Goal: Task Accomplishment & Management: Complete application form

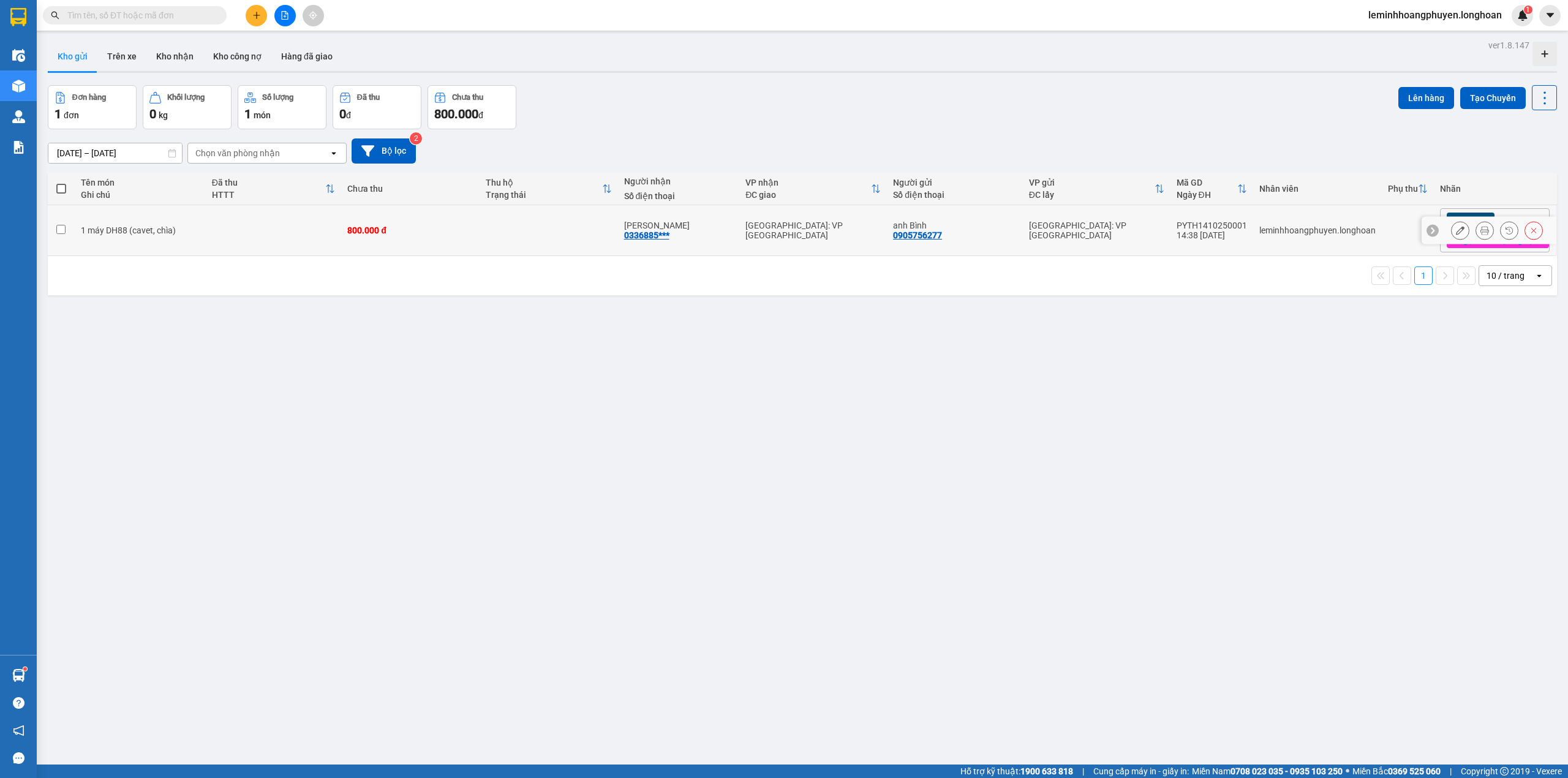
click at [405, 237] on td "800.000 đ" at bounding box center [411, 231] width 138 height 51
checkbox input "true"
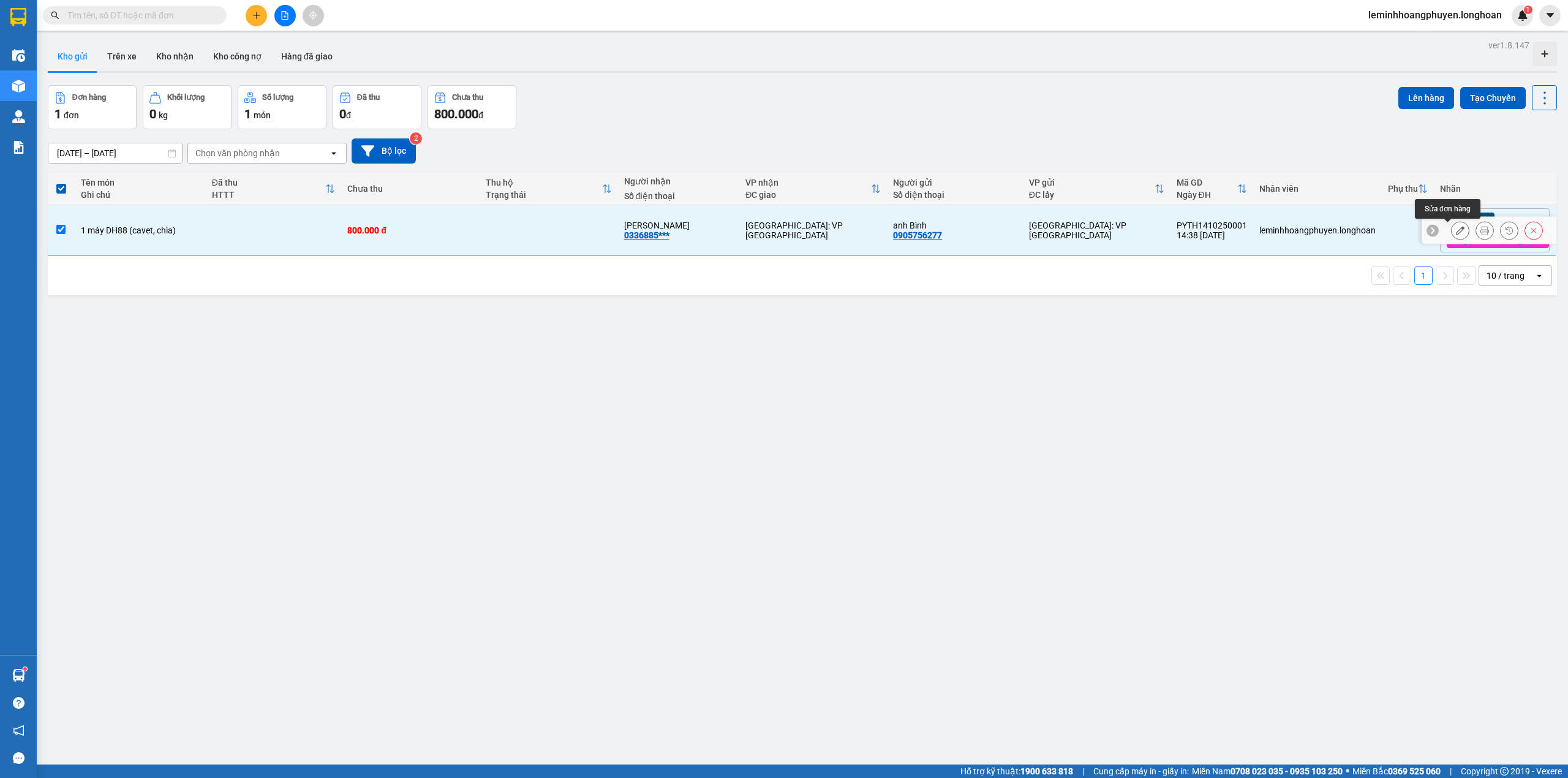
click at [1456, 235] on icon at bounding box center [1461, 231] width 9 height 9
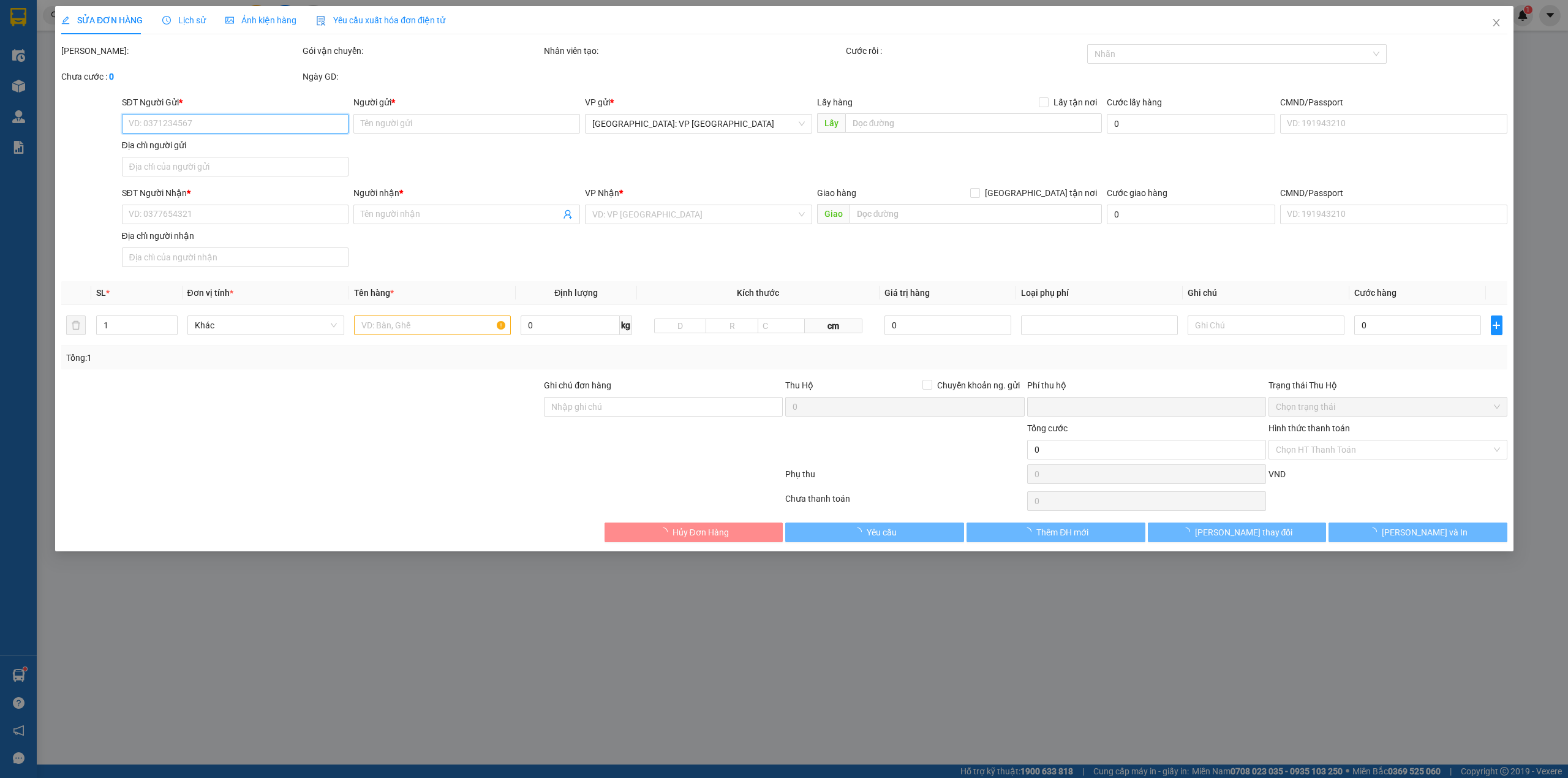
type input "0905756277"
type input "anh Bình"
type input "0336885173"
type input "[PERSON_NAME]"
type input "có cavet chìa treo tên tay lái"
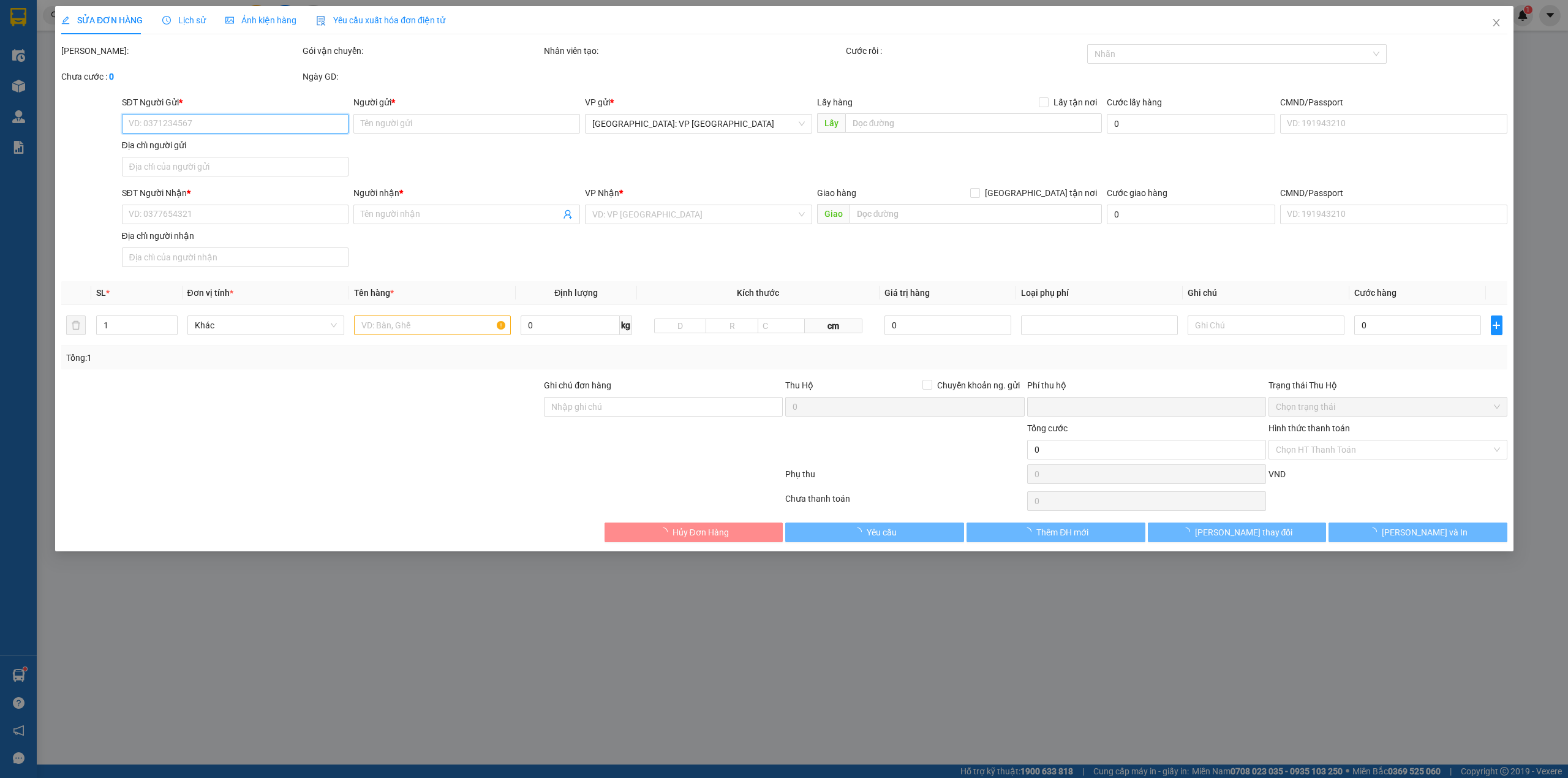
type input "0"
type input "800.000"
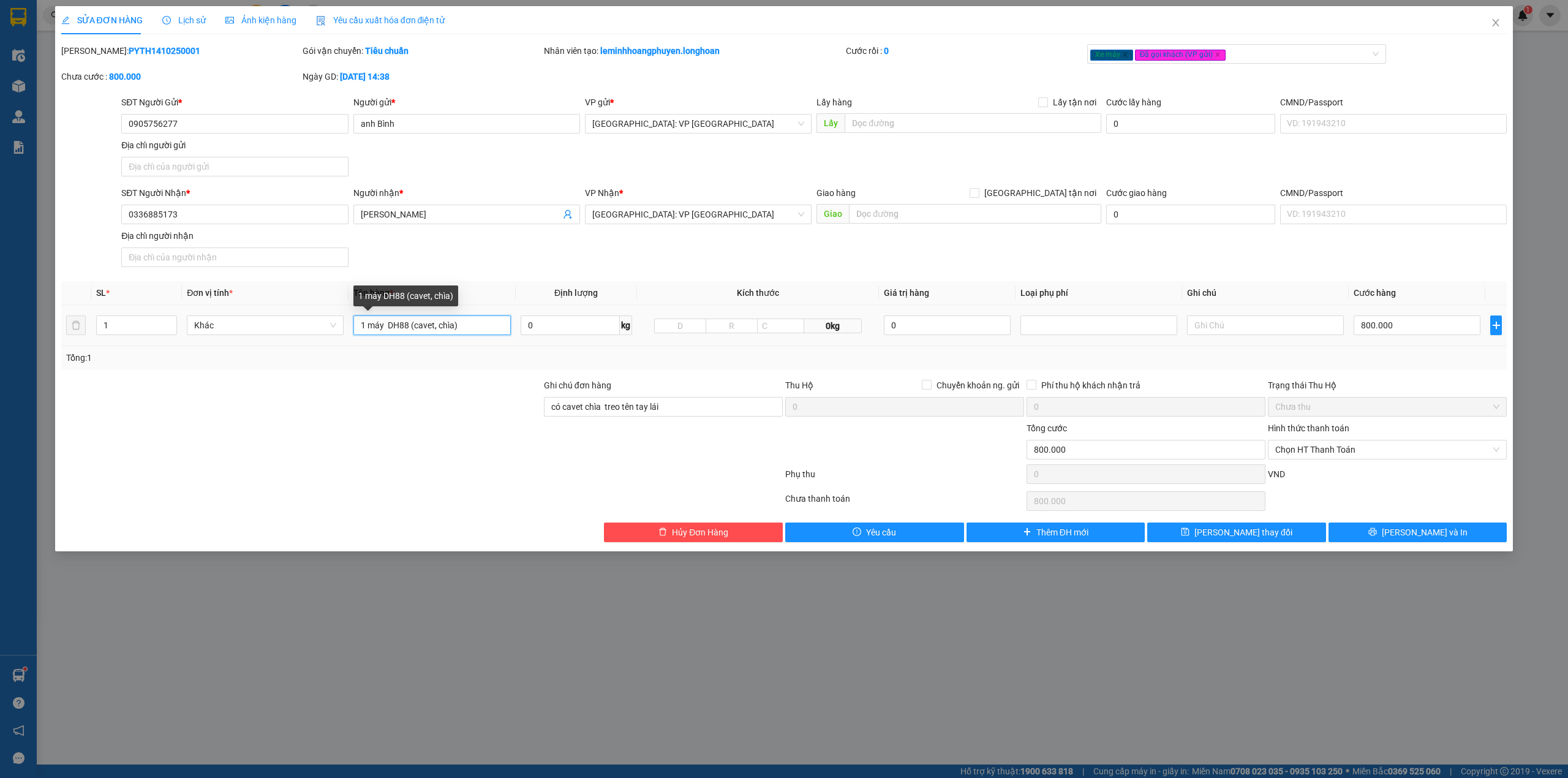
click at [407, 329] on input "1 máy DH88 (cavet, chìa)" at bounding box center [432, 325] width 157 height 19
type input "1 máy DH88, biển 78 F1-8538 (cavet, chìa)"
click at [407, 441] on div at bounding box center [301, 442] width 483 height 43
click at [1263, 538] on span "[PERSON_NAME] thay đổi" at bounding box center [1243, 532] width 98 height 13
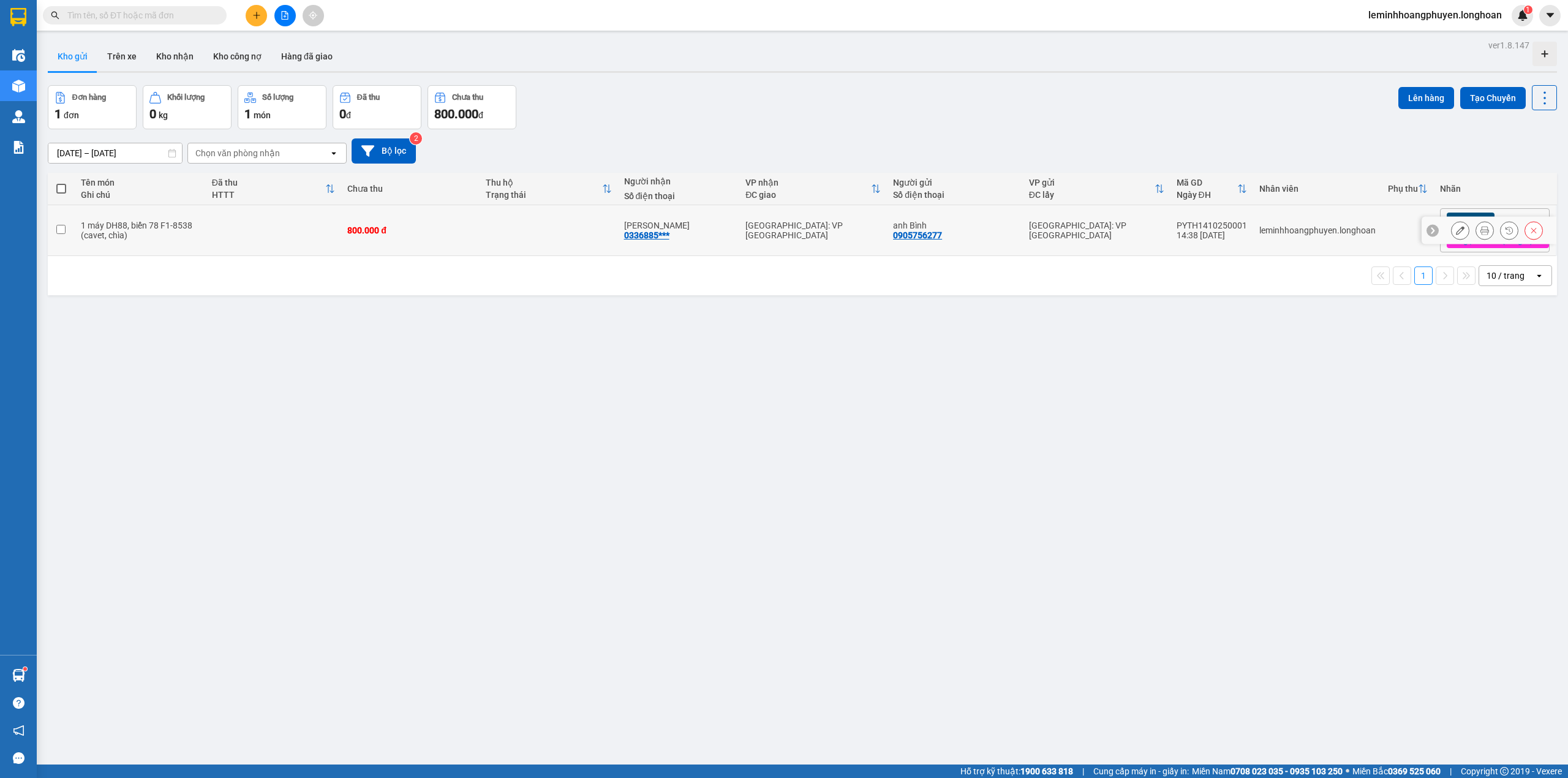
click at [1452, 226] on button at bounding box center [1461, 231] width 17 height 22
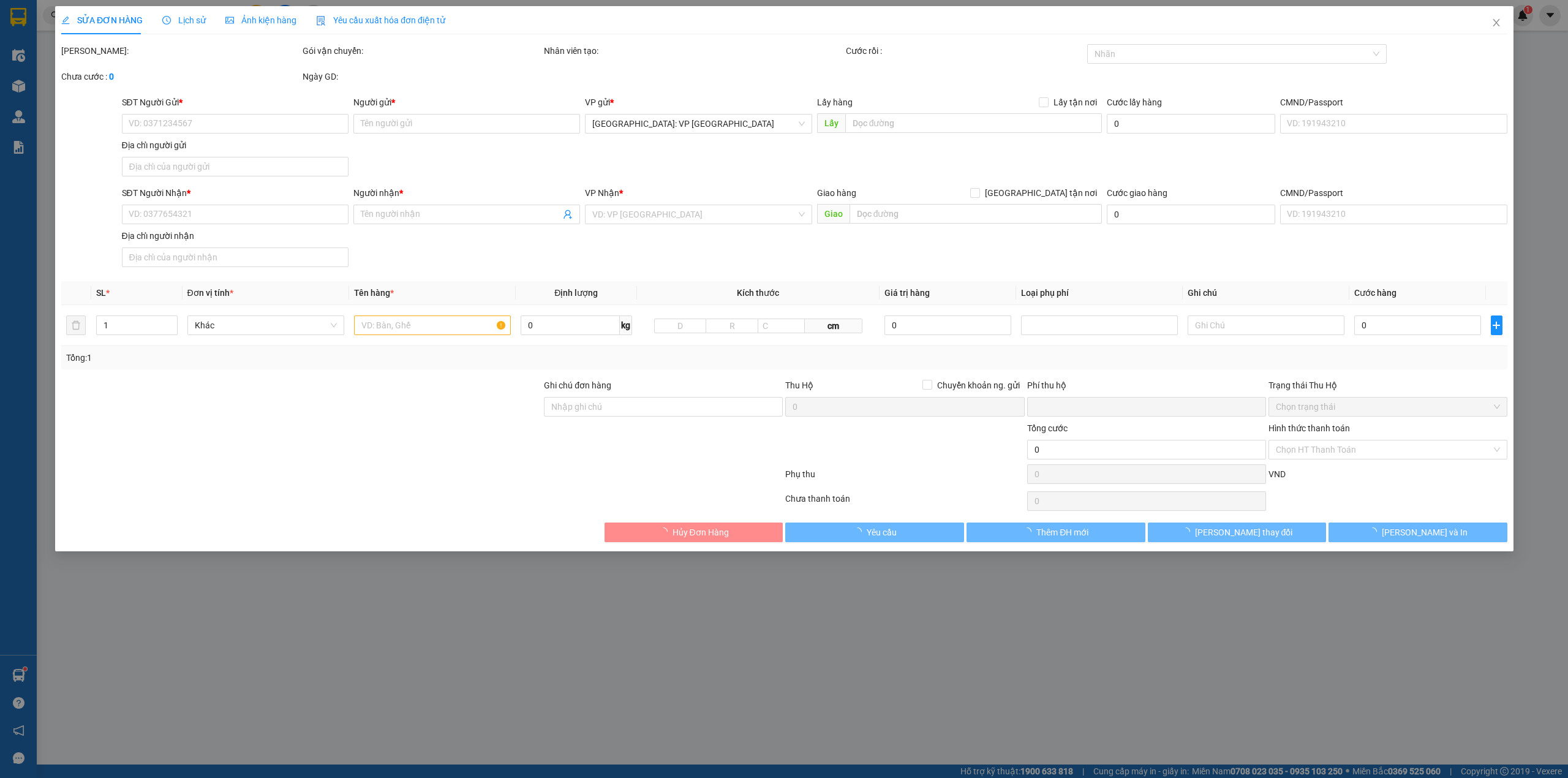
type input "0905756277"
type input "anh Bình"
type input "0336885173"
type input "[PERSON_NAME]"
type input "có cavet chìa treo tên tay lái"
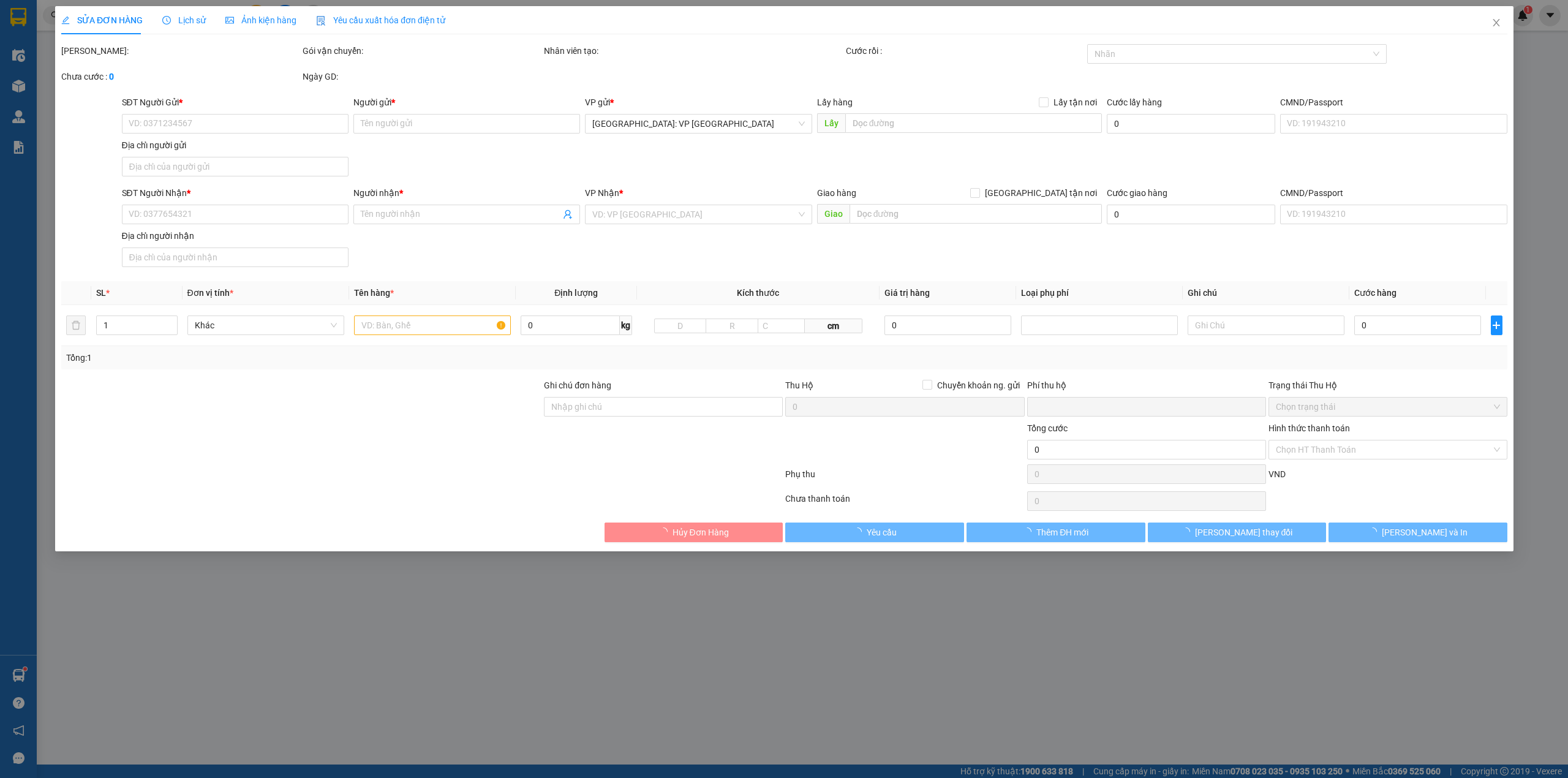
type input "0"
type input "800.000"
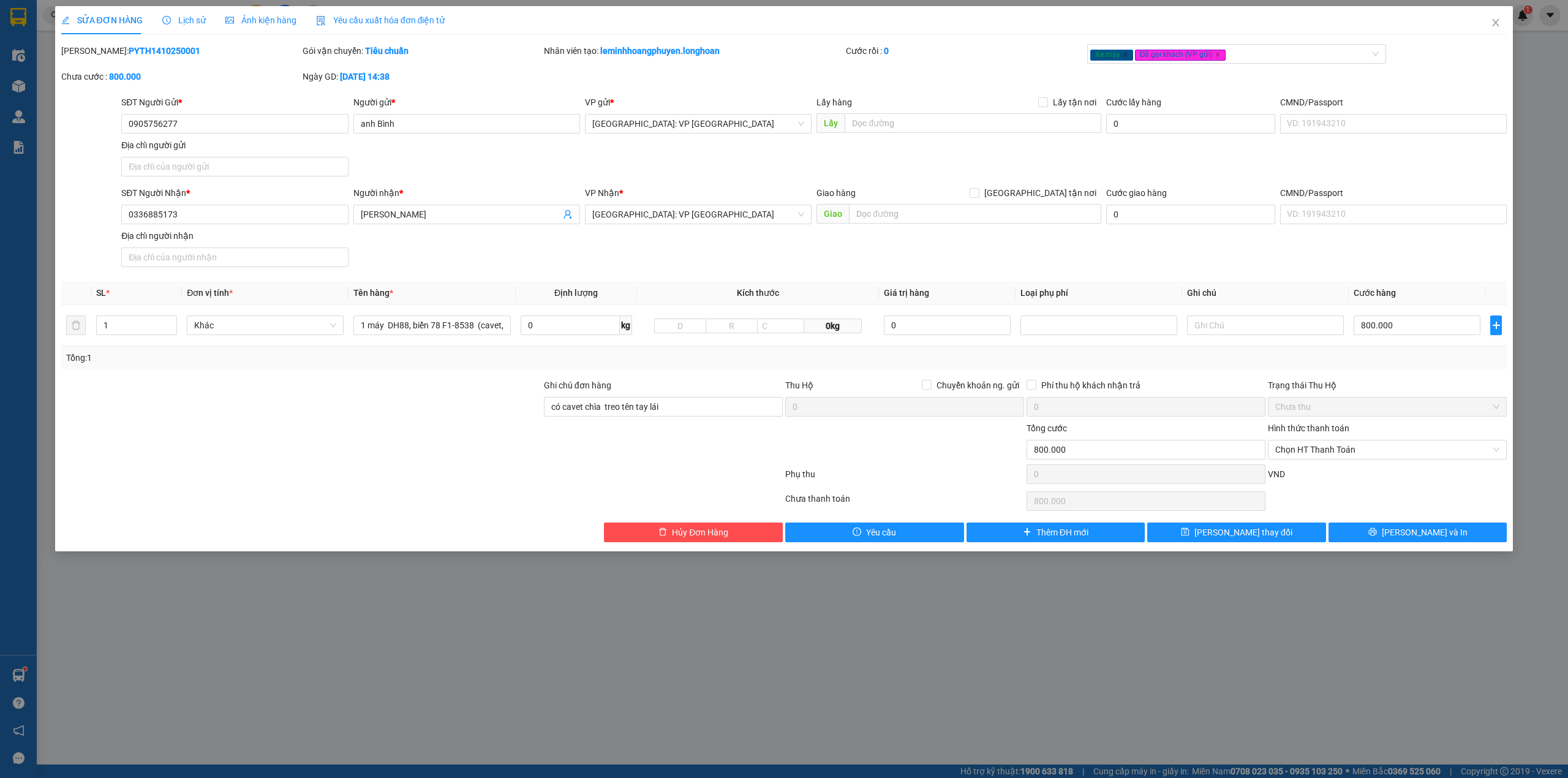
drag, startPoint x: 169, startPoint y: 54, endPoint x: 91, endPoint y: 58, distance: 78.1
click at [91, 58] on div "Mã ĐH: PYTH1410250001" at bounding box center [181, 56] width 241 height 25
copy b "PYTH1410250001"
click at [312, 433] on div at bounding box center [301, 442] width 483 height 43
click at [1426, 532] on span "[PERSON_NAME] và In" at bounding box center [1425, 532] width 86 height 13
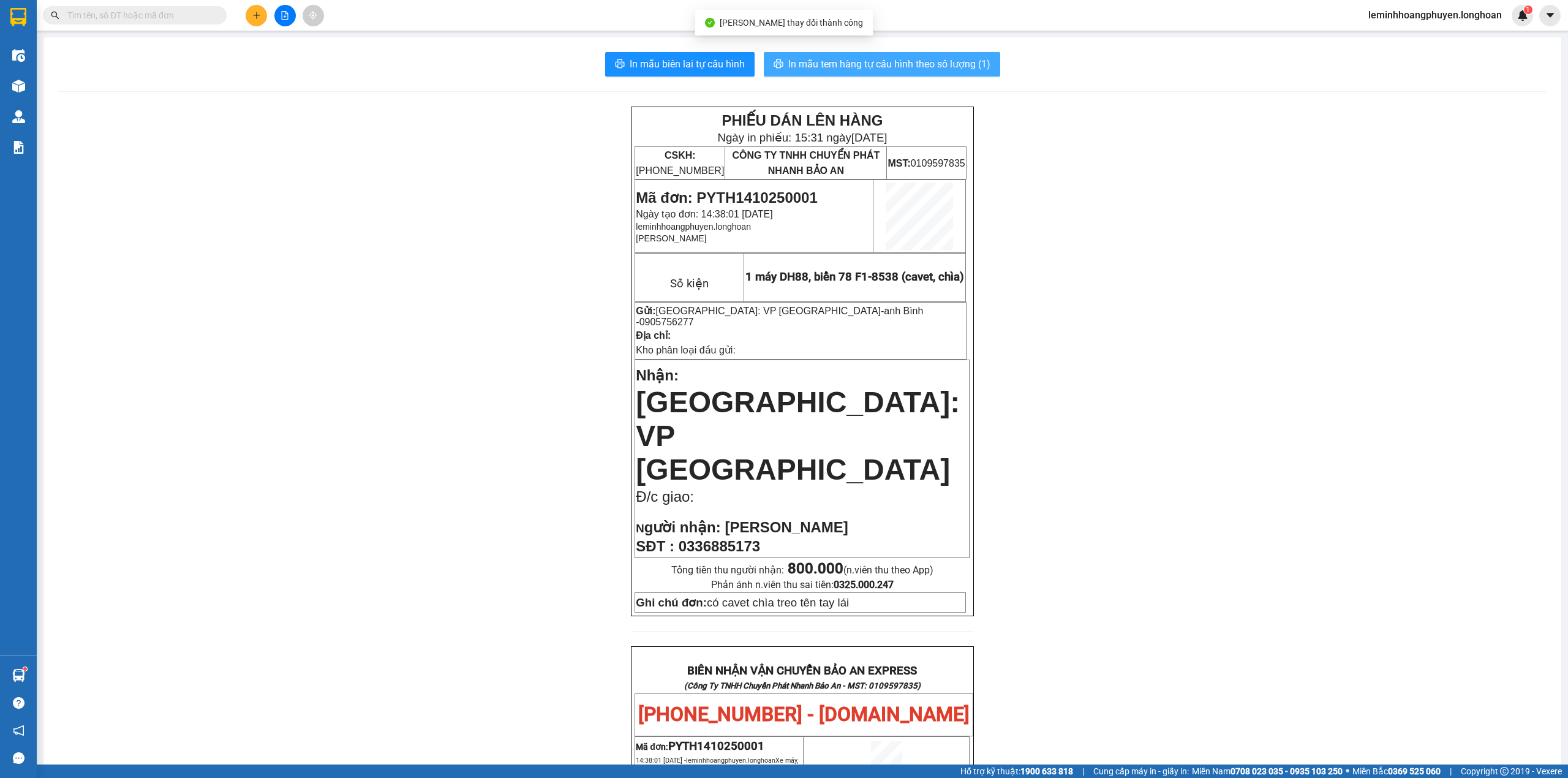
click at [927, 60] on span "In mẫu tem hàng tự cấu hình theo số lượng (1)" at bounding box center [888, 65] width 202 height 16
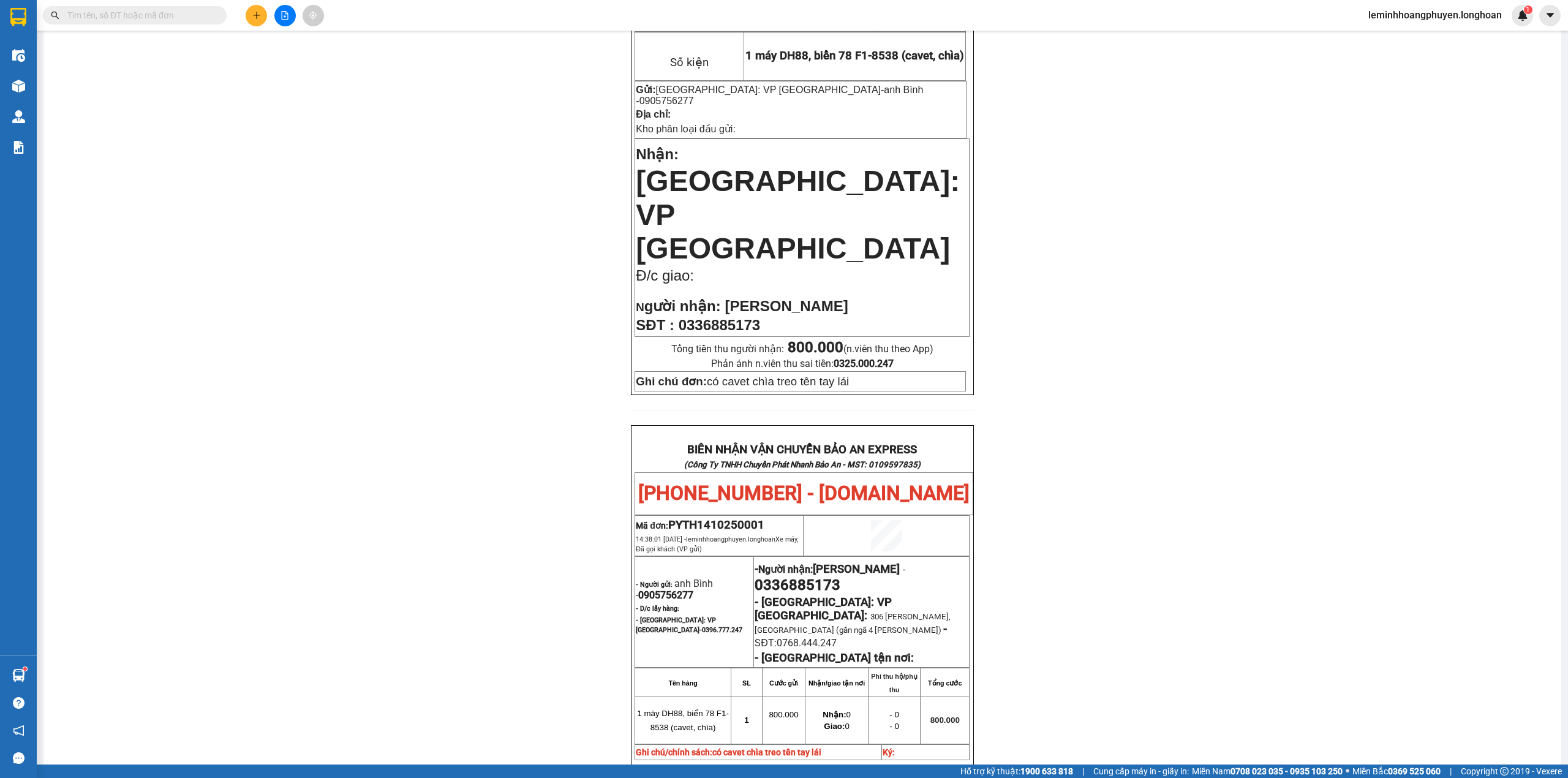
scroll to position [244, 0]
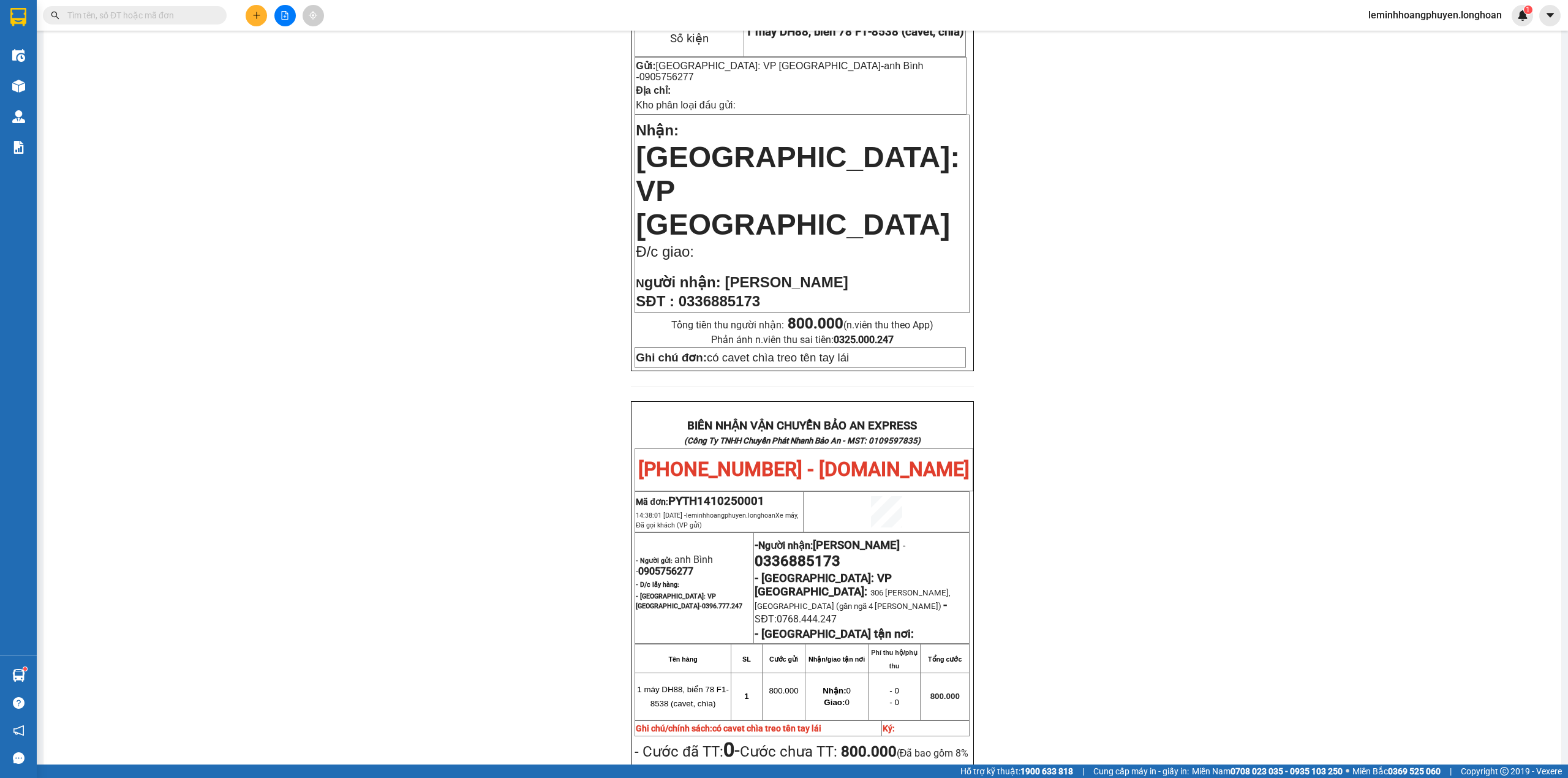
drag, startPoint x: 211, startPoint y: 521, endPoint x: 231, endPoint y: 507, distance: 24.4
click at [211, 521] on div "PHIẾU DÁN LÊN HÀNG Ngày in phiếu: 15:31 ngày 14-10-2025 CSKH: 1900.06.88.33 CÔN…" at bounding box center [803, 469] width 1489 height 1215
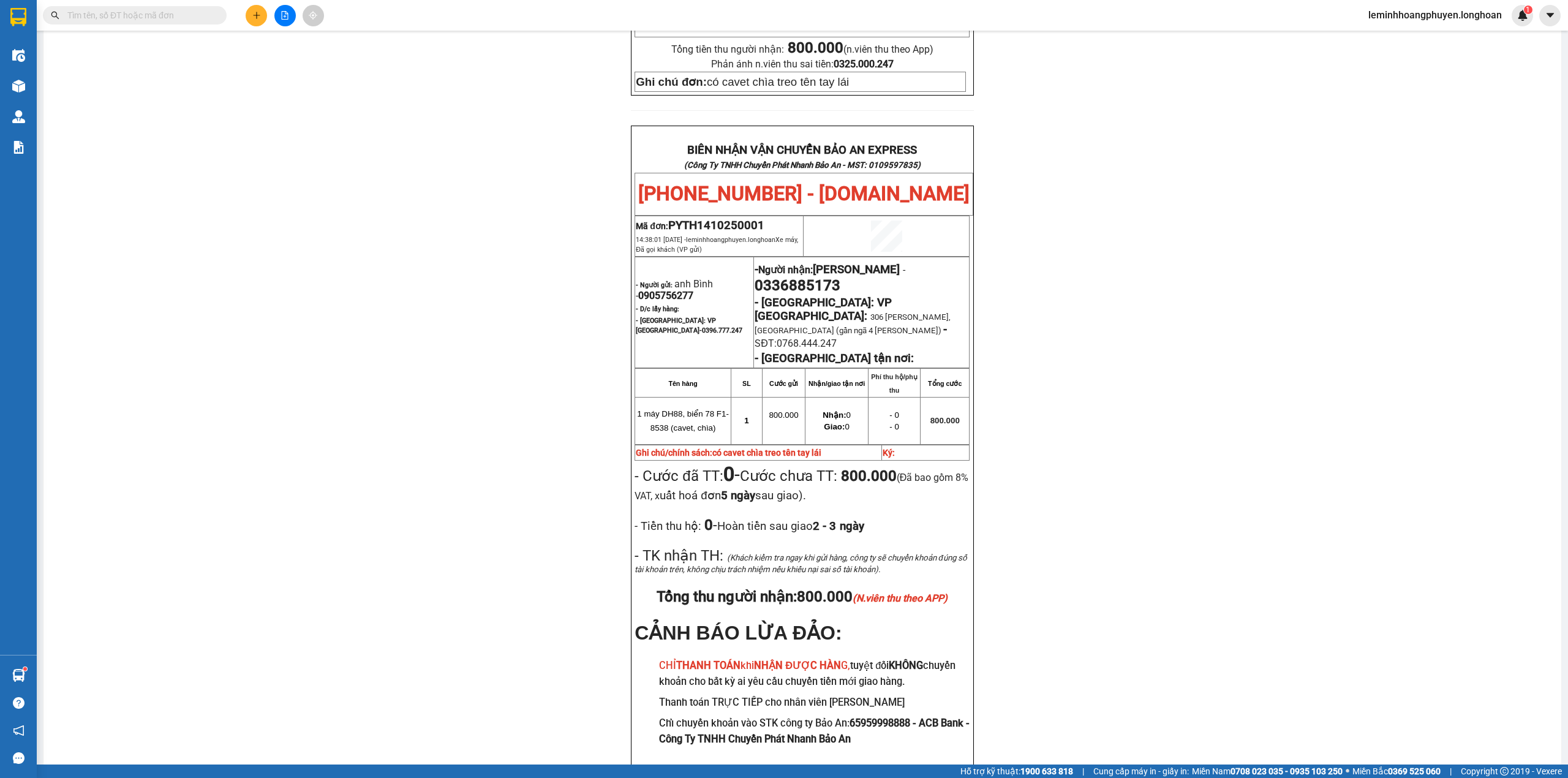
scroll to position [534, 0]
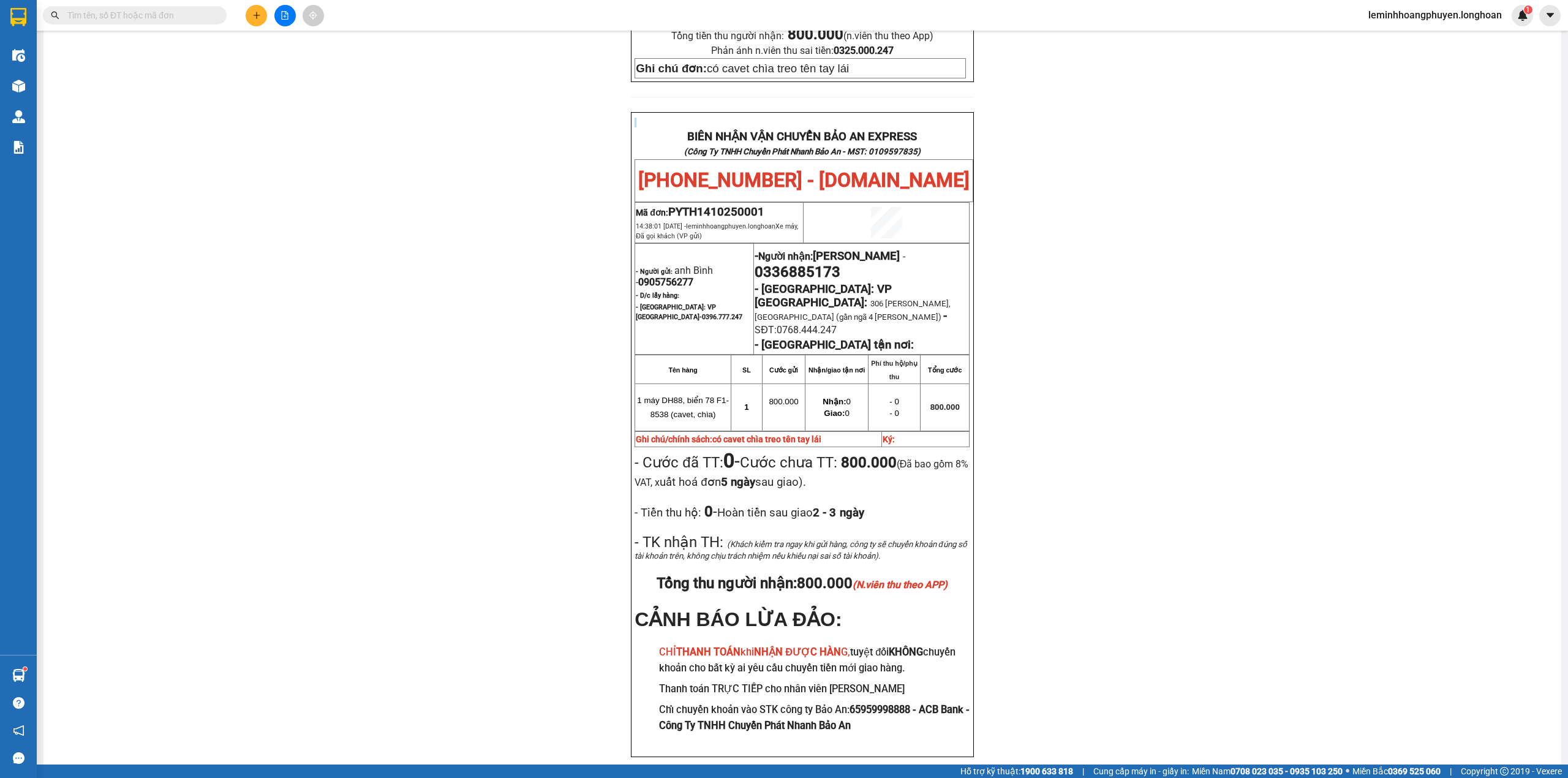
drag, startPoint x: 666, startPoint y: 38, endPoint x: 817, endPoint y: 61, distance: 152.7
click at [817, 61] on div "PHIẾU DÁN LÊN HÀNG Ngày in phiếu: 15:31 ngày 14-10-2025 CSKH: 1900.06.88.33 CÔN…" at bounding box center [803, 180] width 1489 height 1215
click at [1094, 518] on div "PHIẾU DÁN LÊN HÀNG Ngày in phiếu: 15:31 ngày 14-10-2025 CSKH: 1900.06.88.33 CÔN…" at bounding box center [803, 180] width 1489 height 1215
click at [197, 403] on div "PHIẾU DÁN LÊN HÀNG Ngày in phiếu: 15:31 ngày 14-10-2025 CSKH: 1900.06.88.33 CÔN…" at bounding box center [803, 180] width 1489 height 1215
click at [342, 451] on div "PHIẾU DÁN LÊN HÀNG Ngày in phiếu: 15:31 ngày 14-10-2025 CSKH: 1900.06.88.33 CÔN…" at bounding box center [803, 180] width 1489 height 1215
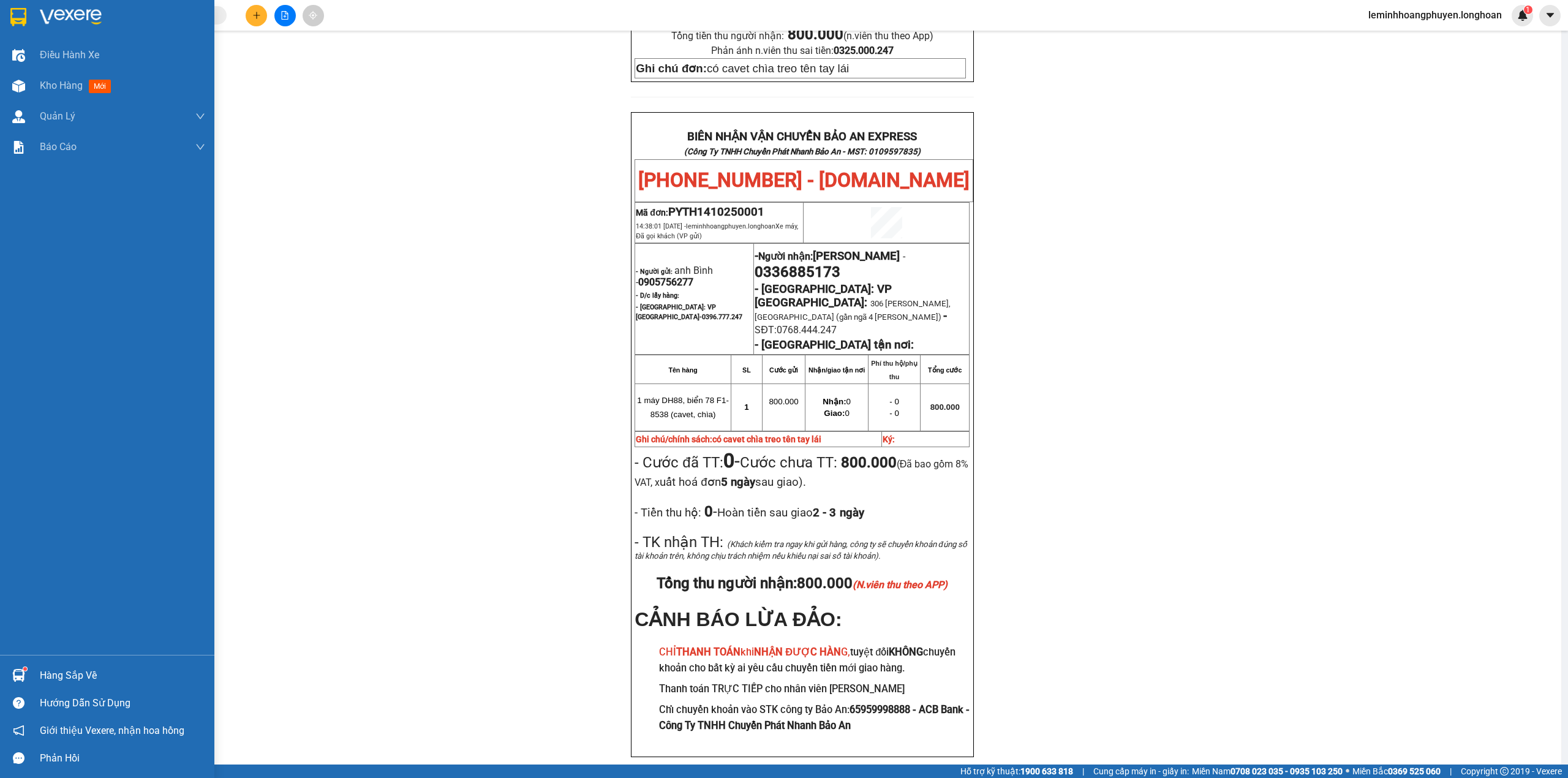
click at [36, 10] on div at bounding box center [107, 20] width 214 height 40
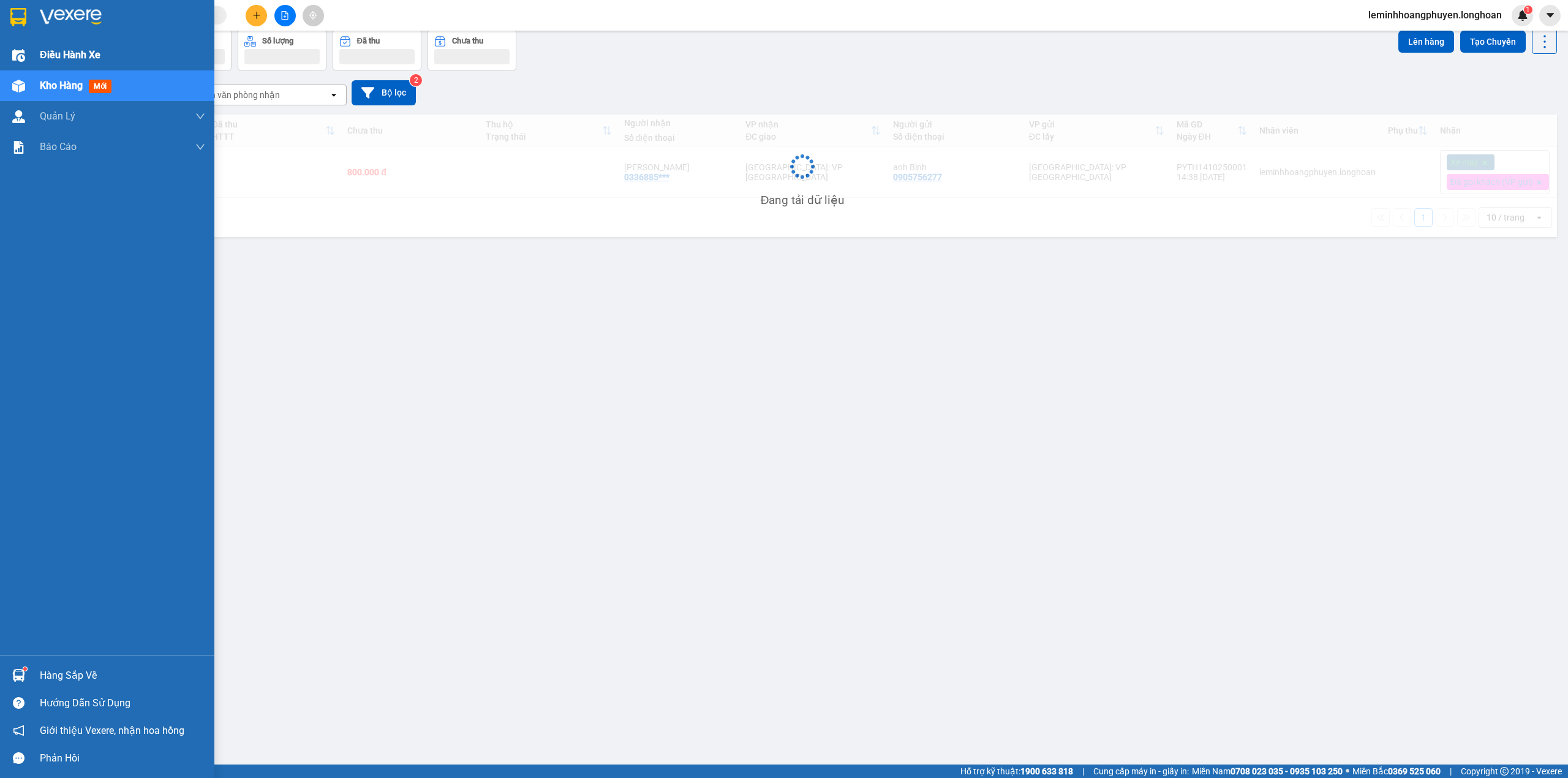
scroll to position [57, 0]
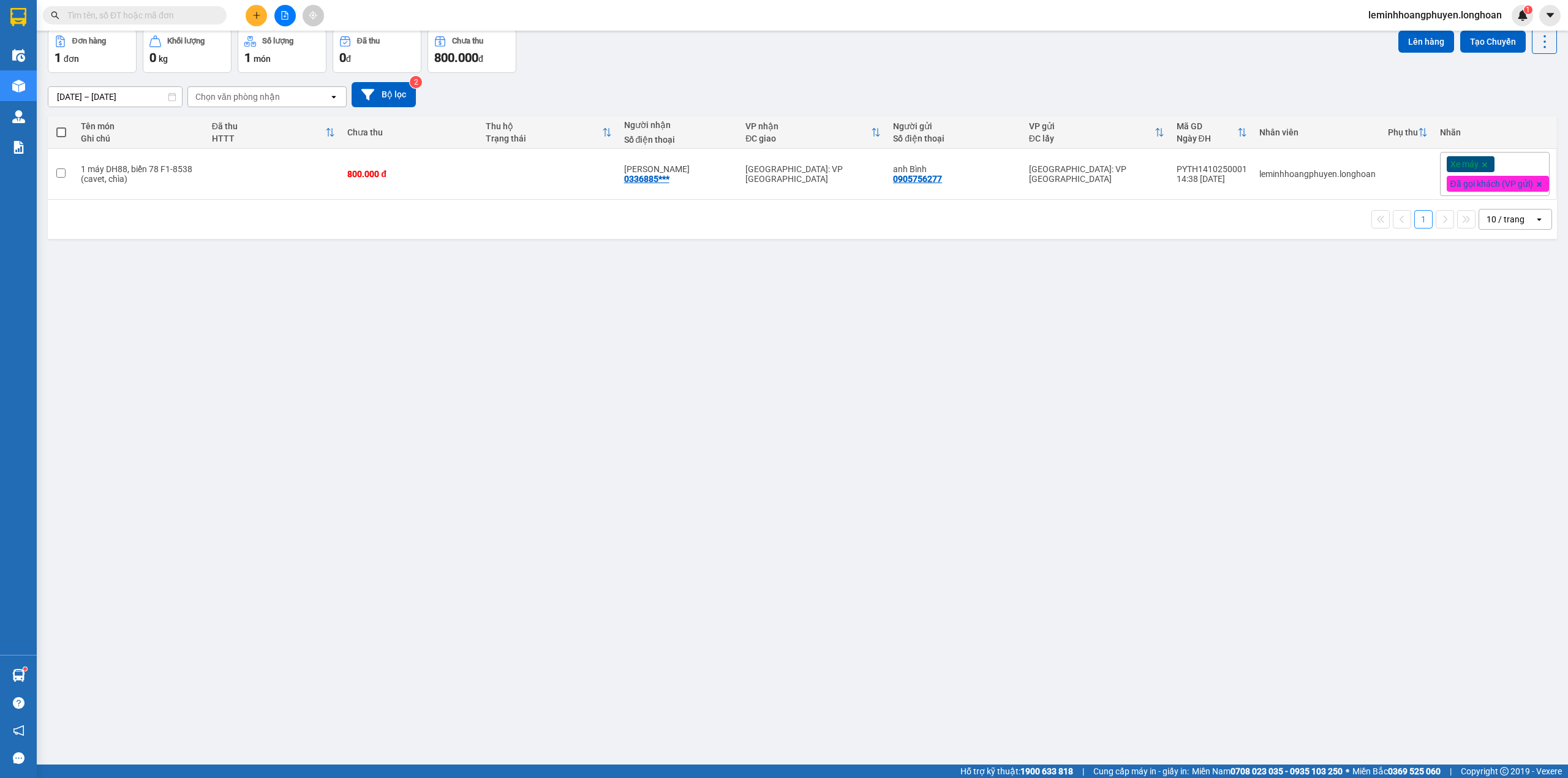
click at [412, 496] on div "ver 1.8.147 Kho gửi Trên xe Kho nhận Kho công nợ Hàng đã giao Đơn hàng 1 đơn Kh…" at bounding box center [802, 369] width 1519 height 778
click at [264, 465] on div "ver 1.8.147 Kho gửi Trên xe Kho nhận Kho công nợ Hàng đã giao Đơn hàng 1 đơn Kh…" at bounding box center [802, 369] width 1519 height 778
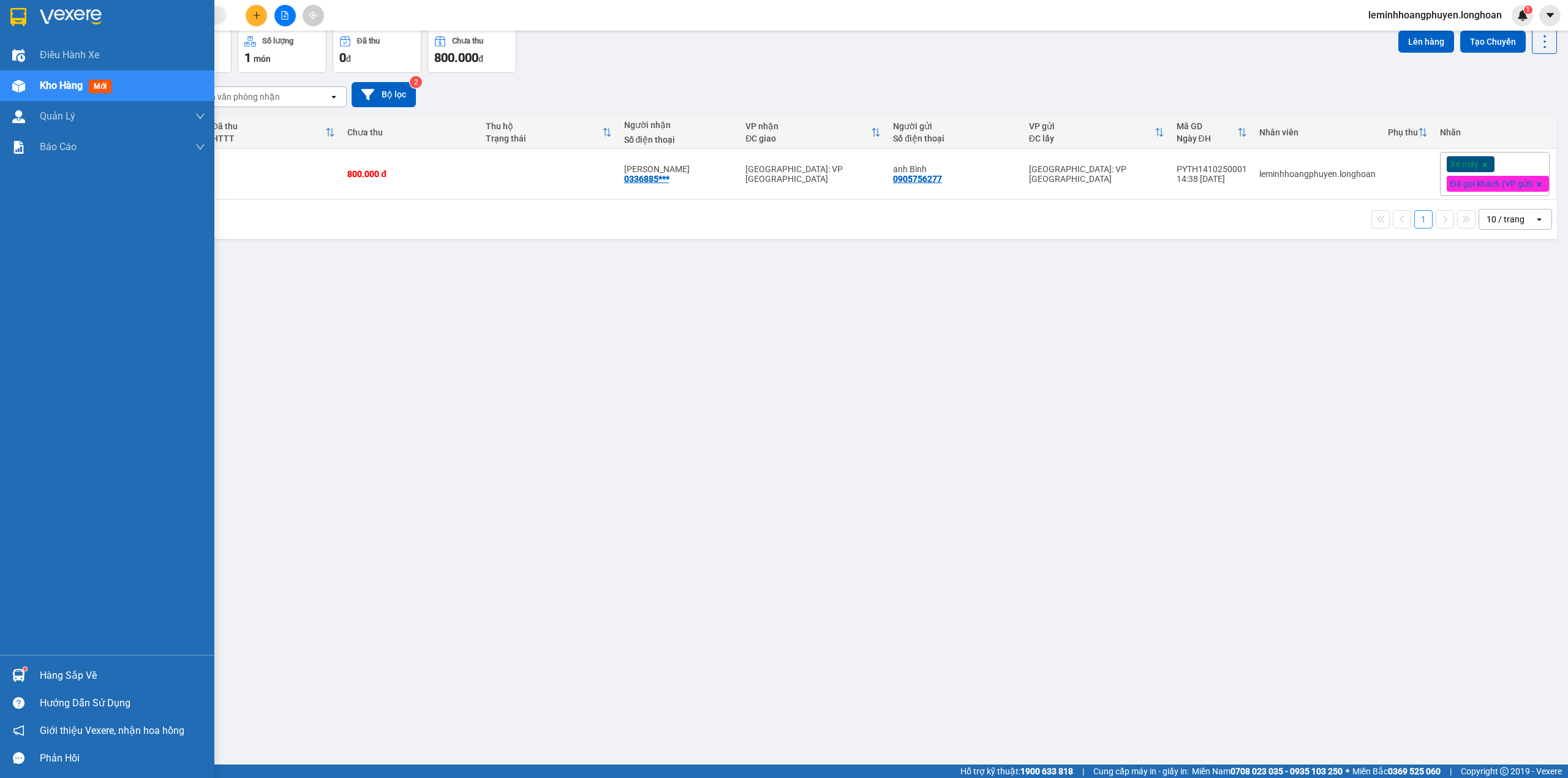
click at [32, 675] on div "Hàng sắp về" at bounding box center [107, 675] width 214 height 28
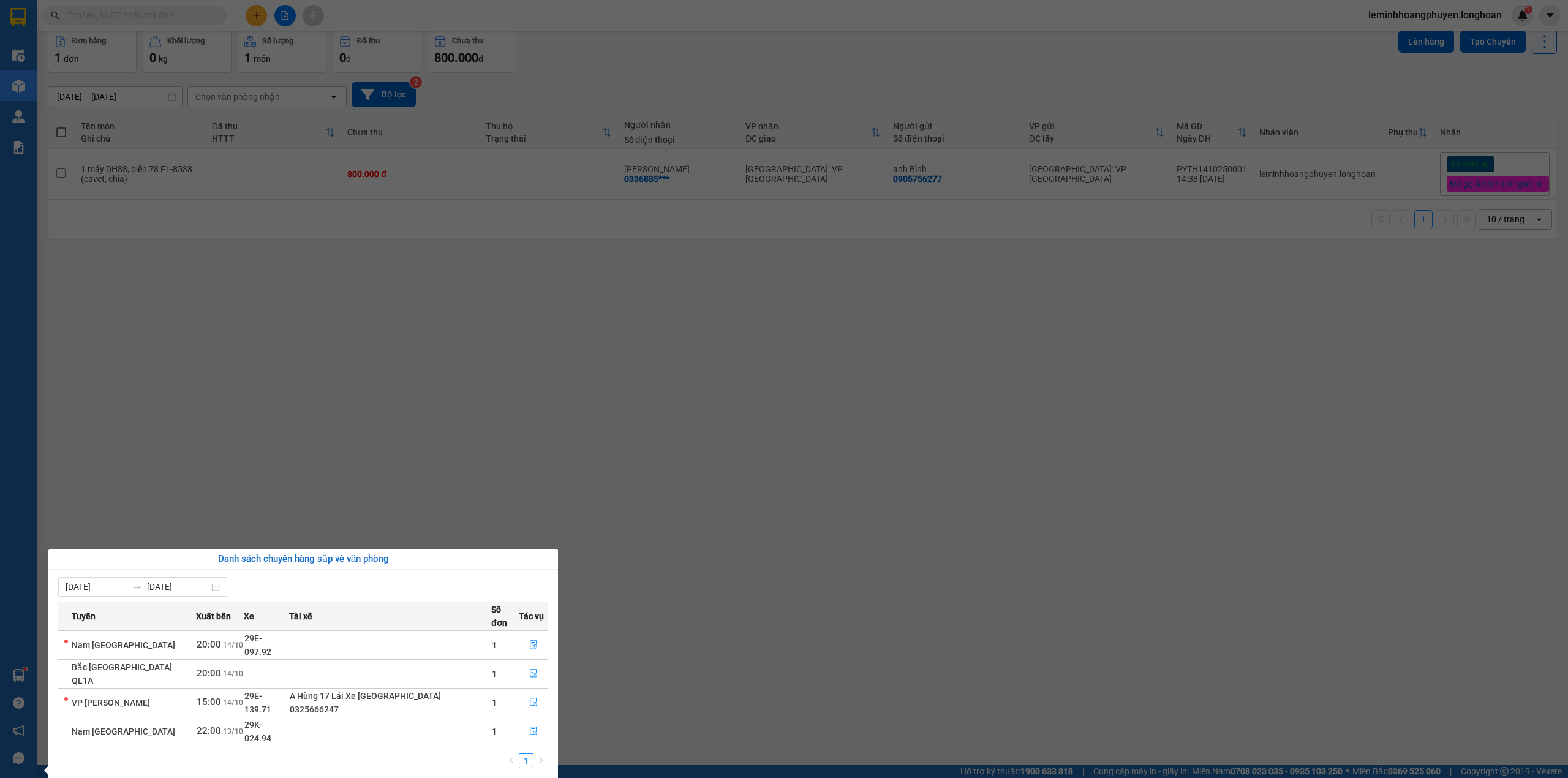
click at [111, 630] on td "Nam [GEOGRAPHIC_DATA]" at bounding box center [127, 644] width 137 height 29
drag, startPoint x: 288, startPoint y: 676, endPoint x: 267, endPoint y: 678, distance: 21.1
click at [267, 691] on span "29E-139.71" at bounding box center [258, 702] width 27 height 24
copy span "139.71"
drag, startPoint x: 289, startPoint y: 693, endPoint x: 308, endPoint y: 699, distance: 19.9
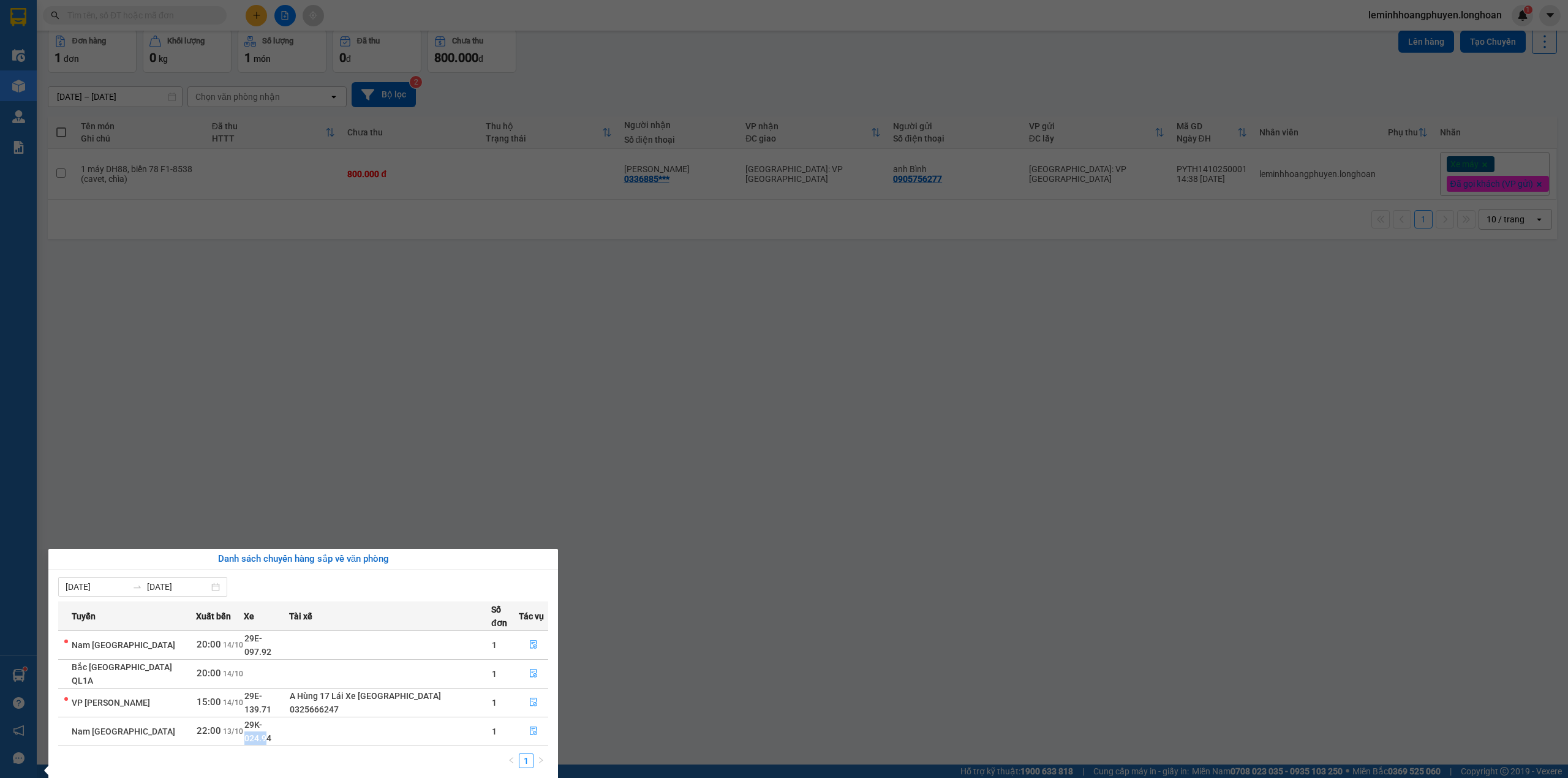
click at [272, 719] on span "29K-024.94" at bounding box center [258, 731] width 27 height 24
drag, startPoint x: 309, startPoint y: 699, endPoint x: 268, endPoint y: 704, distance: 41.3
click at [268, 716] on tr "Nam Trung Bắc QL1A 22:00 13/10 29K-024.94 1" at bounding box center [303, 730] width 490 height 29
copy td "24.94"
click at [532, 726] on icon "file-done" at bounding box center [534, 731] width 7 height 9
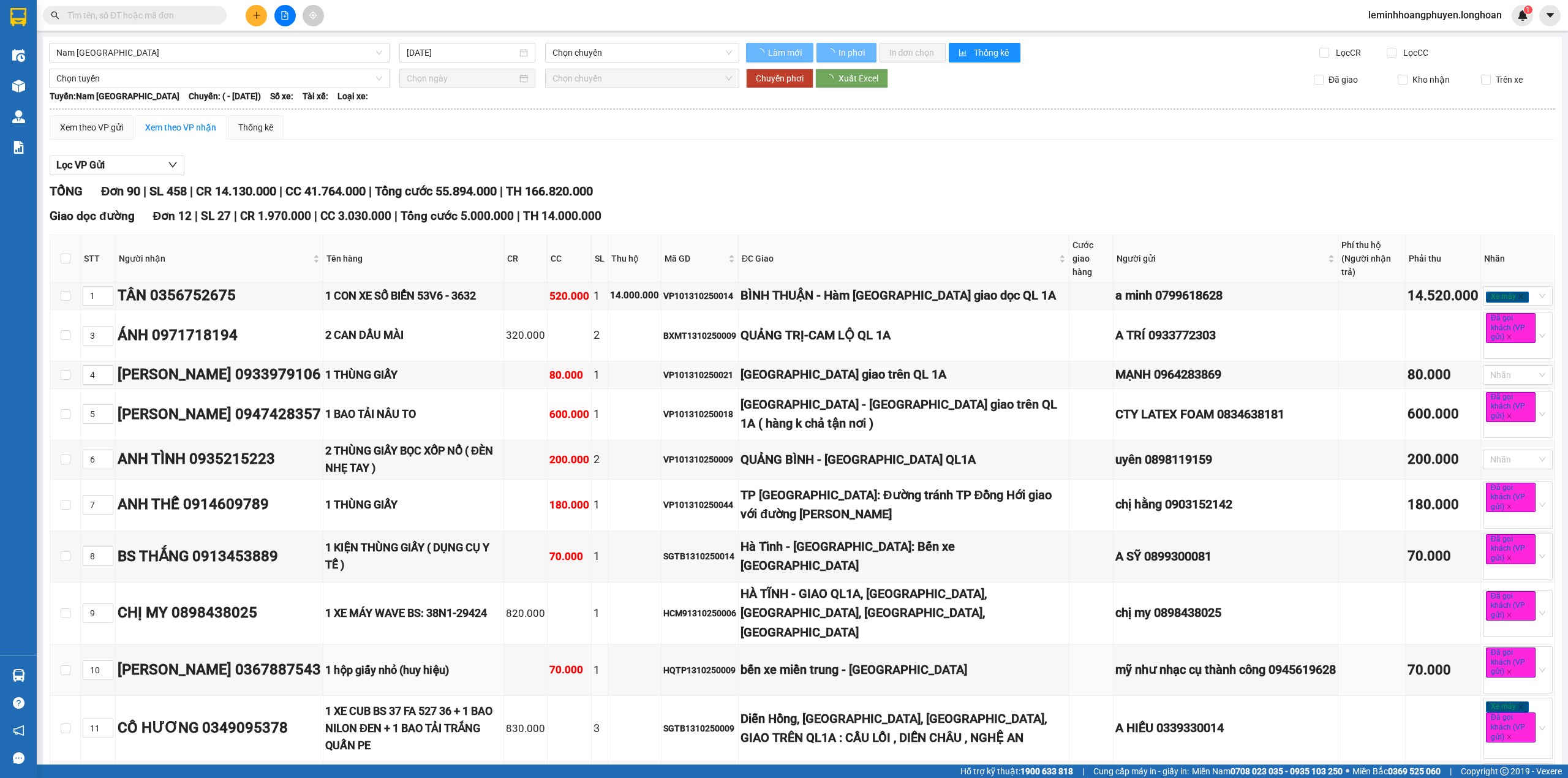
type input "13/10/2025"
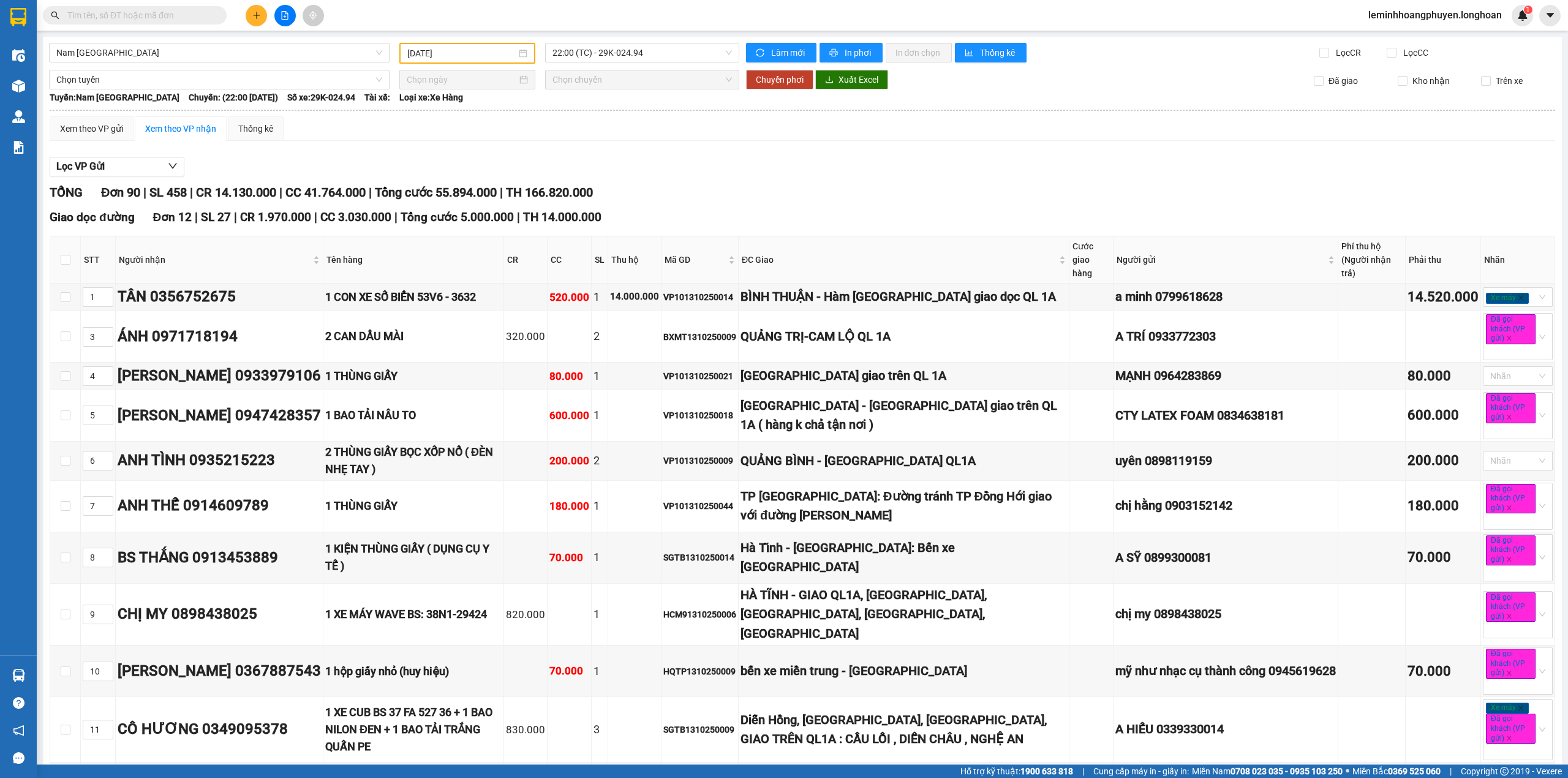
scroll to position [5742, 0]
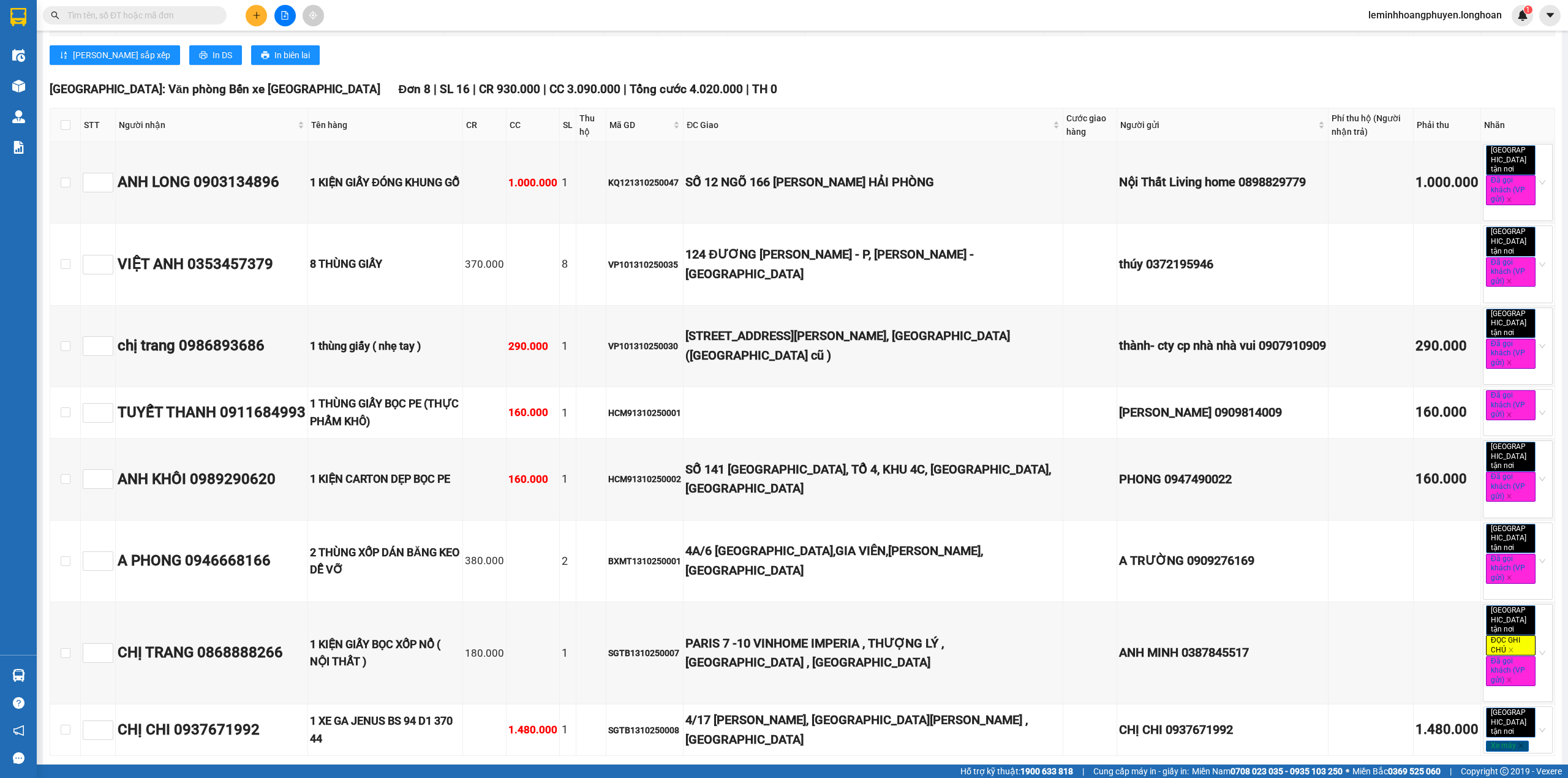
checkbox input "true"
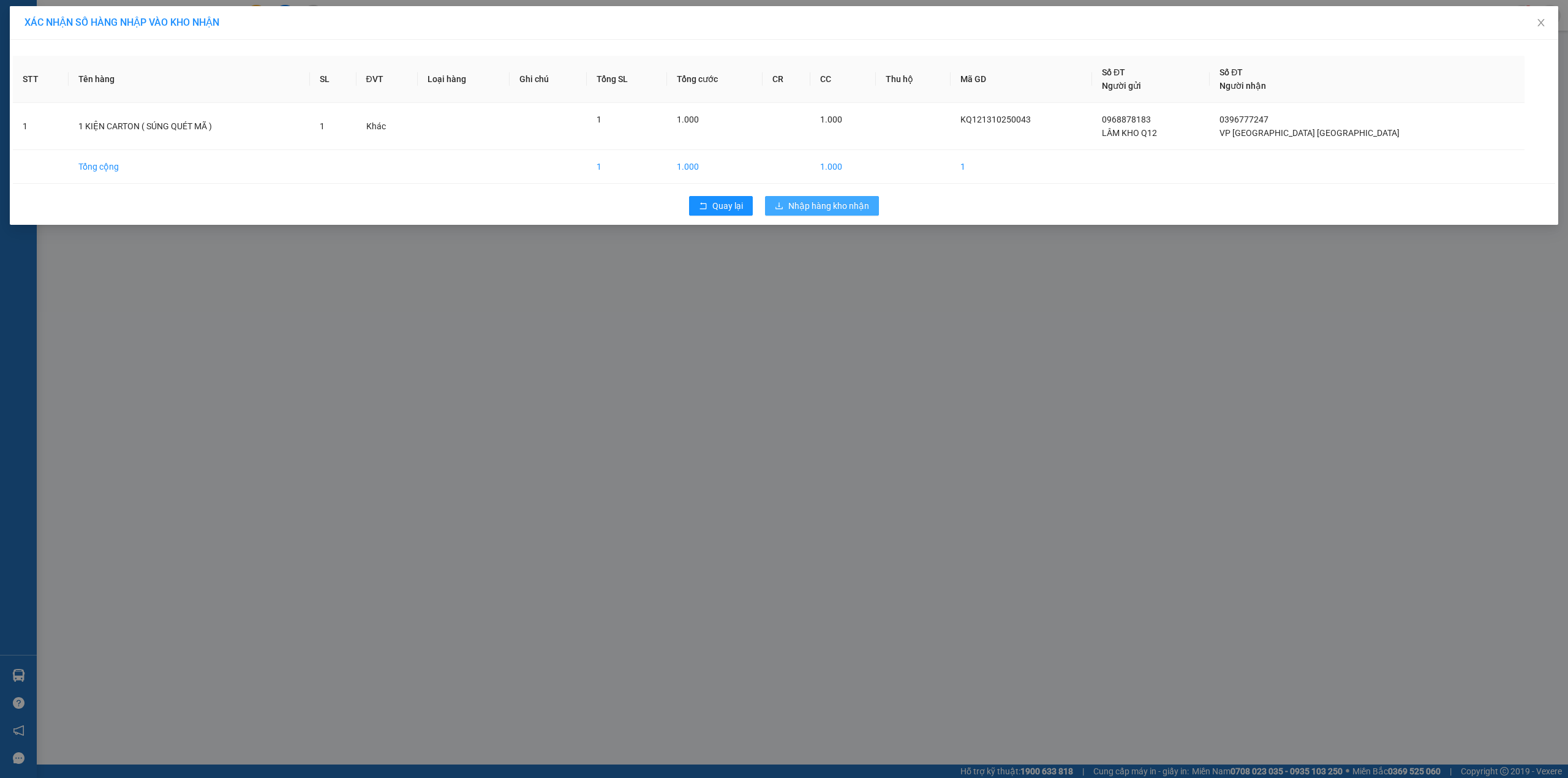
click at [815, 204] on span "Nhập hàng kho nhận" at bounding box center [828, 205] width 81 height 13
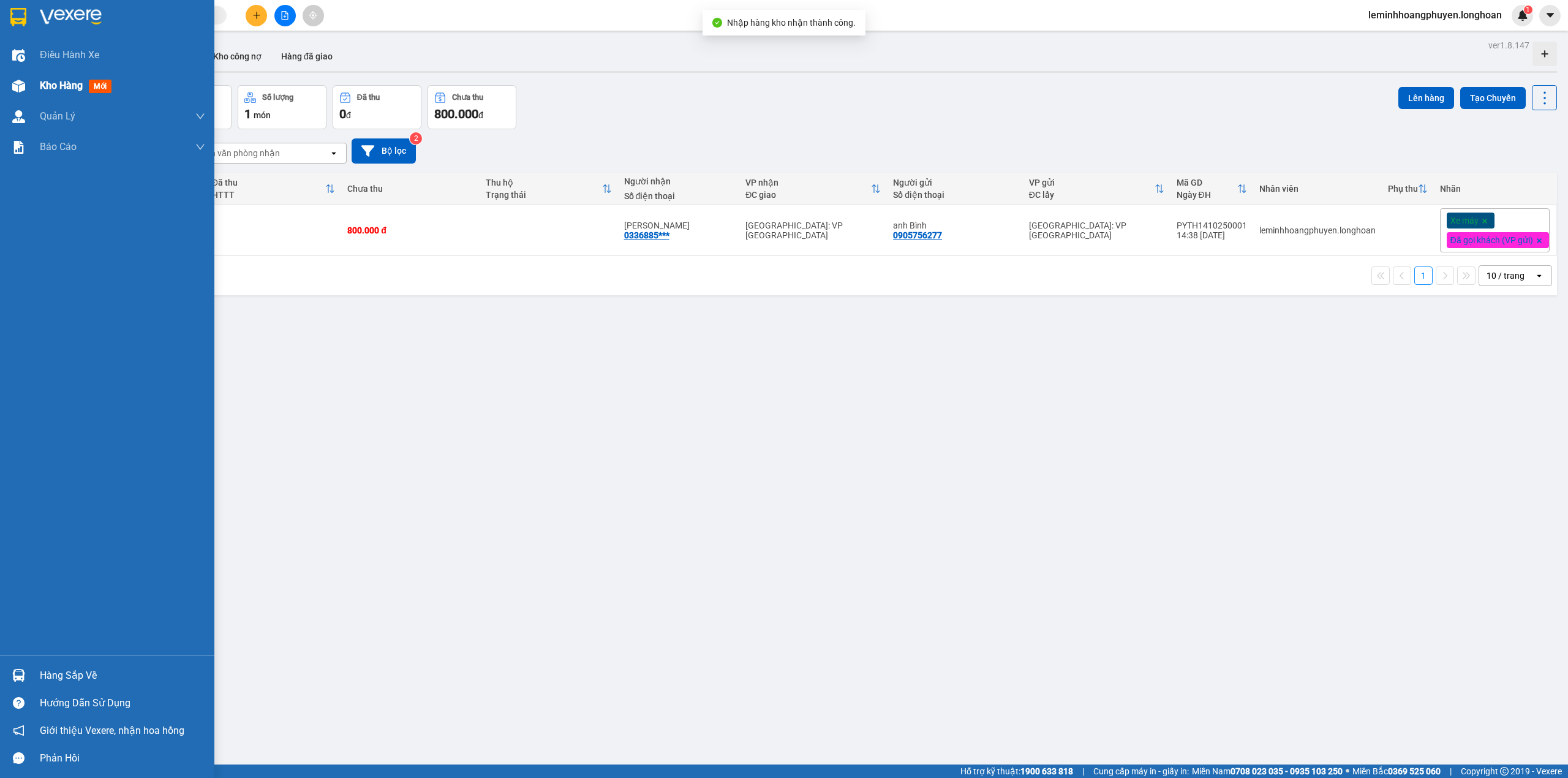
click at [93, 81] on span "mới" at bounding box center [100, 86] width 23 height 13
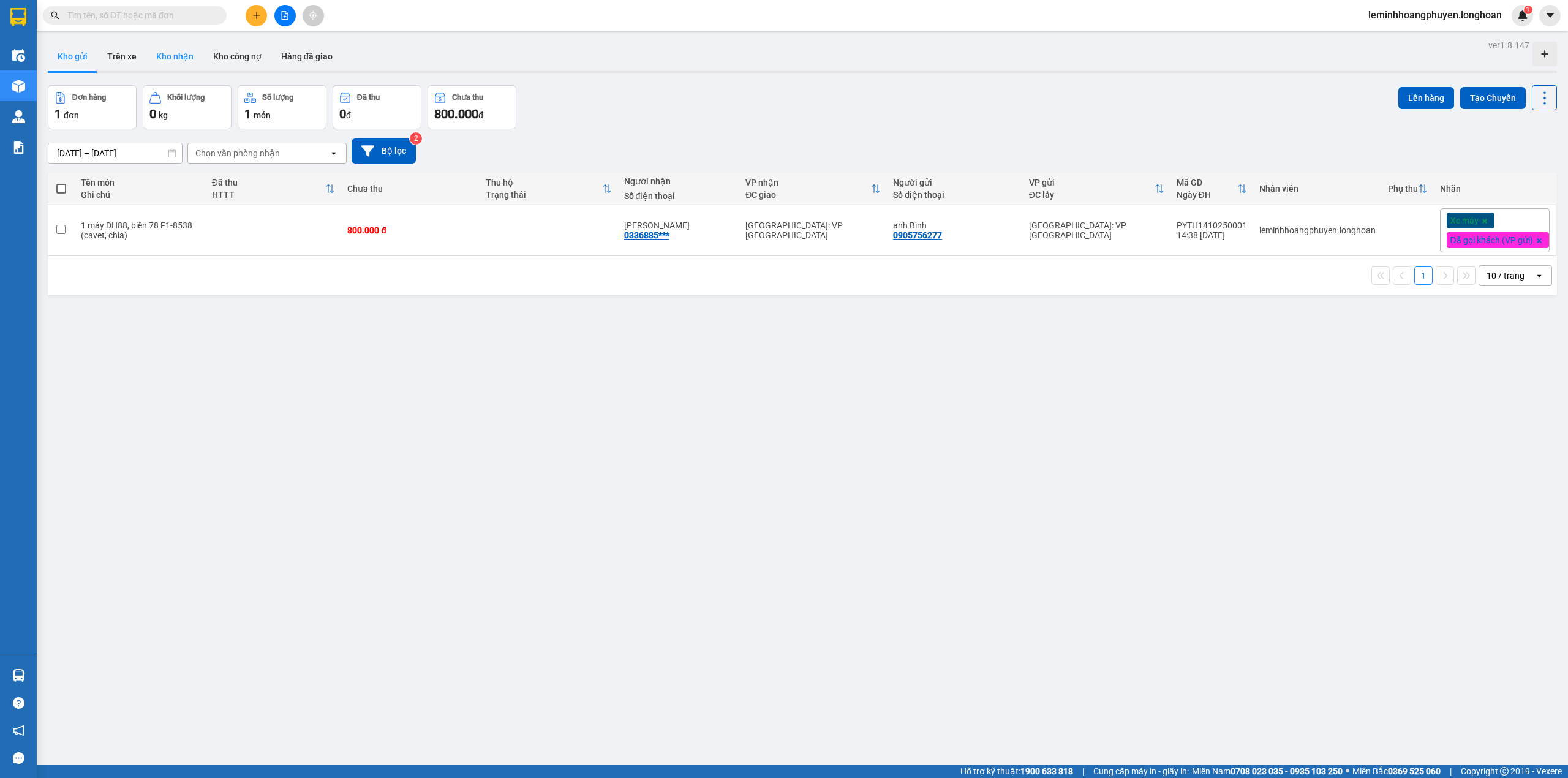
click at [170, 50] on button "Kho nhận" at bounding box center [175, 57] width 57 height 30
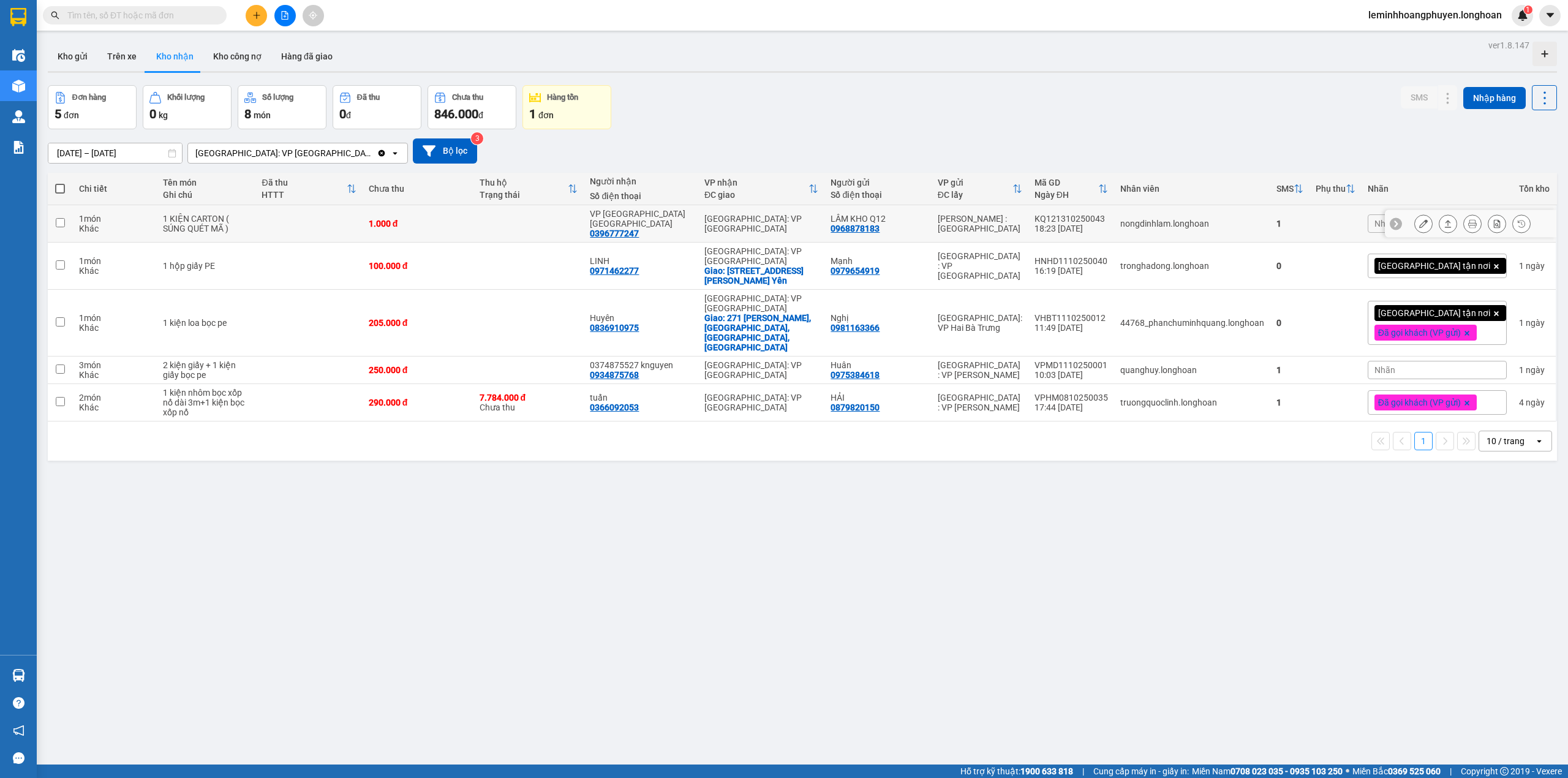
click at [1445, 220] on icon at bounding box center [1448, 224] width 7 height 7
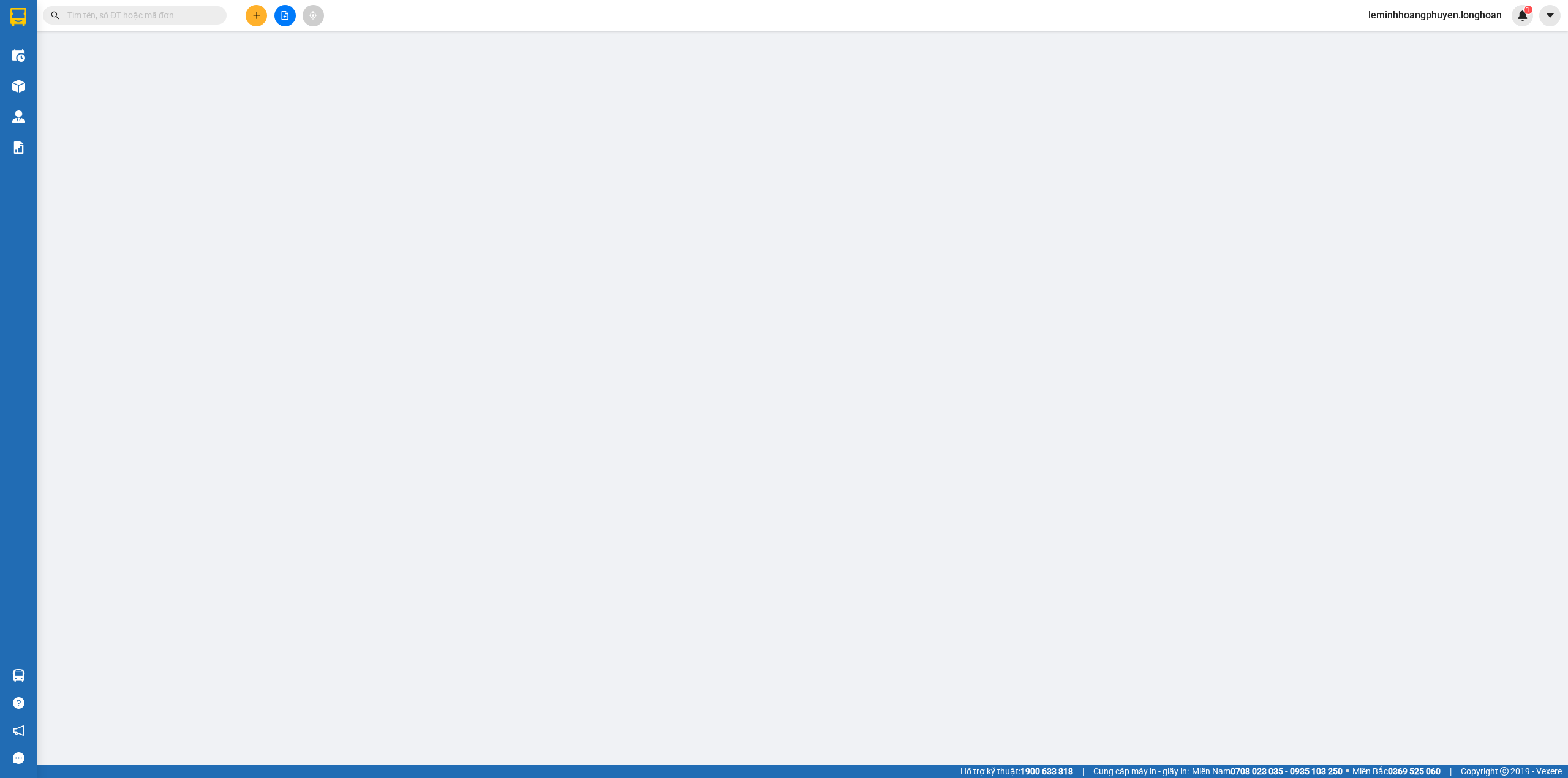
type input "0968878183"
type input "LÂM KHO Q12"
type input "0396777247"
type input "VP [GEOGRAPHIC_DATA] [GEOGRAPHIC_DATA]"
type input "0"
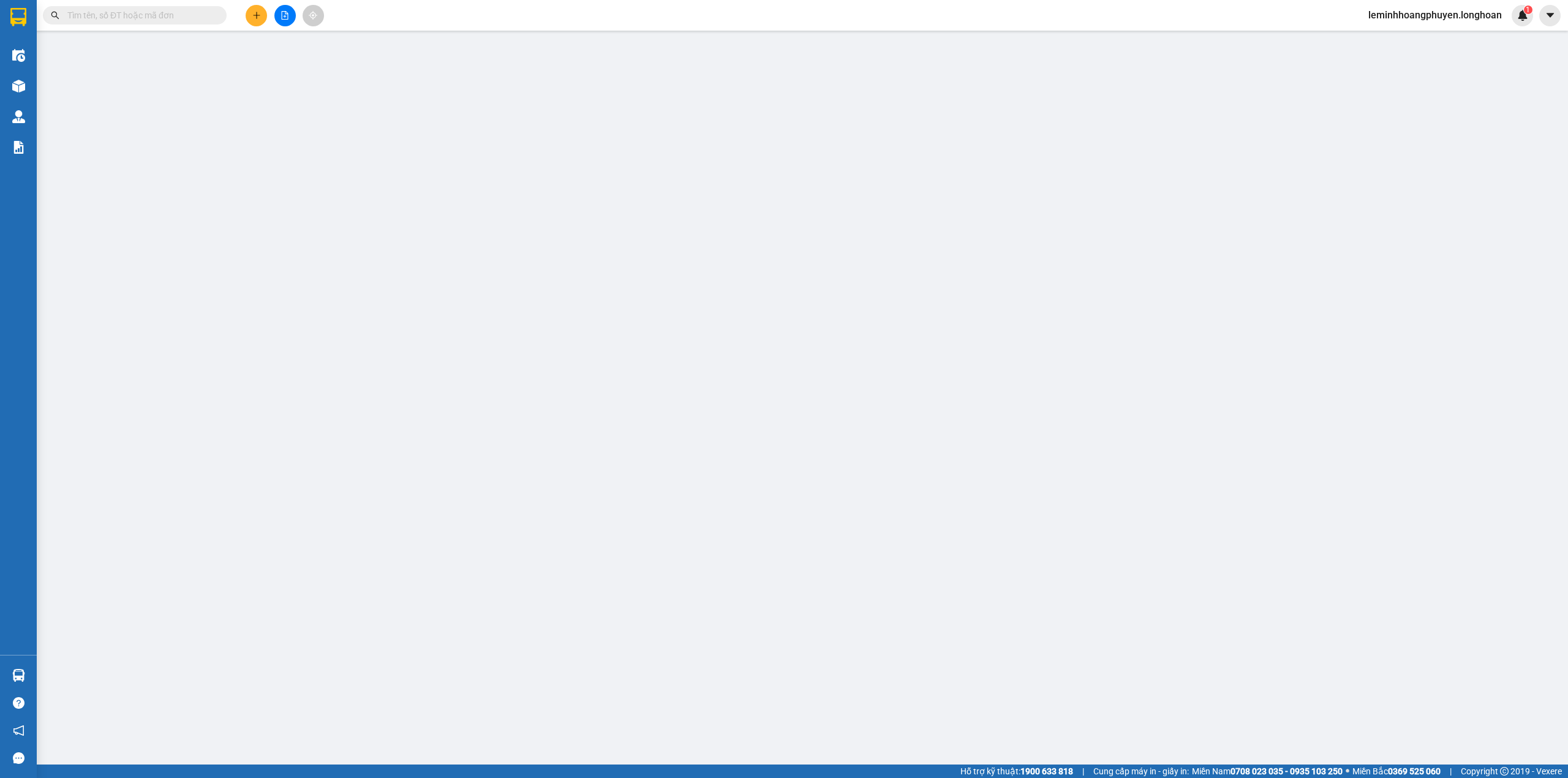
type input "1.000"
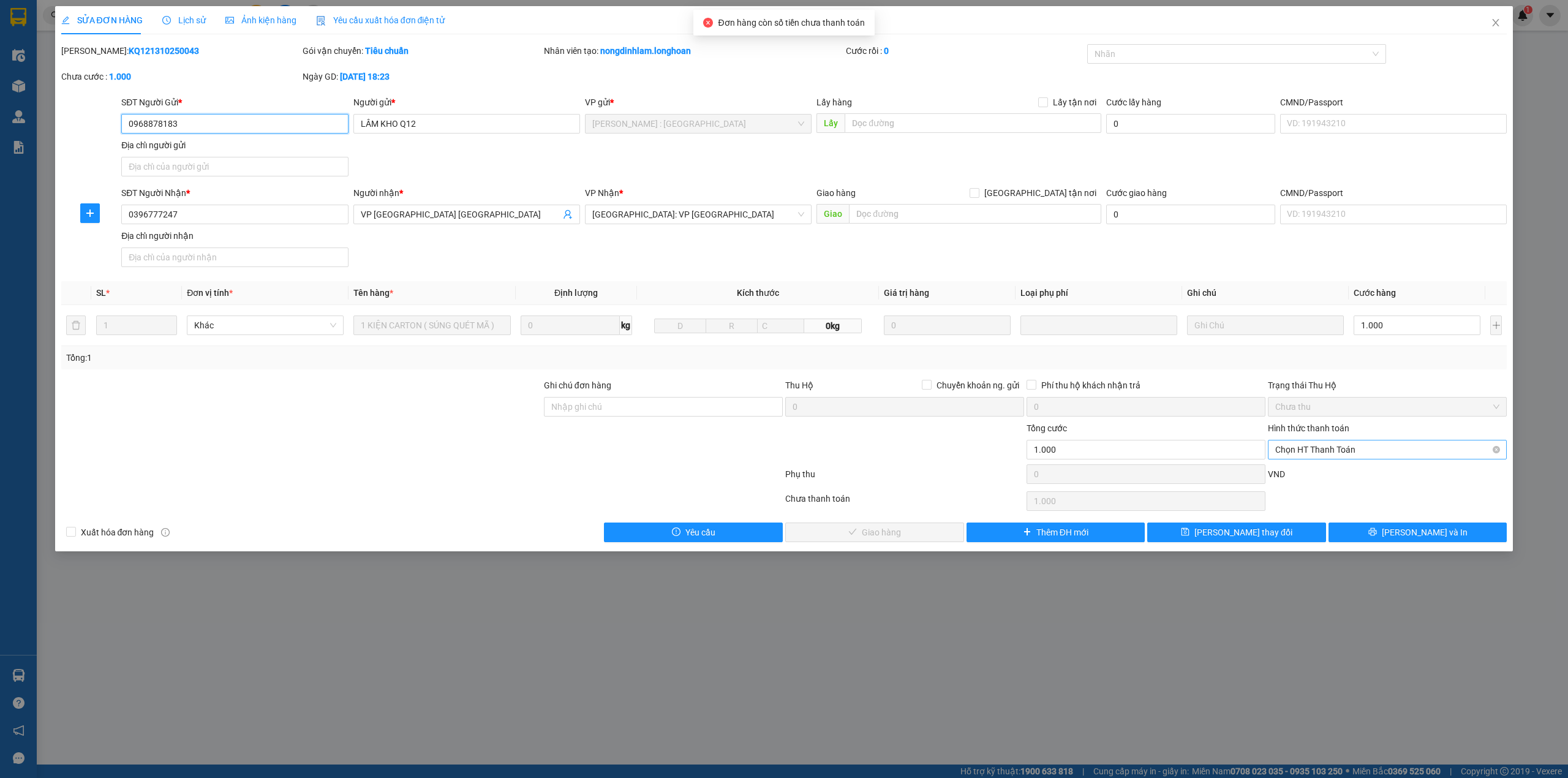
click at [1352, 444] on span "Chọn HT Thanh Toán" at bounding box center [1387, 449] width 224 height 18
click at [1323, 479] on div "Tại văn phòng" at bounding box center [1387, 476] width 224 height 13
type input "0"
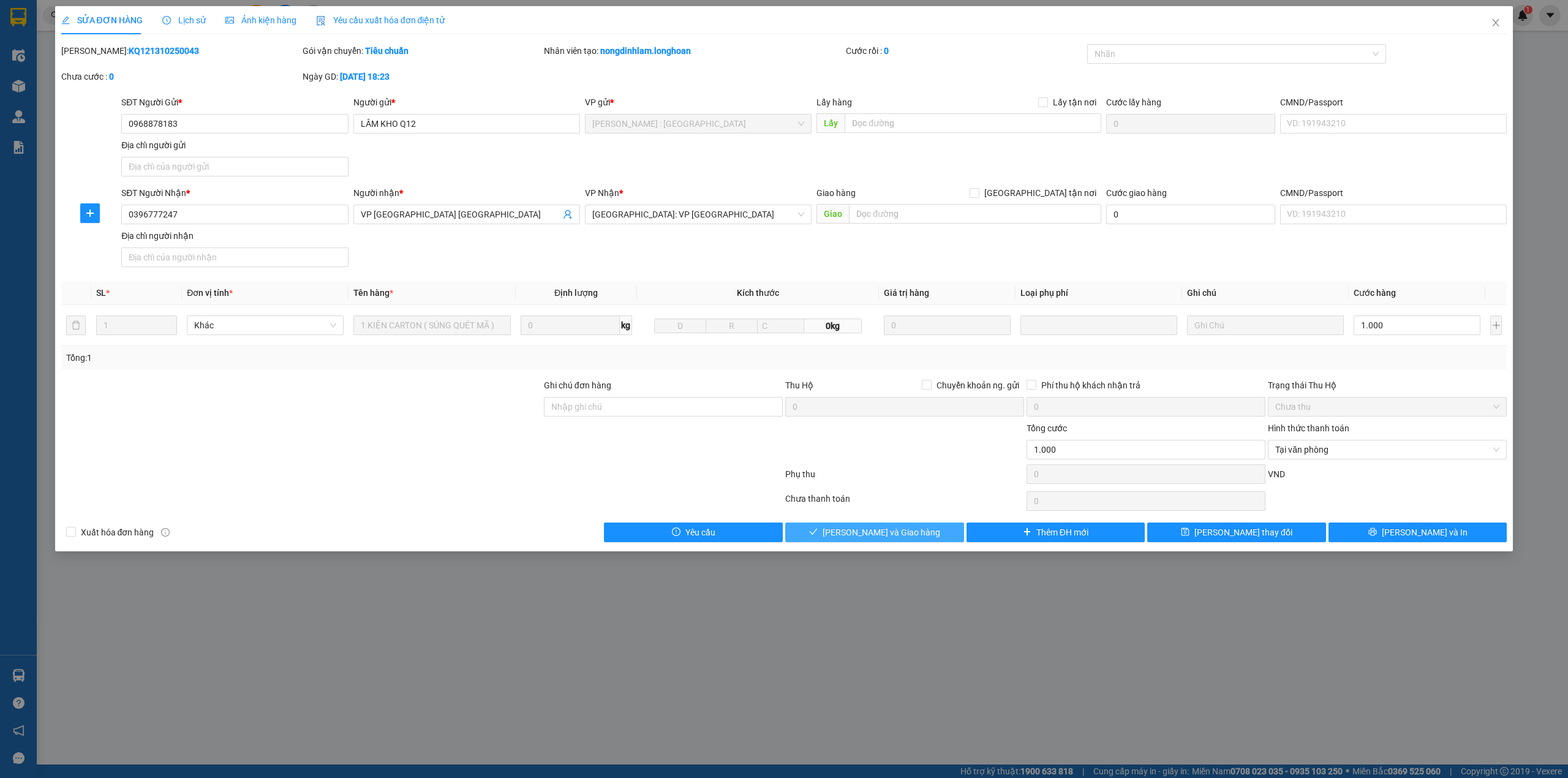
click at [885, 534] on span "Lưu và Giao hàng" at bounding box center [881, 532] width 118 height 13
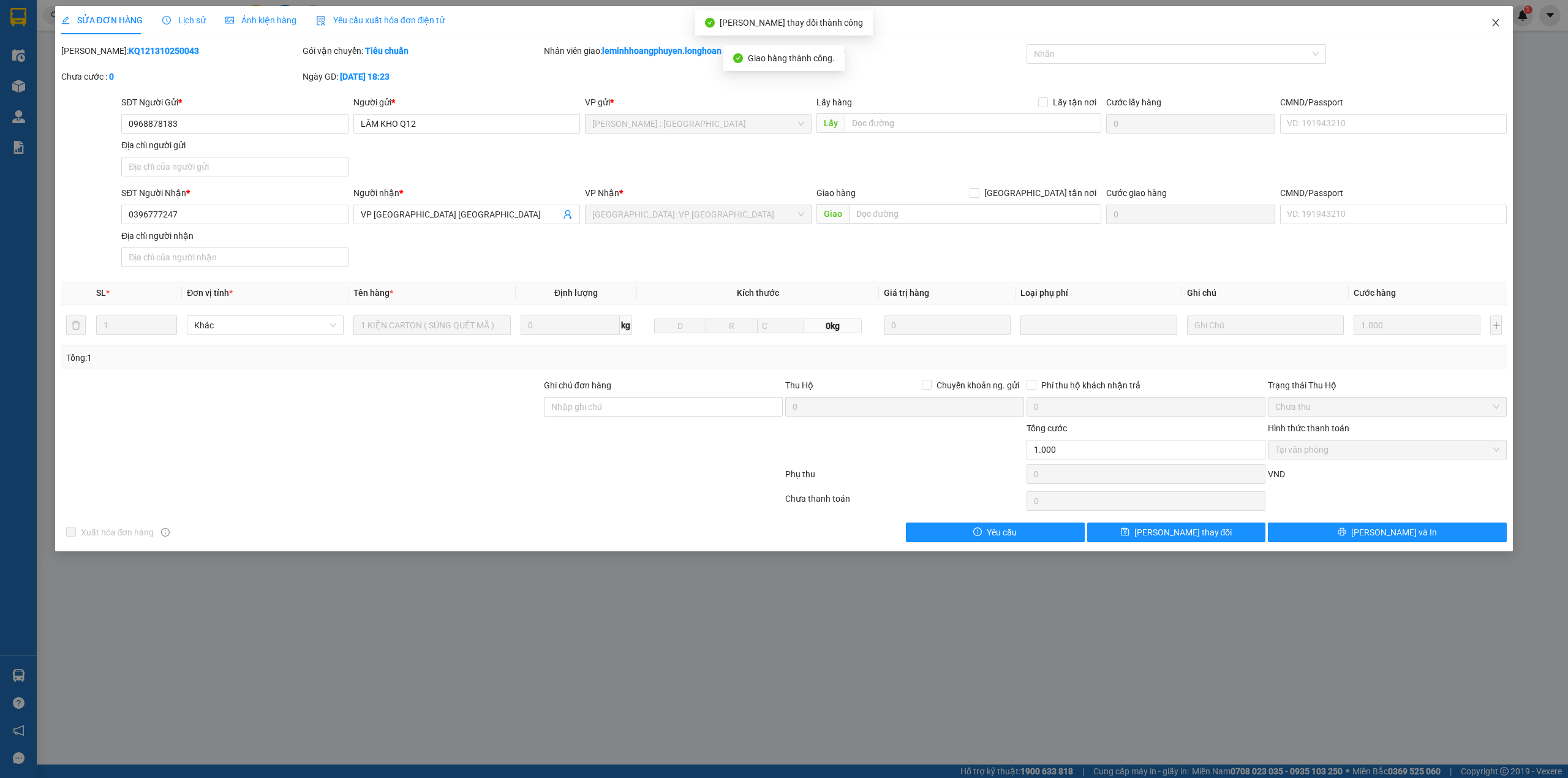
click at [1494, 24] on icon "close" at bounding box center [1495, 22] width 10 height 10
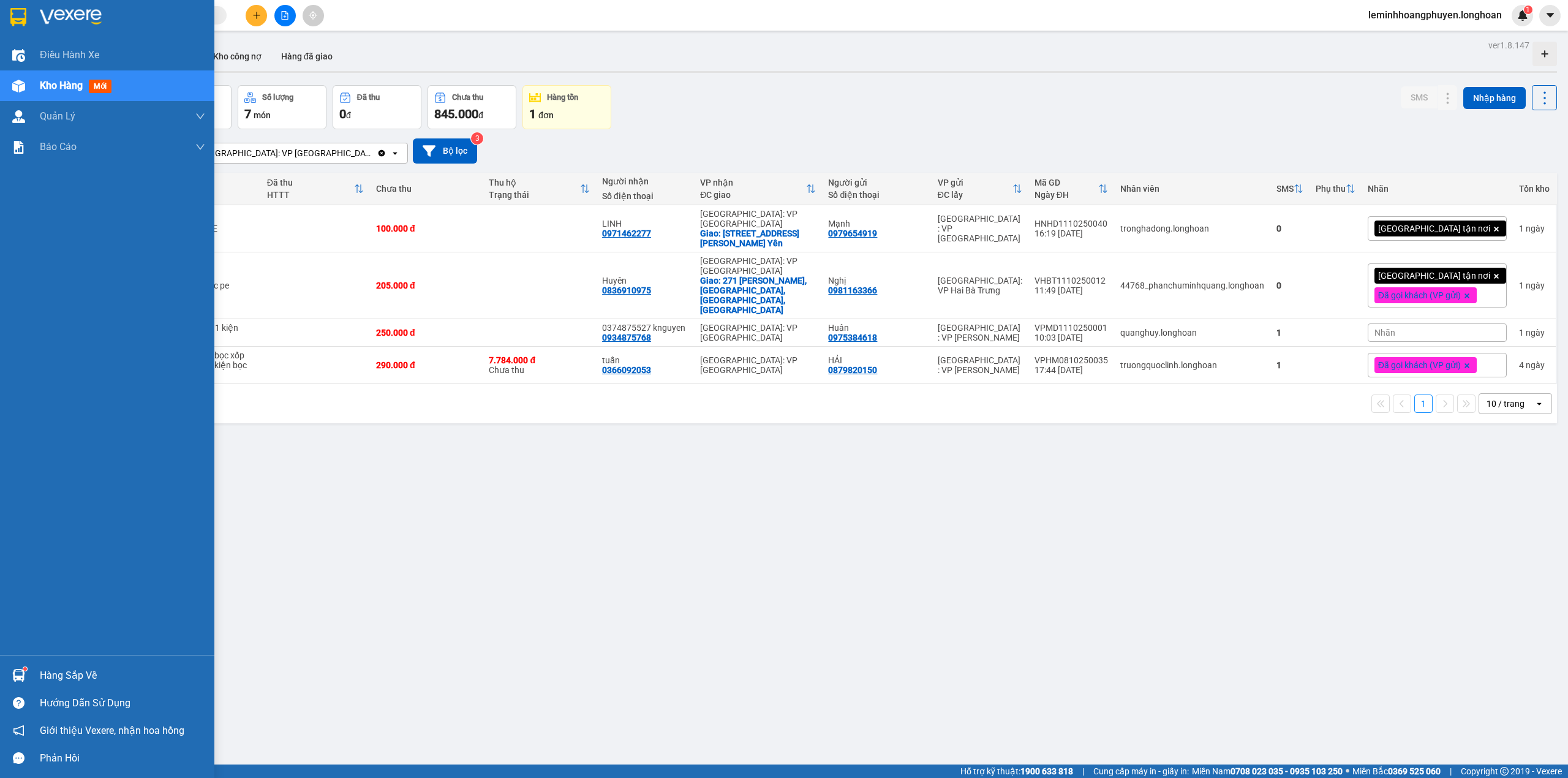
click at [108, 673] on div "Hàng sắp về" at bounding box center [122, 675] width 165 height 18
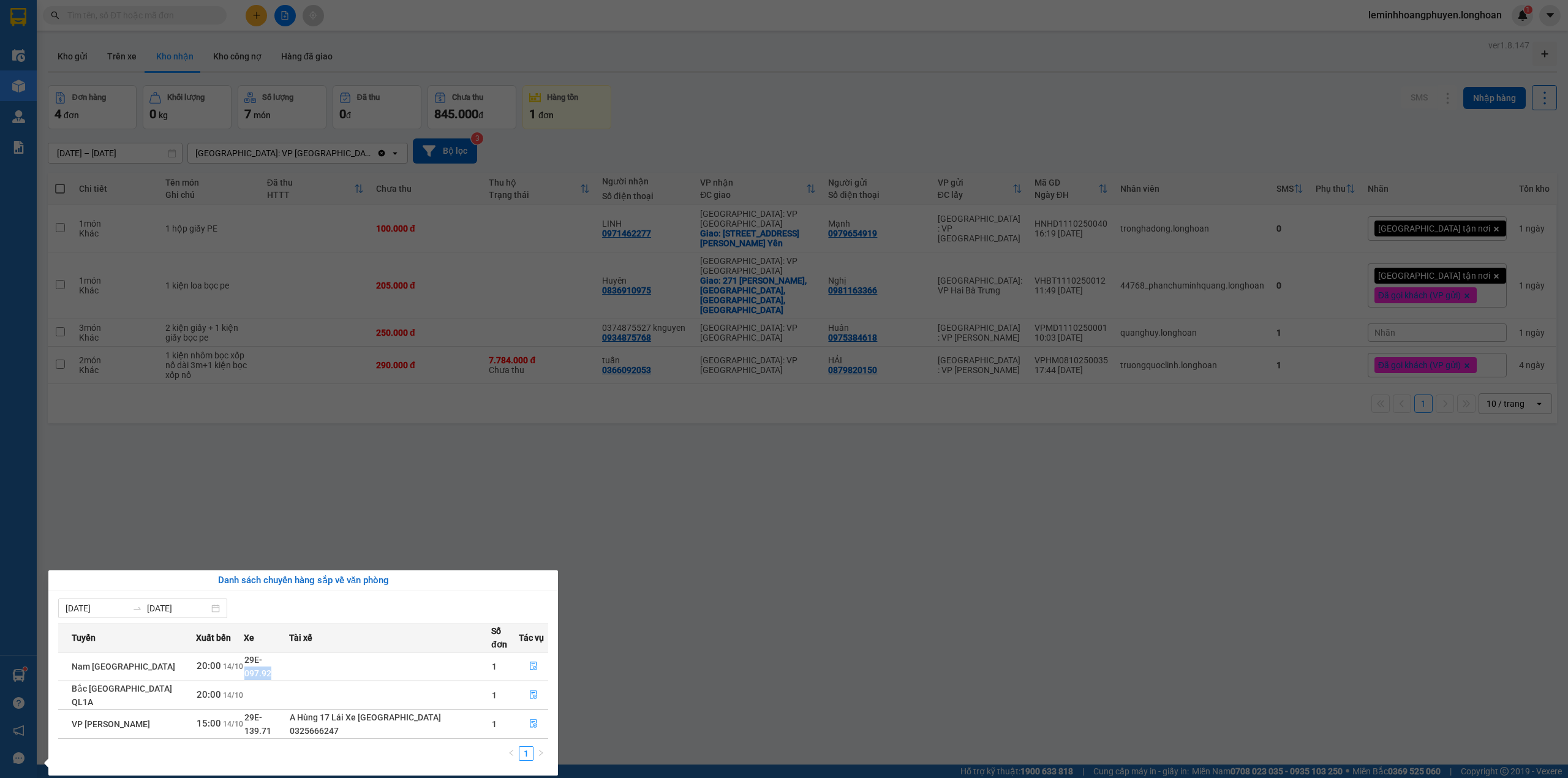
drag, startPoint x: 296, startPoint y: 655, endPoint x: 266, endPoint y: 661, distance: 30.6
click at [266, 661] on td "29E-097.92" at bounding box center [266, 665] width 46 height 29
copy span "097.92"
drag, startPoint x: 289, startPoint y: 700, endPoint x: 278, endPoint y: 699, distance: 11.0
click at [272, 713] on span "29E-139.71" at bounding box center [258, 724] width 27 height 24
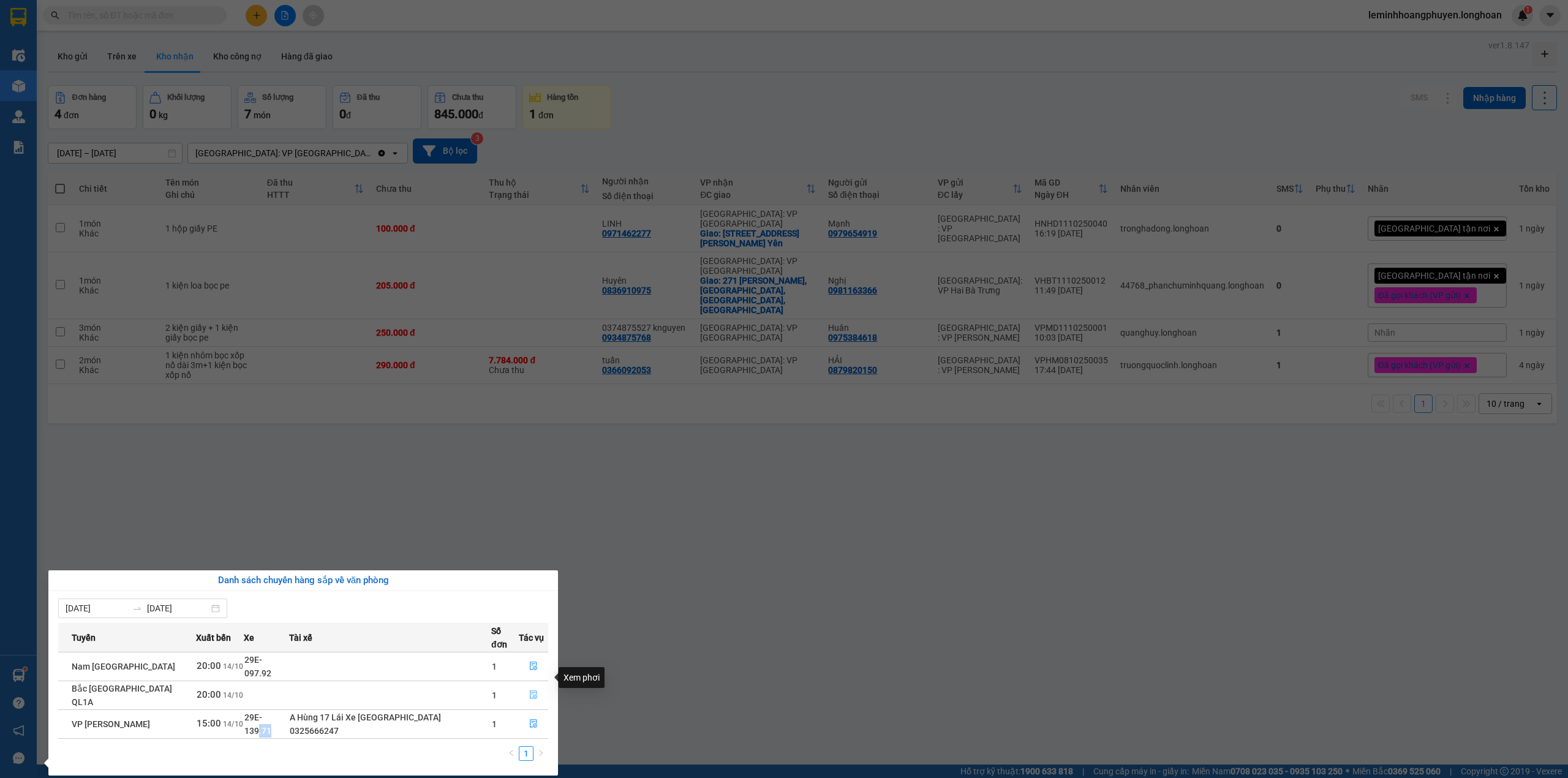
click at [522, 685] on button "button" at bounding box center [534, 695] width 28 height 19
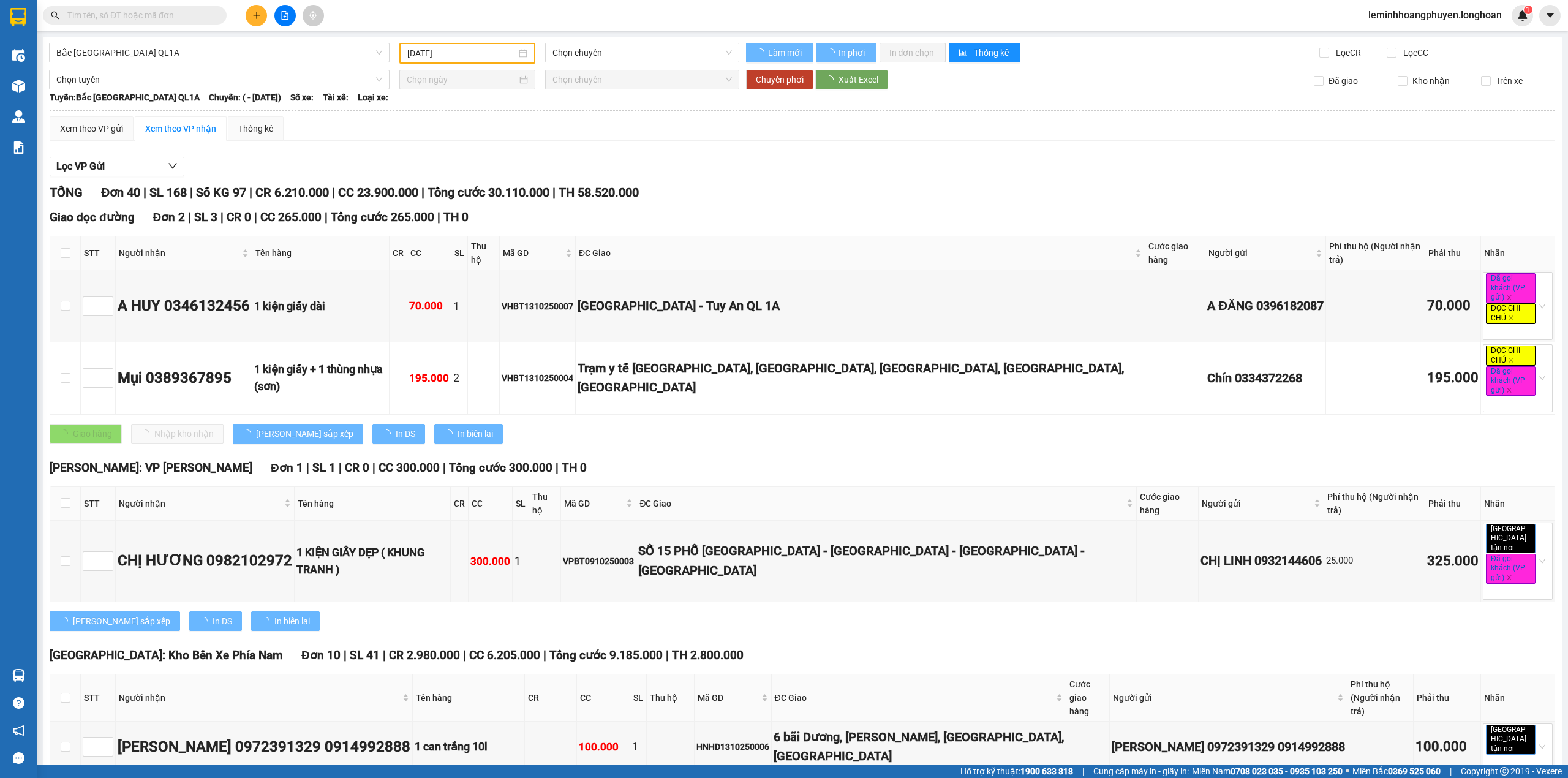
type input "[DATE]"
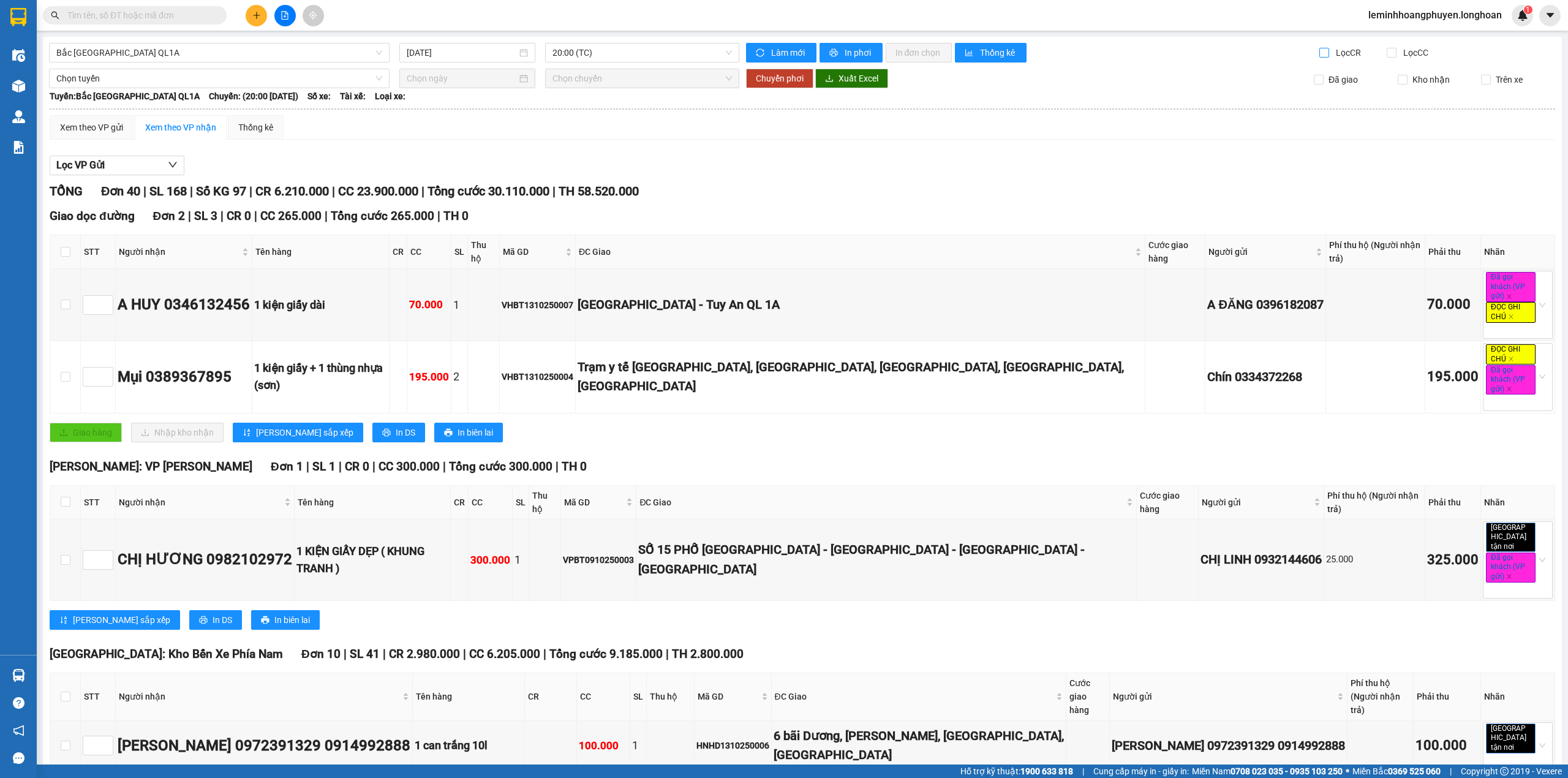
scroll to position [2541, 0]
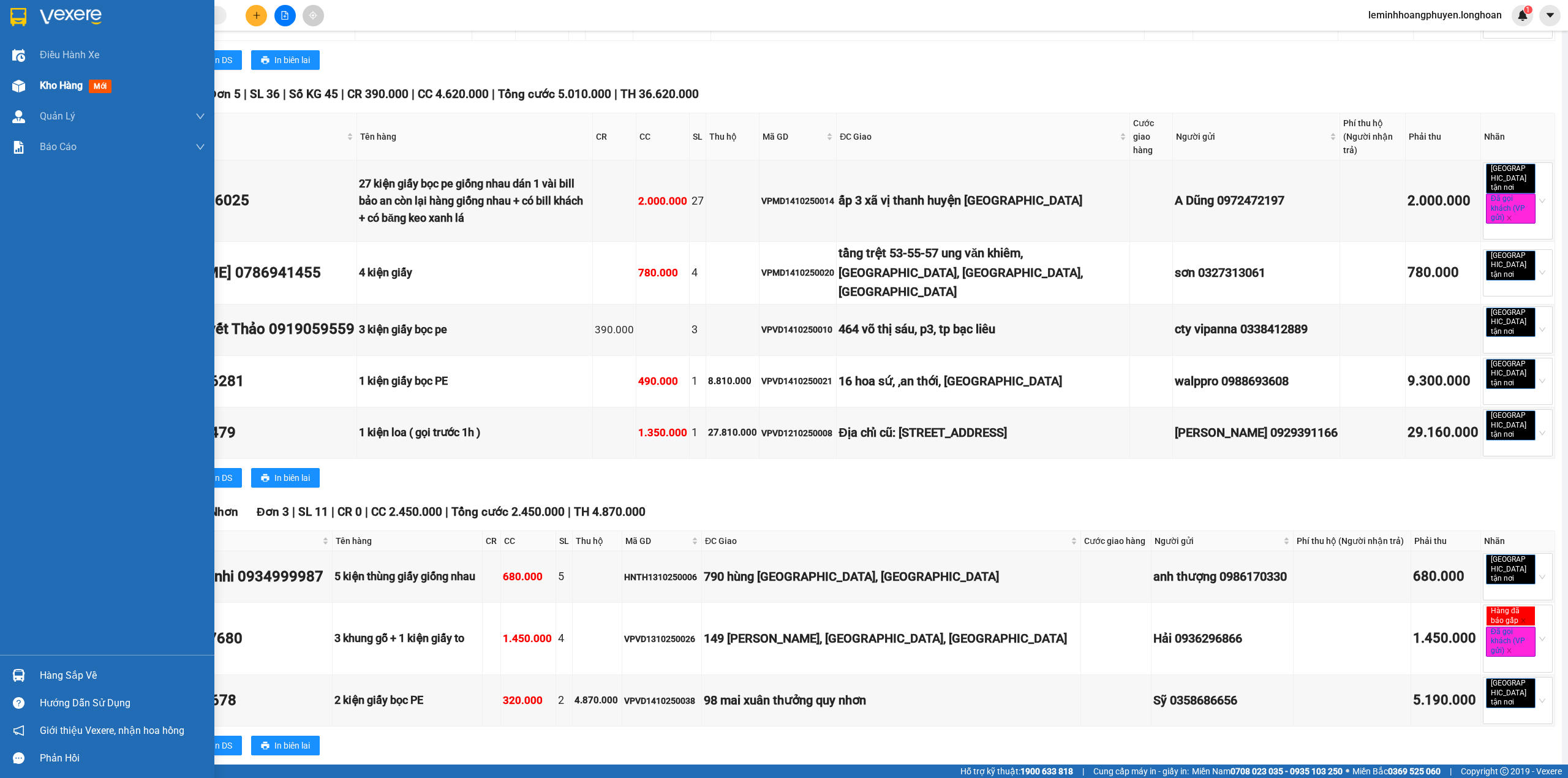
click at [13, 92] on div at bounding box center [18, 86] width 22 height 22
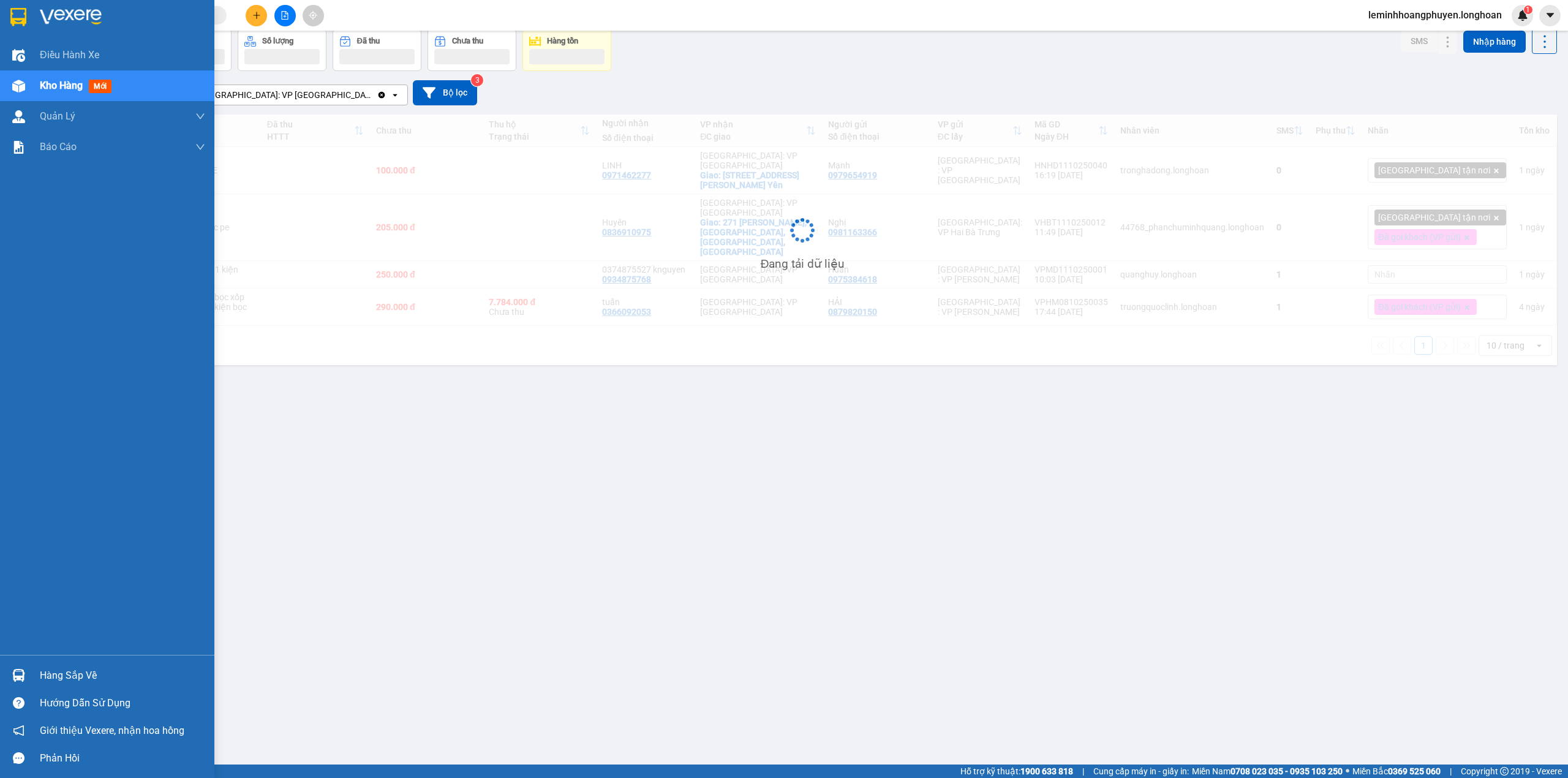
scroll to position [57, 0]
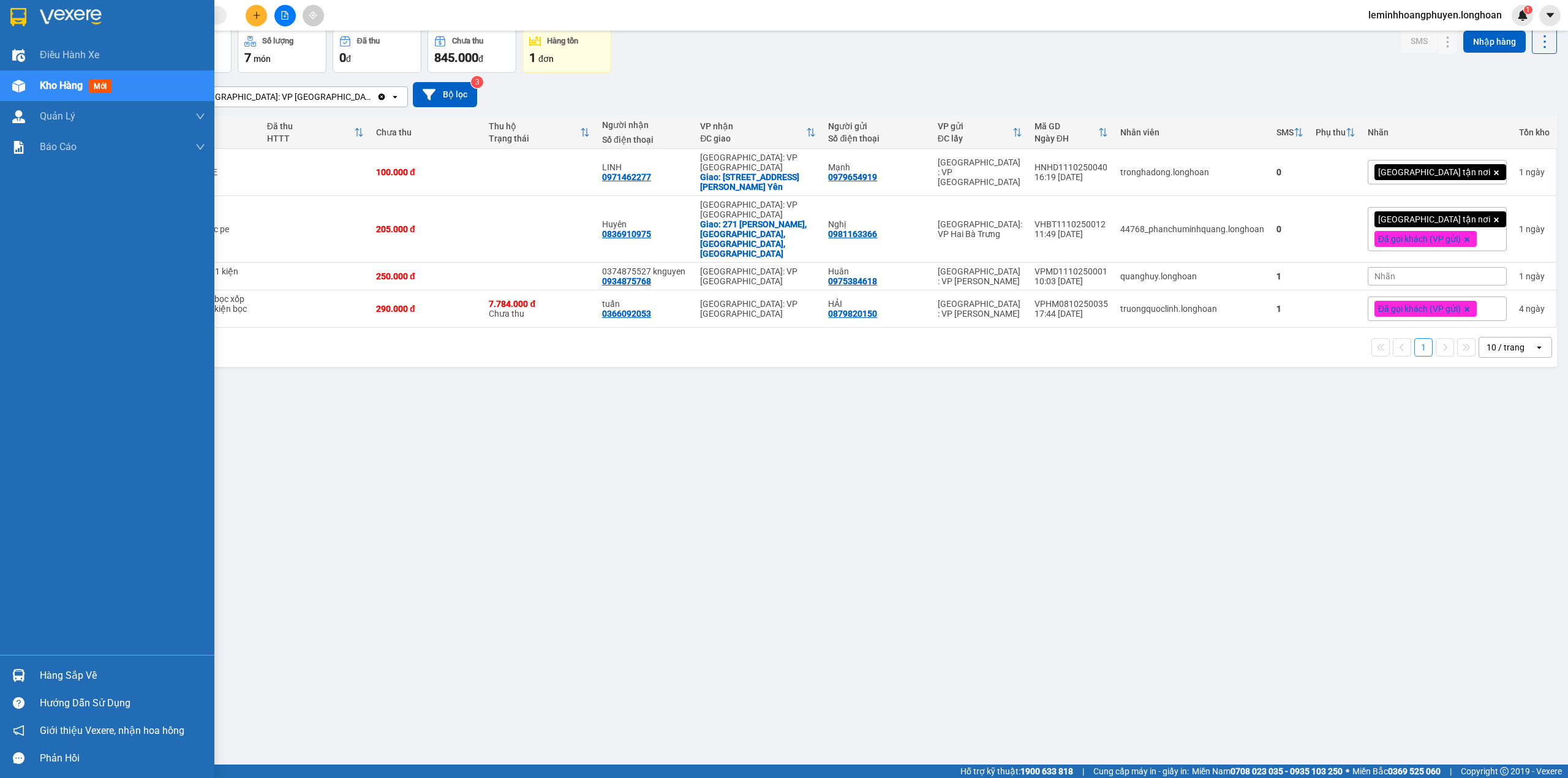
click at [18, 678] on img at bounding box center [18, 675] width 13 height 13
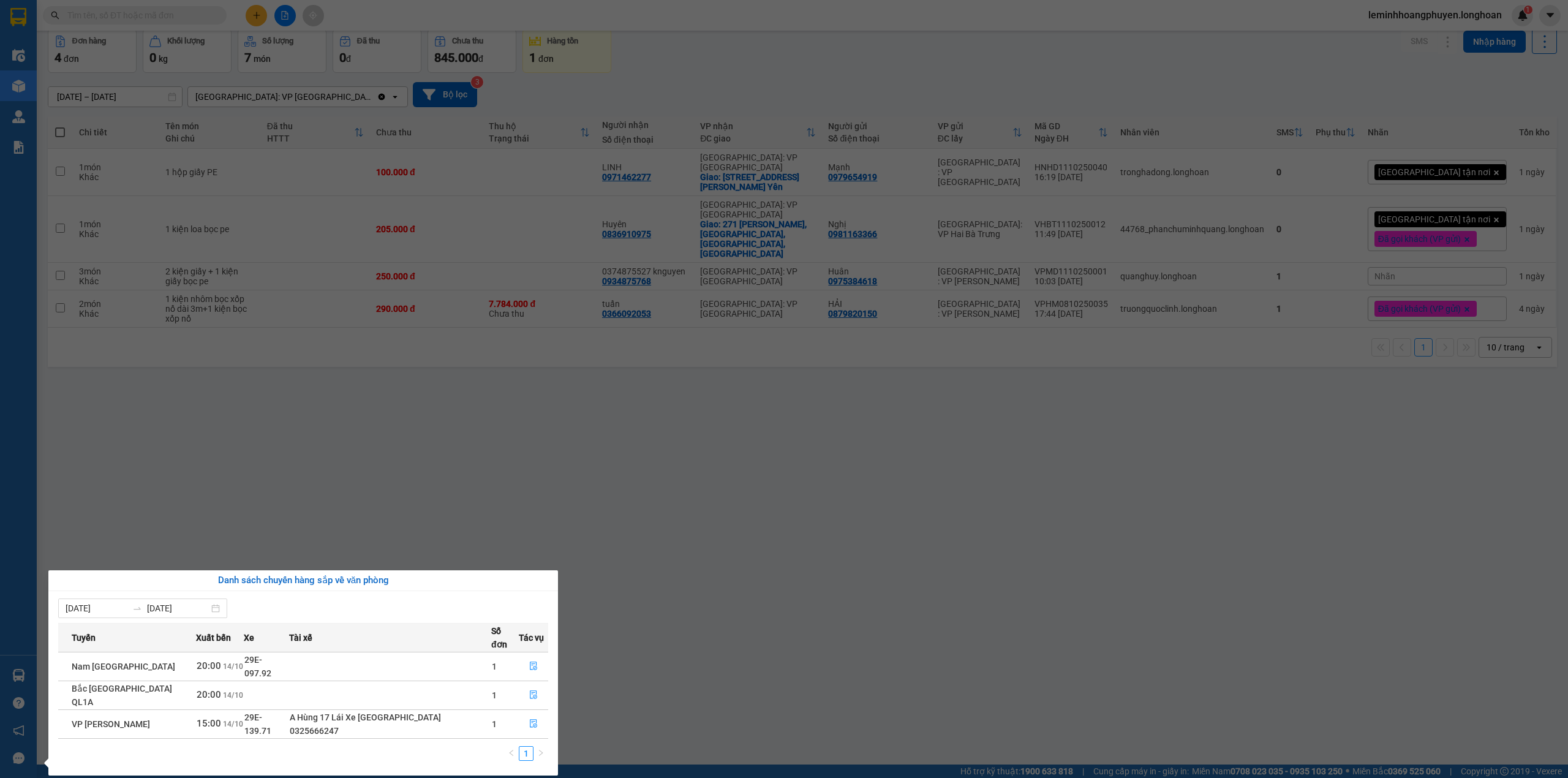
click at [13, 88] on div "Điều hành xe Kho hàng mới Quản Lý Quản lý chuyến Quản lý giao nhận mới Báo cáo …" at bounding box center [18, 389] width 37 height 778
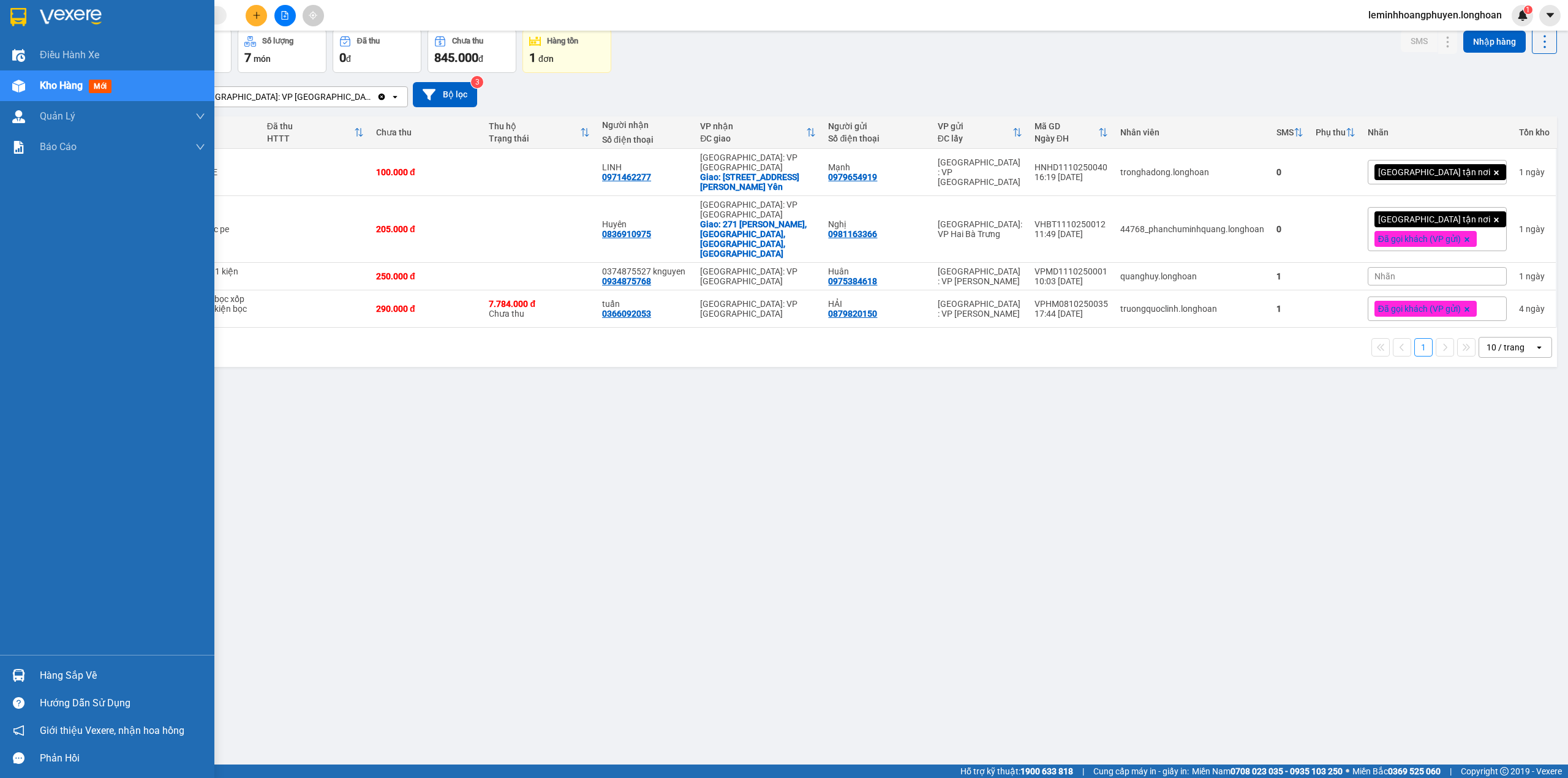
click at [13, 88] on img at bounding box center [18, 86] width 13 height 13
click at [57, 86] on span "Kho hàng" at bounding box center [61, 85] width 43 height 11
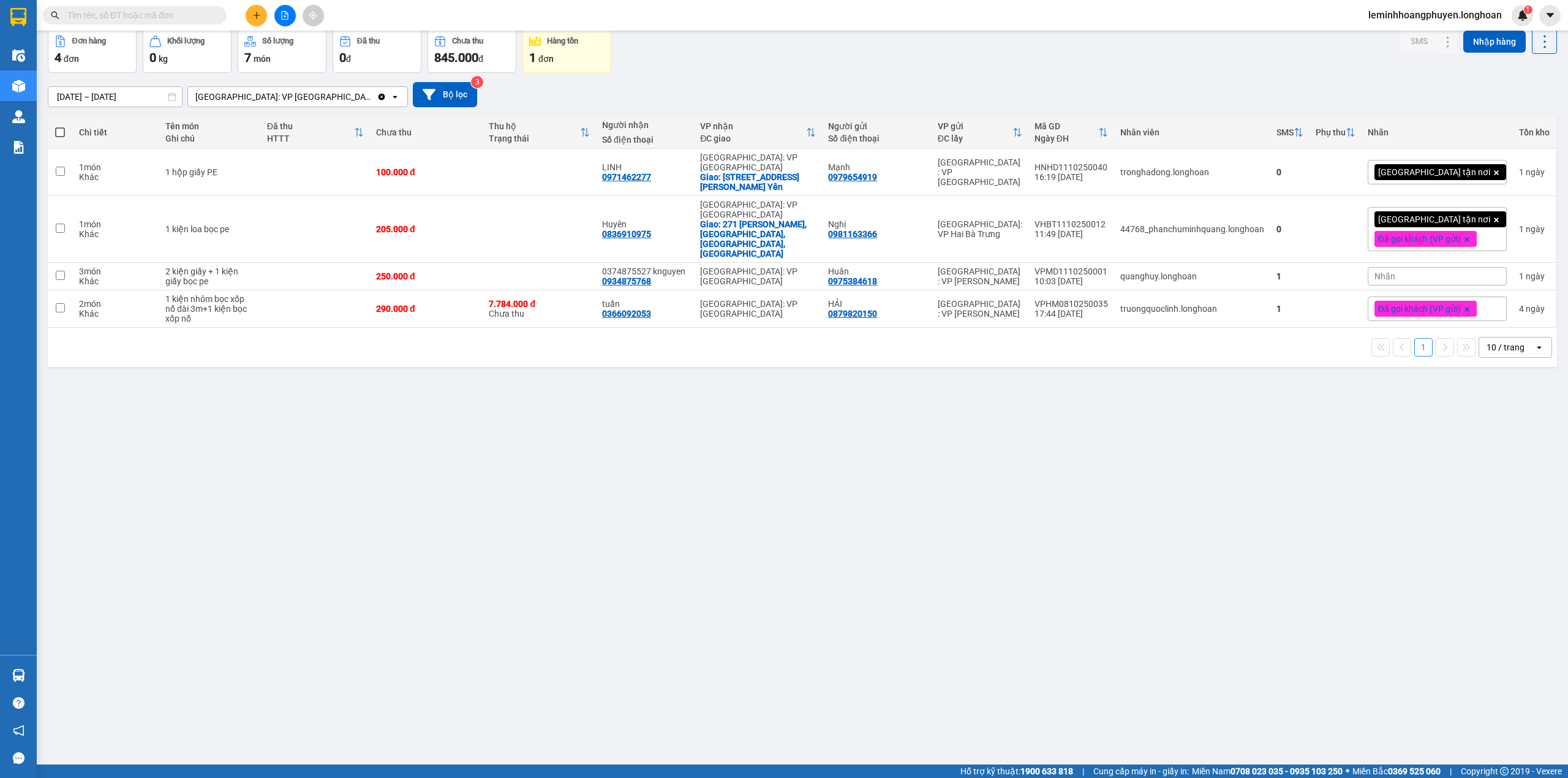
click at [1527, 493] on div "ver 1.8.147 Kho gửi Trên xe Kho nhận Kho công nợ Hàng đã giao Đơn hàng 4 đơn Kh…" at bounding box center [802, 369] width 1519 height 778
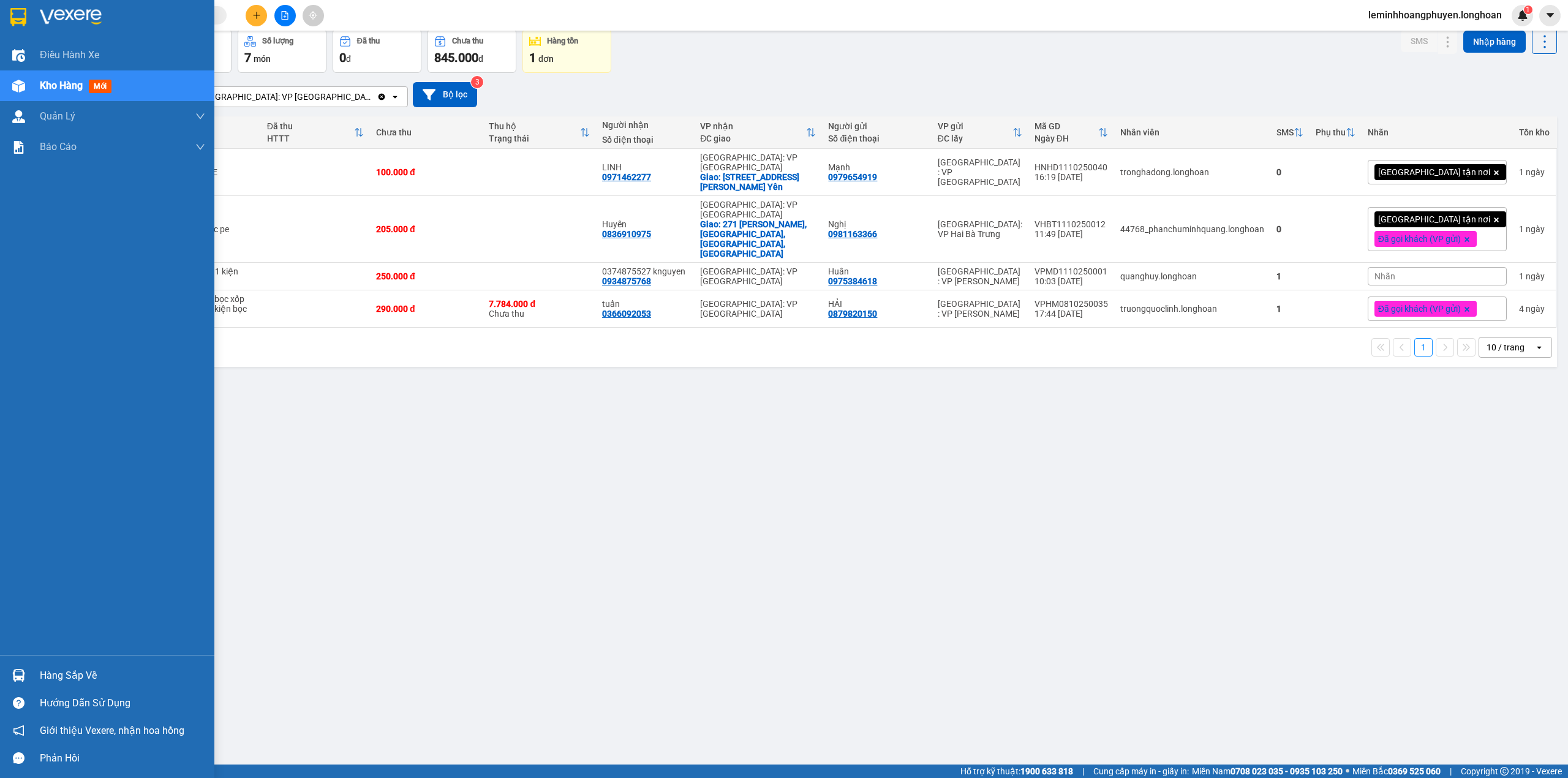
click at [16, 670] on img at bounding box center [18, 675] width 13 height 13
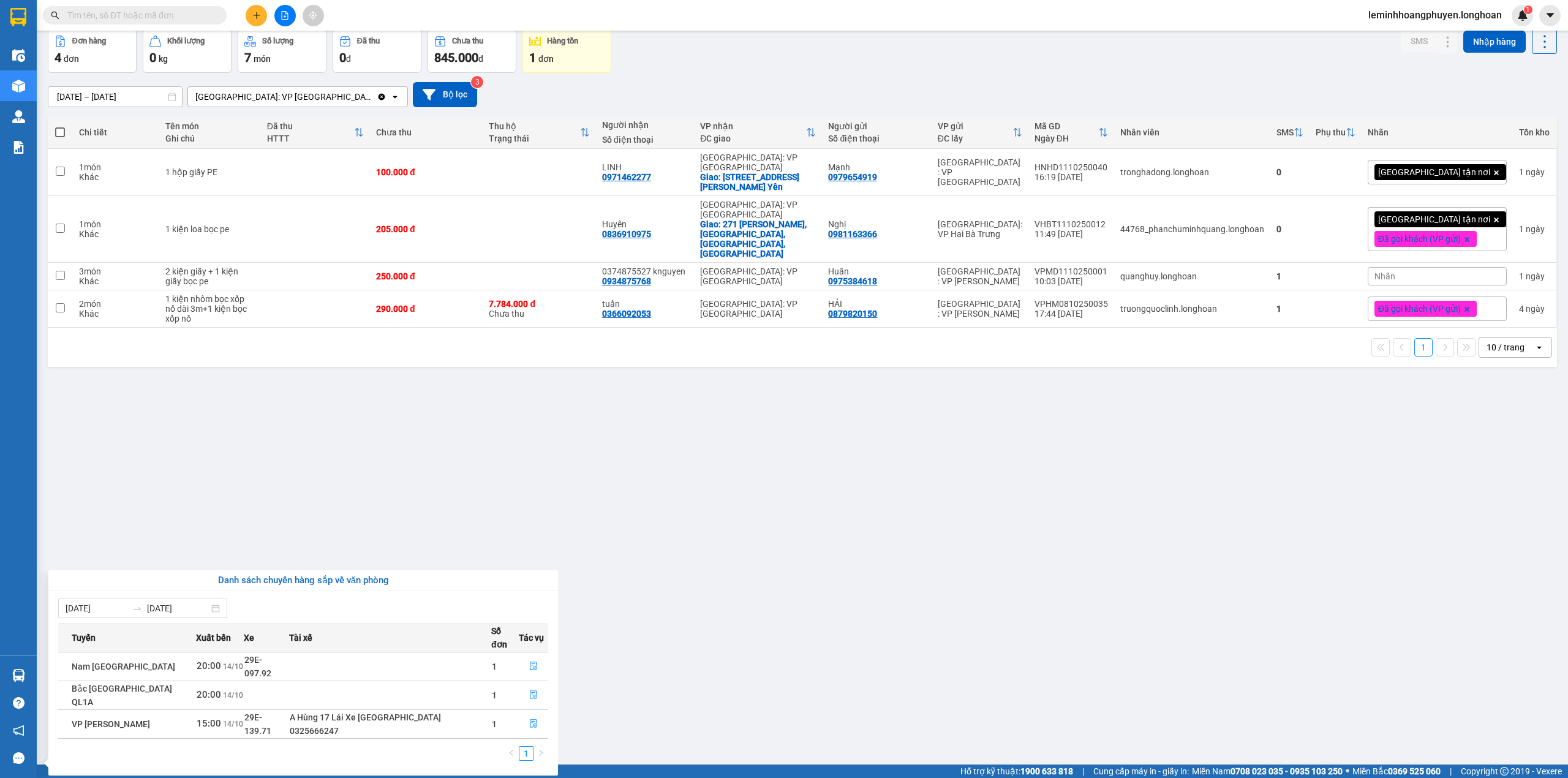
click at [661, 497] on section "Kết quả tìm kiếm ( 0 ) Bộ lọc No Data leminhhoangphuyen.longhoan 1 Điều hành xe…" at bounding box center [784, 389] width 1568 height 778
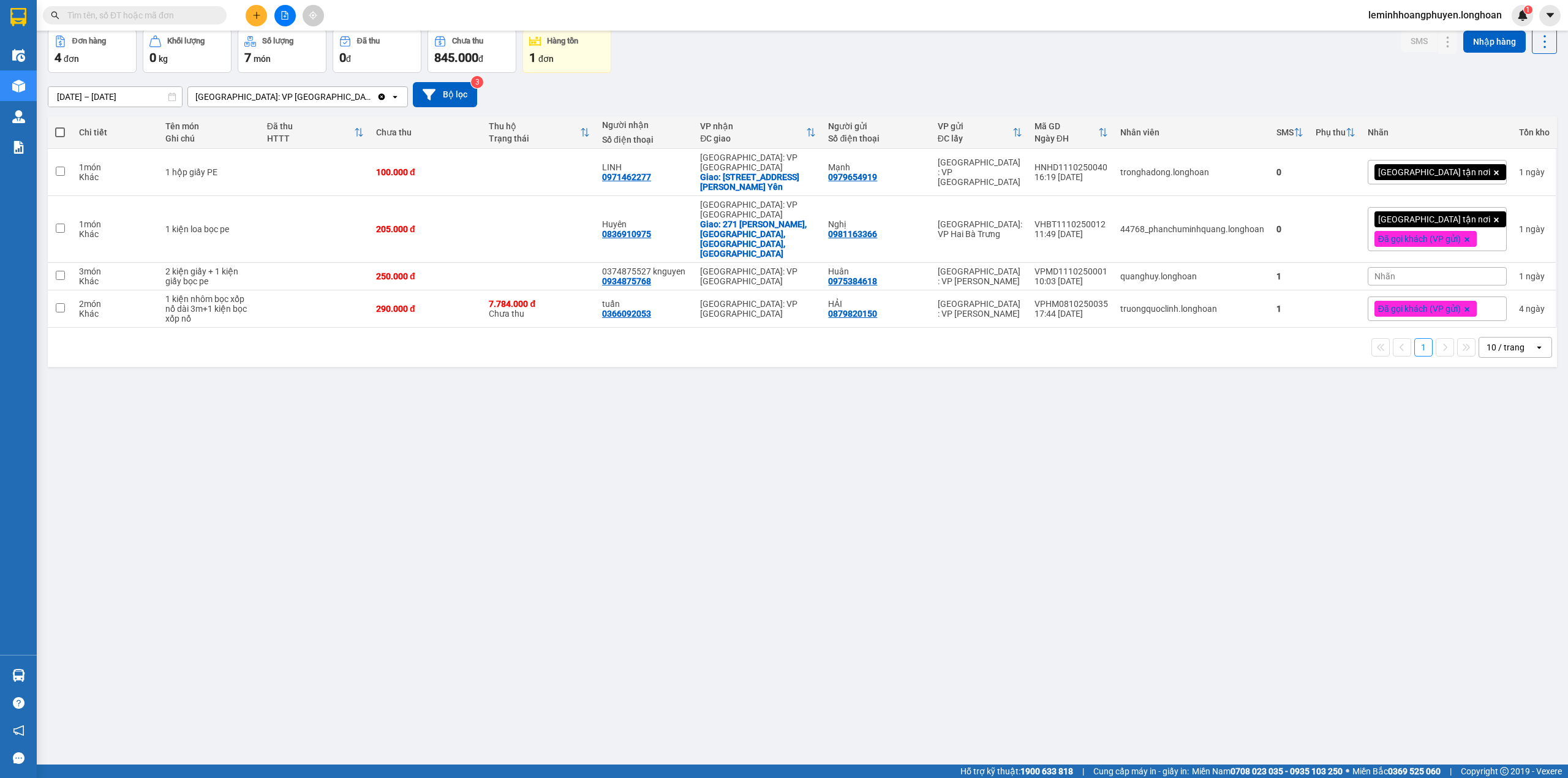
click at [336, 490] on div "ver 1.8.147 Kho gửi Trên xe Kho nhận Kho công nợ Hàng đã giao Đơn hàng 4 đơn Kh…" at bounding box center [802, 369] width 1519 height 778
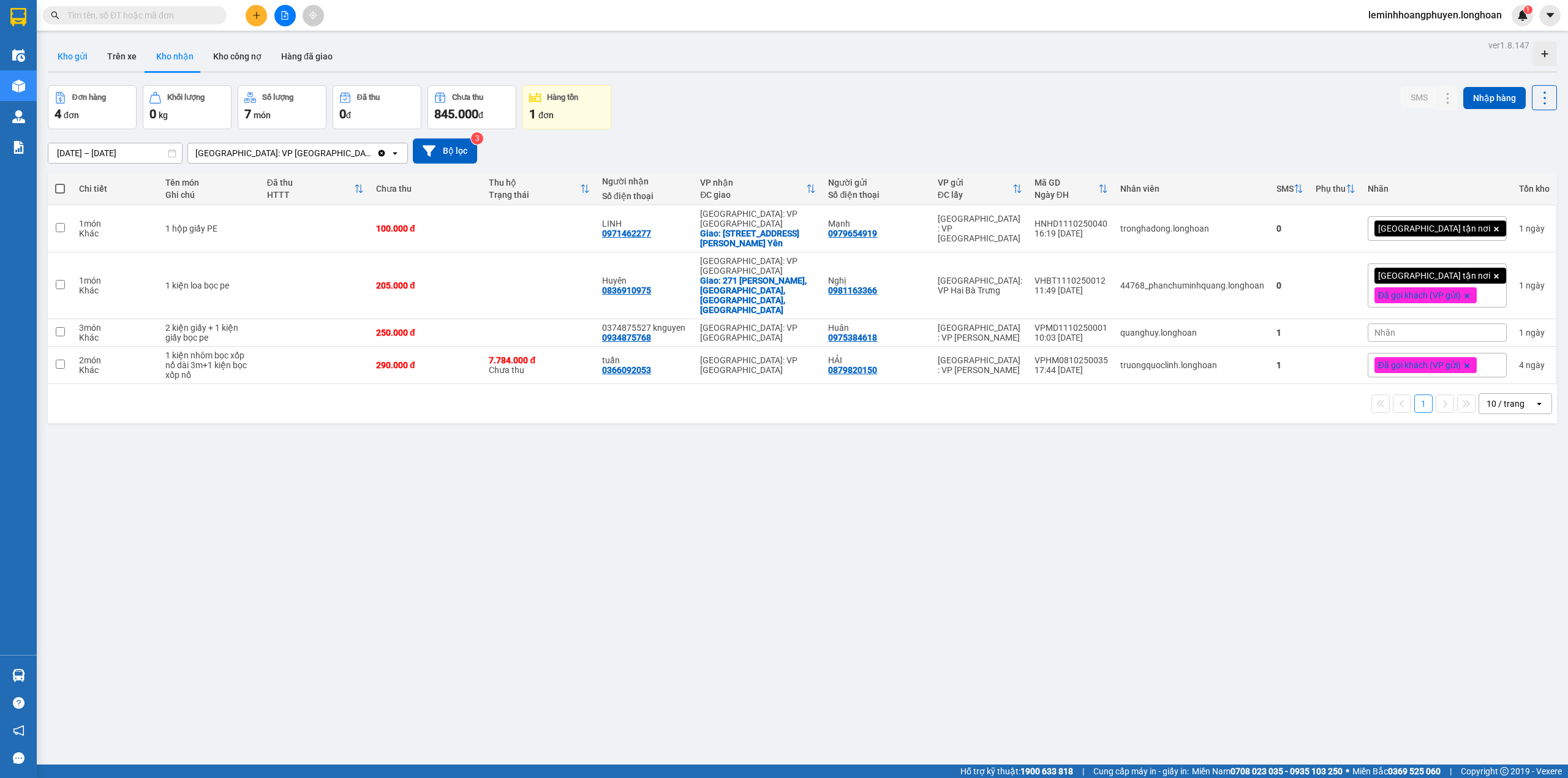
click at [79, 57] on button "Kho gửi" at bounding box center [73, 57] width 50 height 30
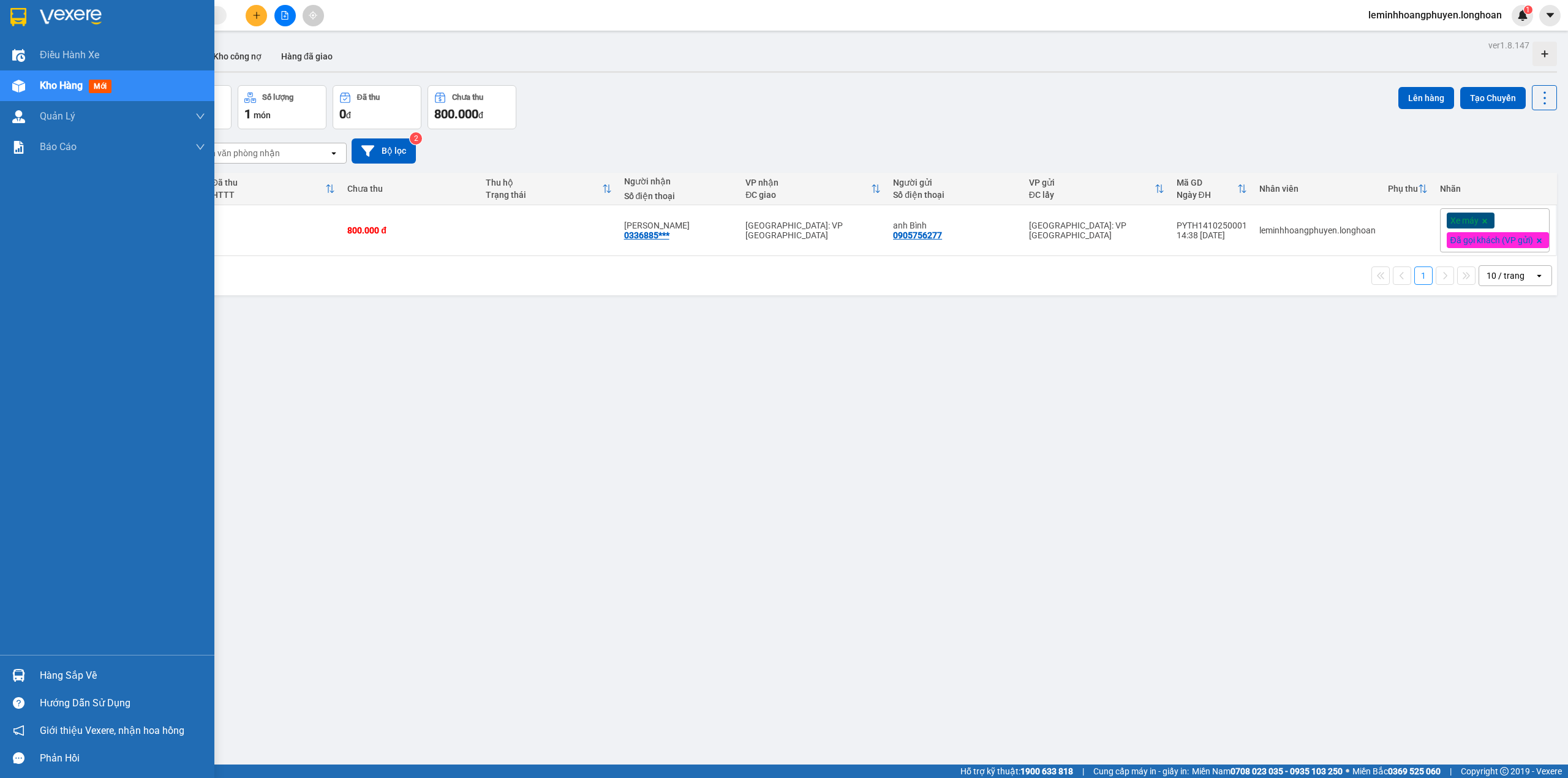
click at [10, 661] on div "Hàng sắp về" at bounding box center [107, 675] width 214 height 28
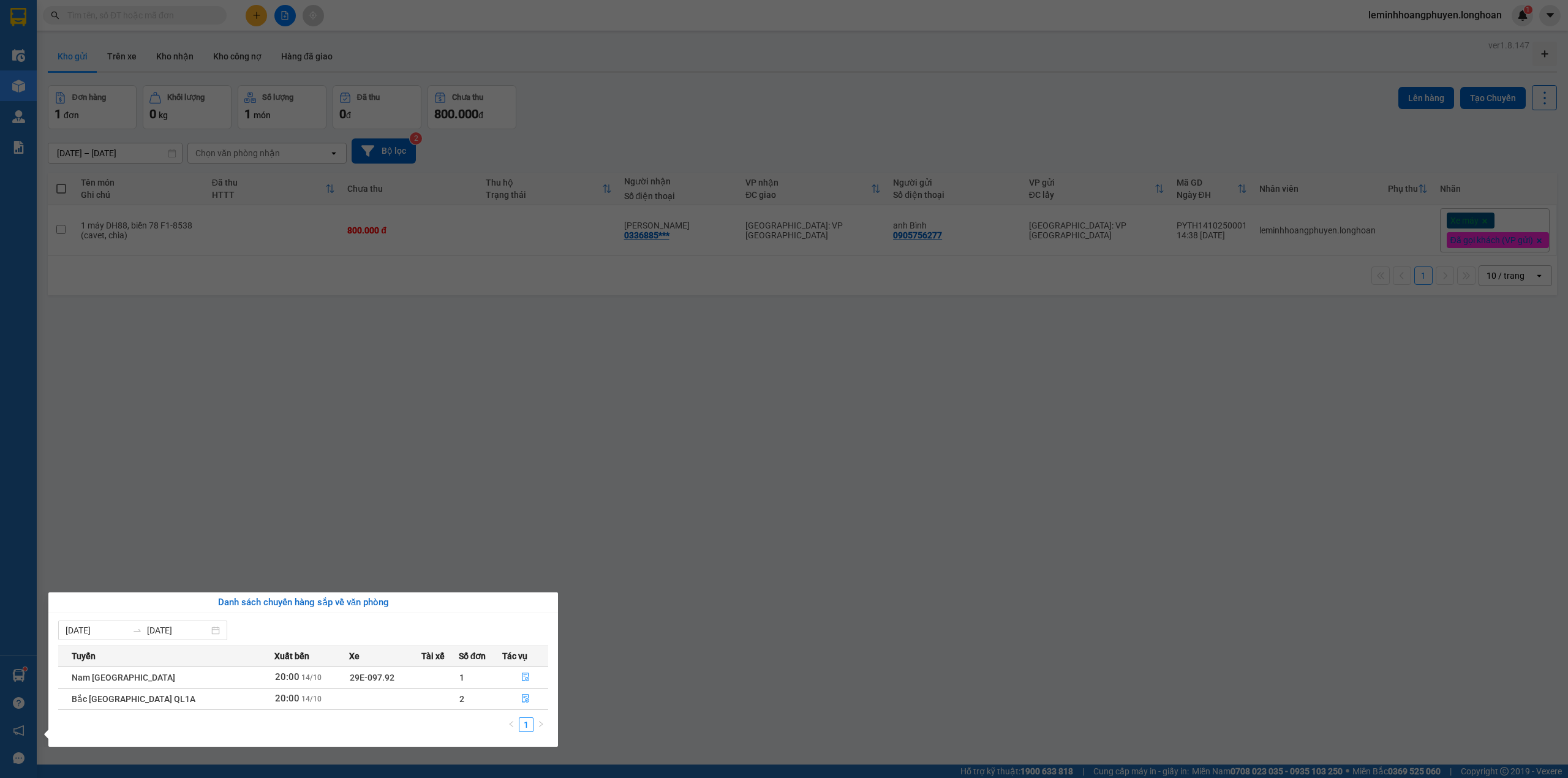
drag, startPoint x: 266, startPoint y: 390, endPoint x: 259, endPoint y: 319, distance: 71.3
click at [266, 392] on section "Kết quả tìm kiếm ( 0 ) Bộ lọc No Data leminhhoangphuyen.longhoan 1 Điều hành xe…" at bounding box center [784, 389] width 1568 height 778
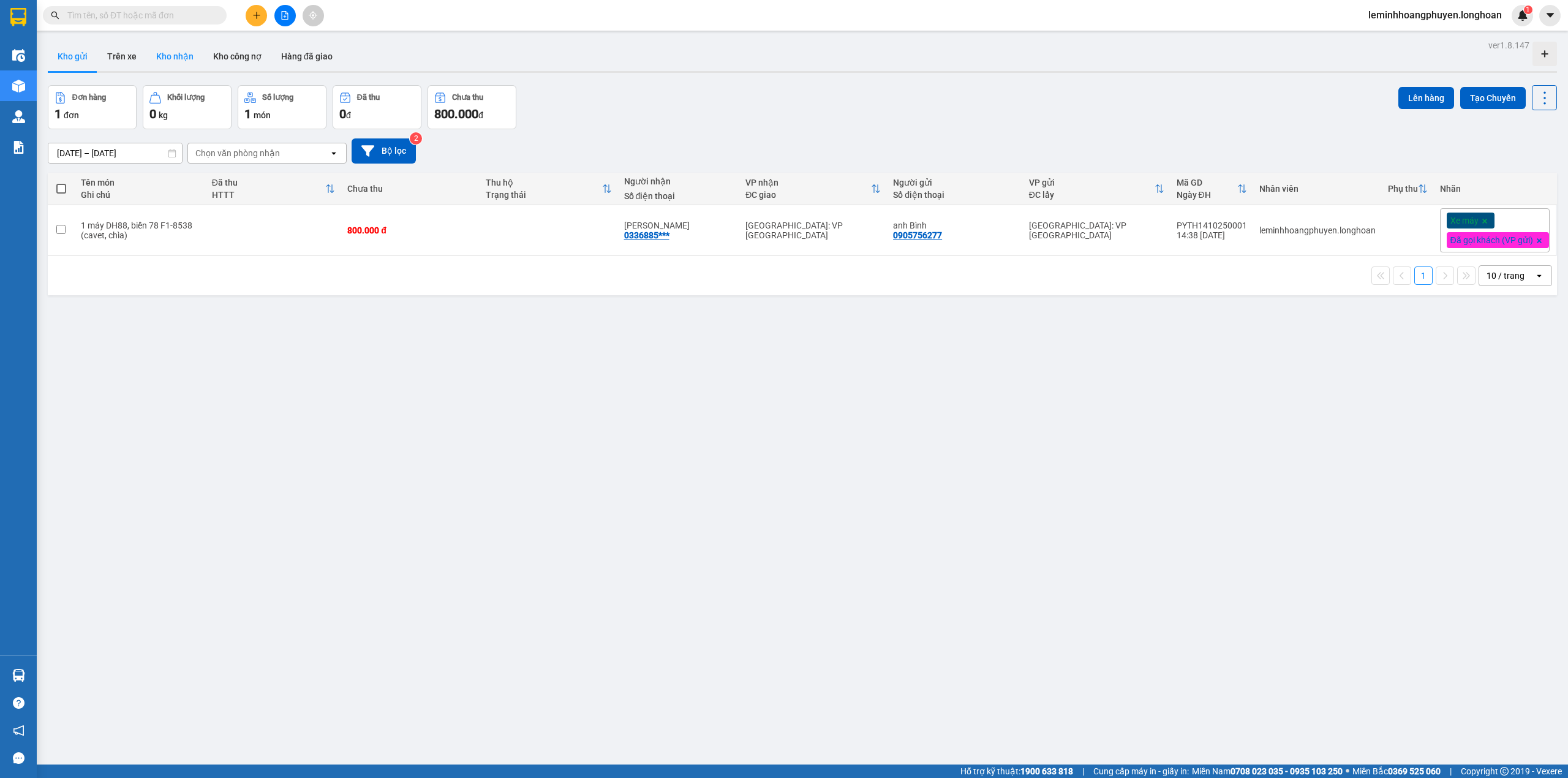
click at [177, 61] on button "Kho nhận" at bounding box center [175, 57] width 57 height 30
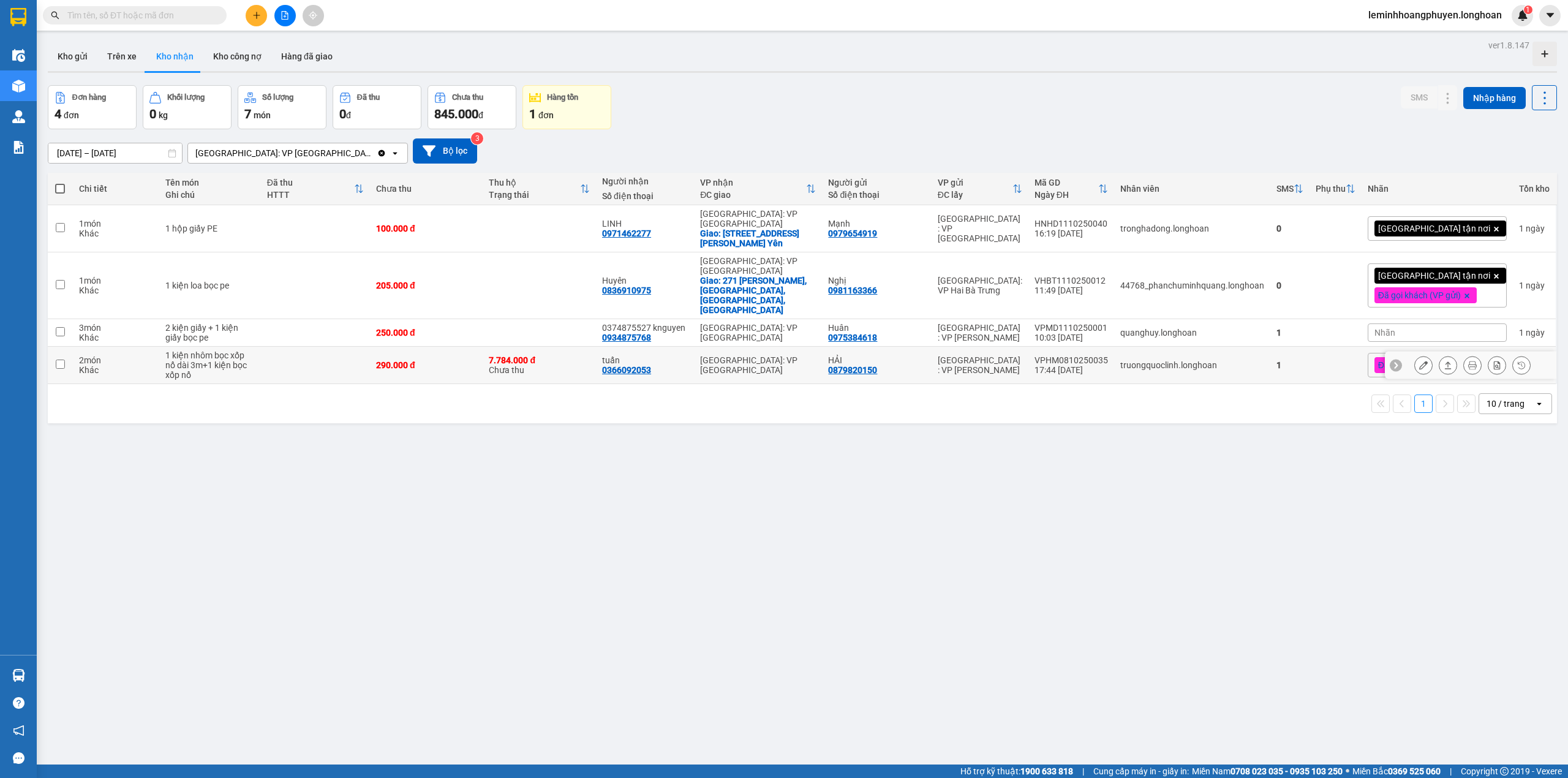
click at [1464, 355] on button at bounding box center [1473, 365] width 17 height 22
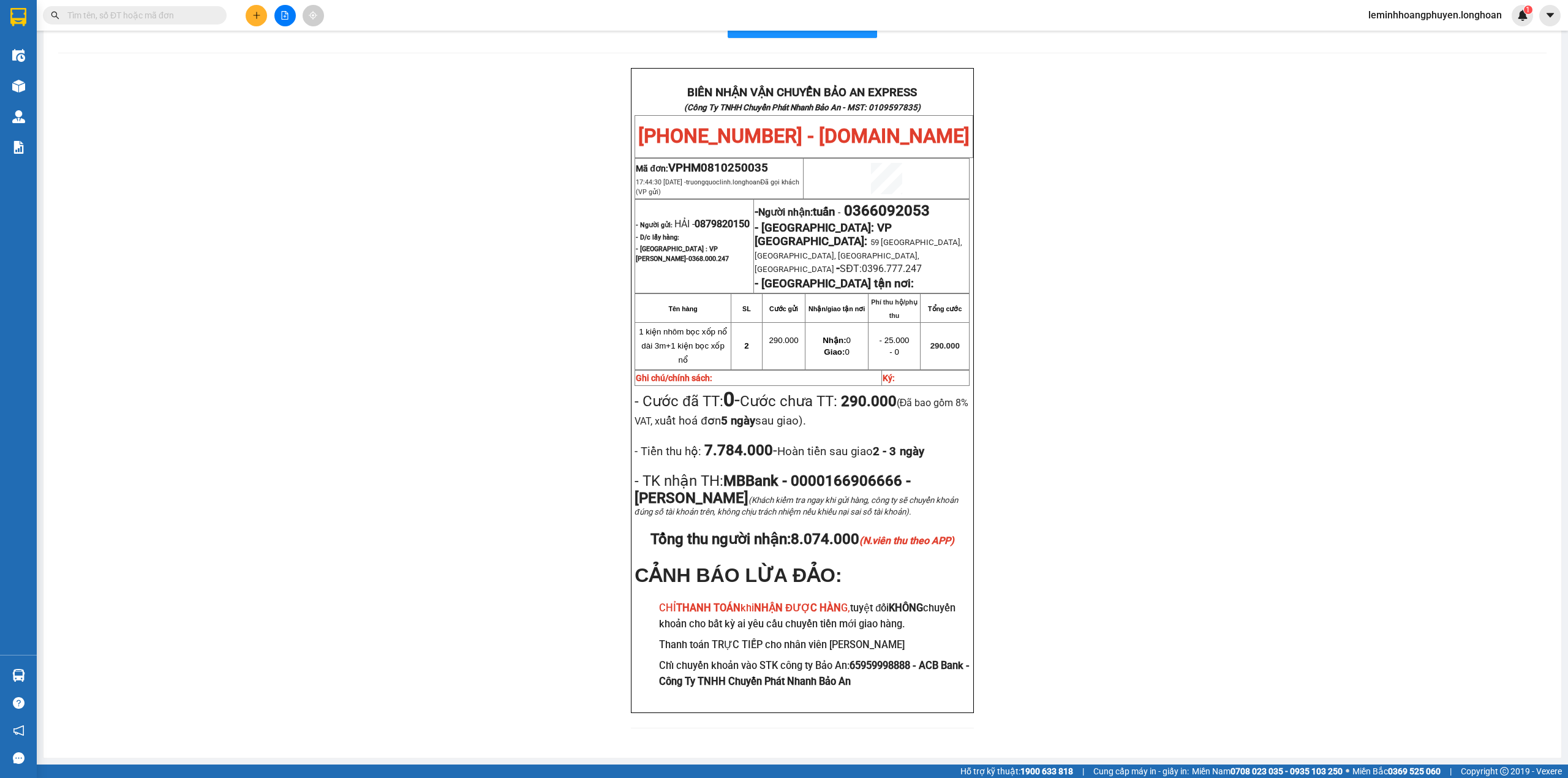
scroll to position [64, 0]
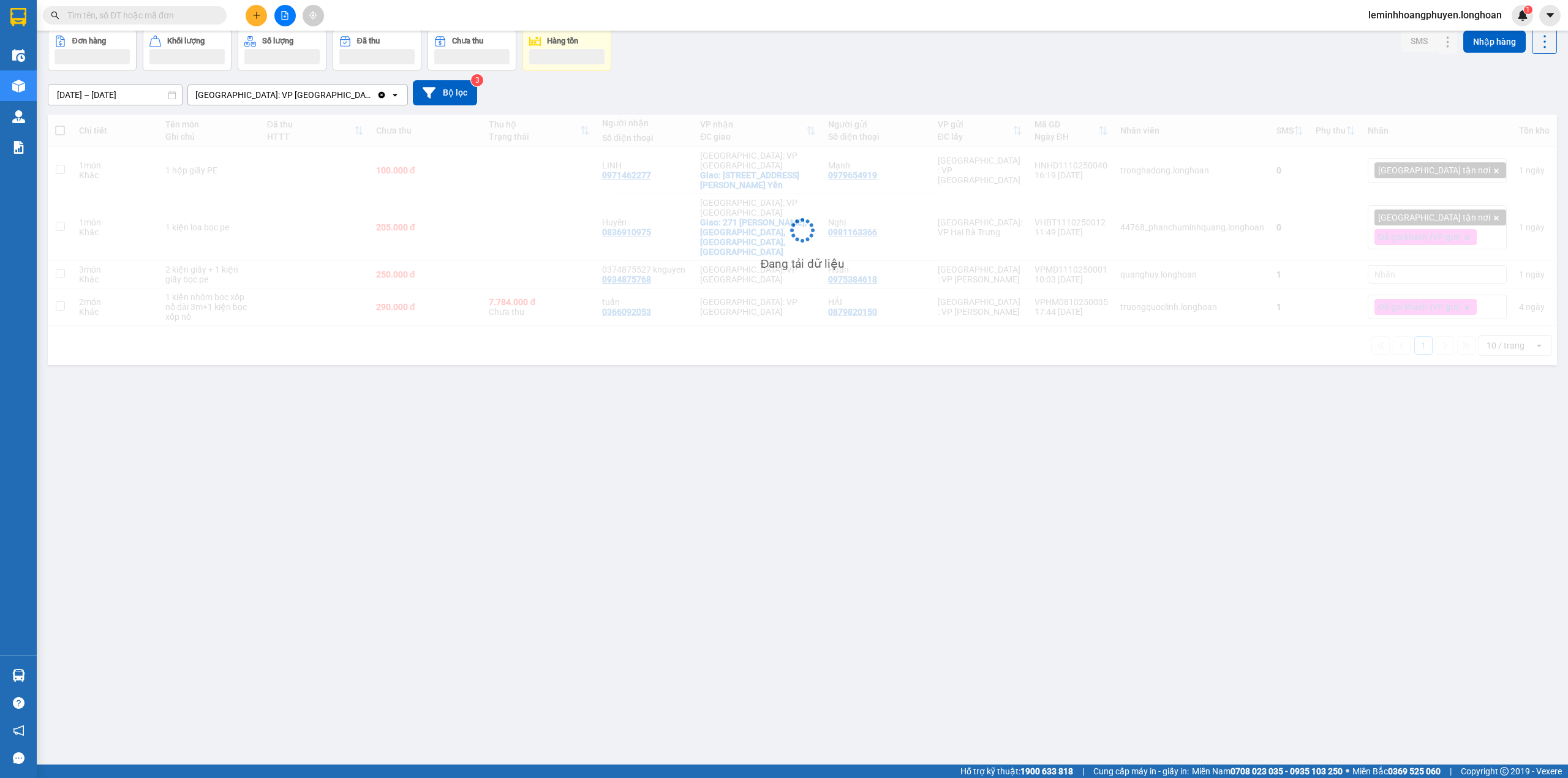
scroll to position [57, 0]
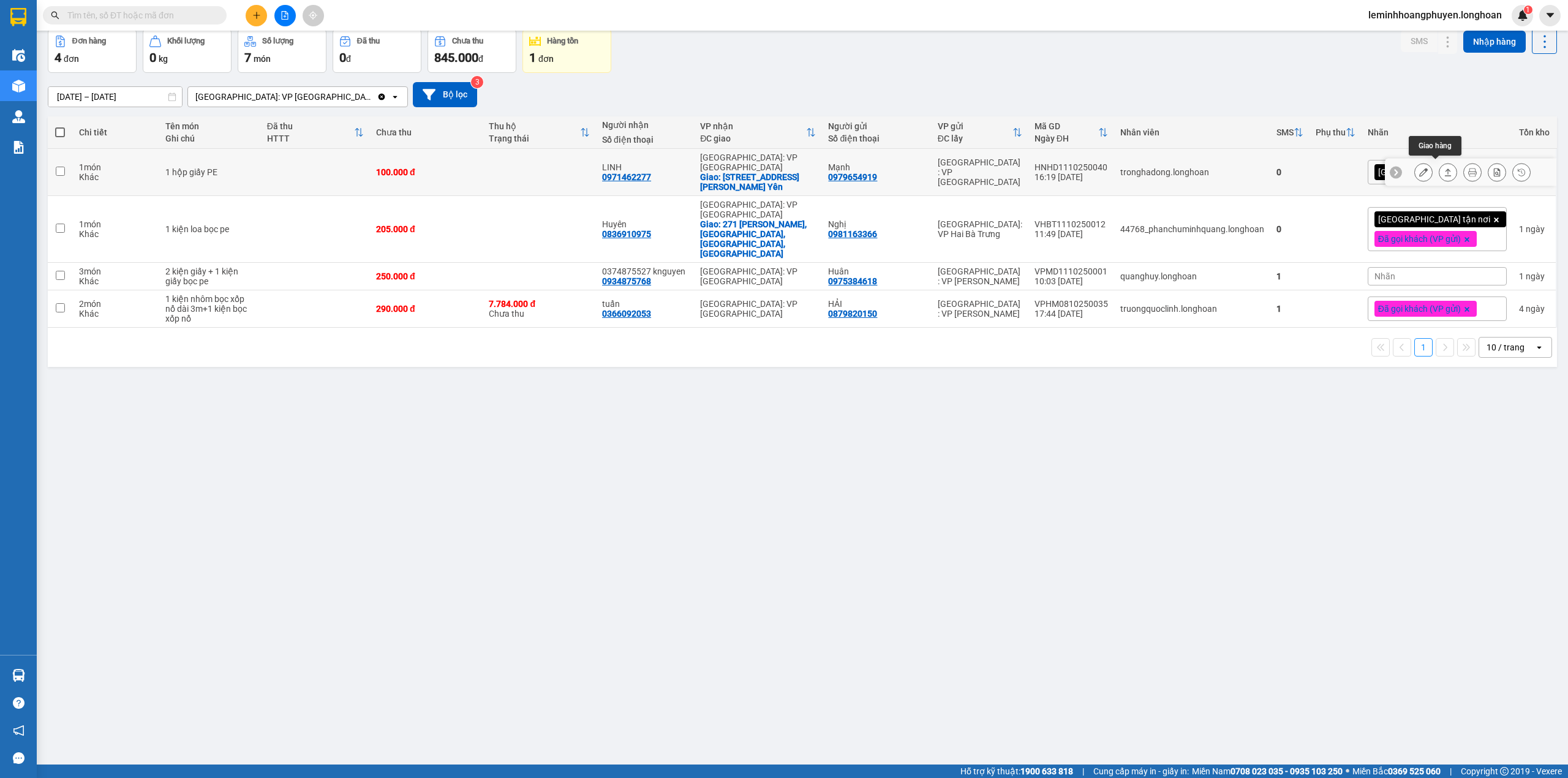
click at [1445, 169] on icon at bounding box center [1448, 172] width 7 height 7
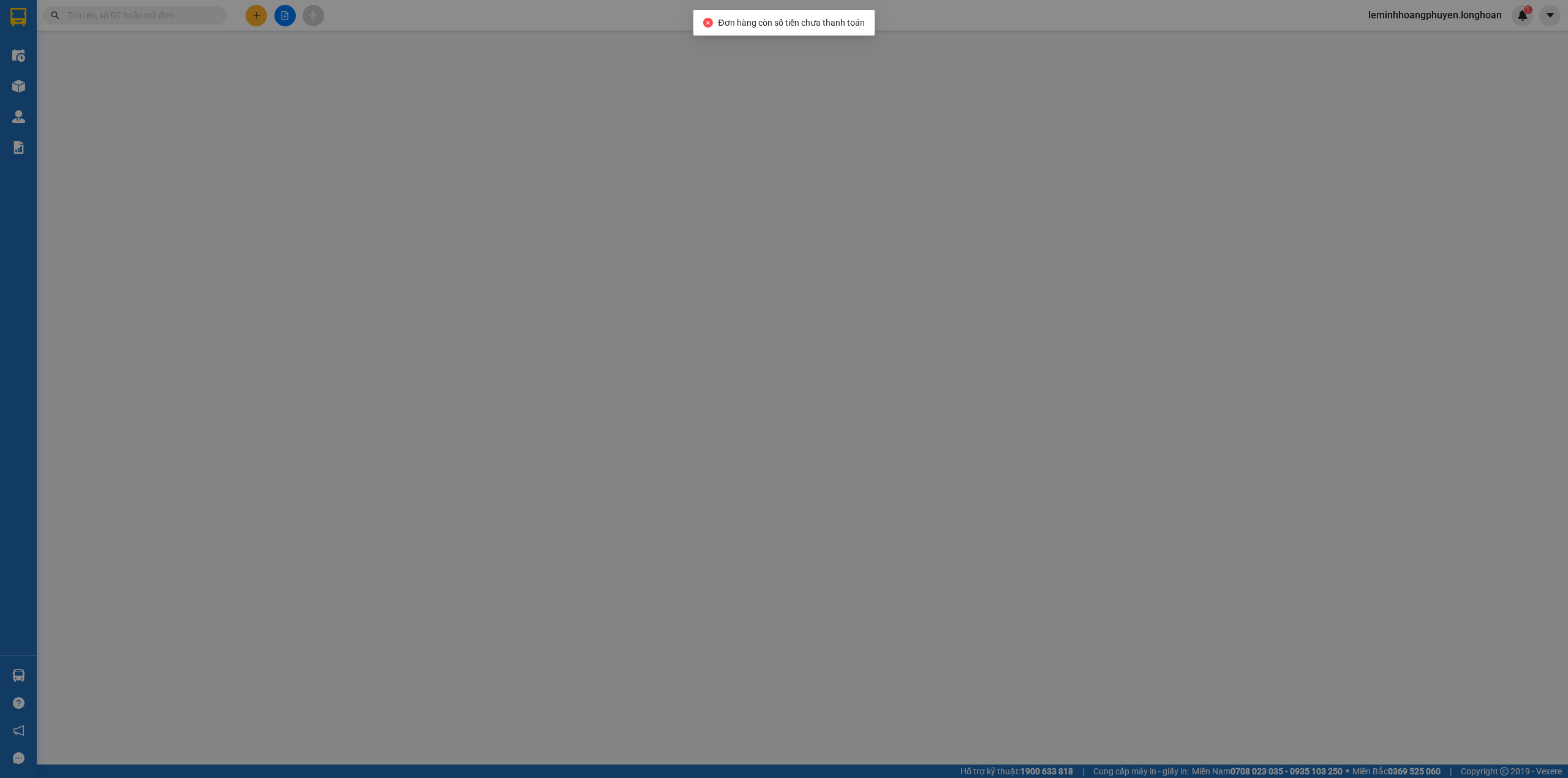
type input "0979654919"
type input "Mạnh"
type input "0971462277"
type input "LINH"
checkbox input "true"
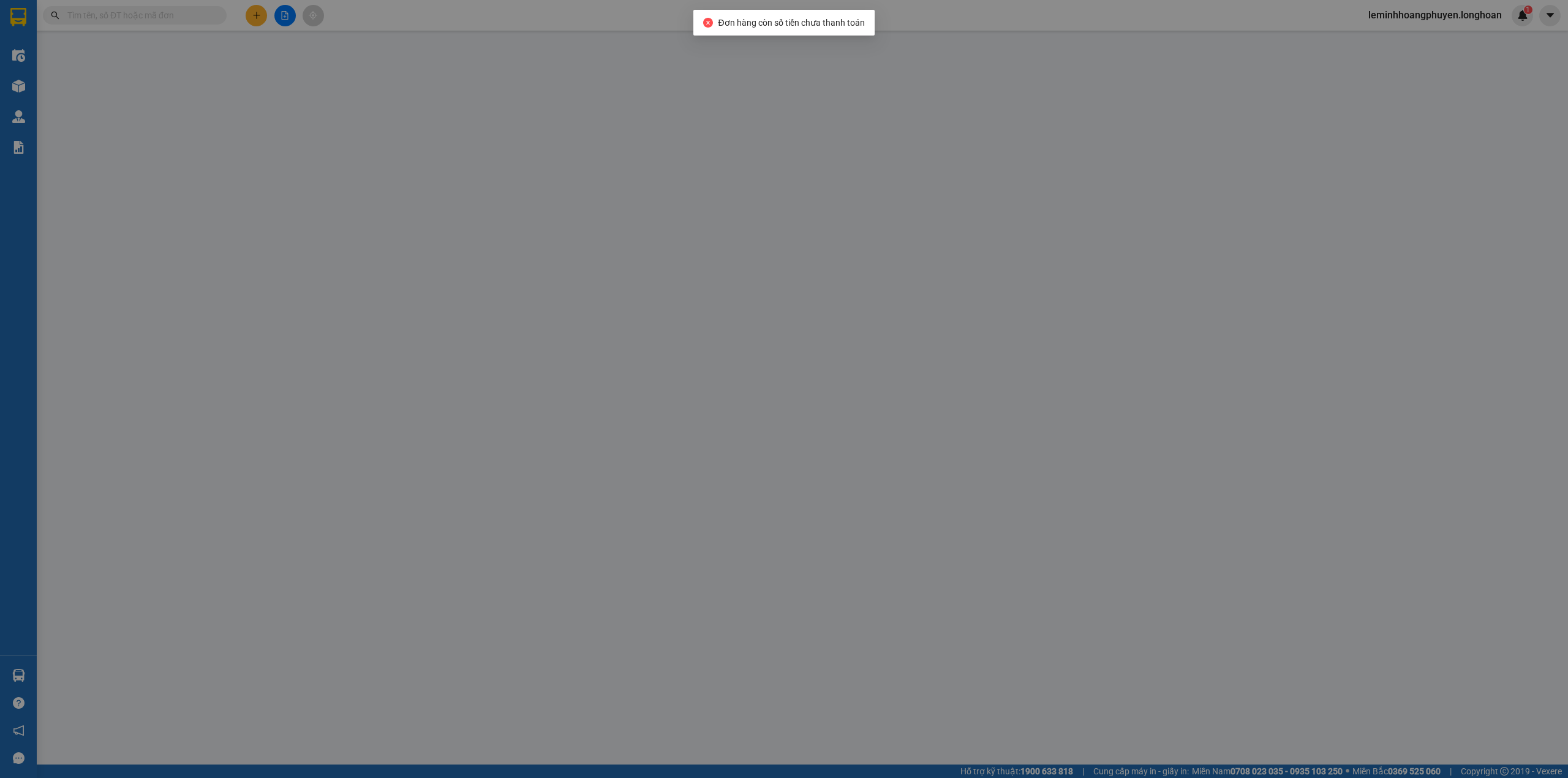
type input "107 Trần Hưng Đạo, Tuy Hoà, Phú Yên"
type input "0"
type input "100.000"
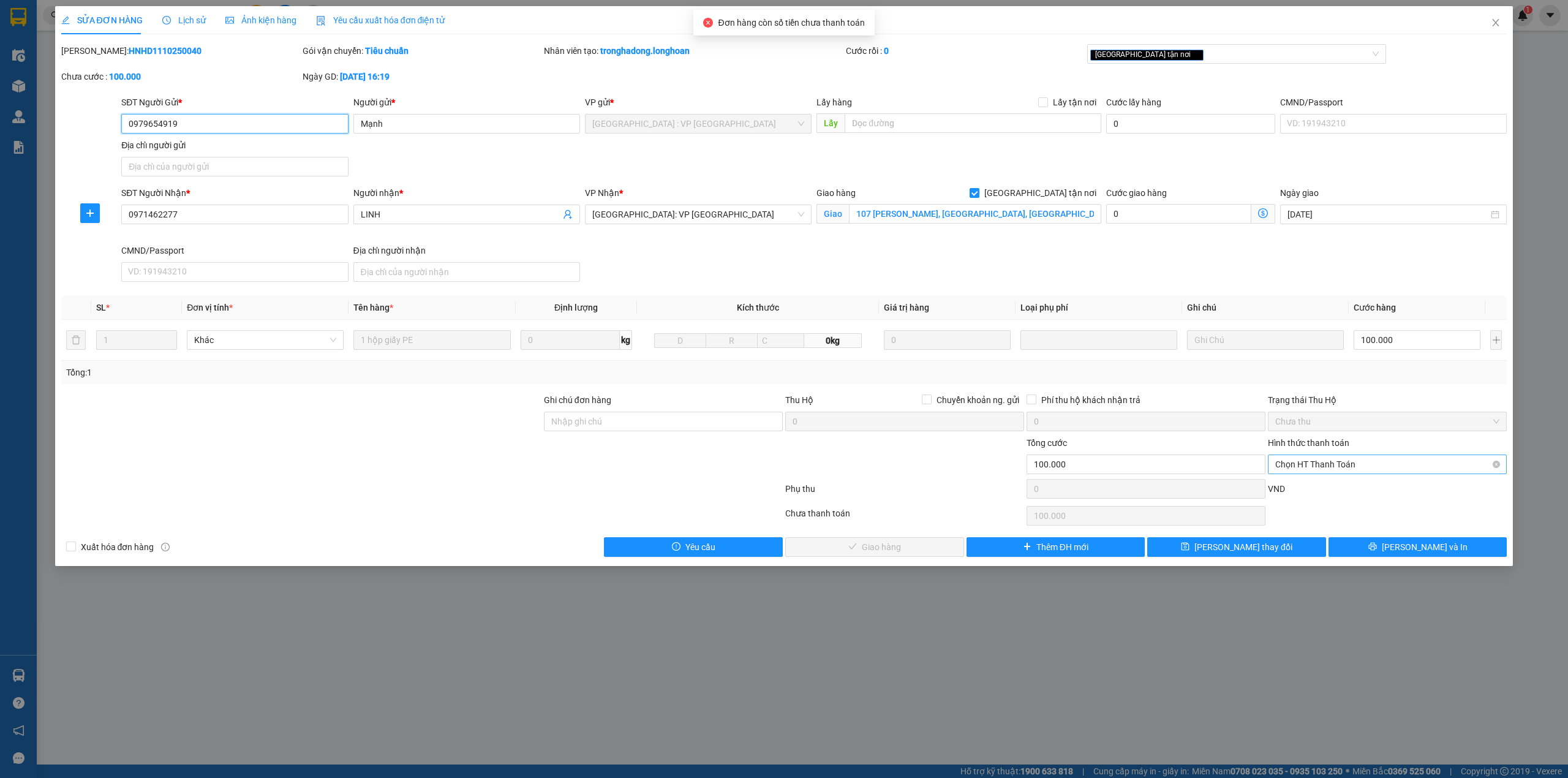
click at [1461, 466] on span "Chọn HT Thanh Toán" at bounding box center [1387, 464] width 224 height 18
click at [1339, 497] on div "Tại văn phòng" at bounding box center [1387, 491] width 224 height 13
type input "0"
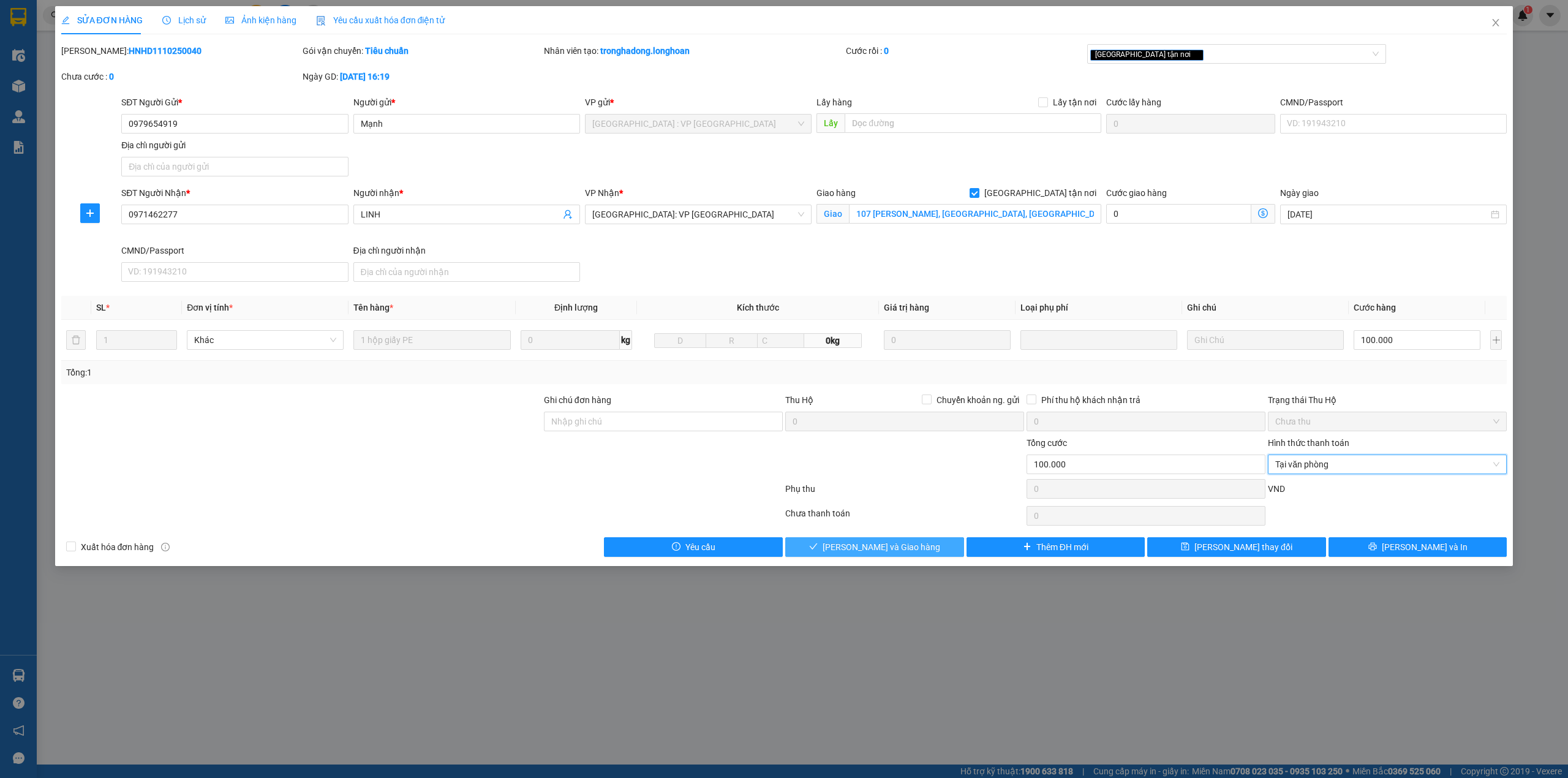
click at [887, 553] on span "Lưu và Giao hàng" at bounding box center [881, 546] width 118 height 13
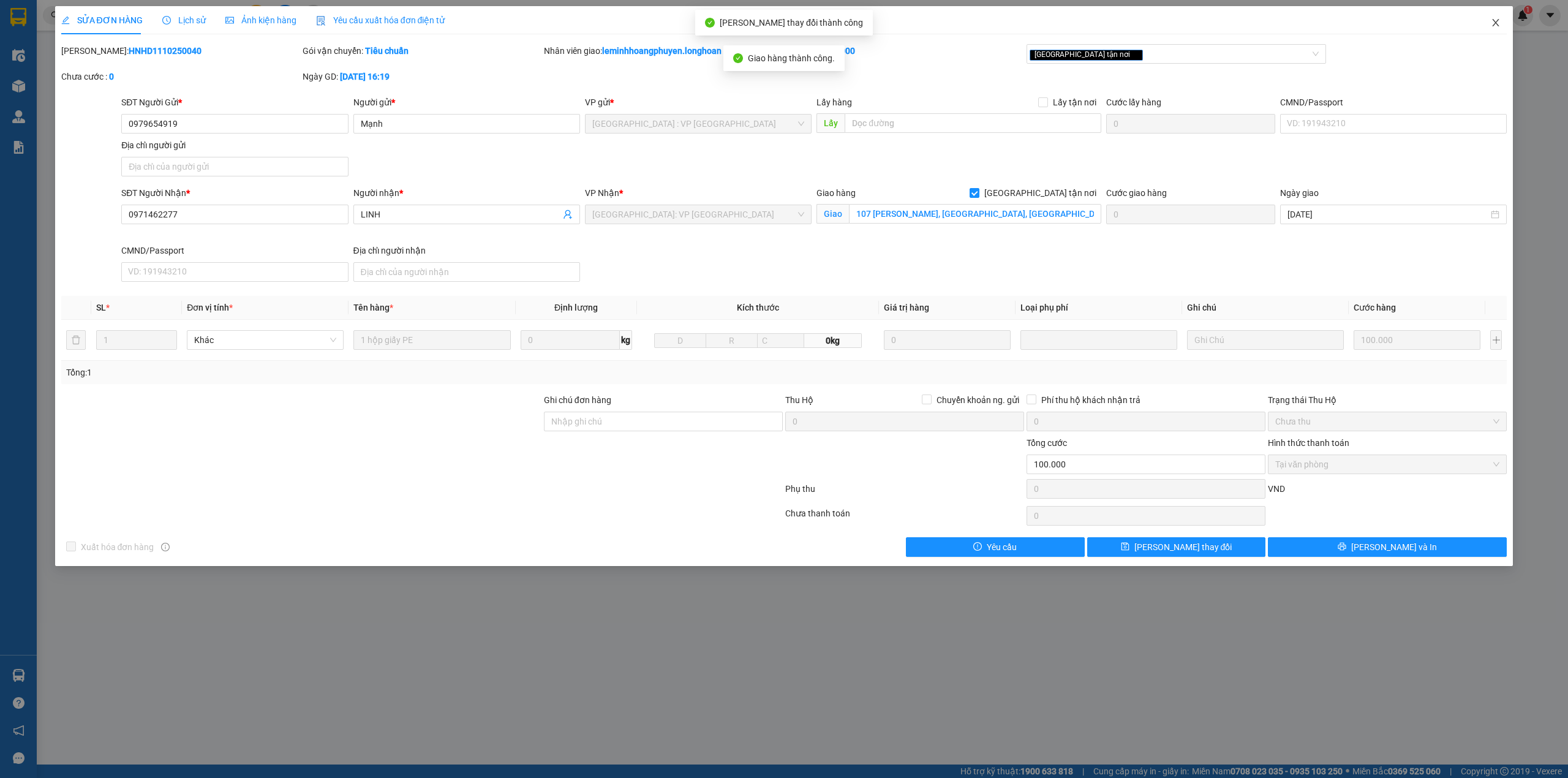
click at [1495, 25] on icon "close" at bounding box center [1495, 22] width 10 height 10
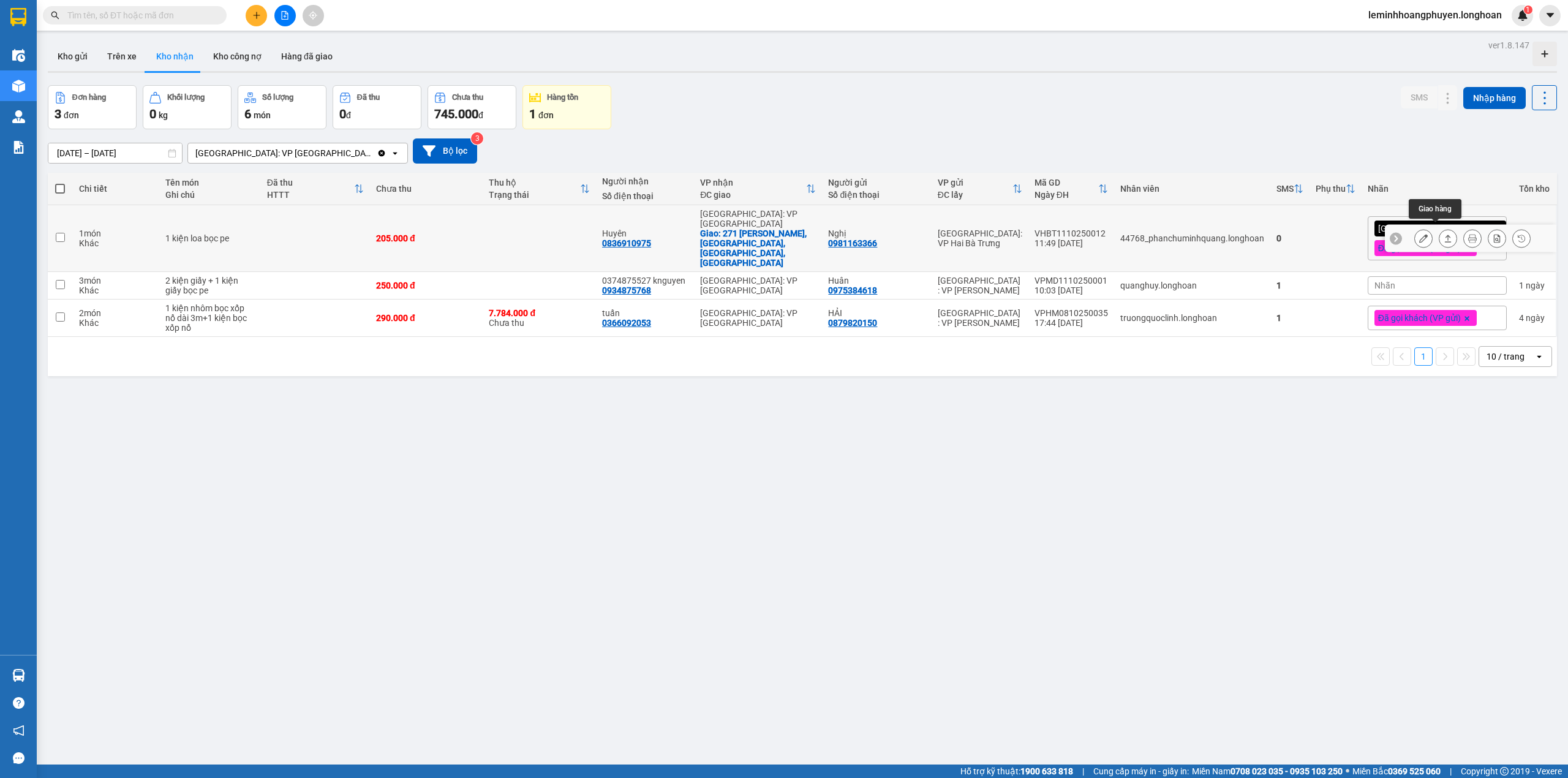
click at [1440, 231] on button at bounding box center [1448, 238] width 17 height 22
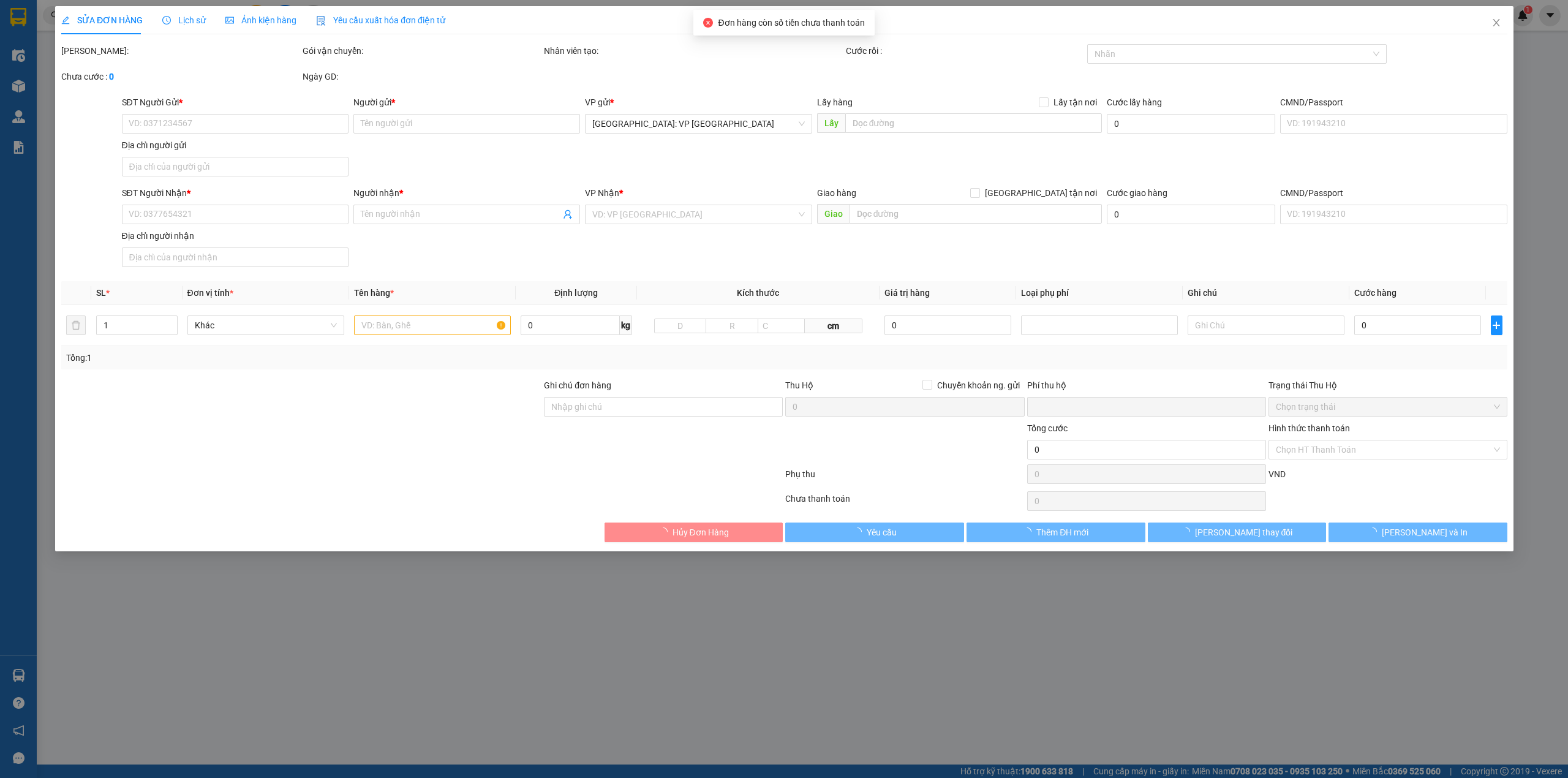
type input "0981163366"
type input "Nghị"
type input "0836910975"
type input "Huyên"
checkbox input "true"
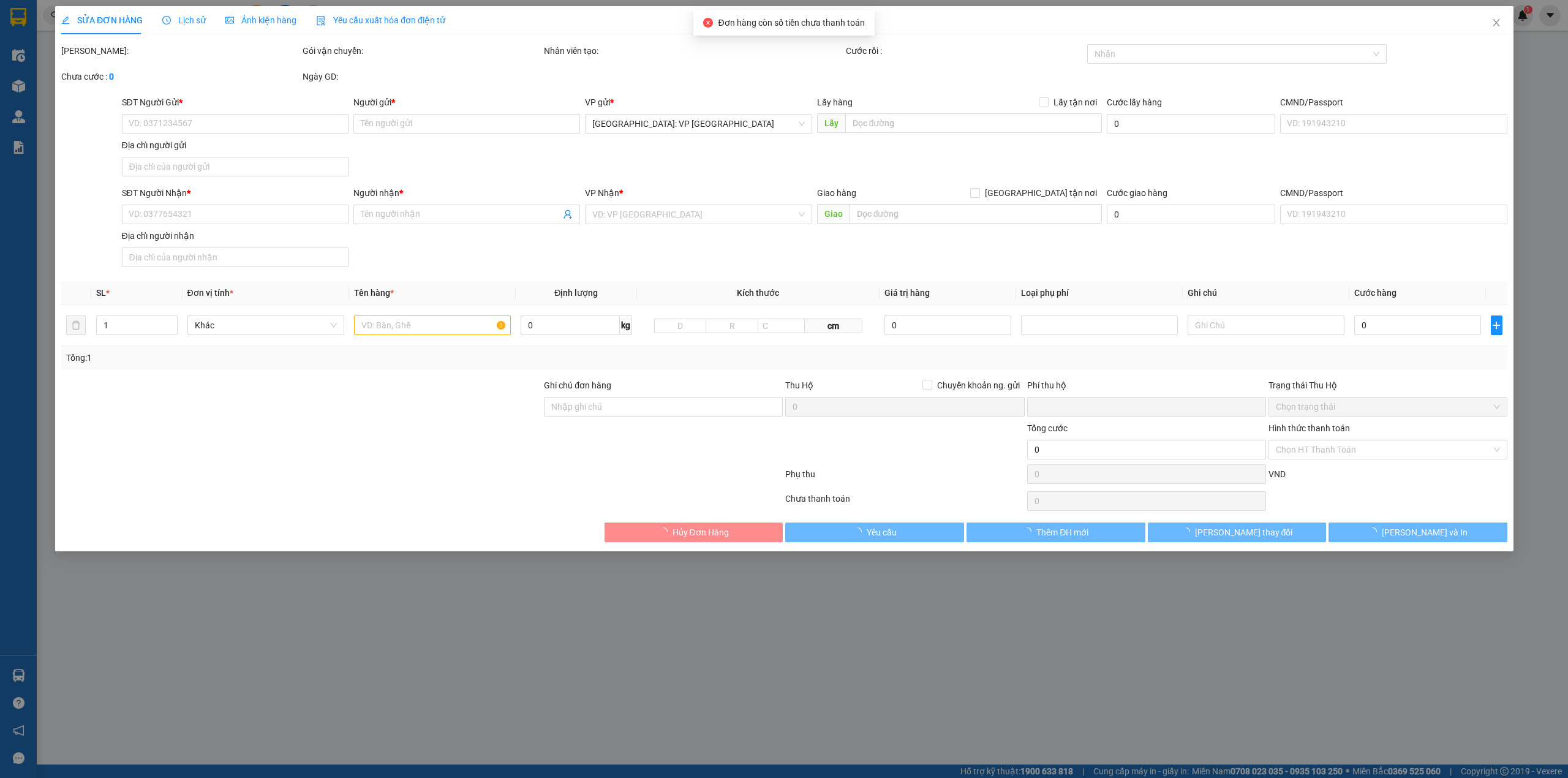
type input "271 nguyễn văn linh, phú lâm, tuy hoà, phú yên"
type input "0"
type input "205.000"
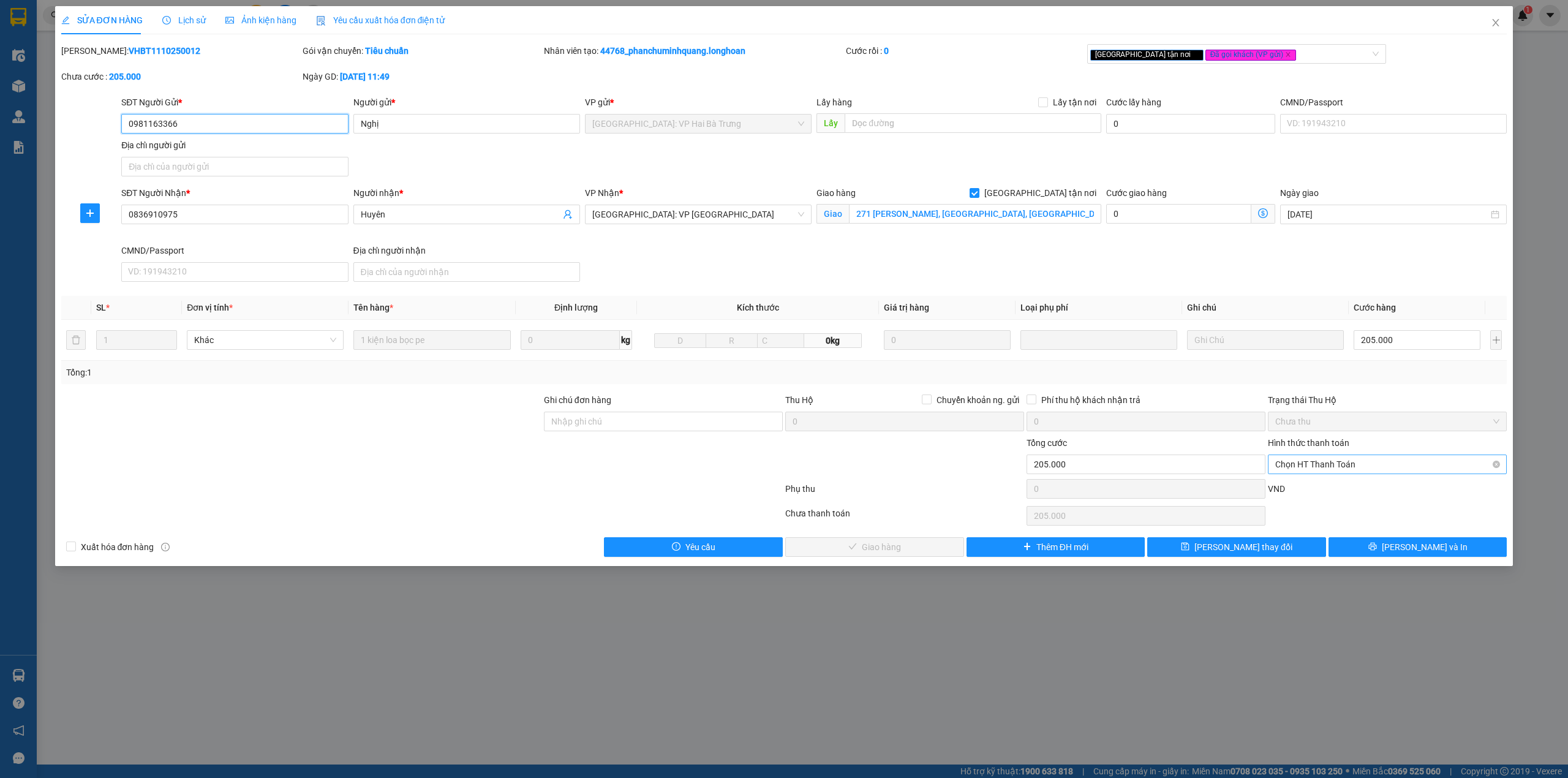
click at [1431, 461] on span "Chọn HT Thanh Toán" at bounding box center [1387, 464] width 224 height 18
click at [1338, 492] on div "Tại văn phòng" at bounding box center [1387, 491] width 224 height 13
type input "0"
click at [885, 549] on span "Lưu và Giao hàng" at bounding box center [881, 546] width 118 height 13
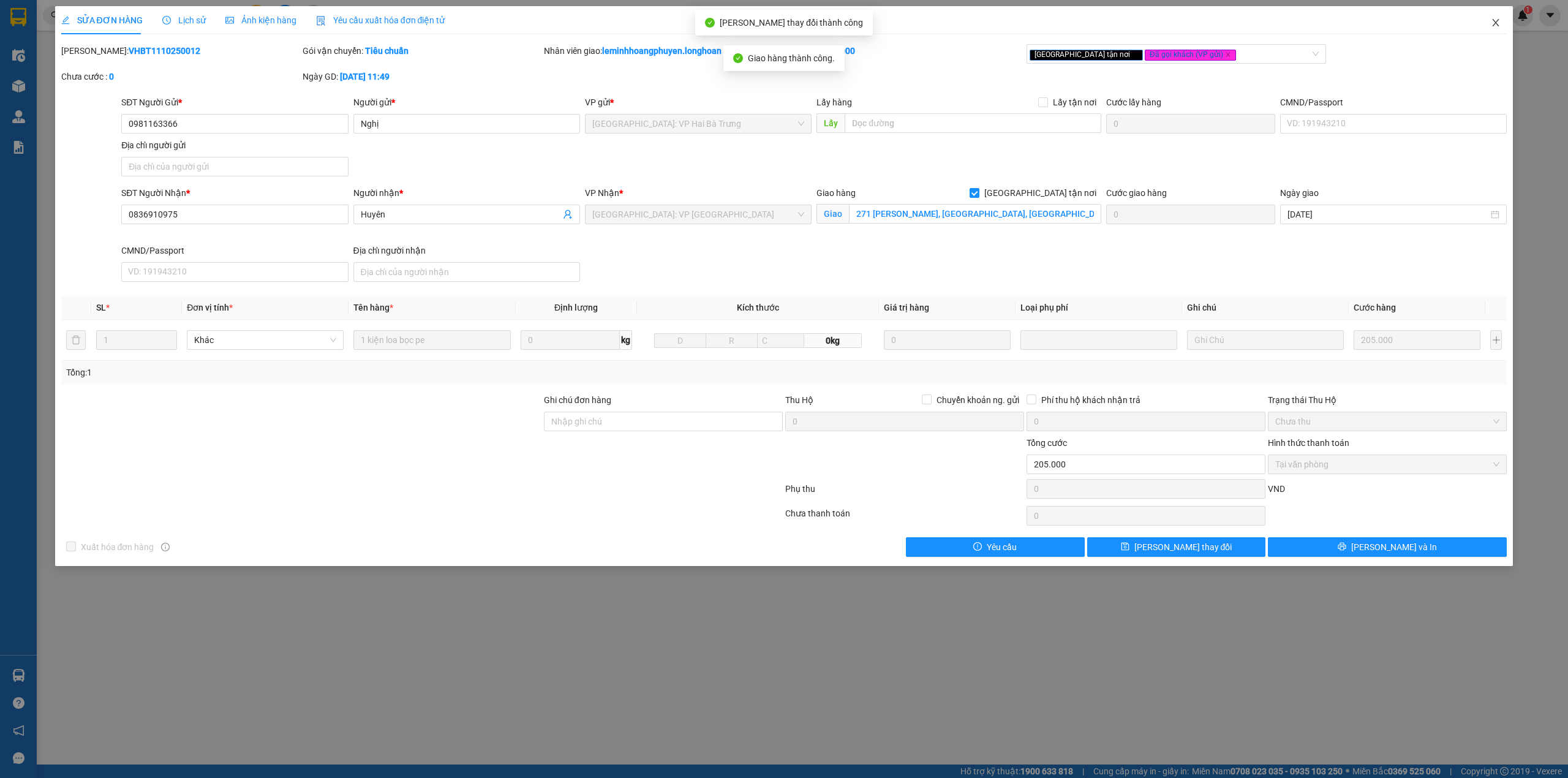
click at [1489, 17] on span "Close" at bounding box center [1495, 23] width 34 height 34
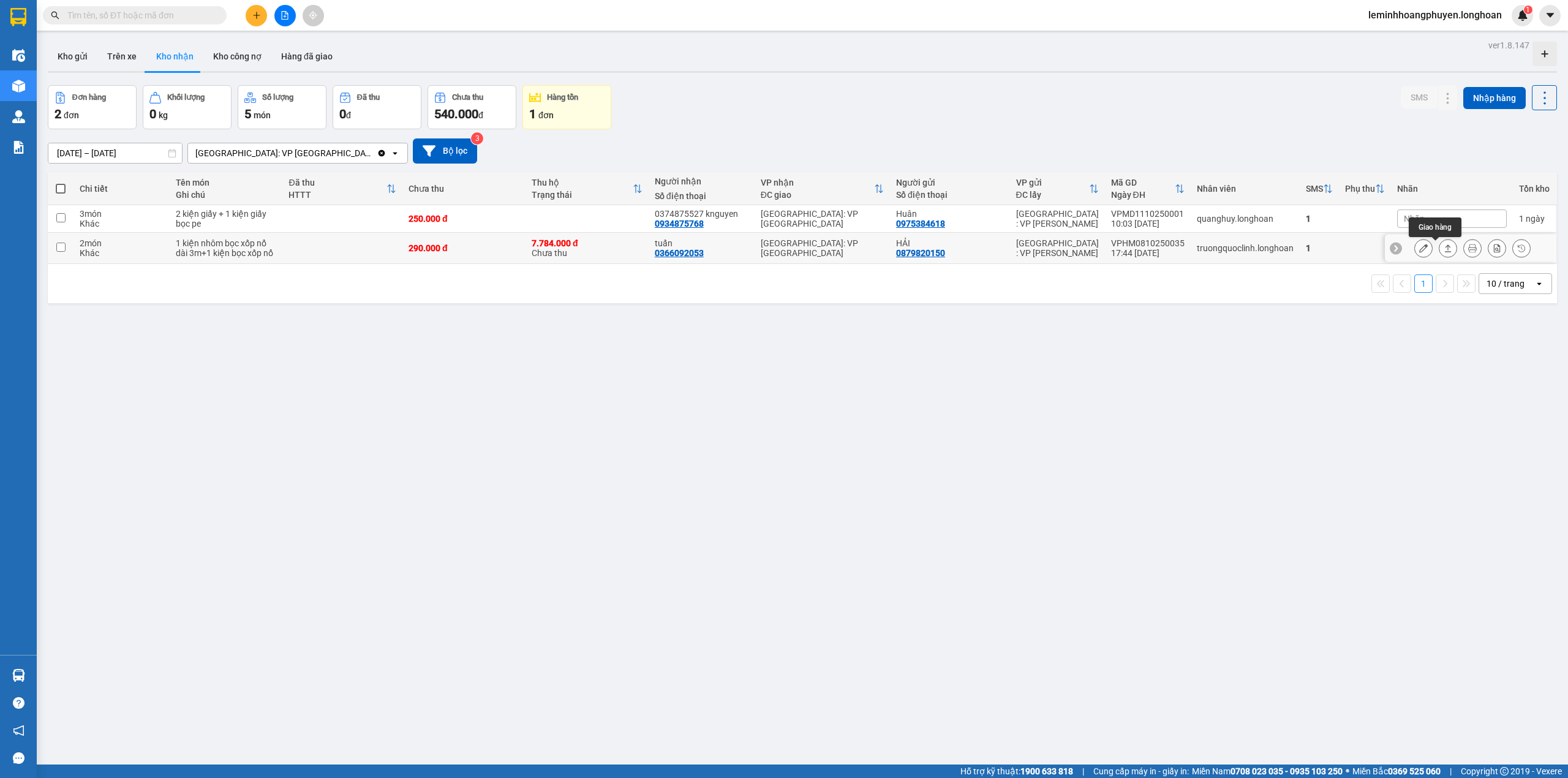
click at [1444, 251] on icon at bounding box center [1448, 248] width 9 height 9
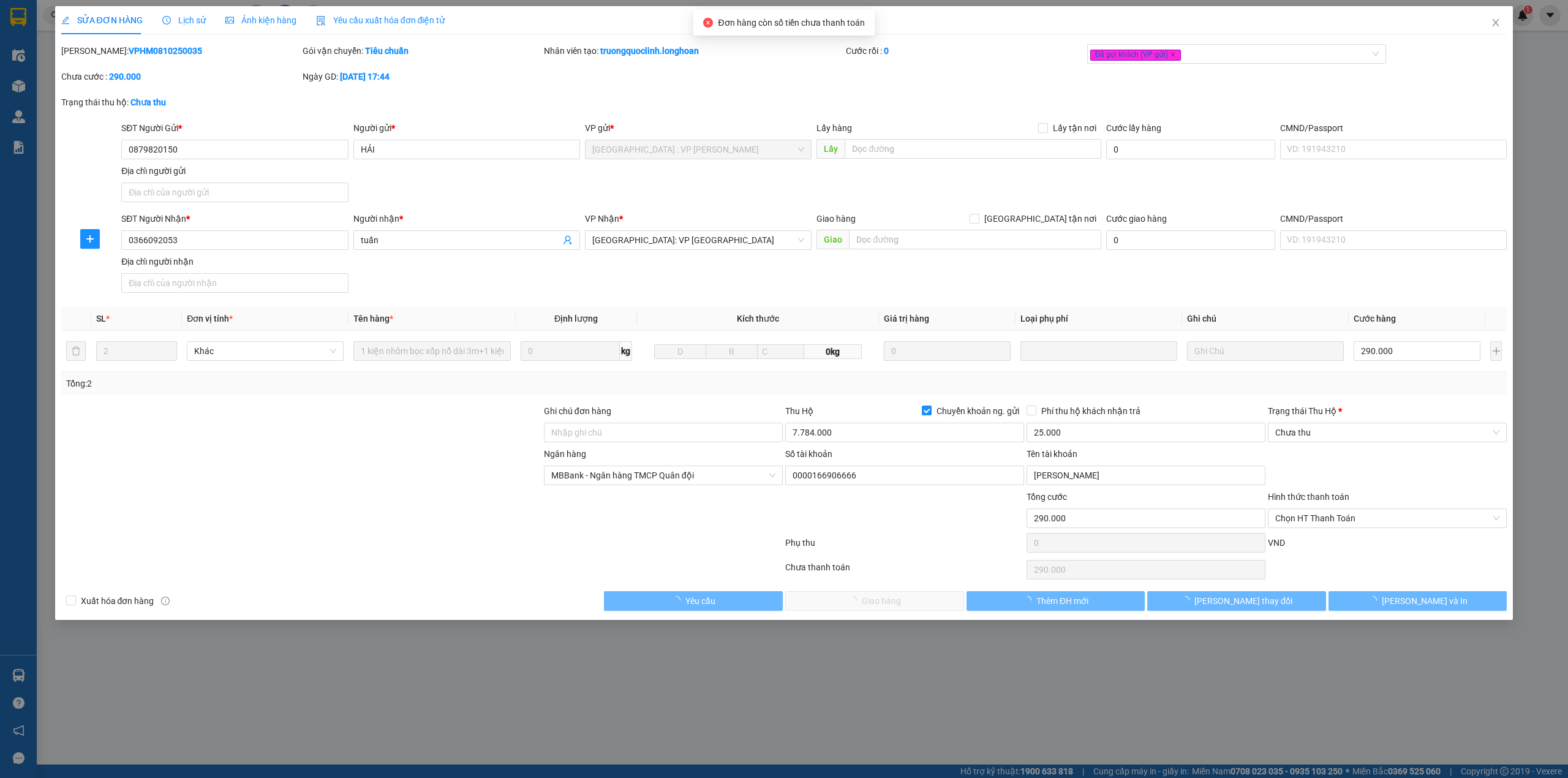
type input "0879820150"
type input "HẢI"
type input "0366092053"
type input "tuấn"
type input "290.000"
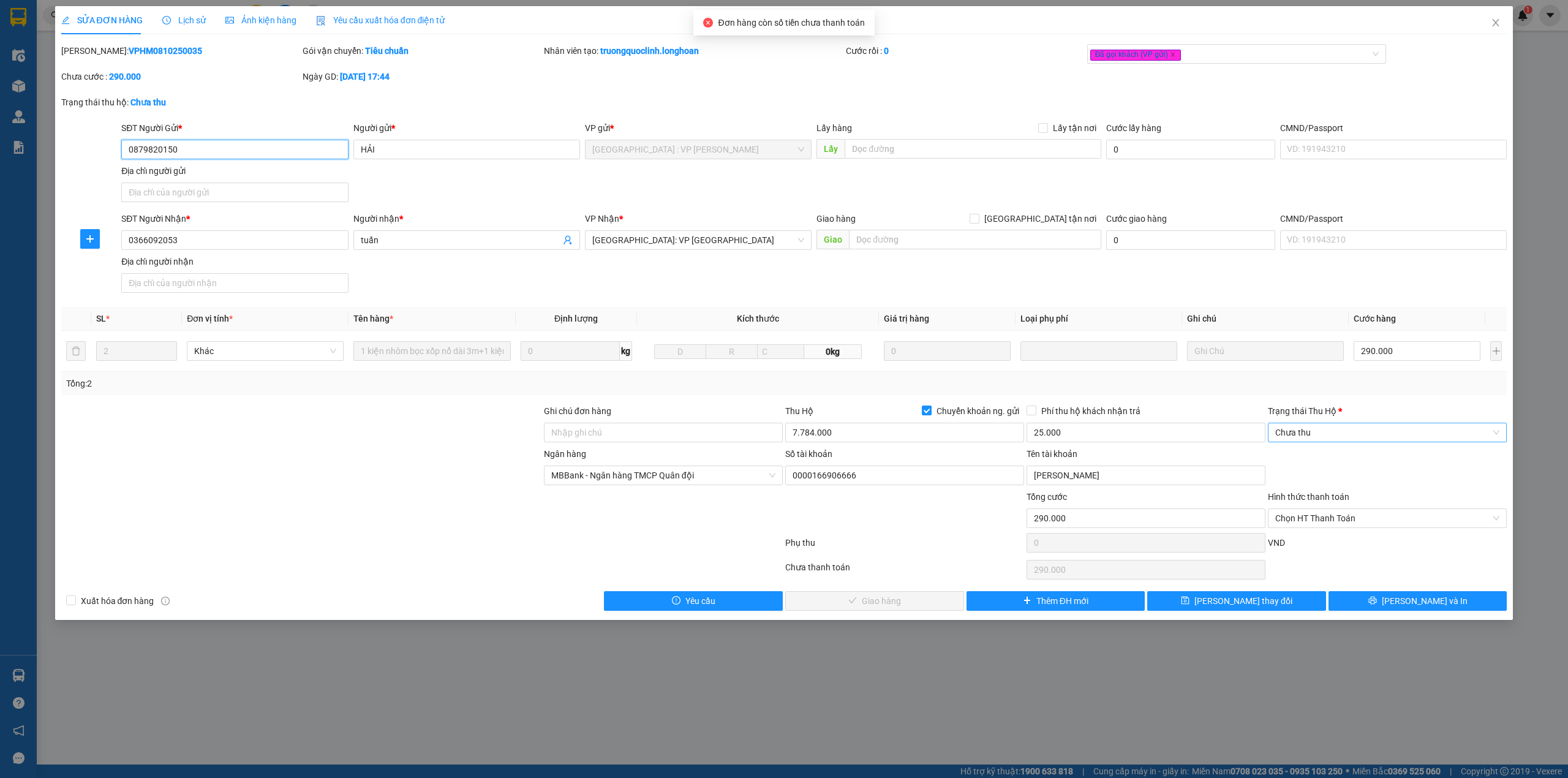
click at [1427, 426] on span "Chưa thu" at bounding box center [1387, 432] width 224 height 18
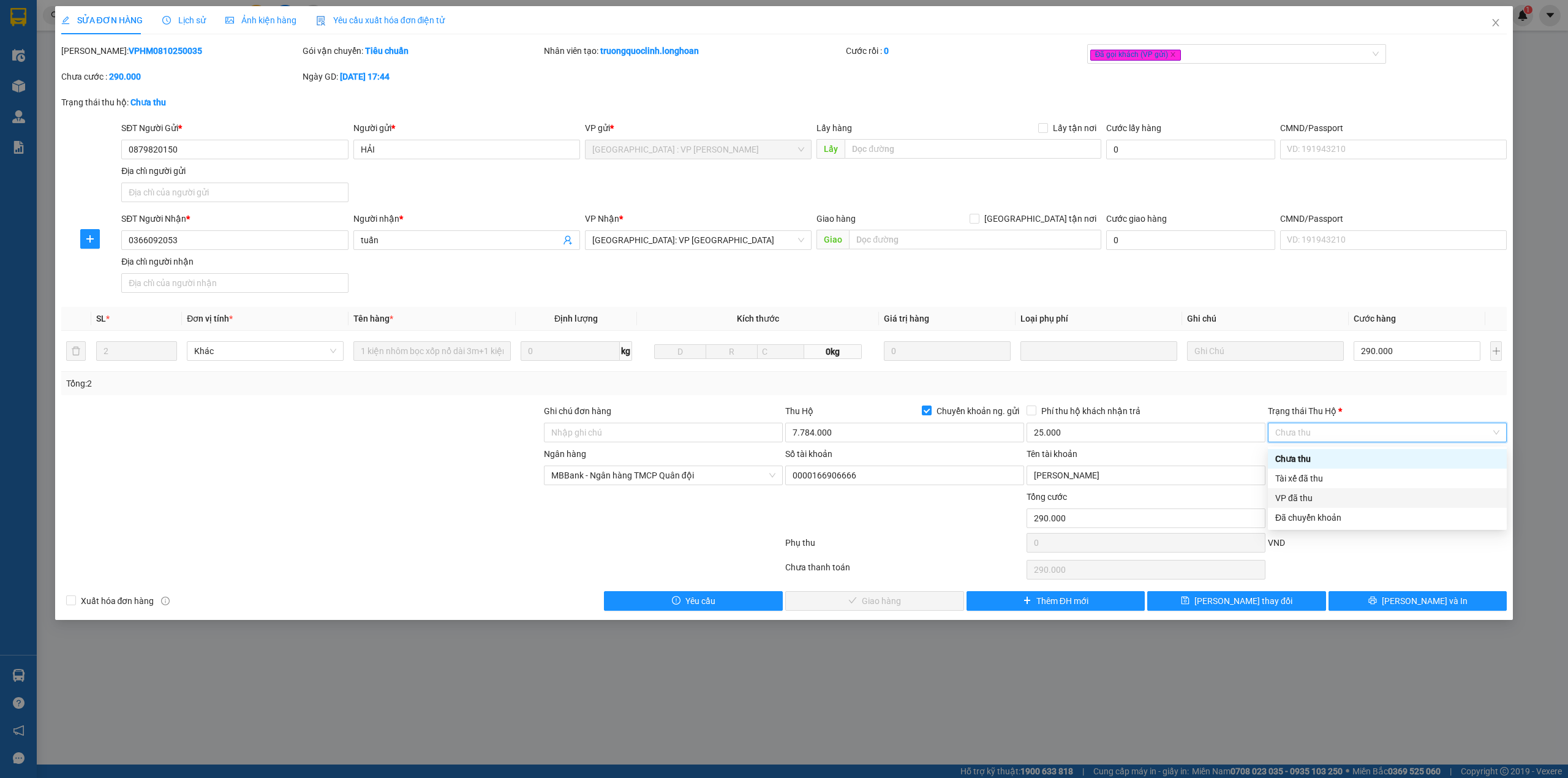
click at [1321, 495] on div "VP đã thu" at bounding box center [1387, 497] width 224 height 13
click at [1361, 517] on span "Chọn HT Thanh Toán" at bounding box center [1387, 518] width 224 height 18
click at [1317, 545] on div "Tại văn phòng" at bounding box center [1387, 544] width 224 height 13
type input "0"
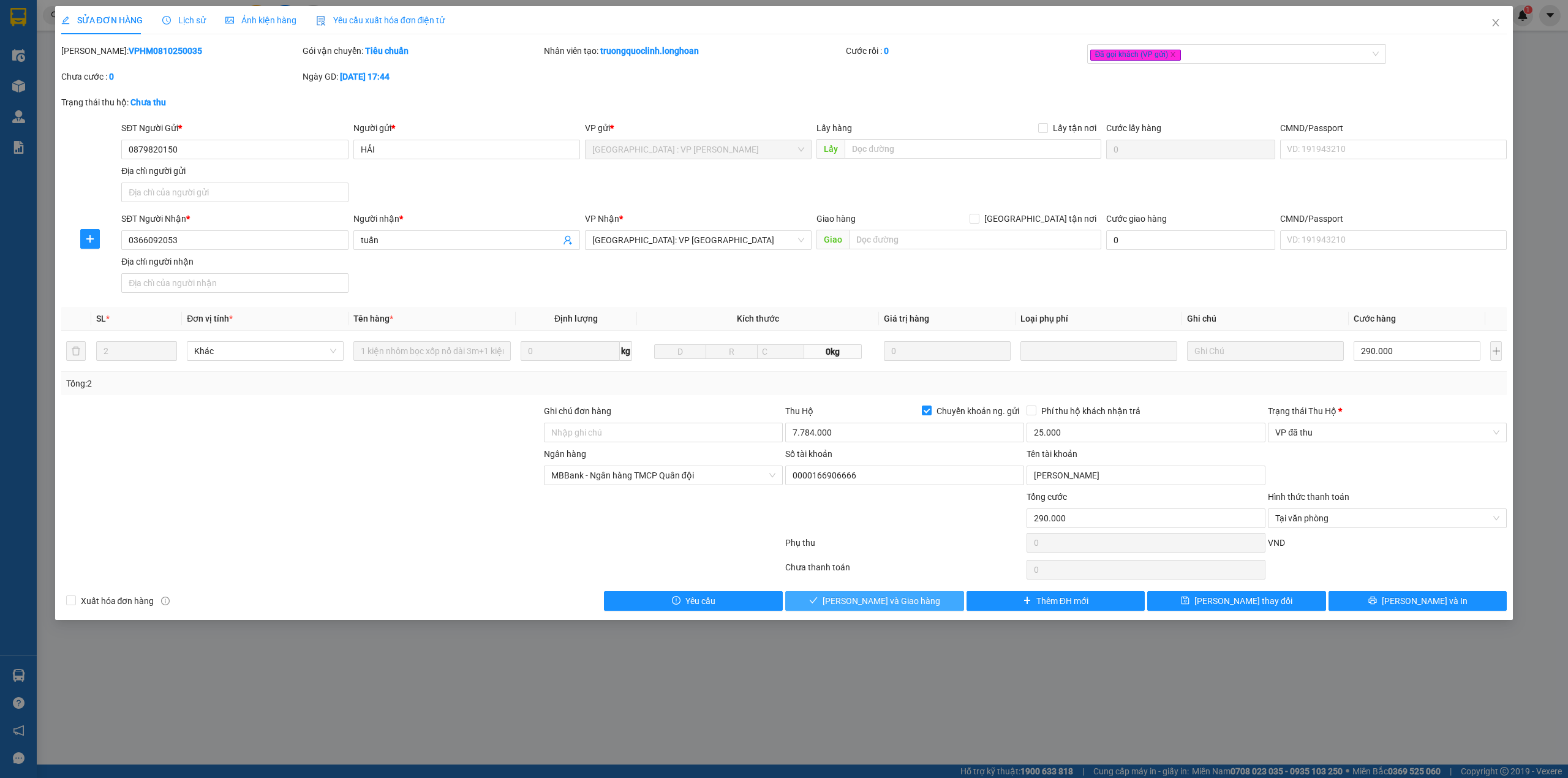
click at [905, 602] on span "Lưu và Giao hàng" at bounding box center [881, 600] width 118 height 13
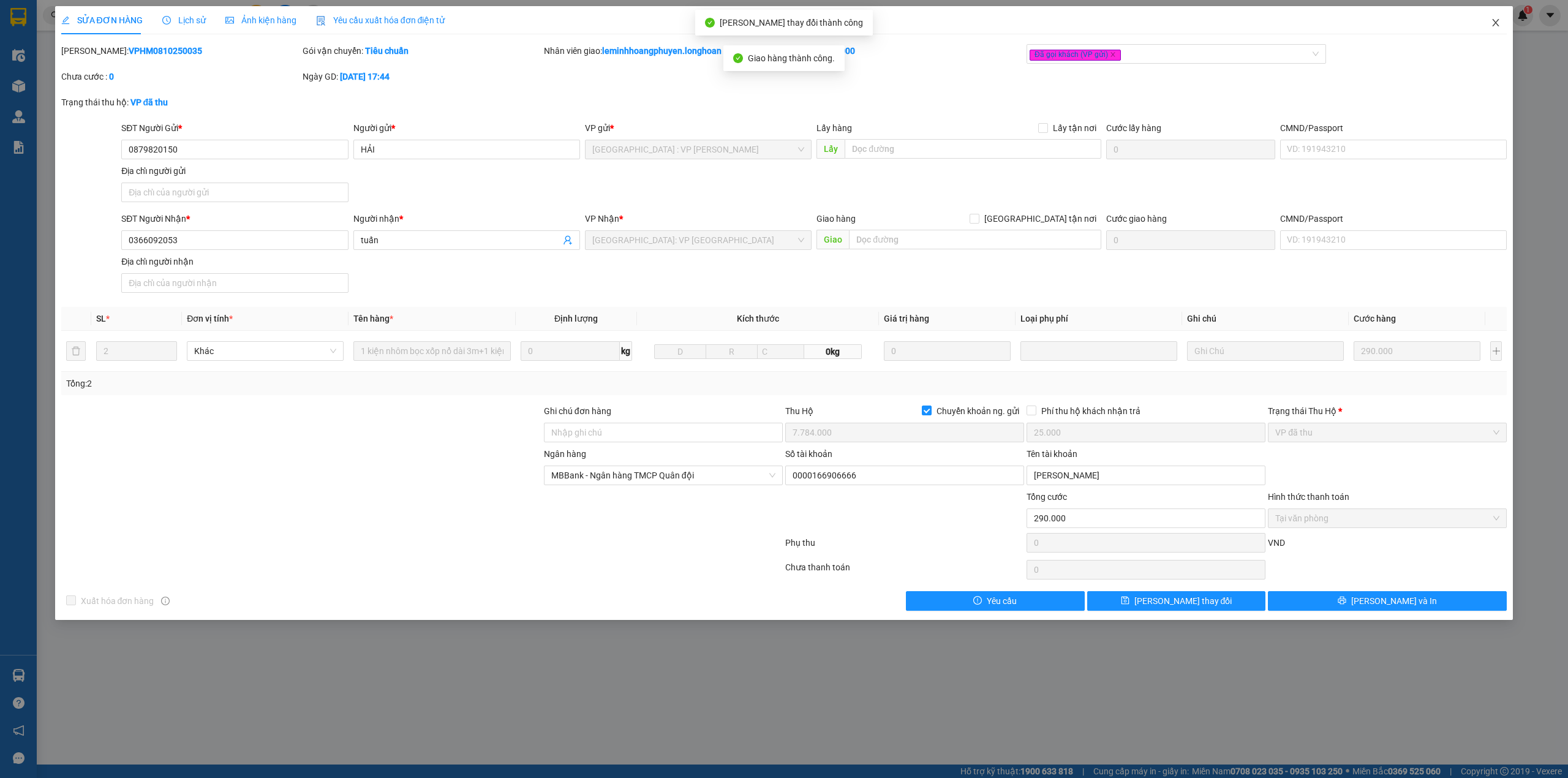
click at [1495, 24] on icon "close" at bounding box center [1496, 23] width 7 height 7
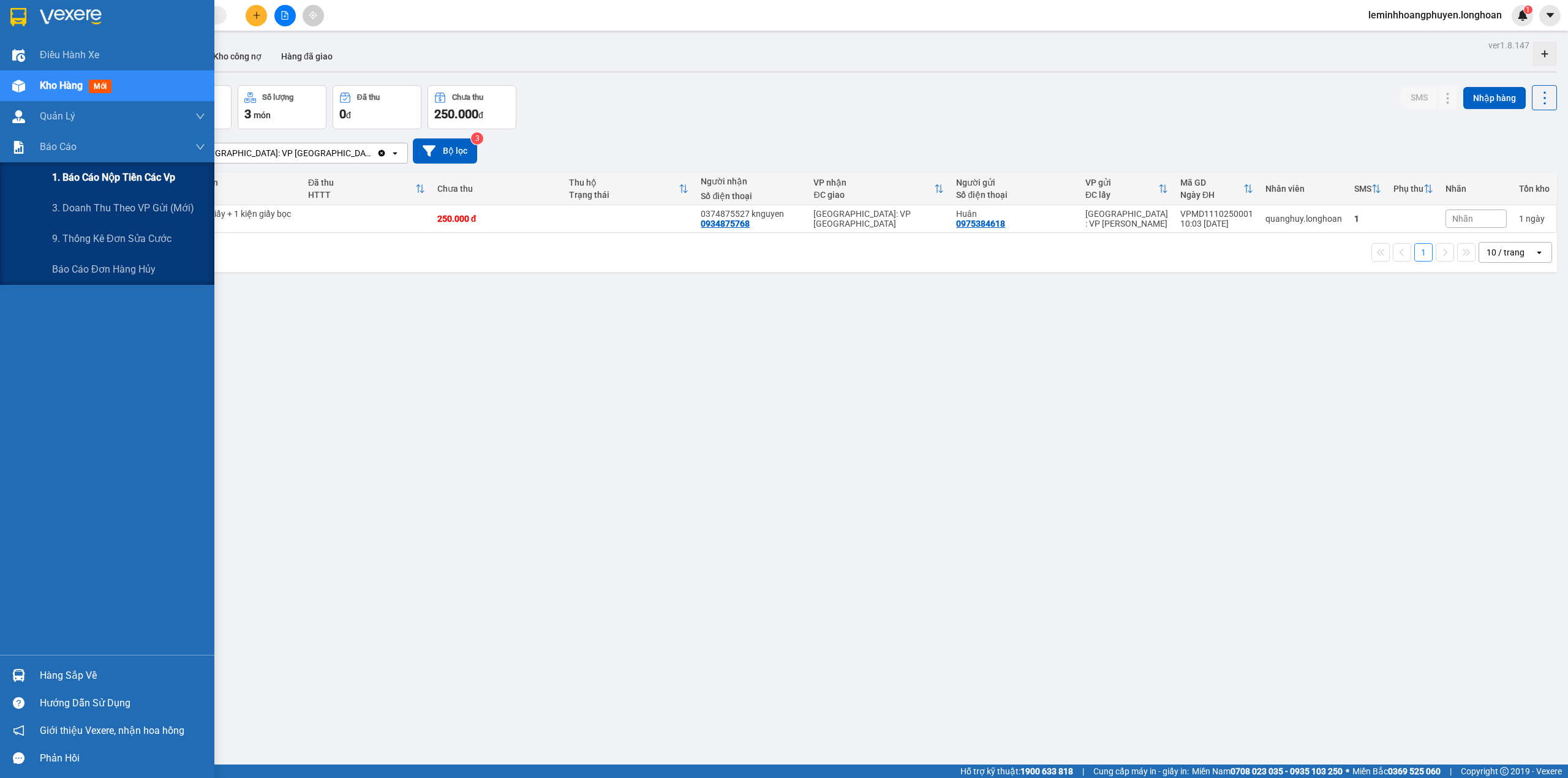
click at [65, 169] on span "1. Báo cáo nộp tiền các vp" at bounding box center [114, 177] width 123 height 16
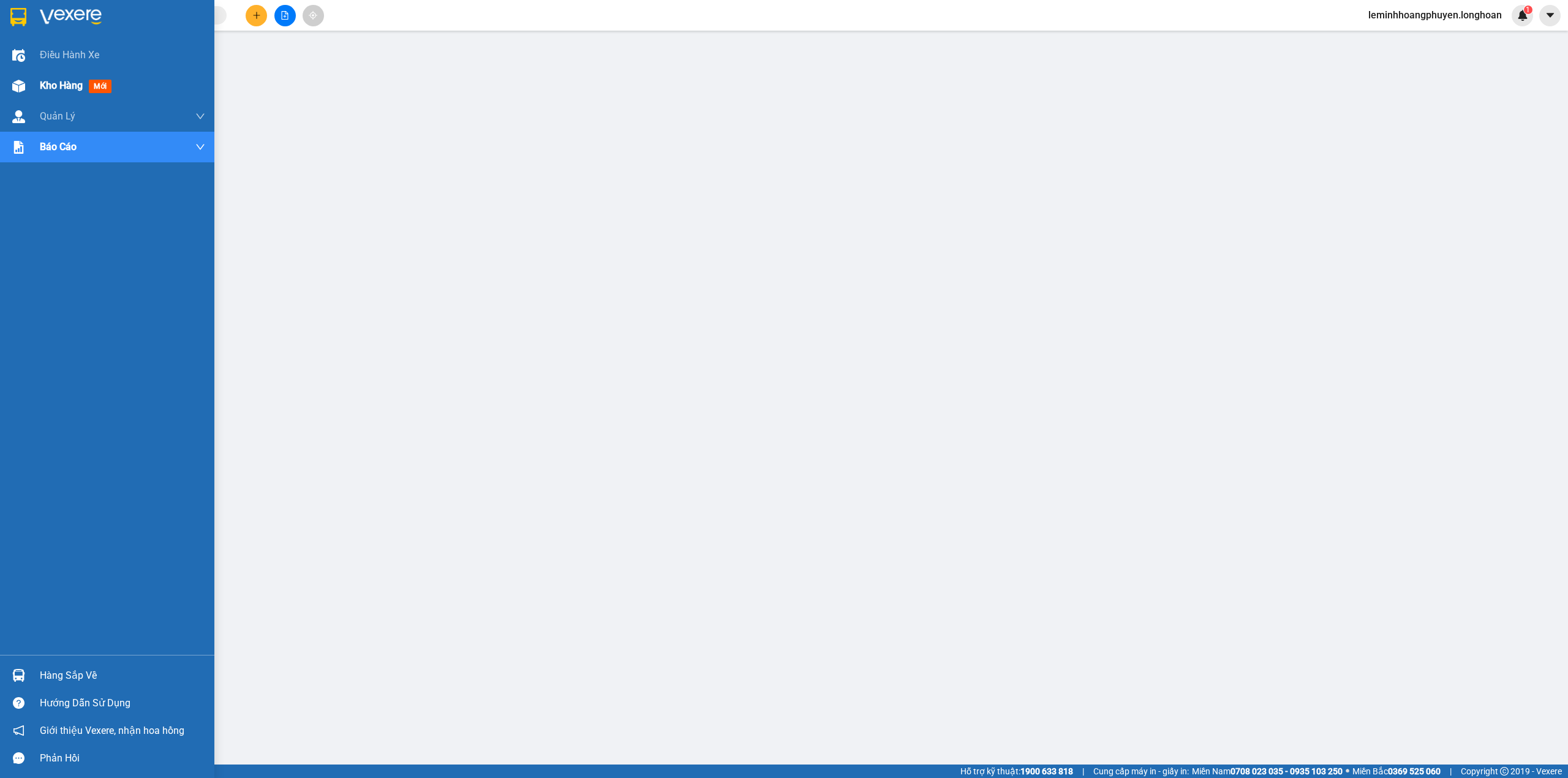
click at [60, 79] on span "Kho hàng" at bounding box center [61, 85] width 43 height 11
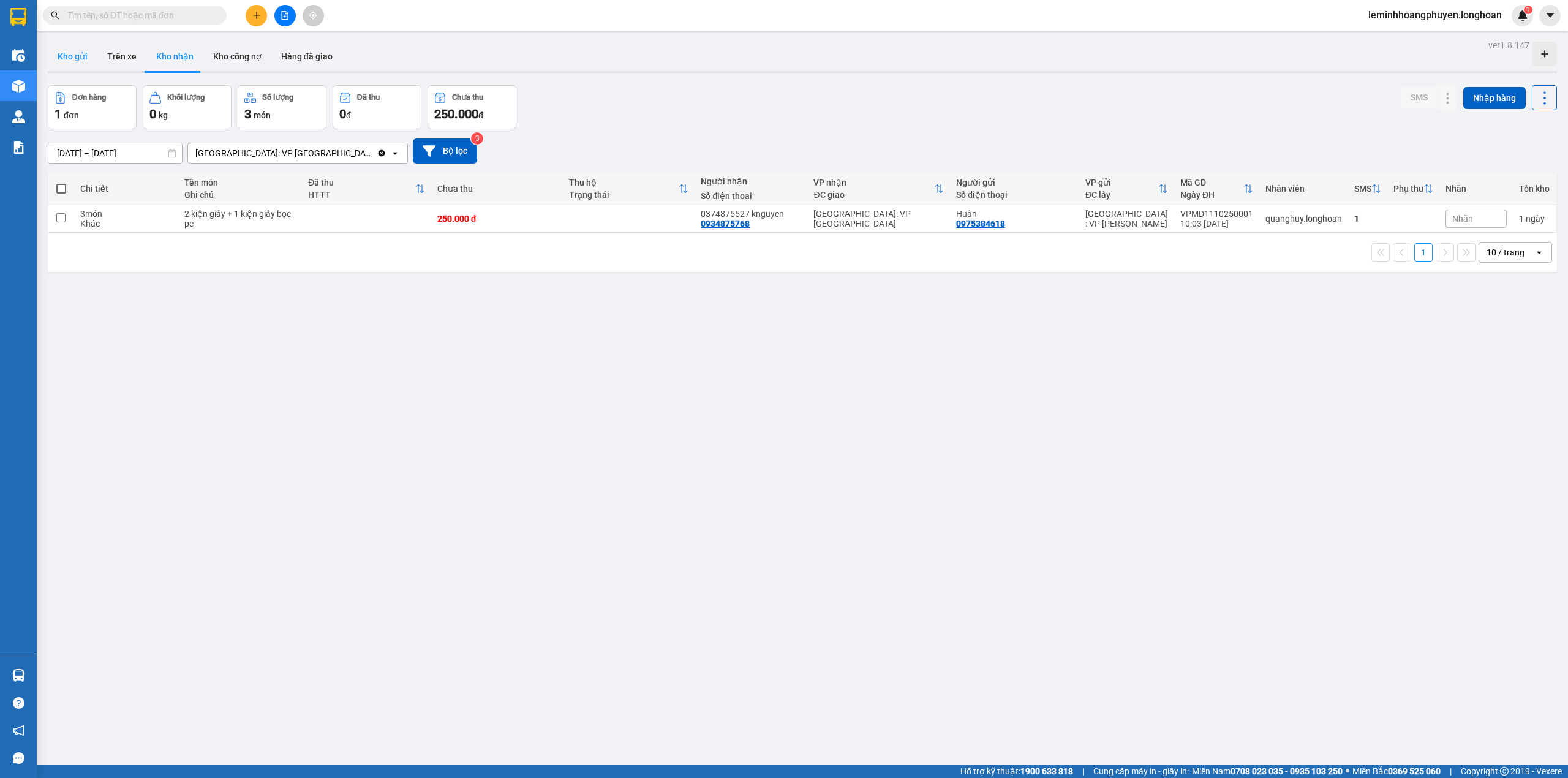
click at [88, 54] on button "Kho gửi" at bounding box center [73, 57] width 50 height 30
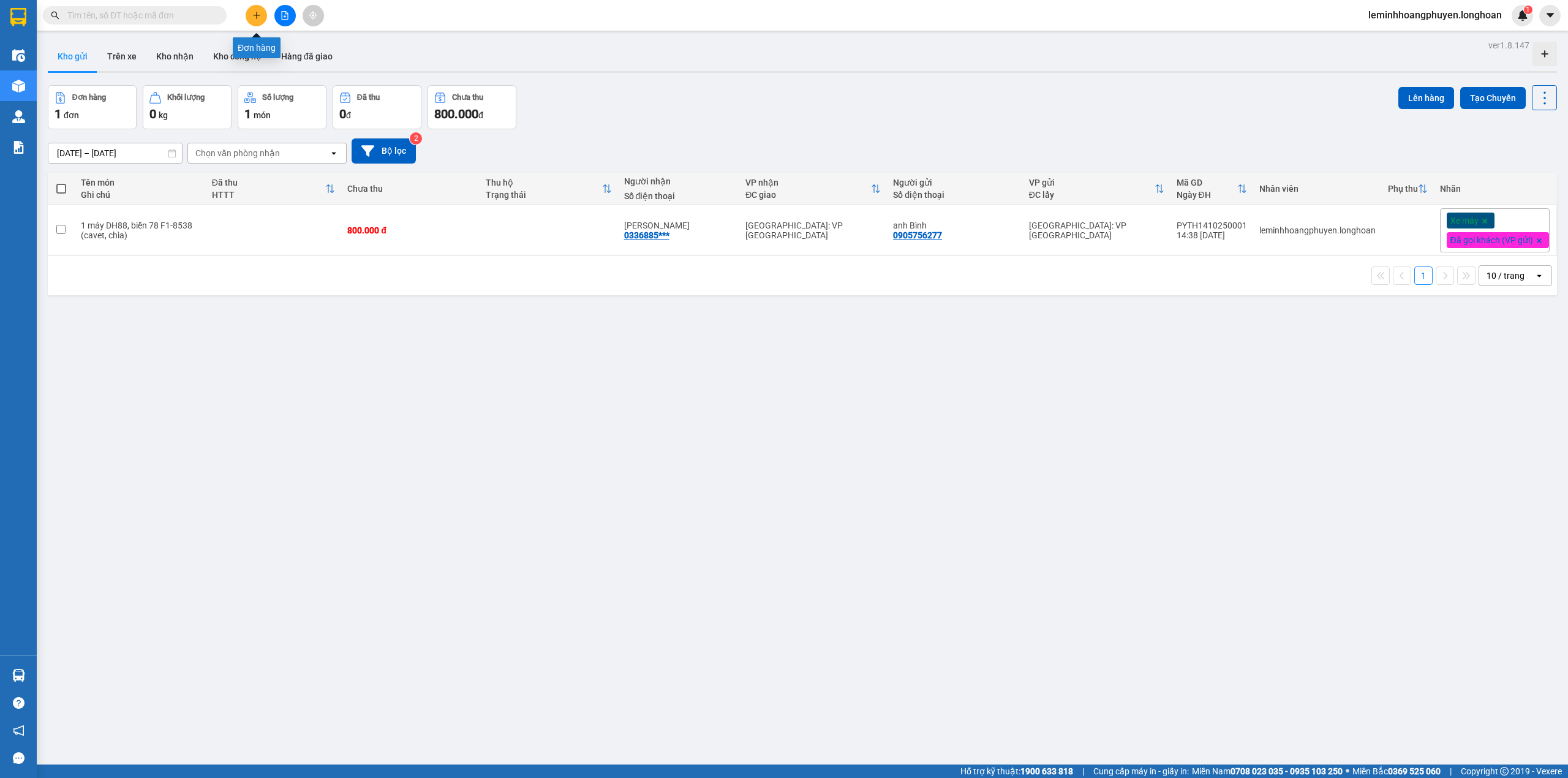
click at [251, 5] on button at bounding box center [256, 16] width 22 height 22
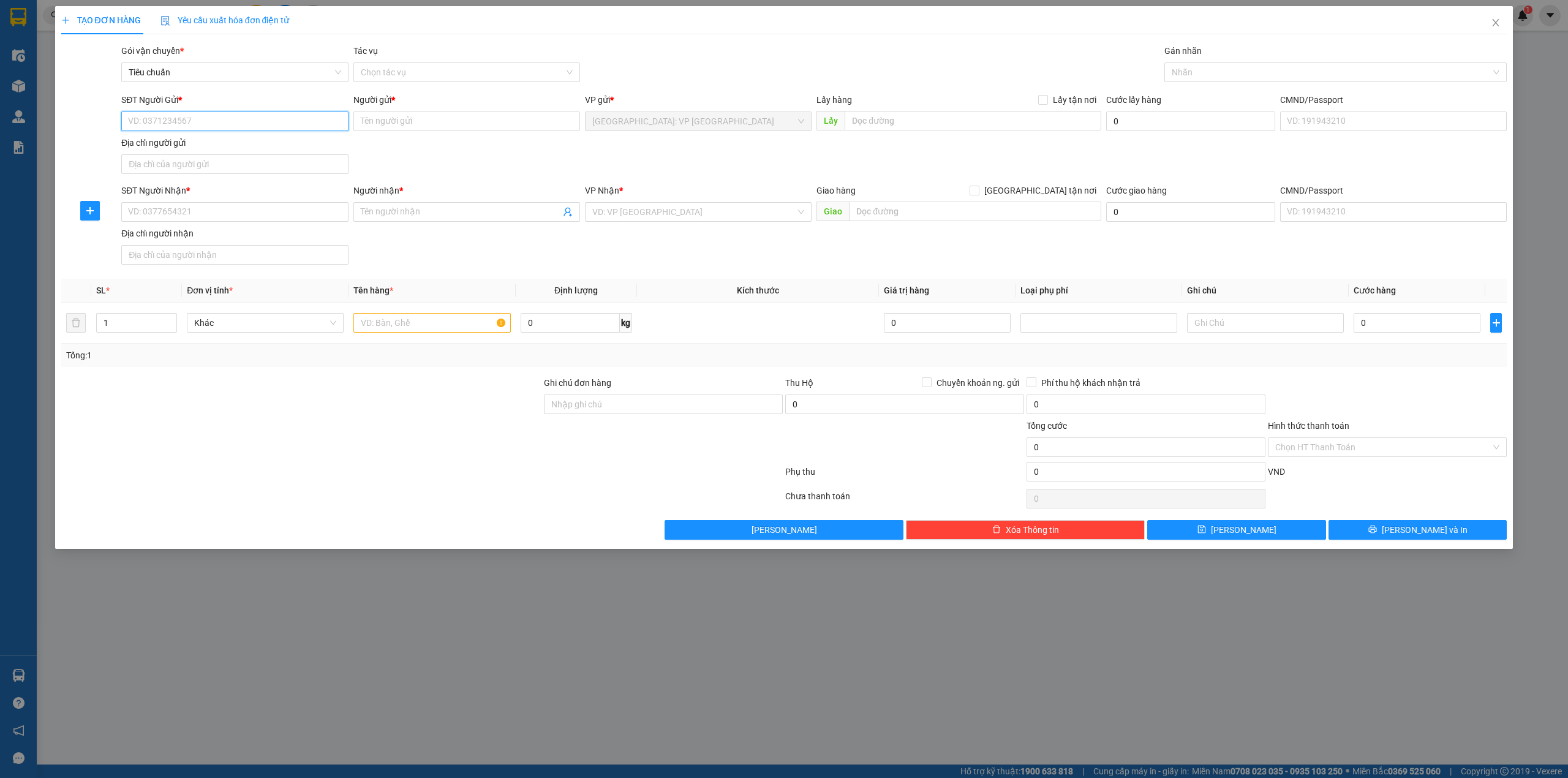
click at [229, 121] on input "SĐT Người Gửi *" at bounding box center [234, 121] width 226 height 19
type input "0"
type input "0396777247"
click at [251, 148] on div "0396777247 - VP Tuy Hòa Phú yên" at bounding box center [234, 146] width 212 height 13
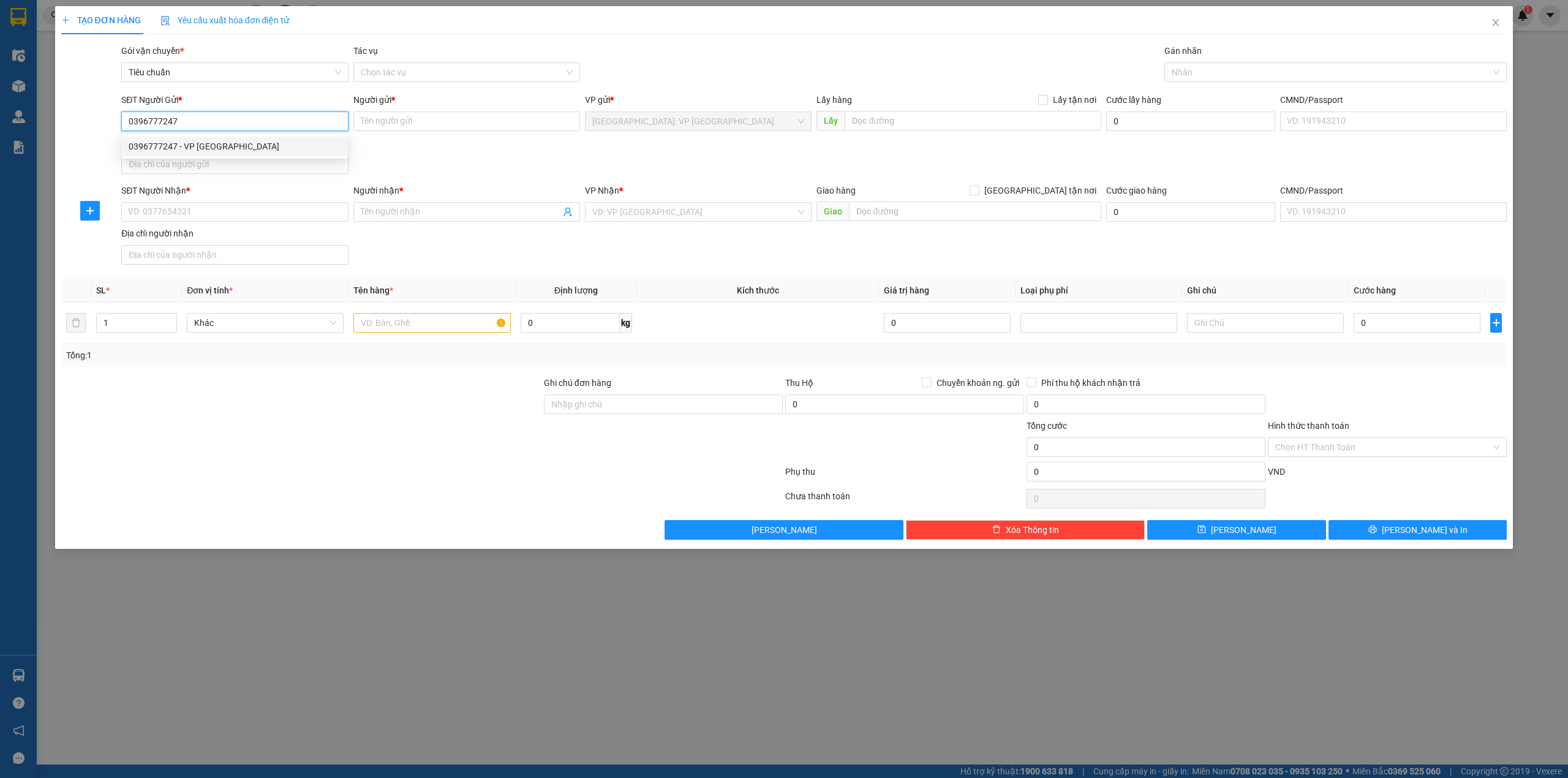
type input "VP [GEOGRAPHIC_DATA] [GEOGRAPHIC_DATA]"
type input "0396777247"
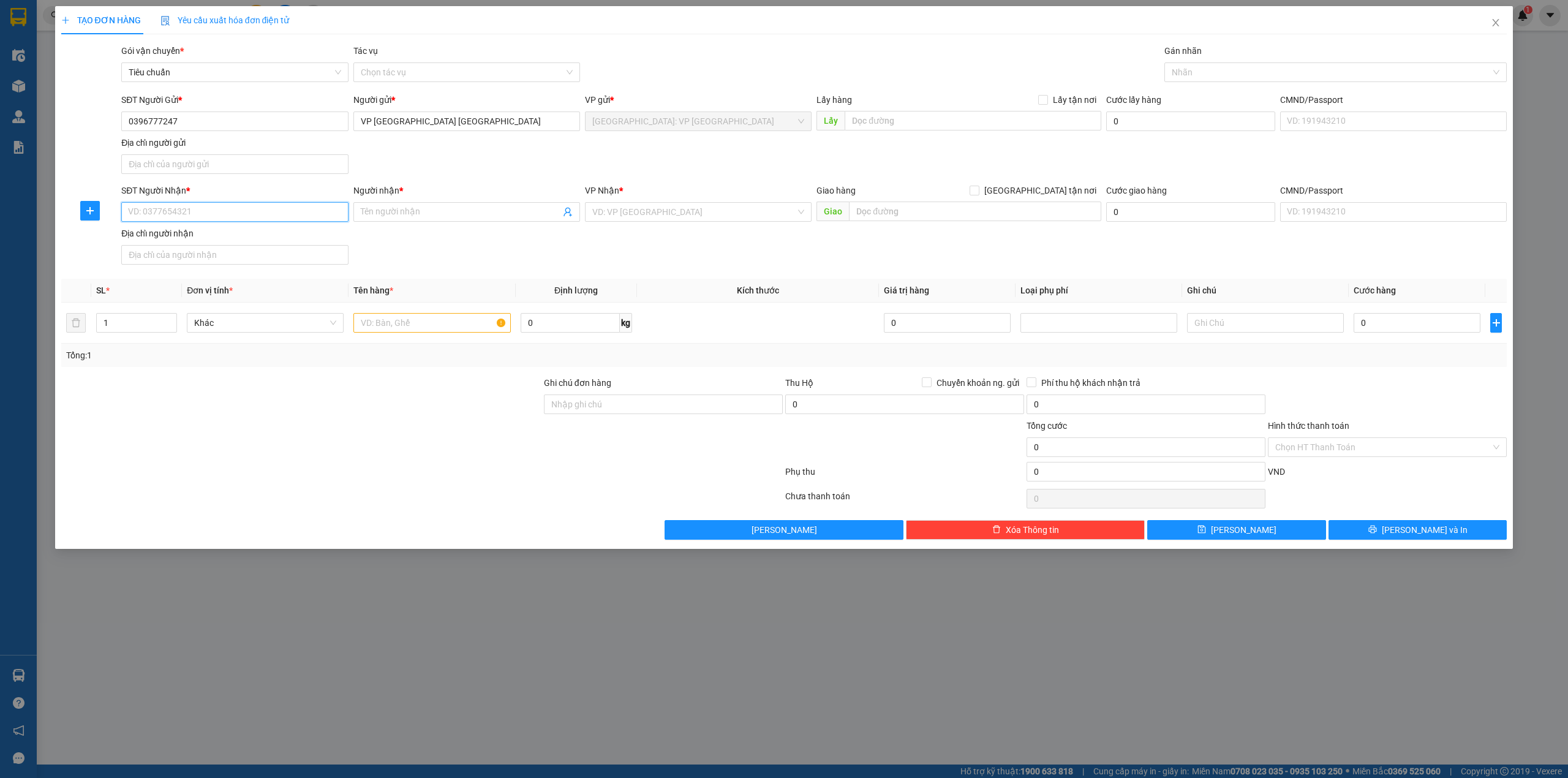
click at [272, 218] on input "SĐT Người Nhận *" at bounding box center [234, 211] width 226 height 19
click at [259, 219] on input "SĐT Người Nhận *" at bounding box center [234, 211] width 226 height 19
paste input "0354666247"
type input "0354666247"
click at [419, 214] on input "Người nhận *" at bounding box center [460, 211] width 200 height 13
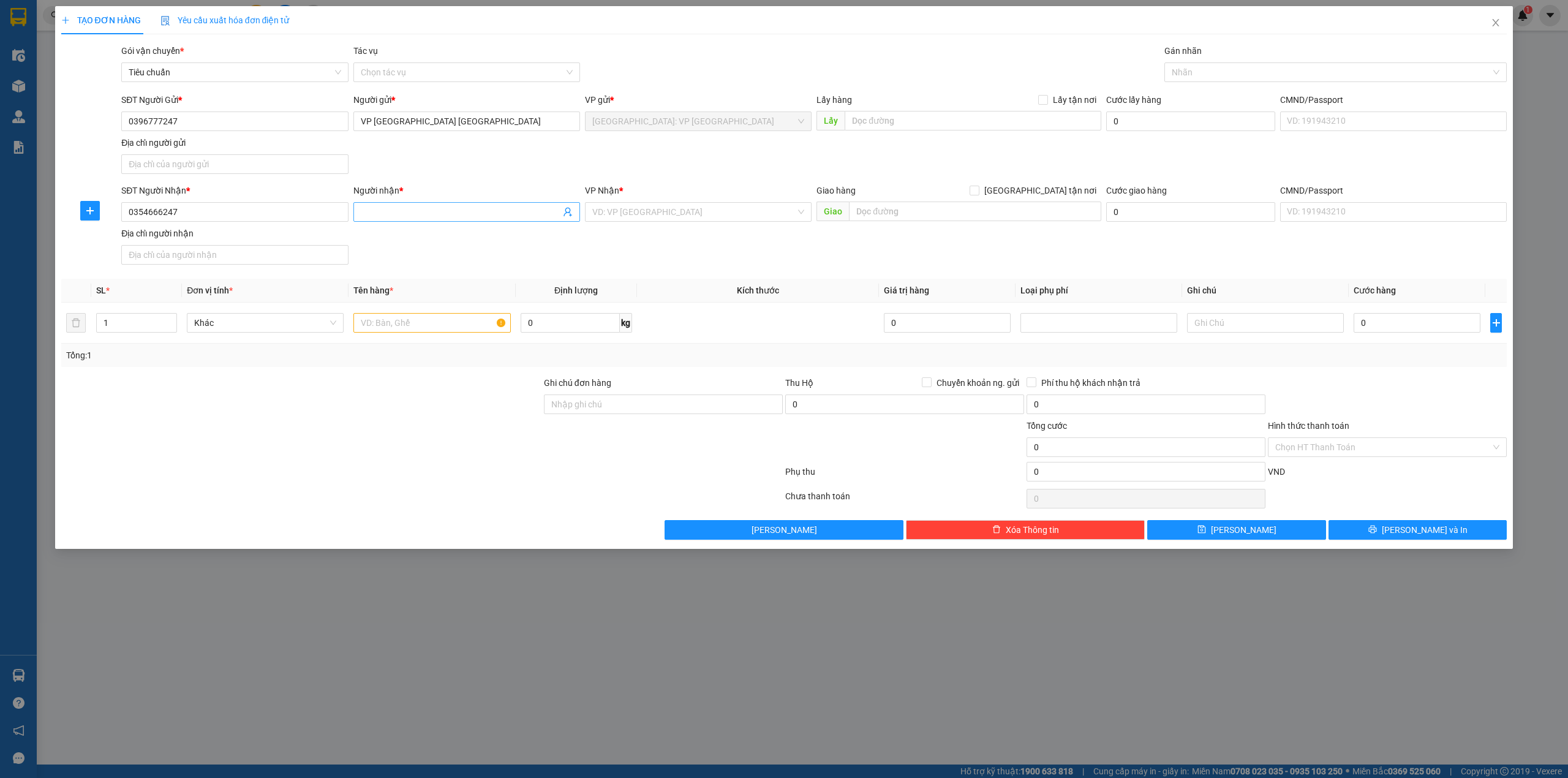
drag, startPoint x: 395, startPoint y: 218, endPoint x: 408, endPoint y: 213, distance: 13.9
click at [397, 218] on input "Người nhận *" at bounding box center [460, 211] width 200 height 13
paste input "[PERSON_NAME]"
type input "[PERSON_NAME]"
click at [128, 212] on input "0354666247" at bounding box center [234, 211] width 226 height 19
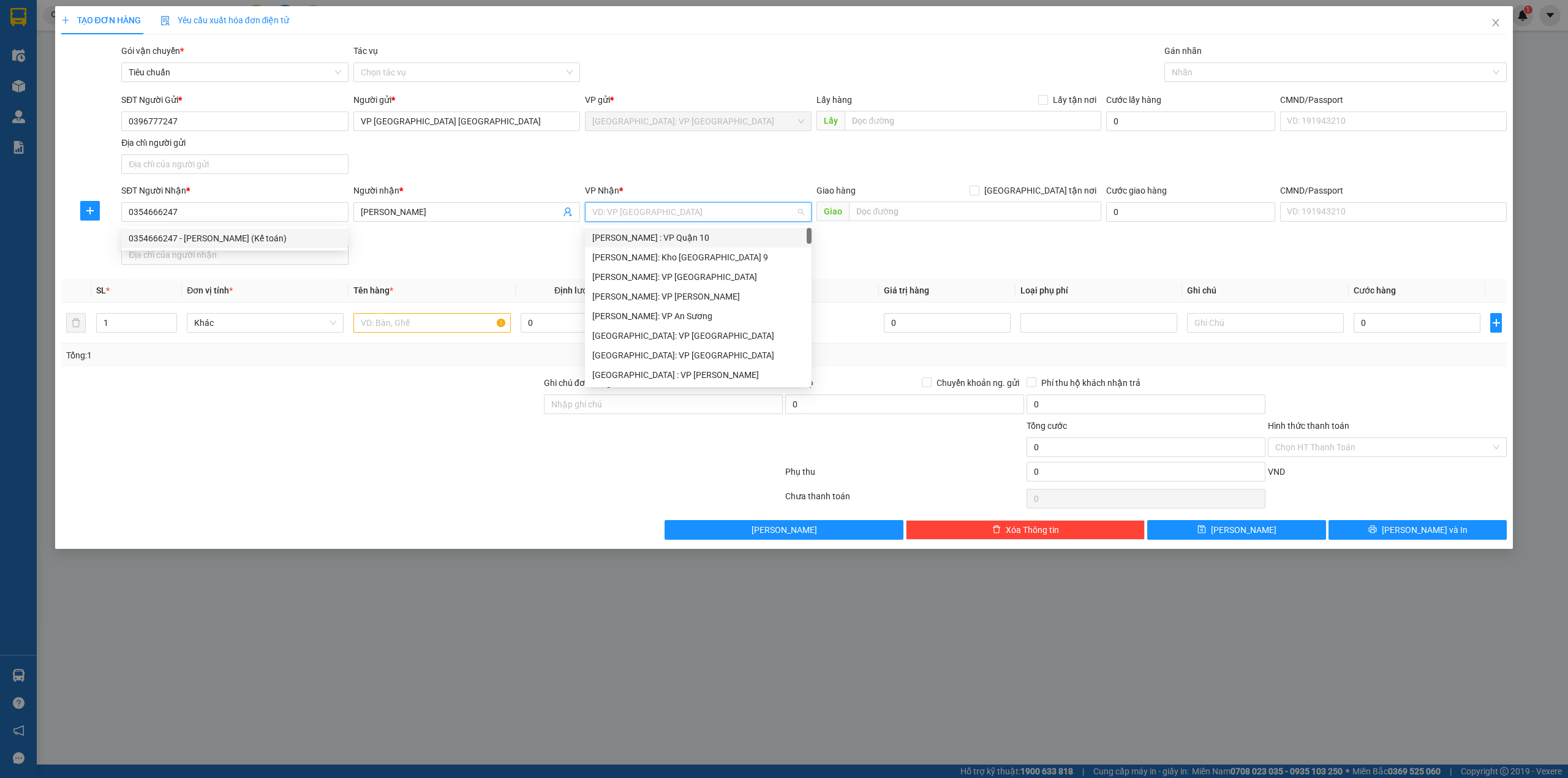
click at [622, 210] on input "search" at bounding box center [694, 211] width 204 height 18
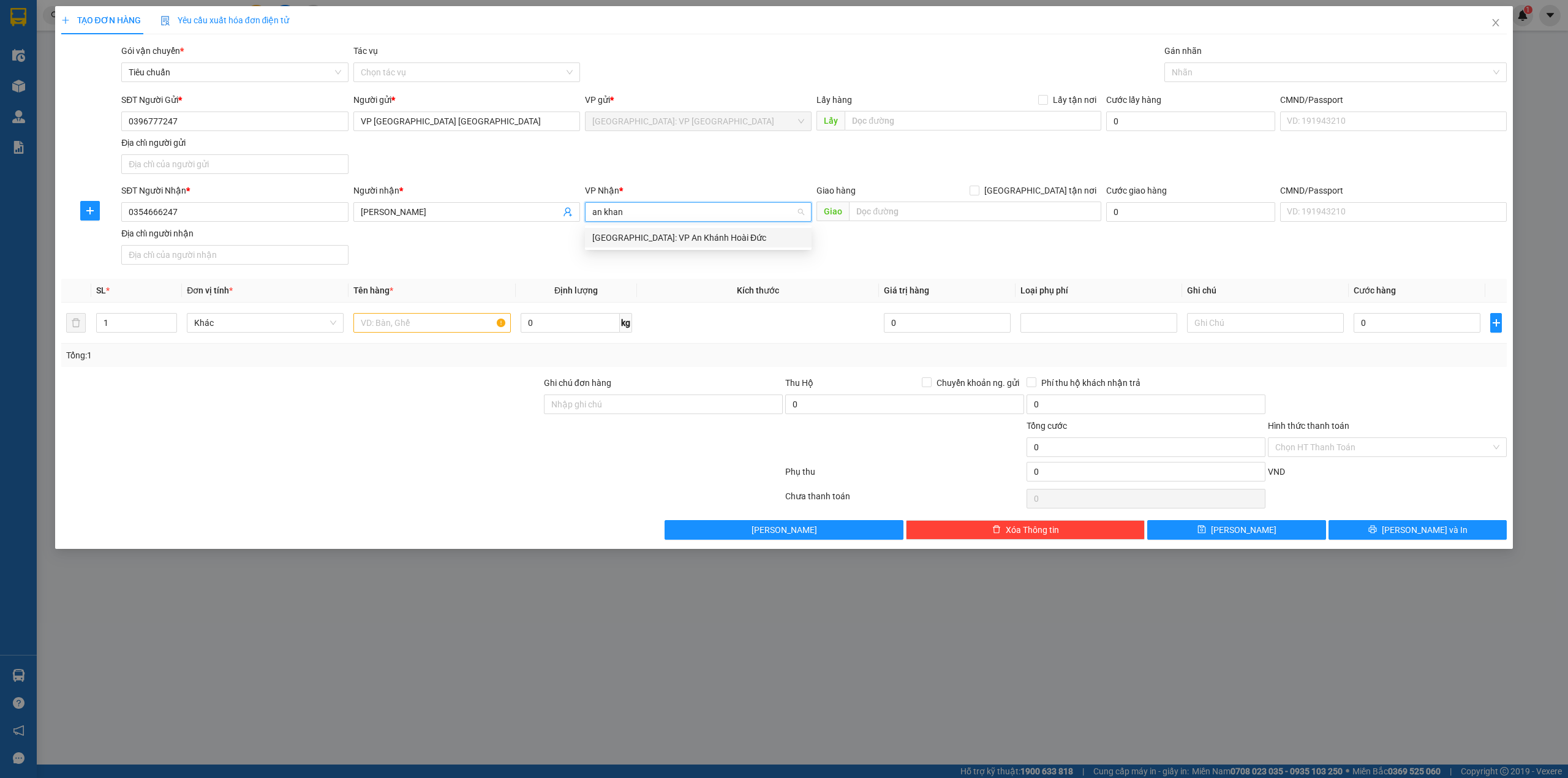
type input "an khanh"
click at [709, 231] on div "[GEOGRAPHIC_DATA]: VP An Khánh Hoài Đức" at bounding box center [698, 237] width 212 height 13
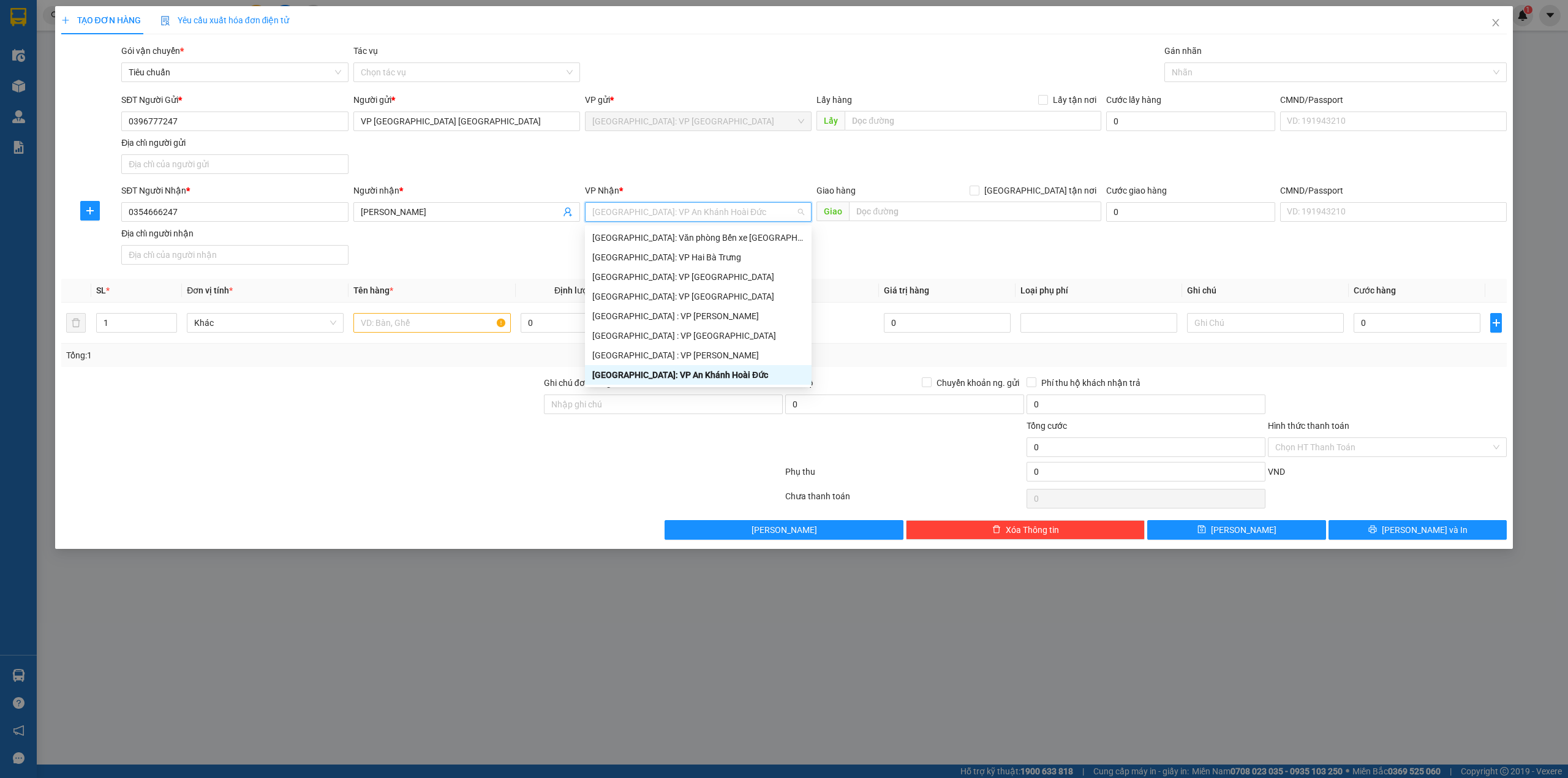
click at [696, 370] on div "[GEOGRAPHIC_DATA]: VP An Khánh Hoài Đức" at bounding box center [698, 374] width 212 height 13
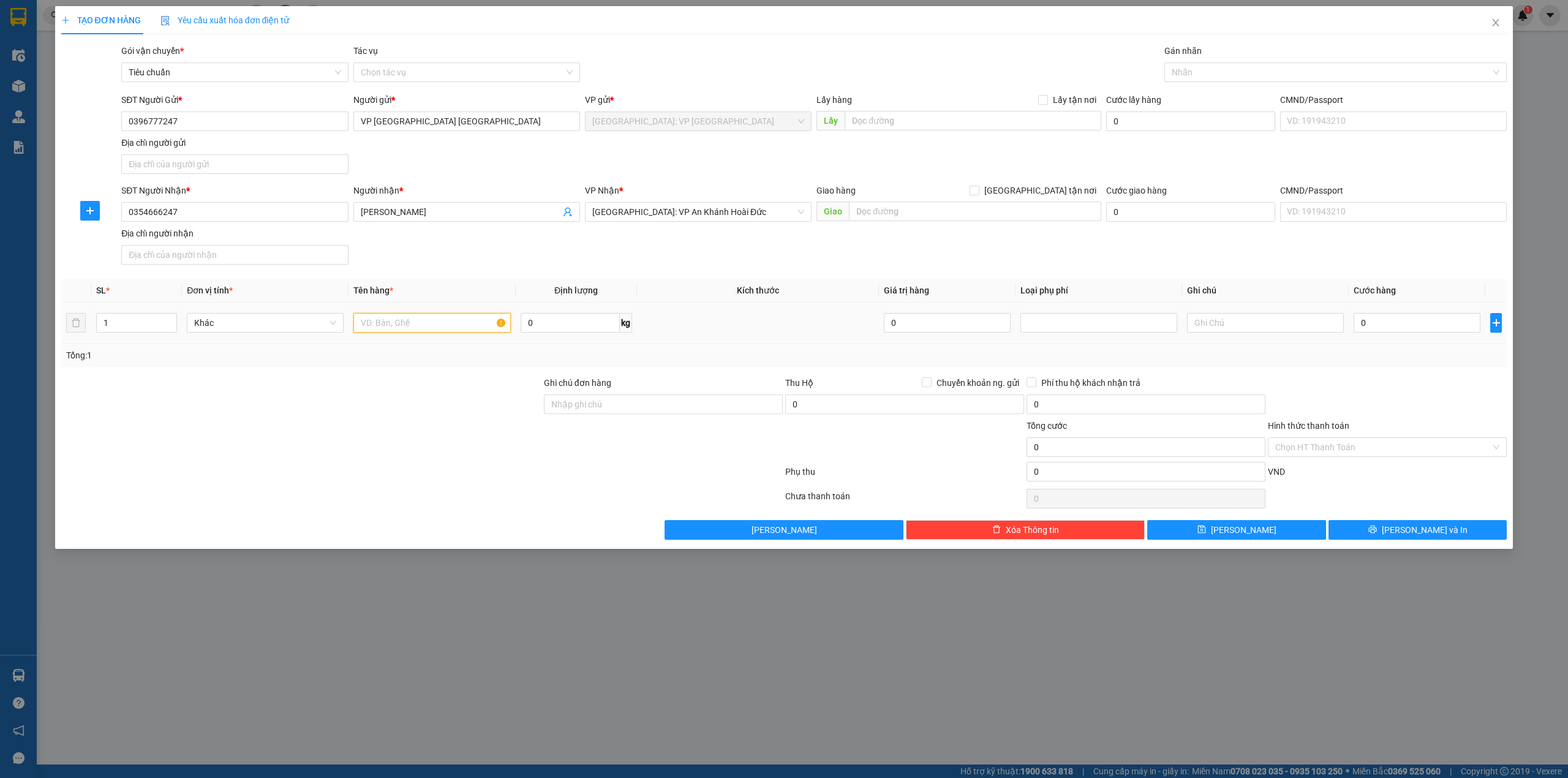
click at [407, 325] on input "text" at bounding box center [432, 322] width 157 height 19
type input "1 tập hồ sơ"
drag, startPoint x: 199, startPoint y: 212, endPoint x: 123, endPoint y: 211, distance: 76.0
click at [123, 211] on input "0354666247" at bounding box center [234, 211] width 226 height 19
click at [1375, 317] on input "0" at bounding box center [1417, 322] width 127 height 19
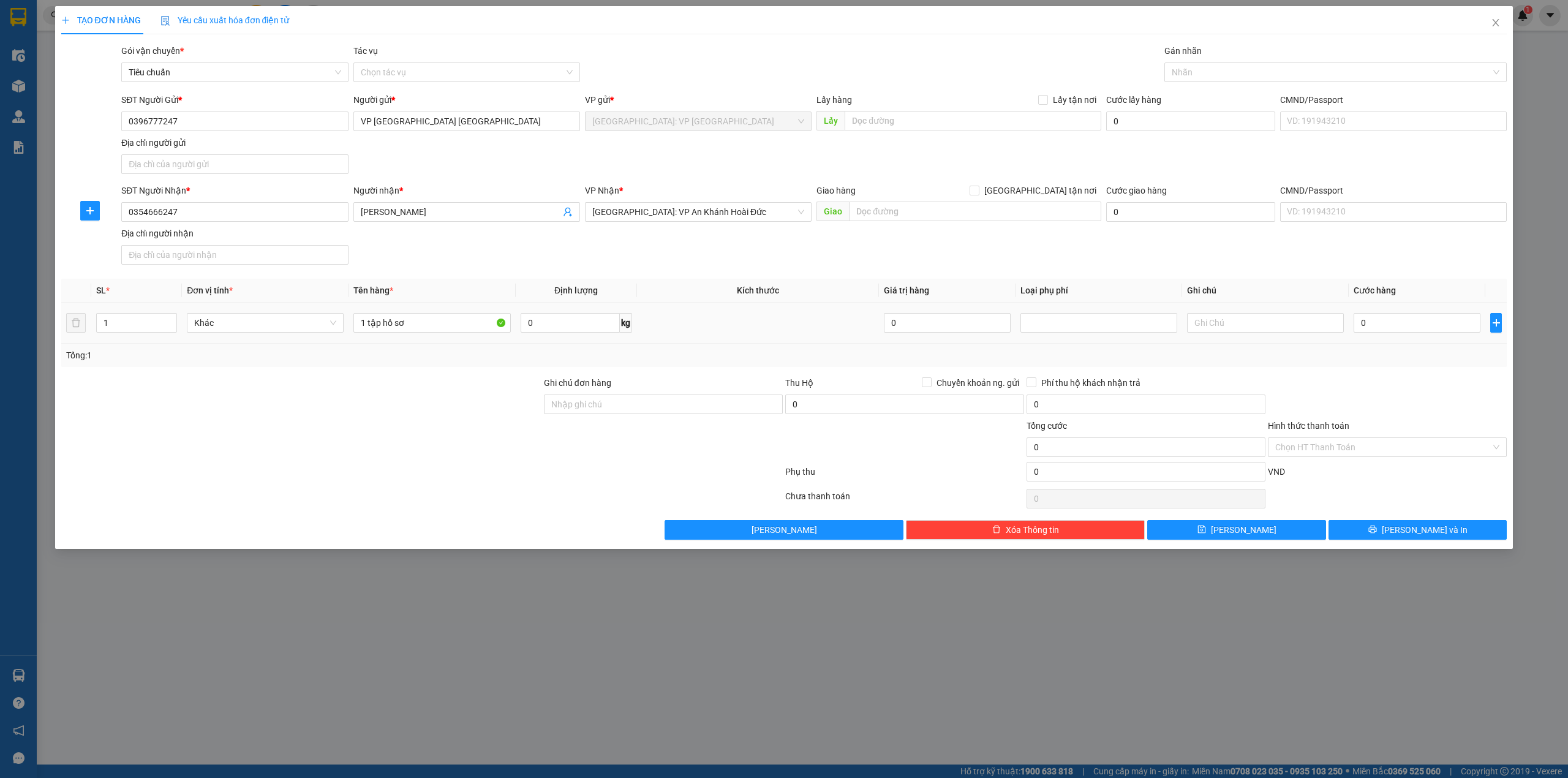
click at [1352, 324] on td "0" at bounding box center [1417, 322] width 136 height 41
click at [1360, 325] on input "0" at bounding box center [1417, 322] width 127 height 19
click at [1375, 328] on input "0" at bounding box center [1417, 322] width 127 height 19
type input "10"
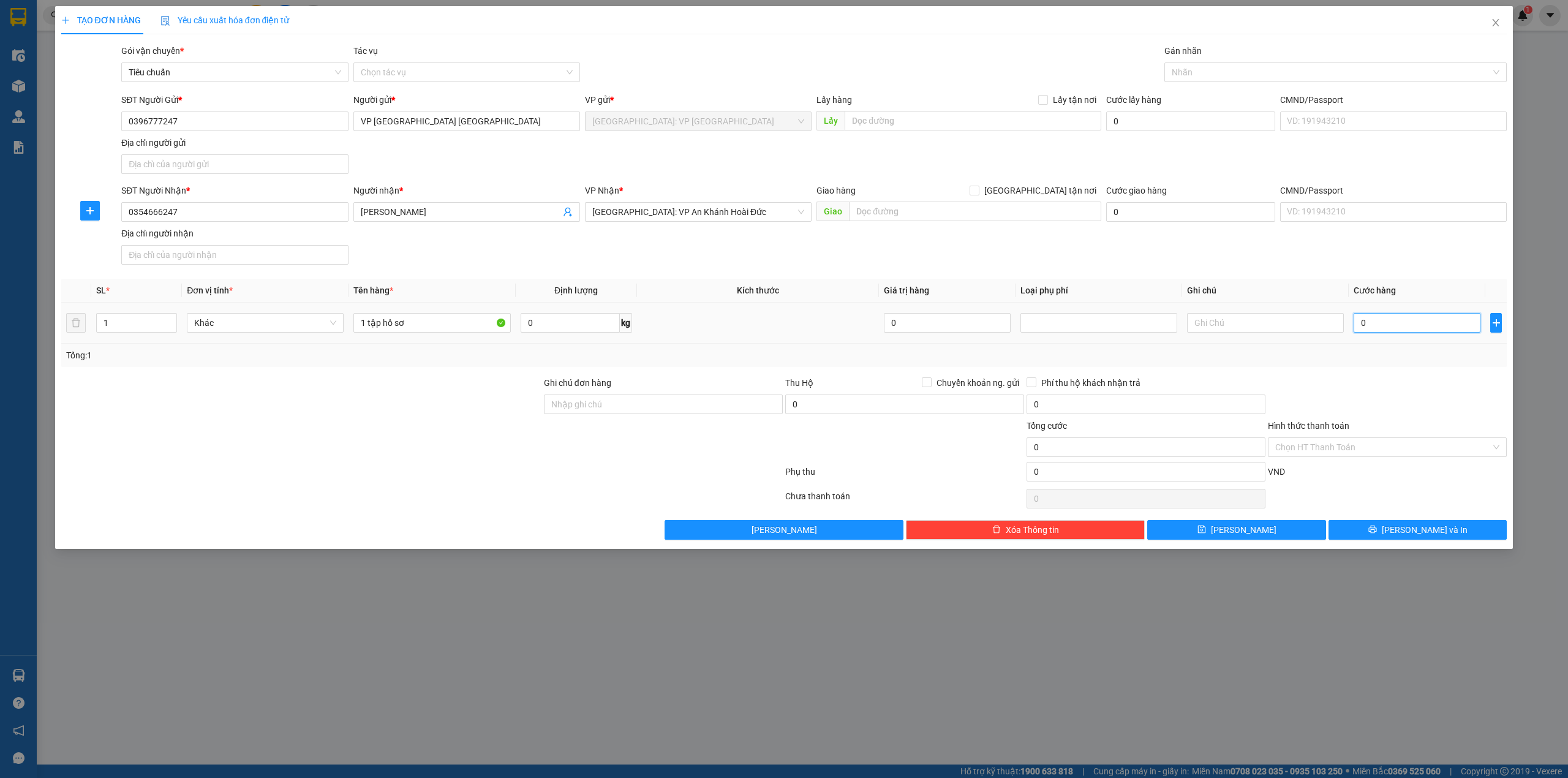
type input "10"
type input "110"
type input "10"
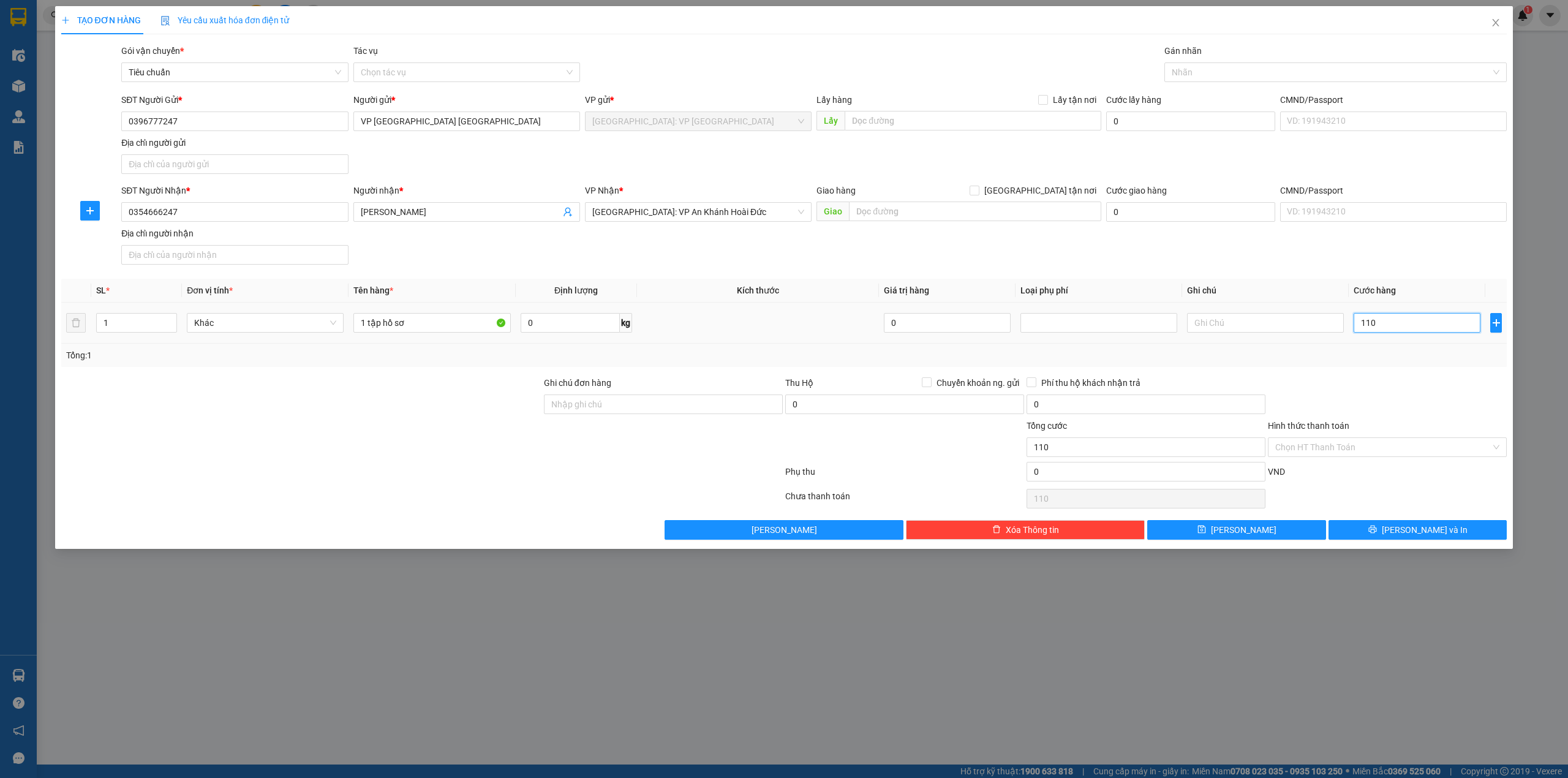
type input "10"
type input "100"
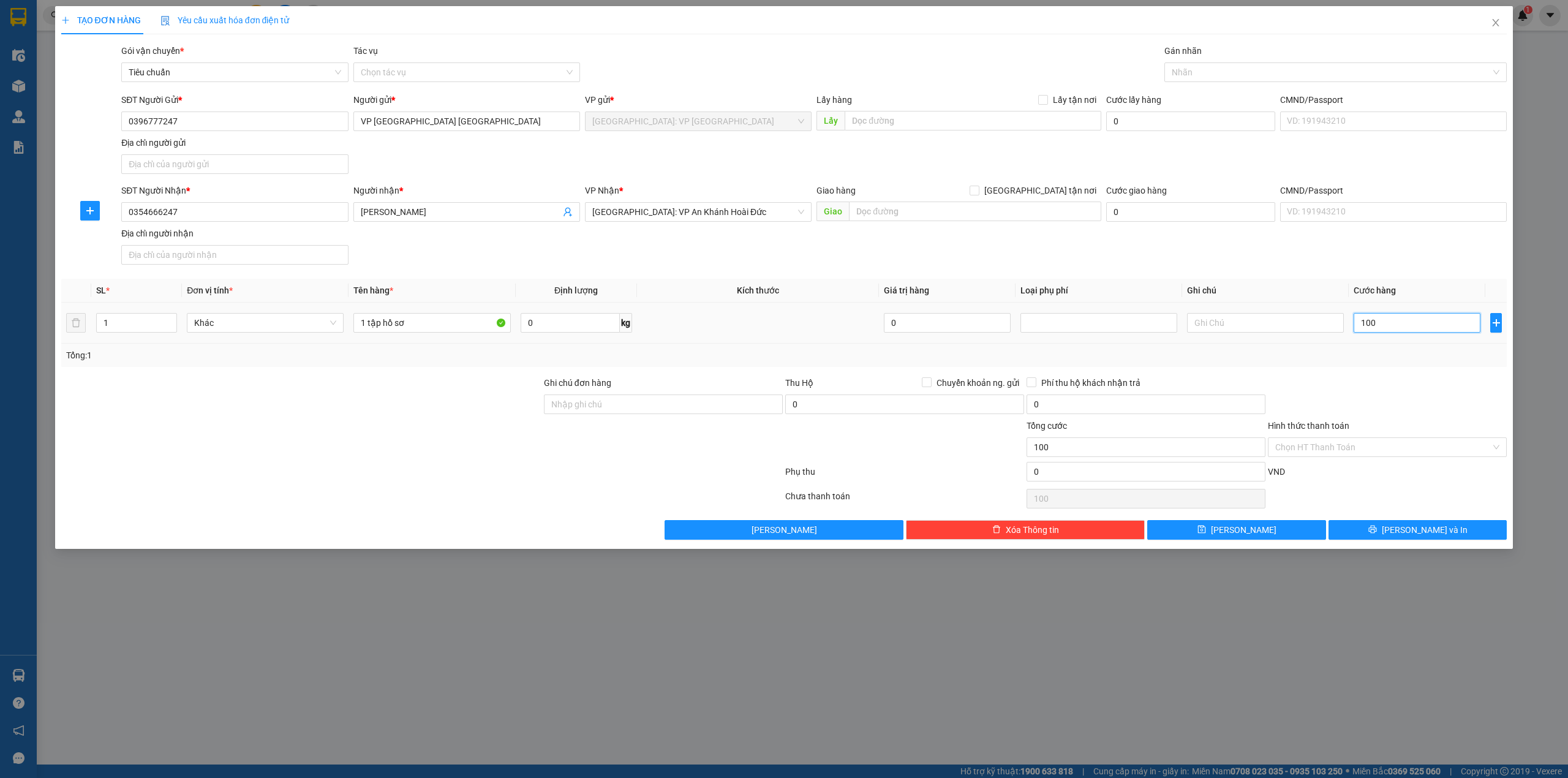
type input "1.000"
type input "1.000.000"
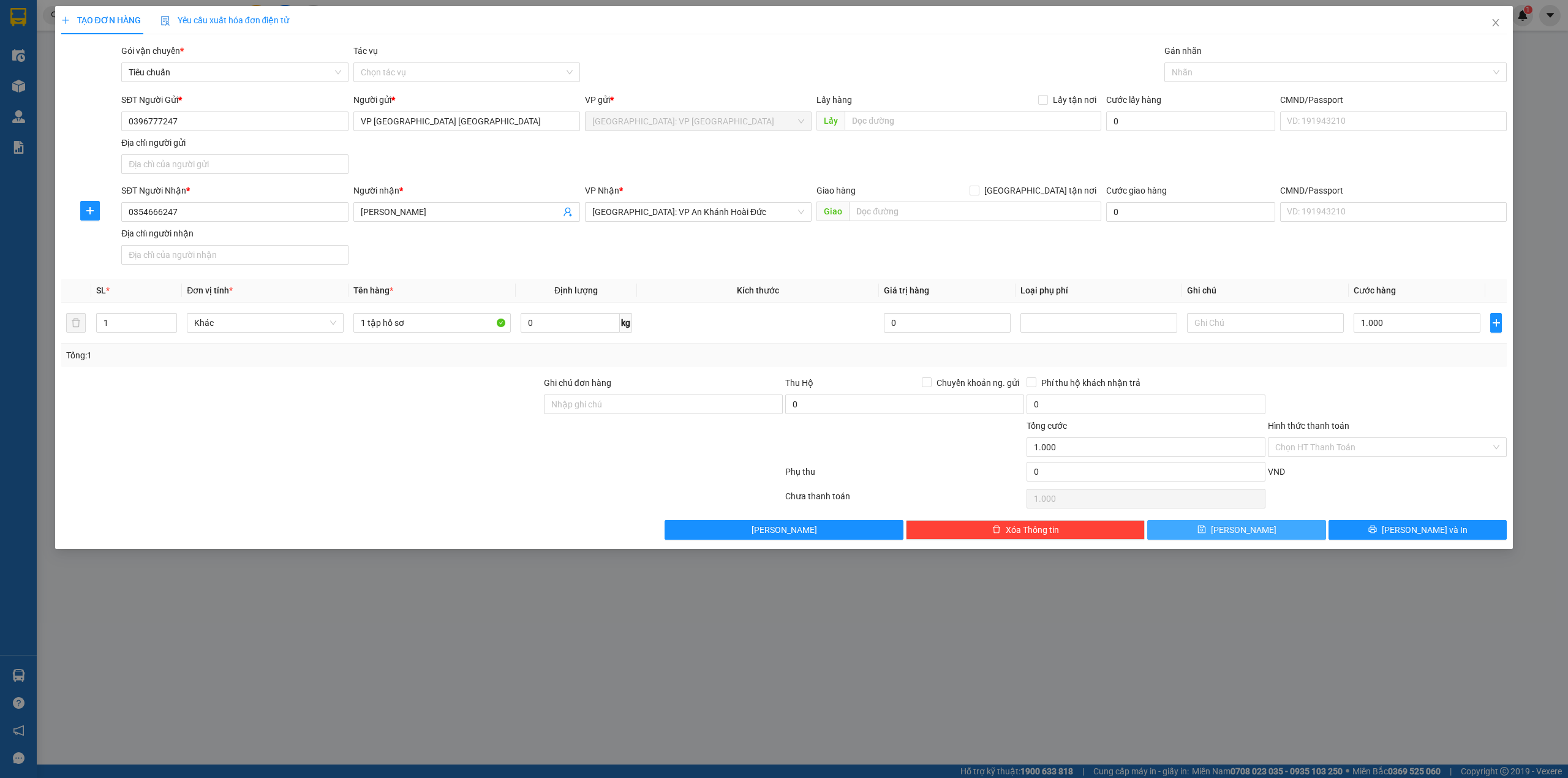
type input "1.000.000"
click at [1302, 532] on button "Lưu" at bounding box center [1236, 529] width 179 height 19
type input "0"
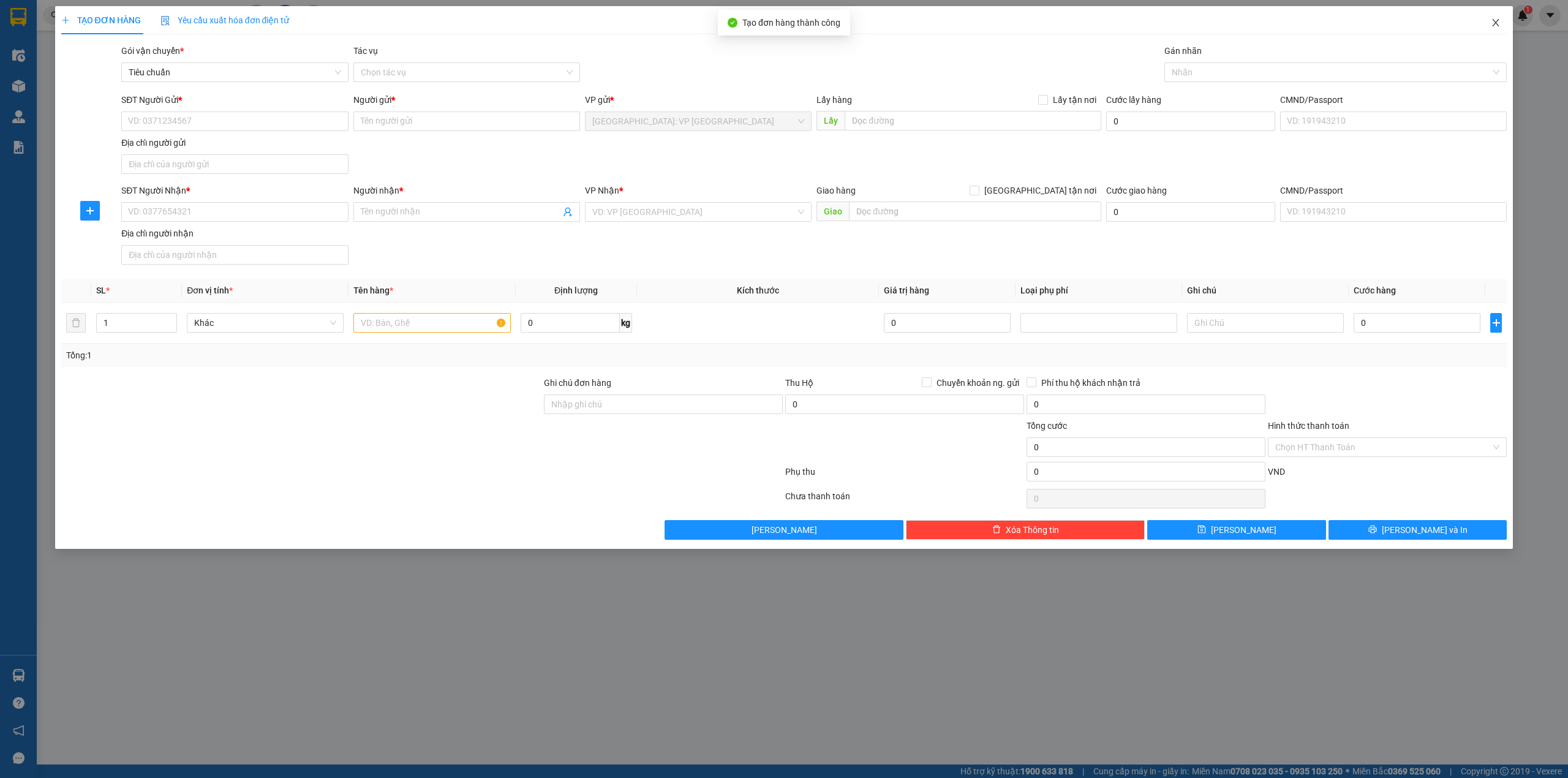
click at [1493, 17] on span "Close" at bounding box center [1495, 23] width 34 height 34
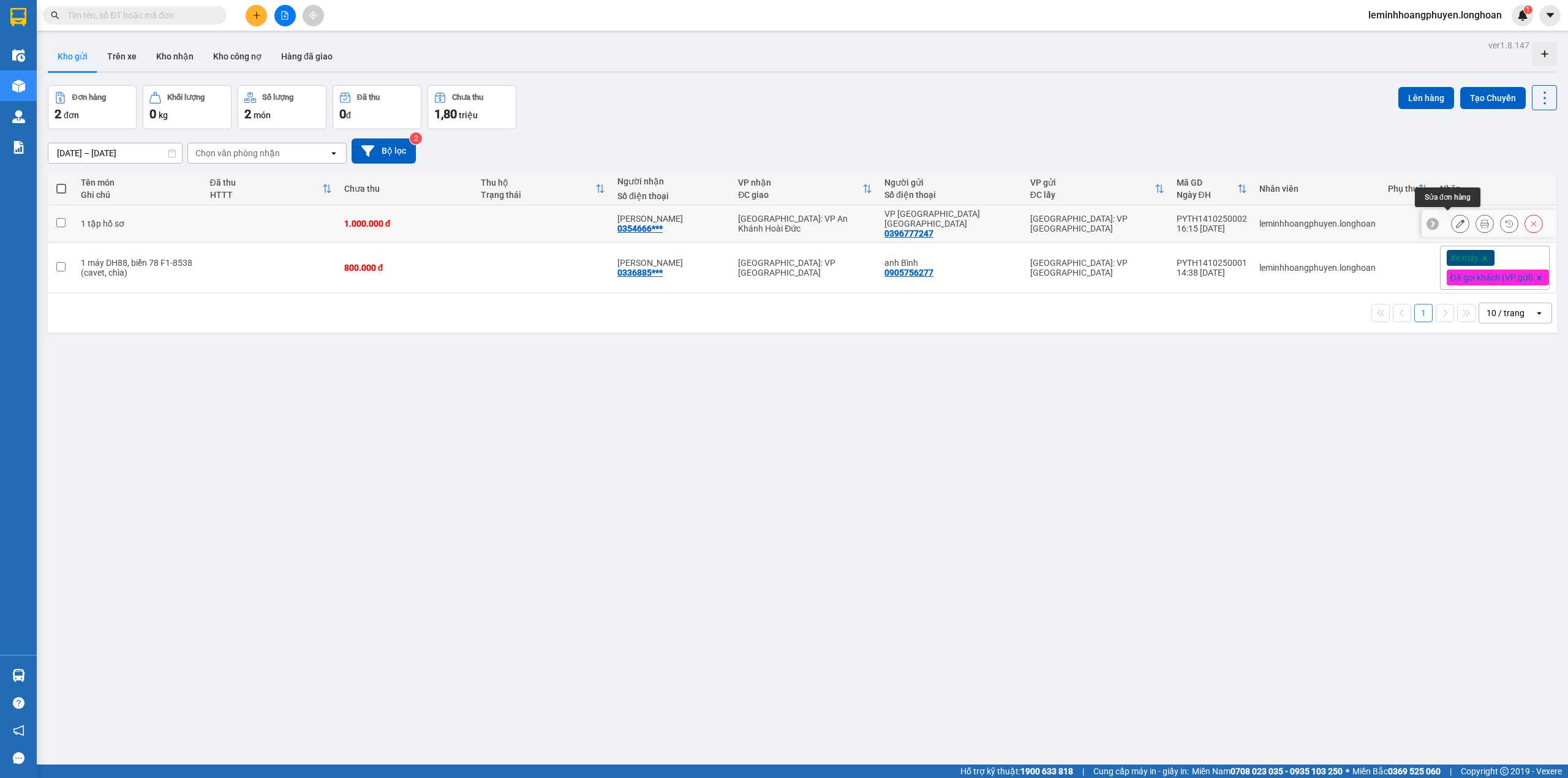
click at [1457, 218] on div at bounding box center [1460, 223] width 18 height 18
click at [1456, 219] on icon at bounding box center [1461, 224] width 9 height 9
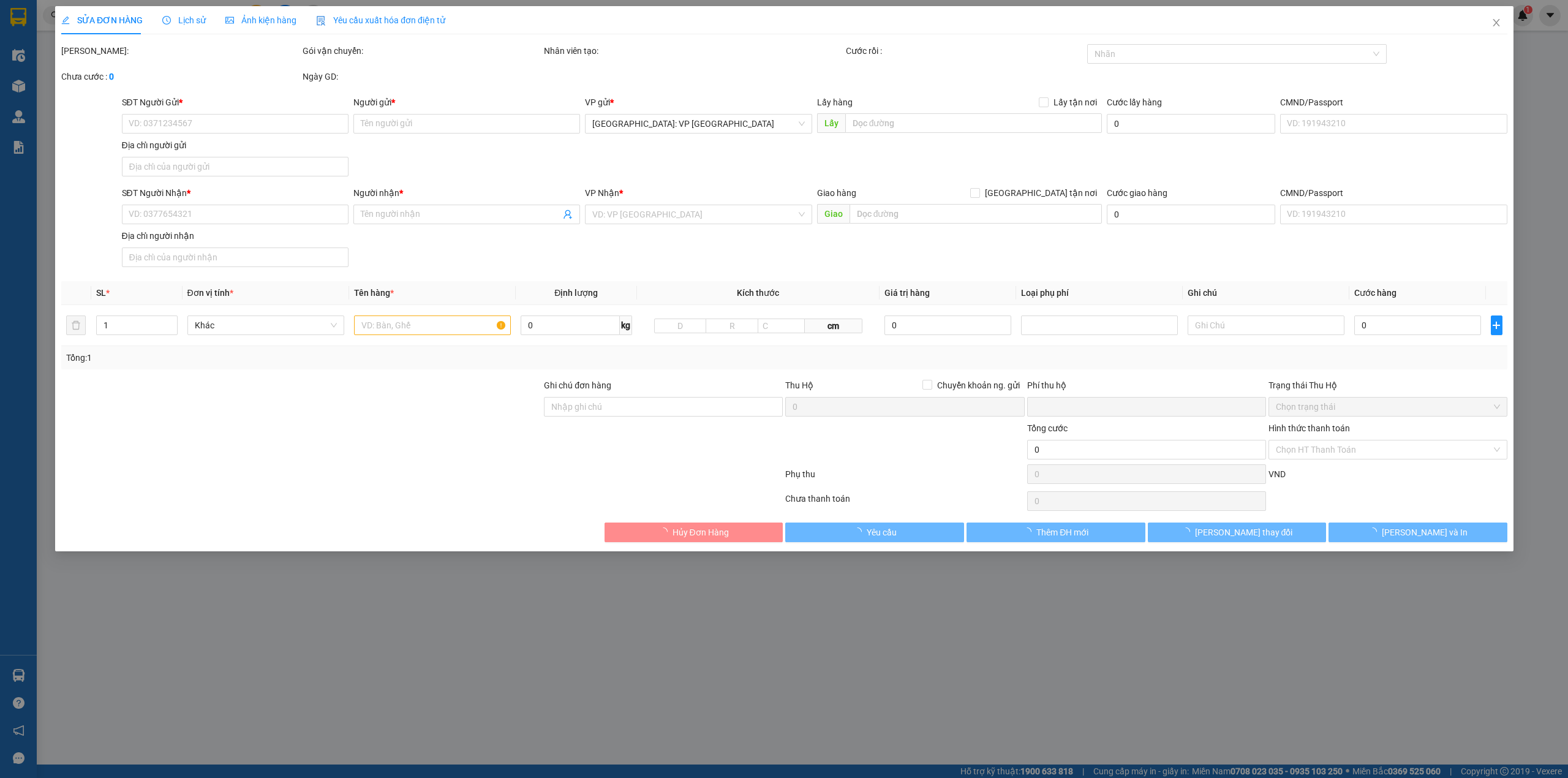
type input "0396777247"
type input "VP [GEOGRAPHIC_DATA] [GEOGRAPHIC_DATA]"
type input "0354666247"
type input "[PERSON_NAME]"
type input "0"
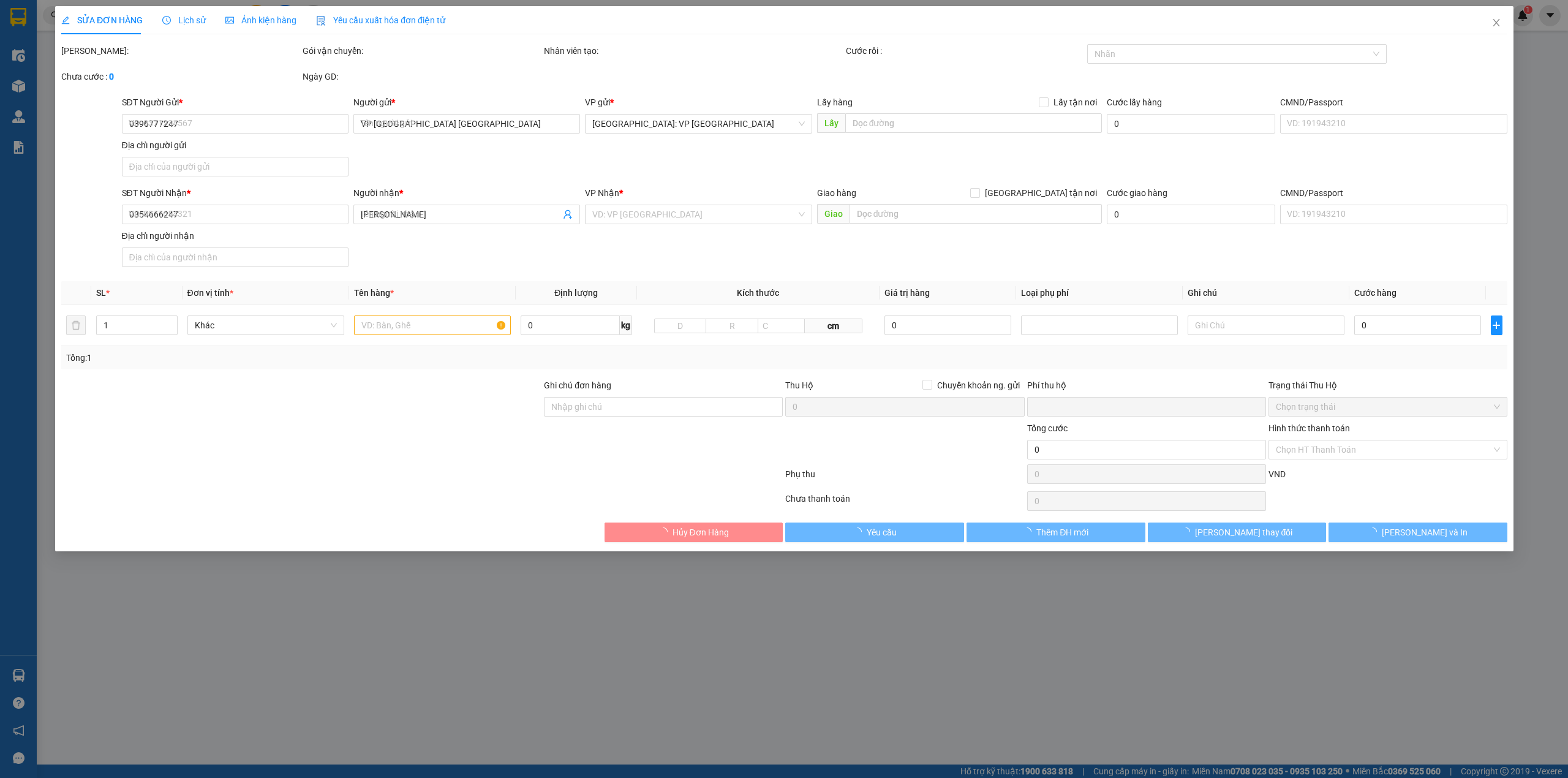
type input "1.000.000"
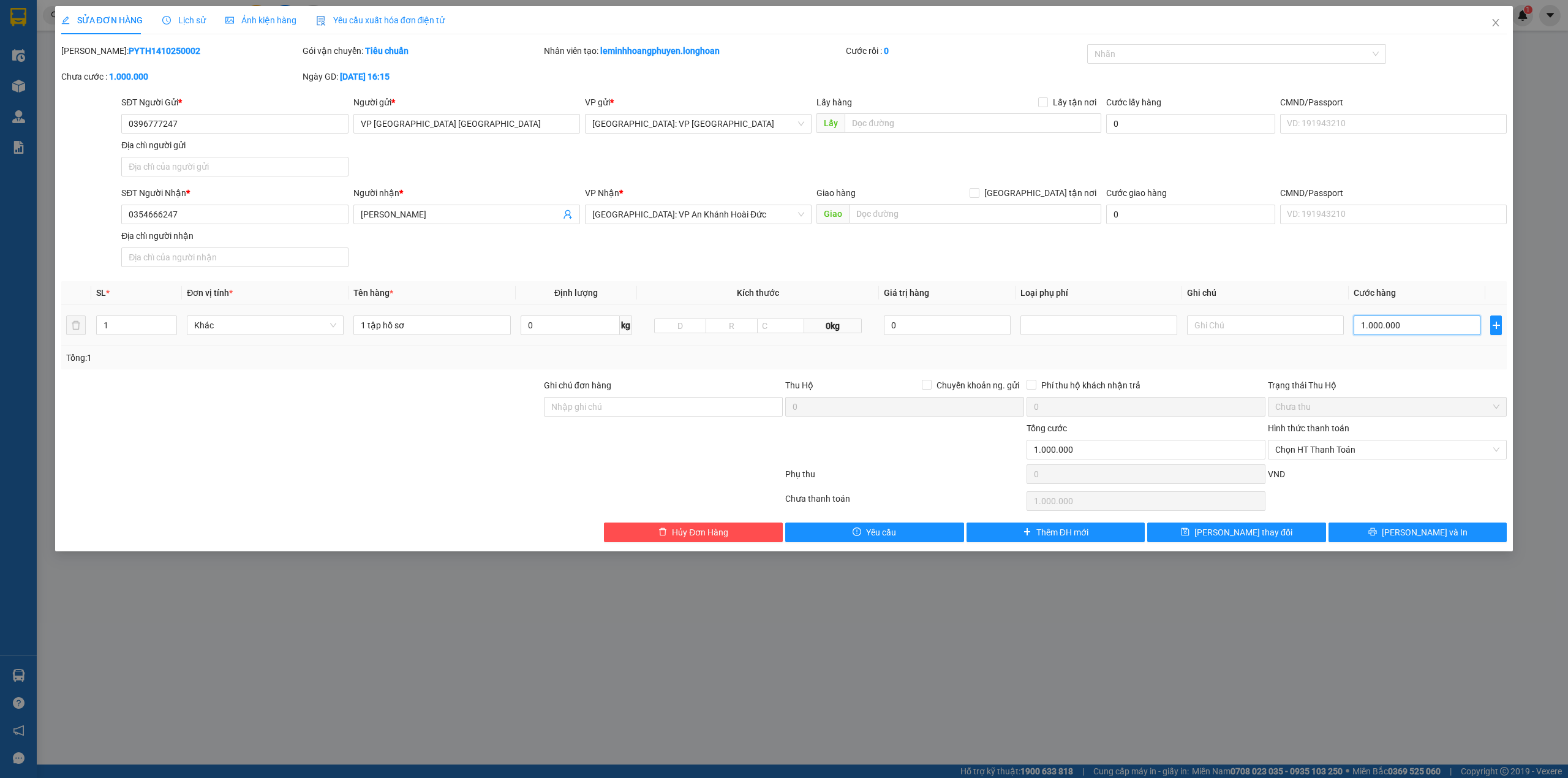
drag, startPoint x: 1380, startPoint y: 329, endPoint x: 1392, endPoint y: 329, distance: 12.0
click at [1381, 329] on input "1.000.000" at bounding box center [1417, 325] width 127 height 19
type input "0"
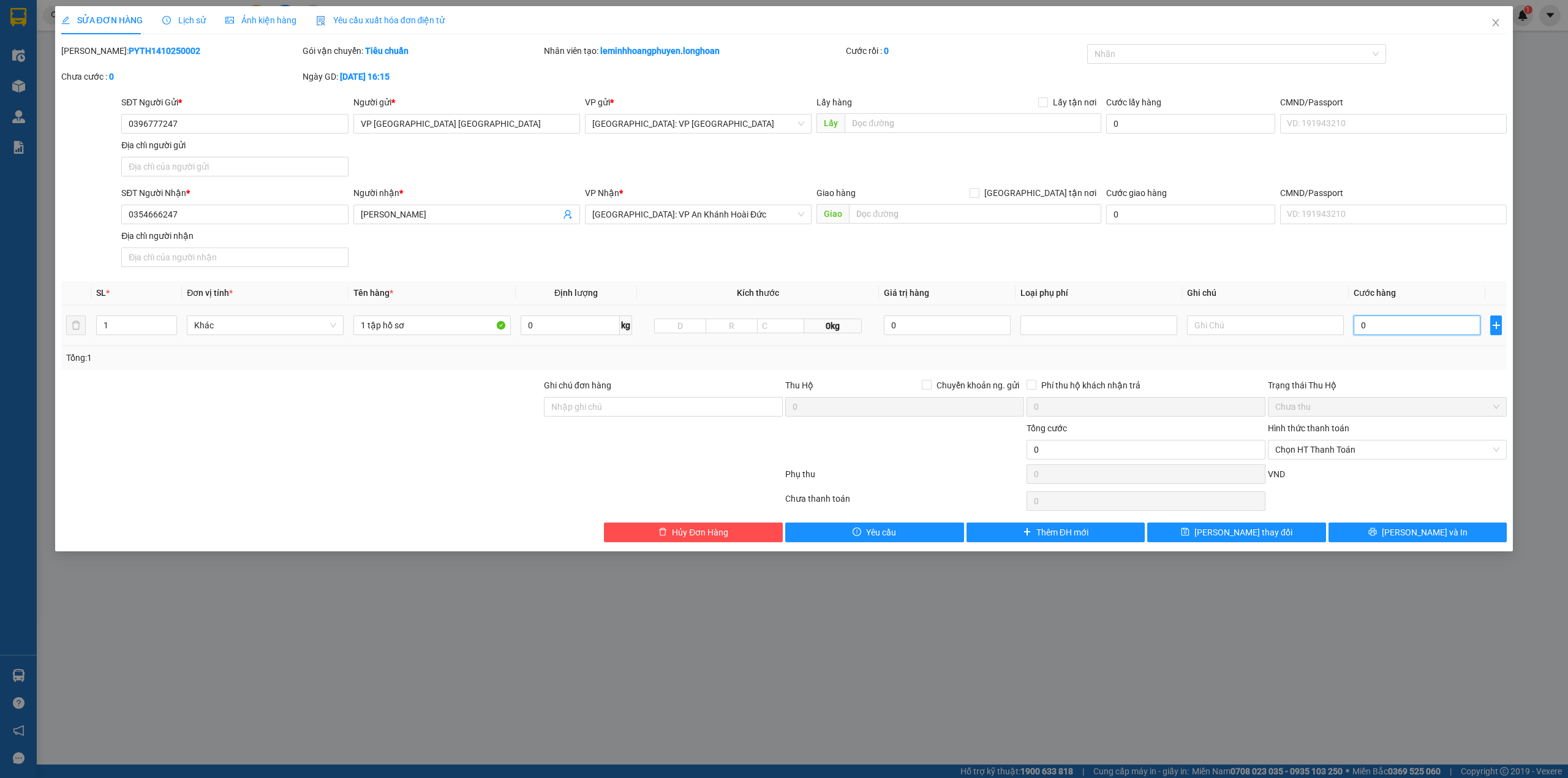
type input "10"
type input "100"
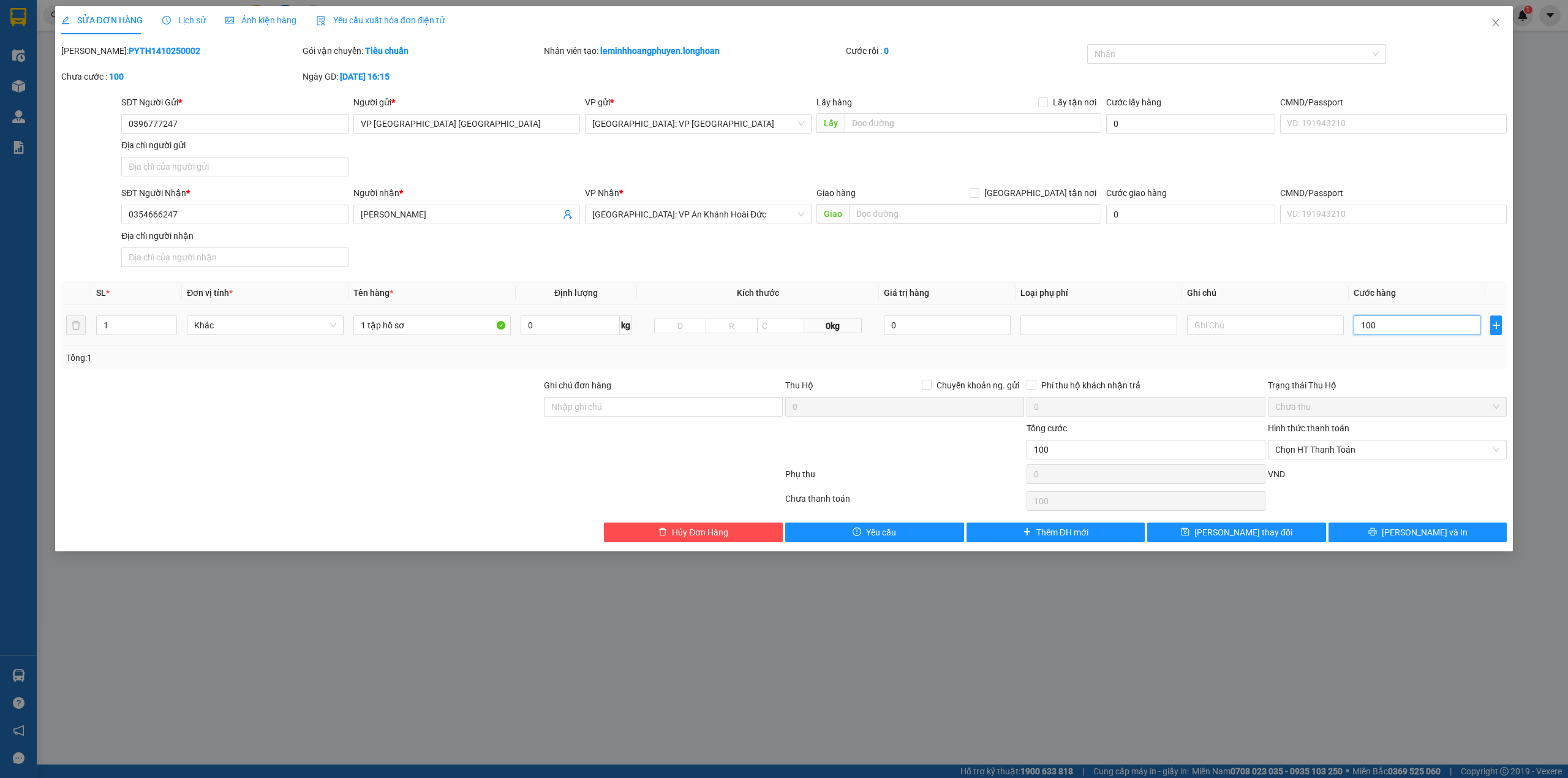
type input "1.000"
type input "1.000.000"
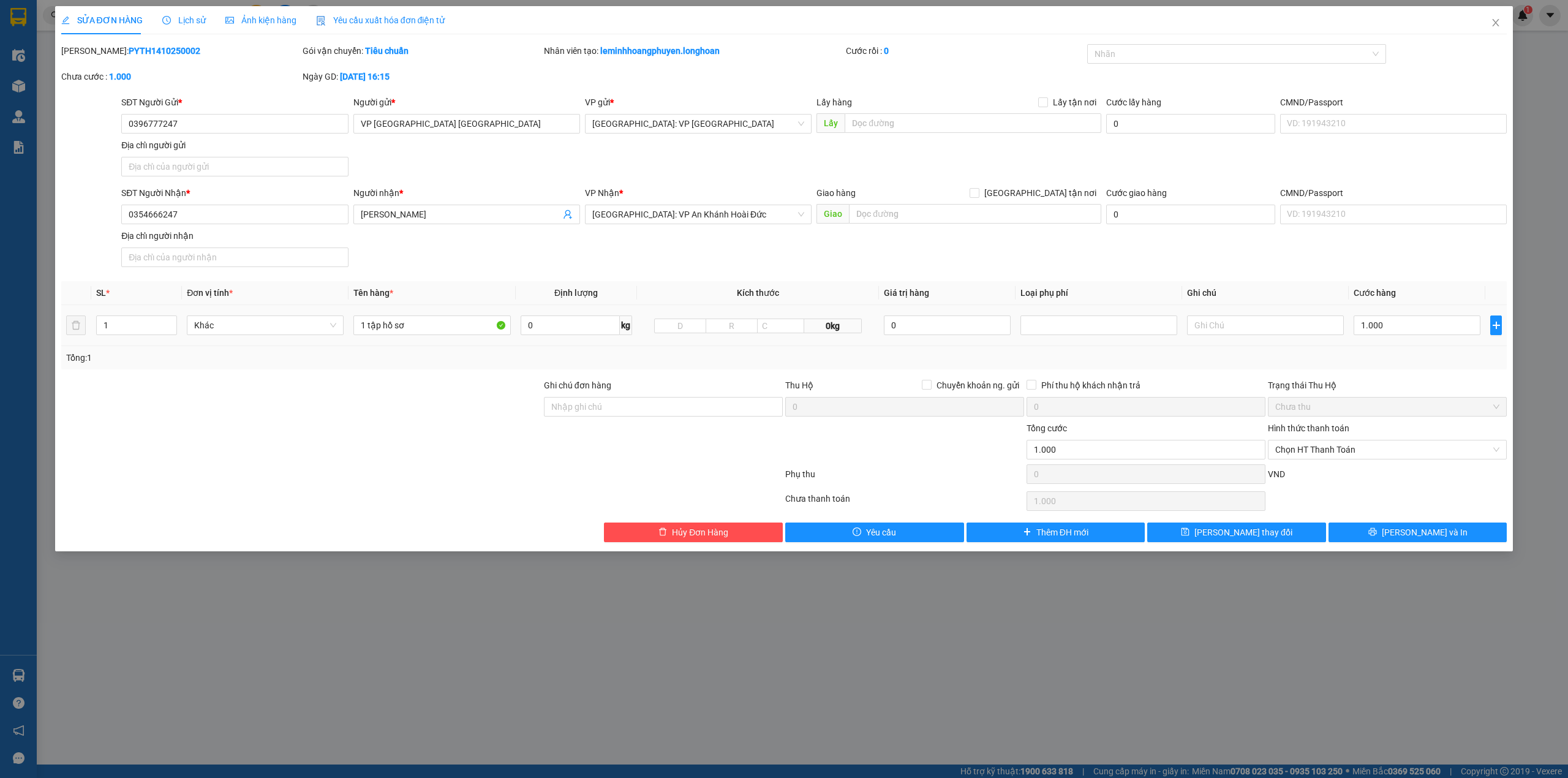
type input "1.000.000"
click at [1414, 363] on div "Tổng: 1" at bounding box center [784, 357] width 1436 height 13
click at [1385, 322] on input "1.000.000" at bounding box center [1417, 325] width 127 height 19
click at [1393, 331] on input "1.000.000" at bounding box center [1417, 325] width 127 height 19
click at [1407, 327] on input "1.000.000" at bounding box center [1417, 325] width 127 height 19
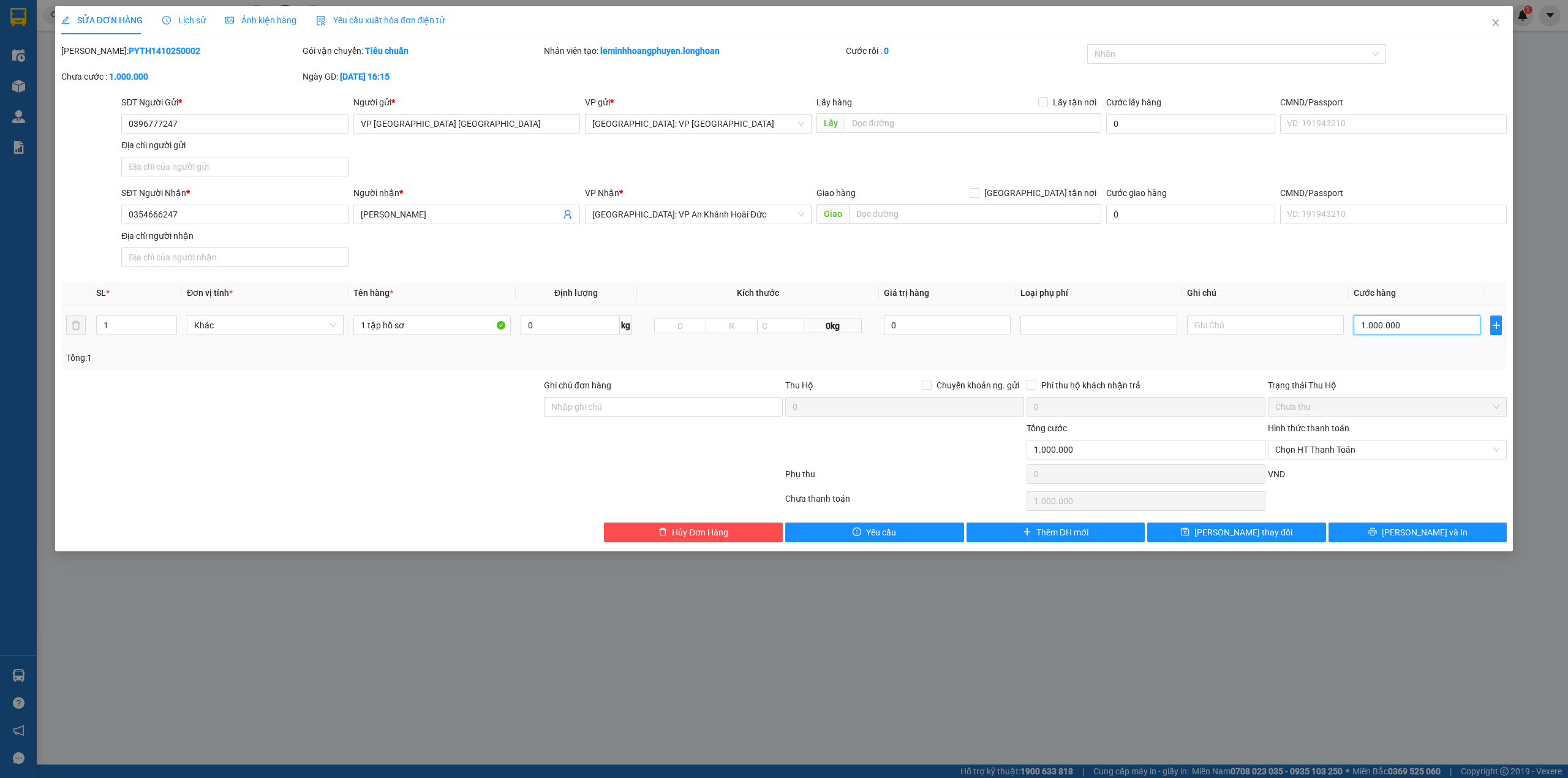
type input "100.000"
type input "10.000"
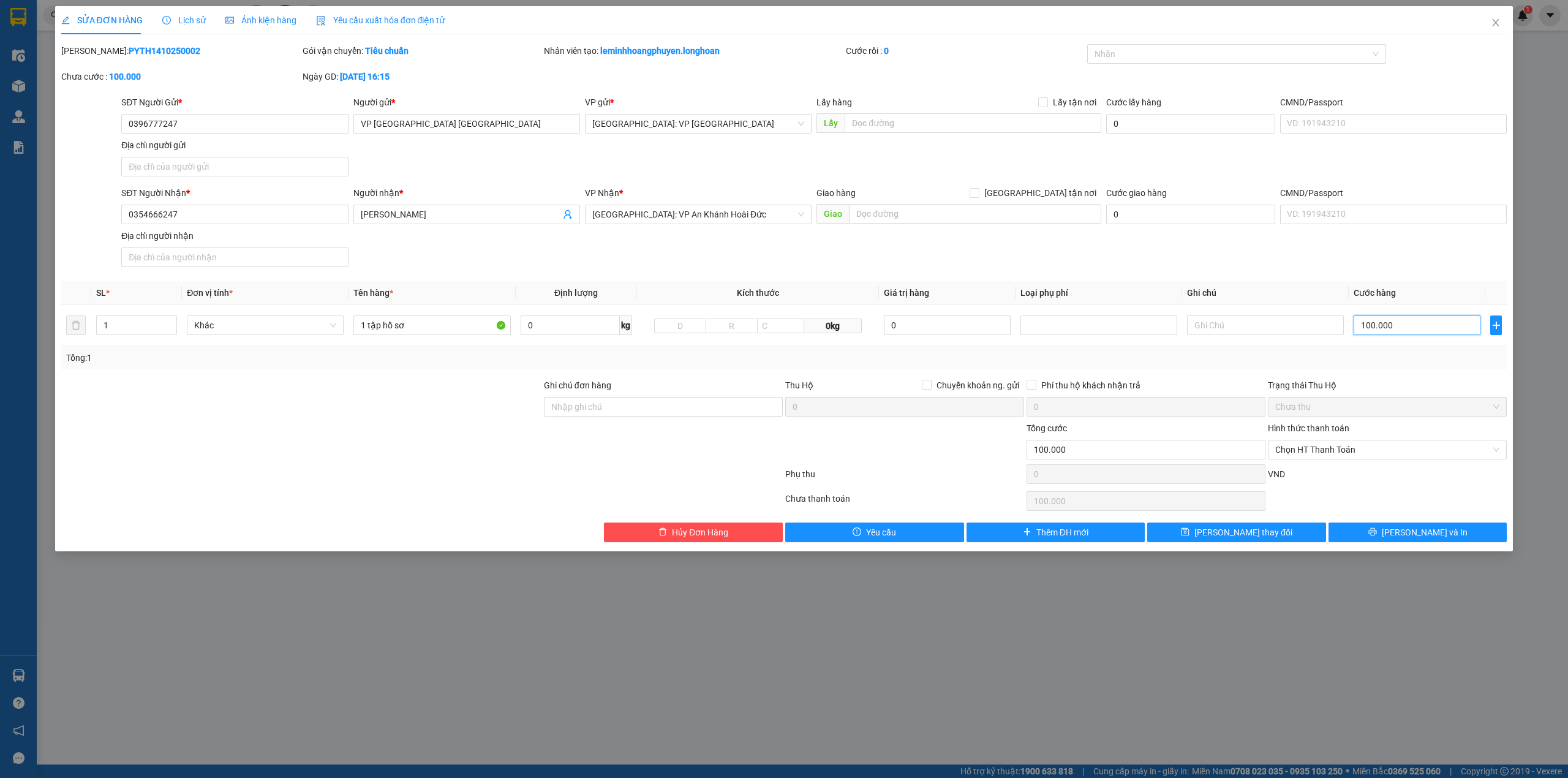
type input "10.000"
type input "1.000"
type input "1.000.000"
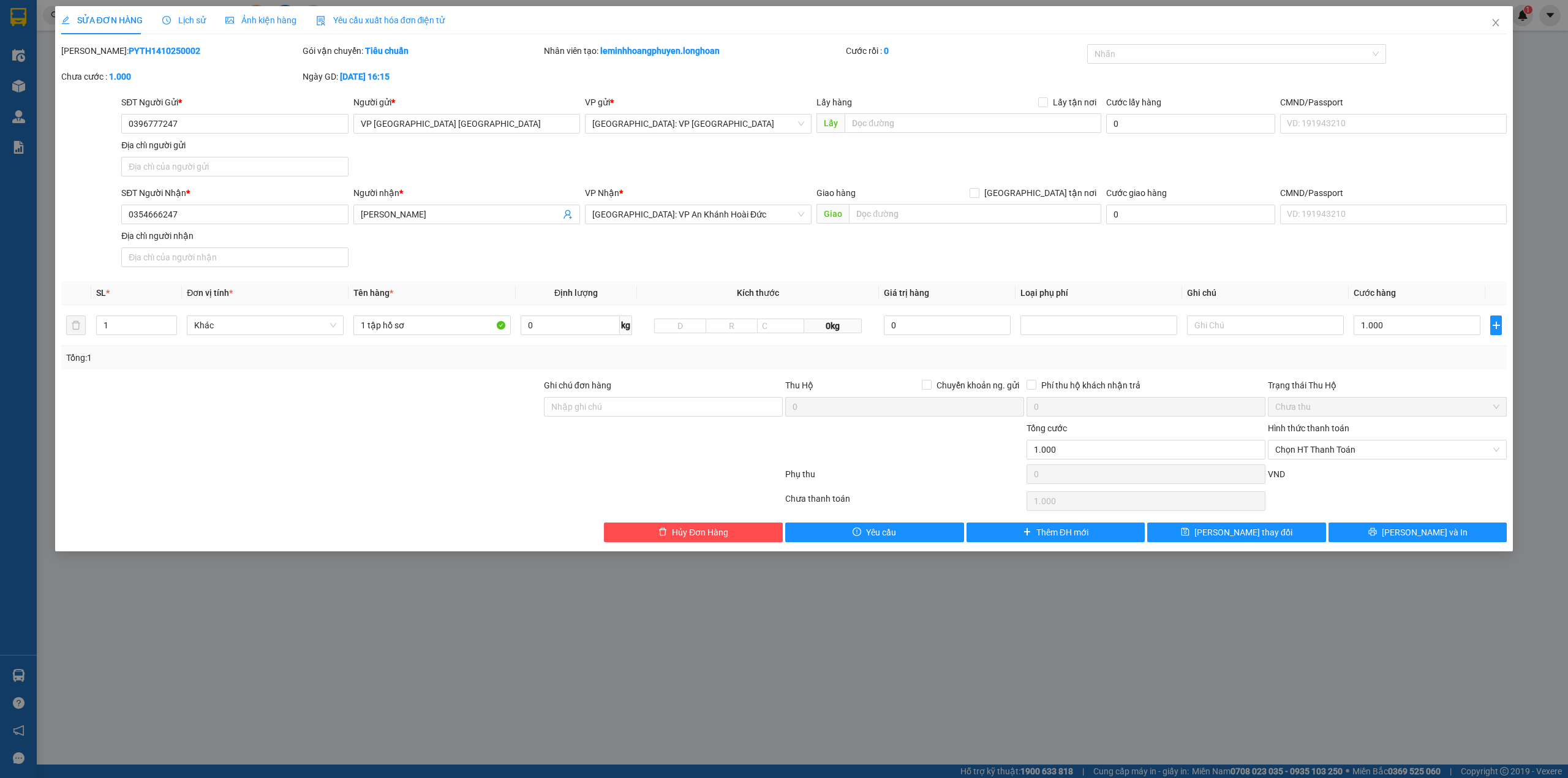
type input "1.000.000"
click at [1406, 368] on div "Tổng: 1" at bounding box center [784, 357] width 1447 height 24
click at [1418, 326] on input "1.000.000" at bounding box center [1417, 325] width 127 height 19
type input "0"
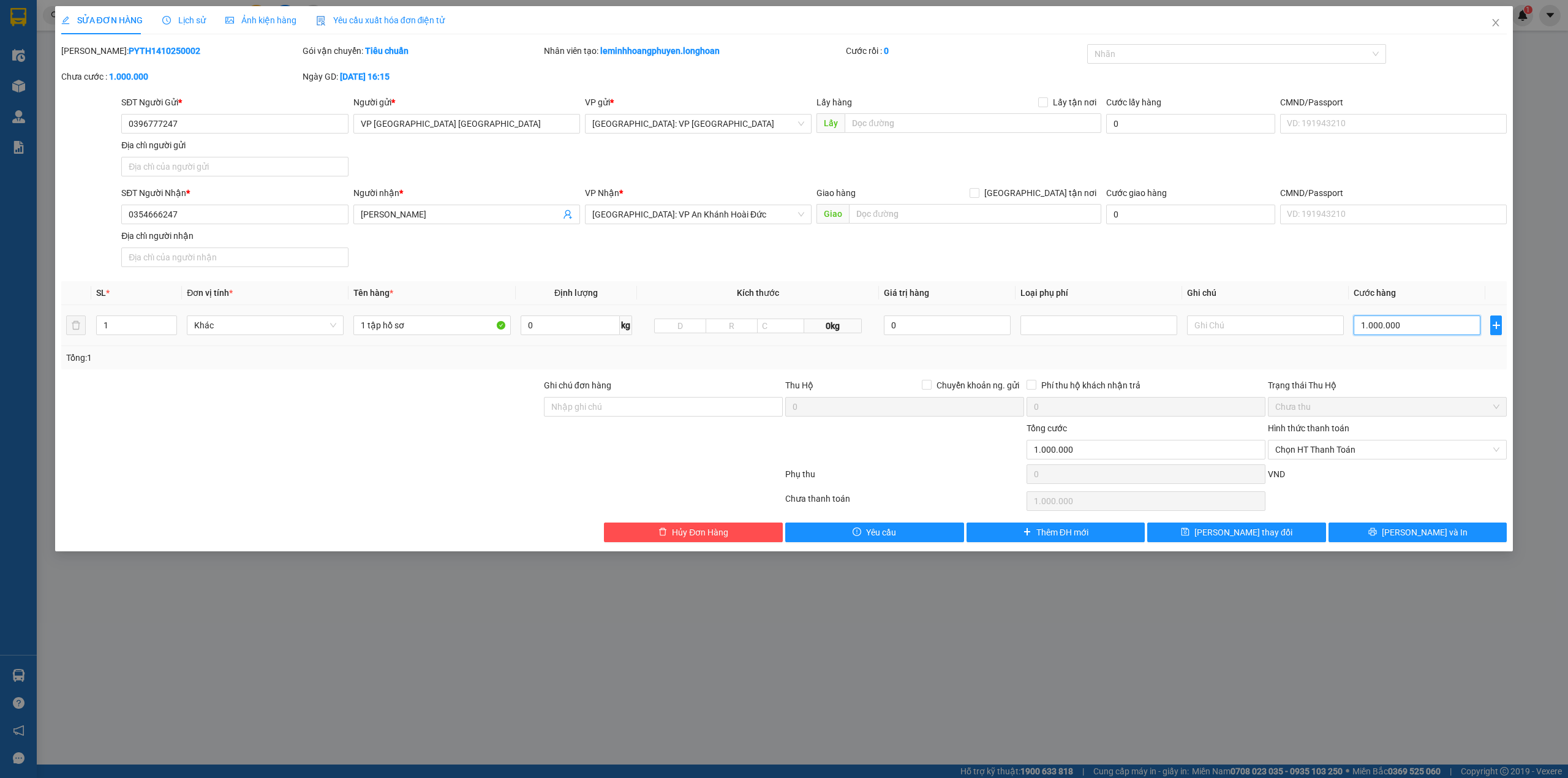
type input "0"
type input "10"
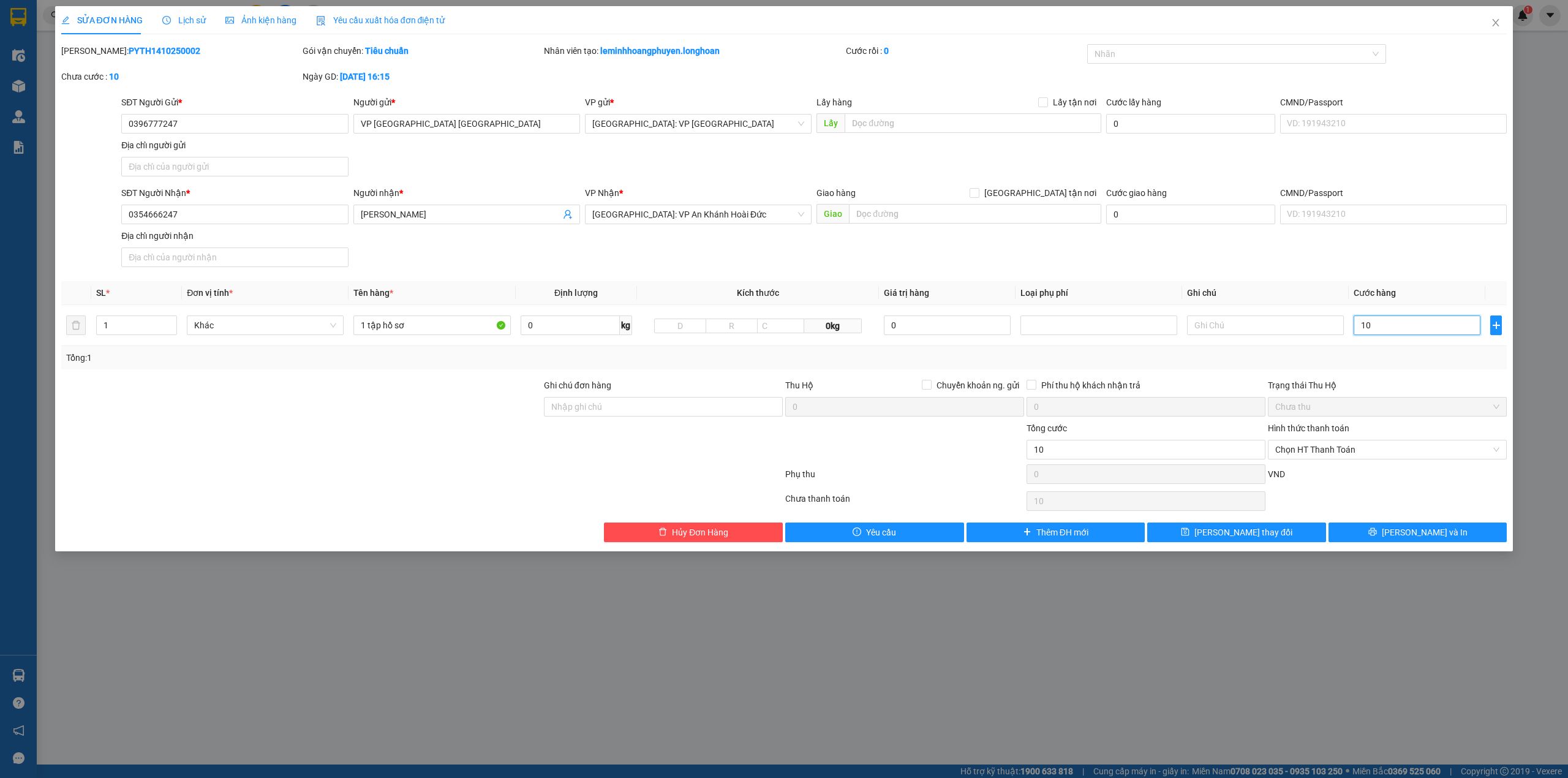
type input "100"
type input "1.000"
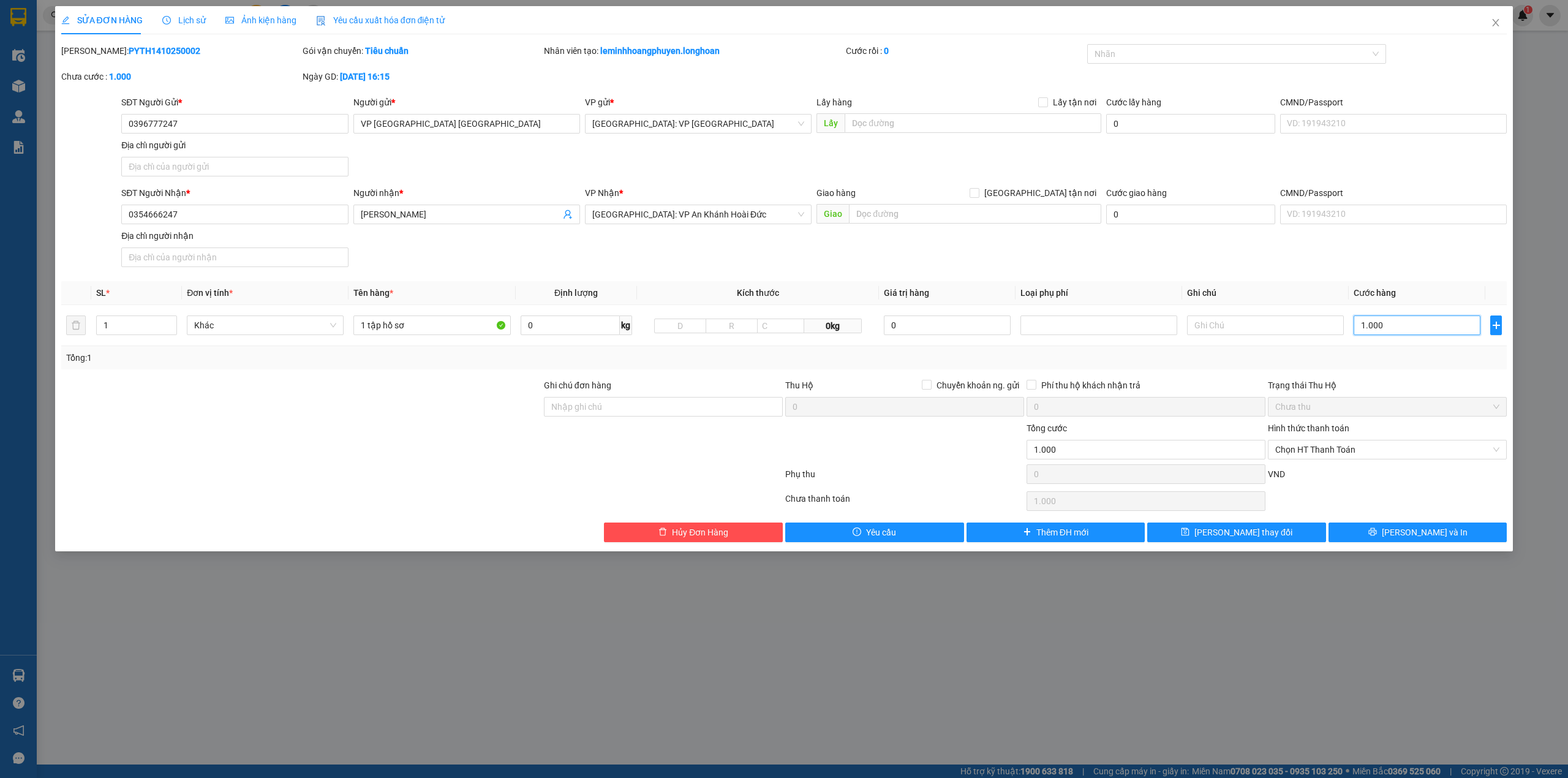
type input "1.000"
type input "1.000.000"
click at [1198, 362] on div "Tổng: 1" at bounding box center [784, 357] width 1436 height 13
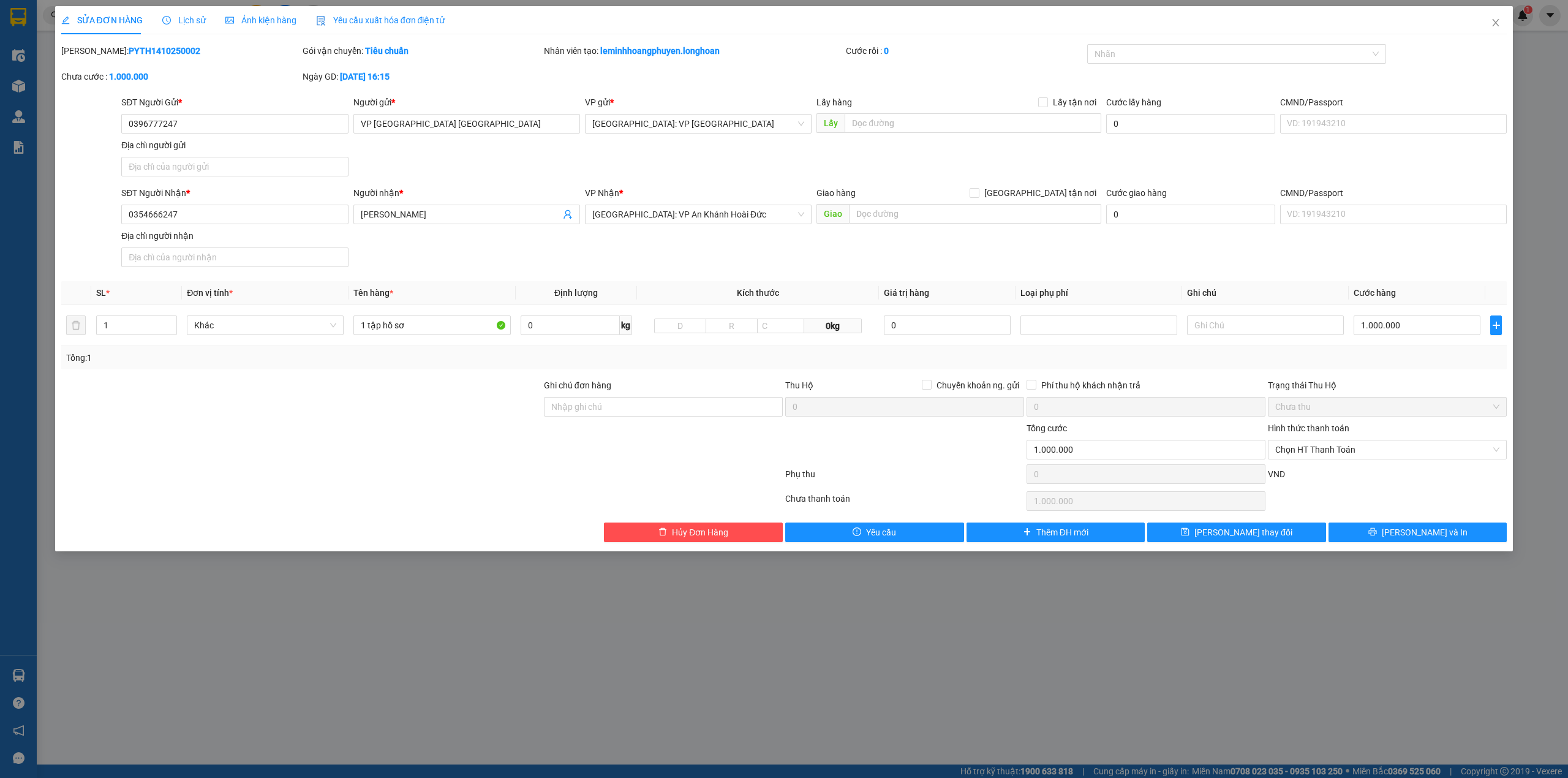
click at [1208, 369] on div "Tổng: 1" at bounding box center [784, 357] width 1447 height 24
click at [1399, 326] on input "1.000.000" at bounding box center [1417, 325] width 127 height 19
click at [1380, 329] on input "1.000.000" at bounding box center [1417, 325] width 127 height 19
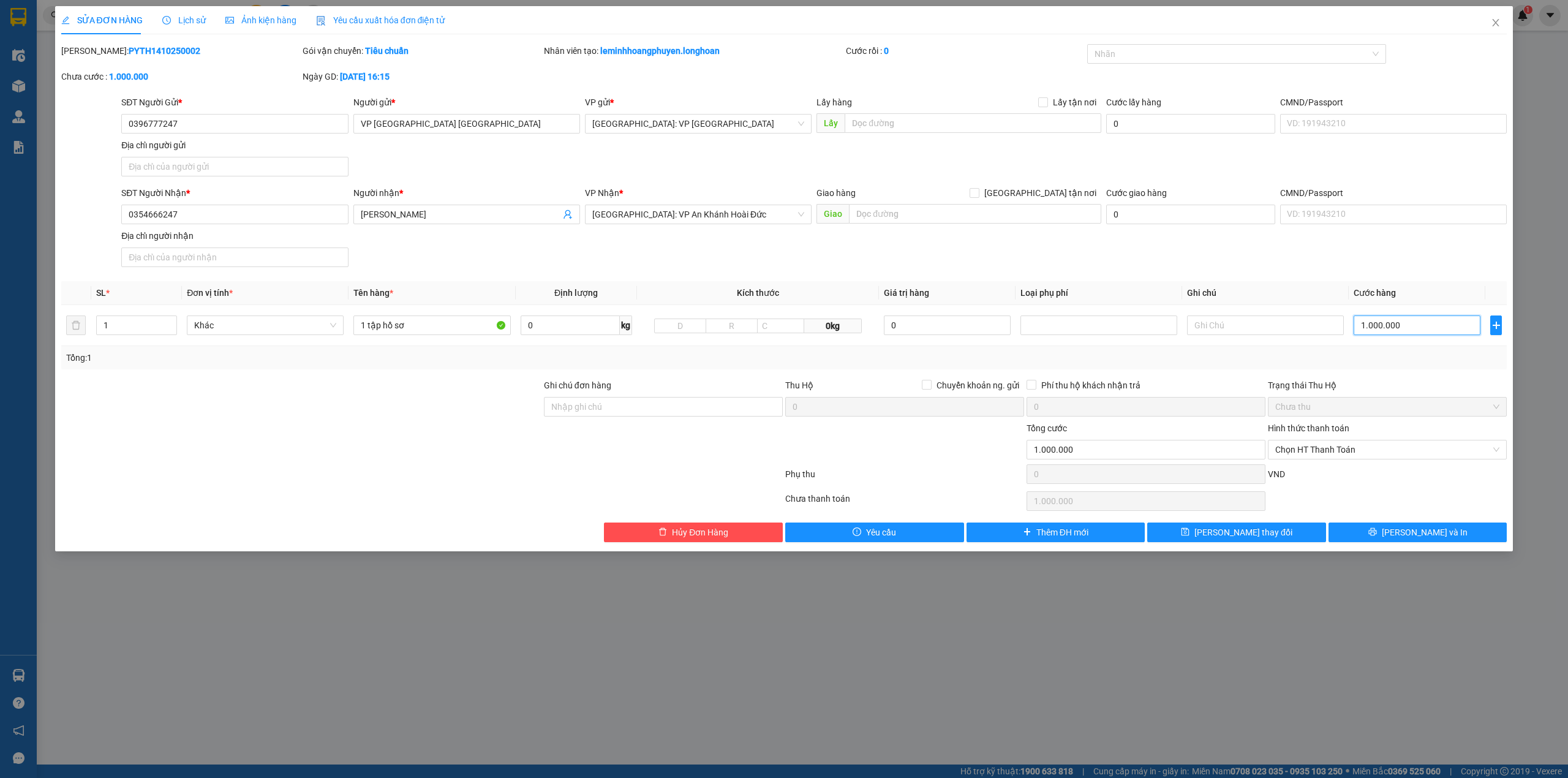
type input "100.000"
type input "10.000"
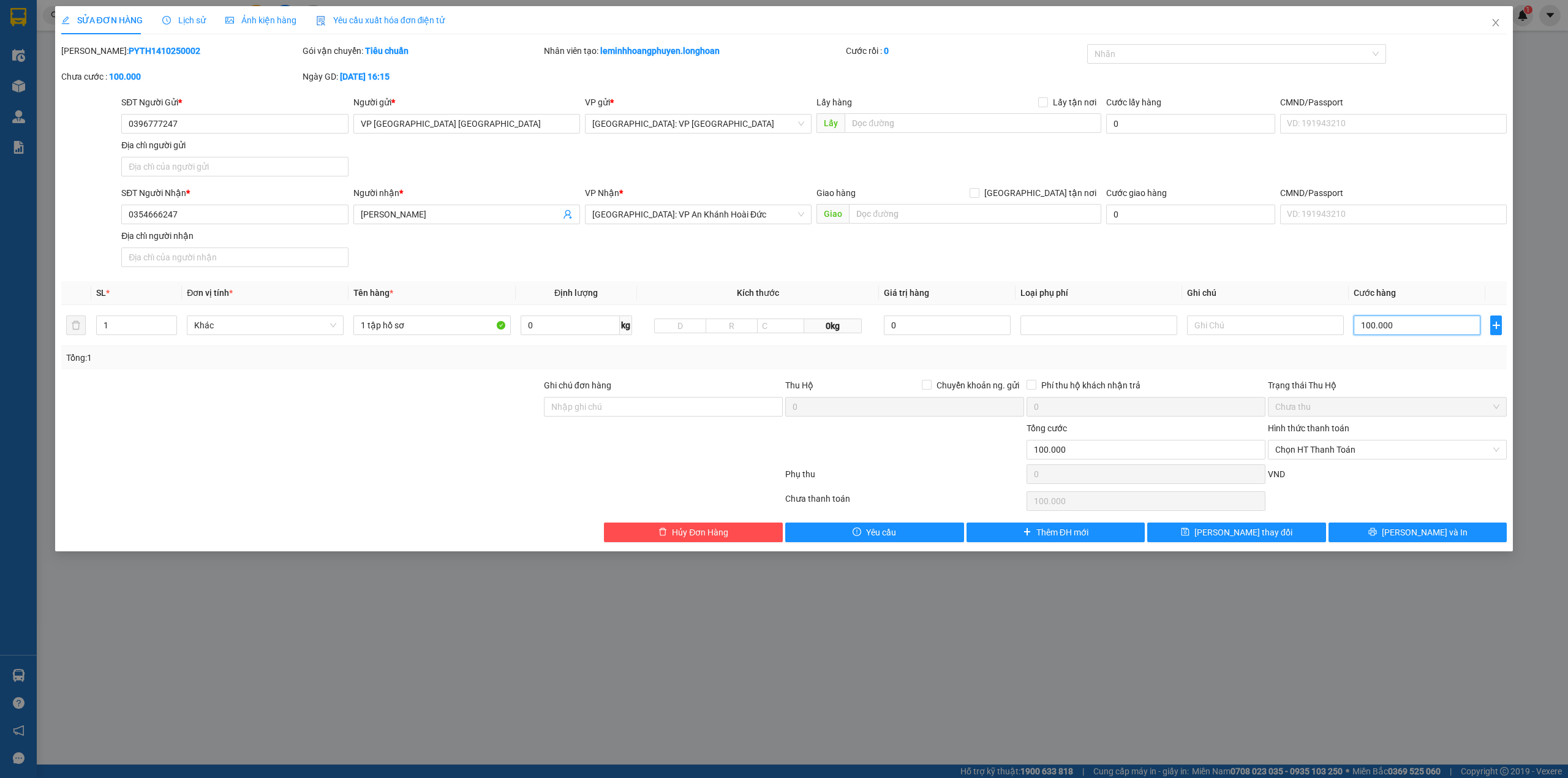
type input "10.000"
type input "1.000"
type input "1.000.000"
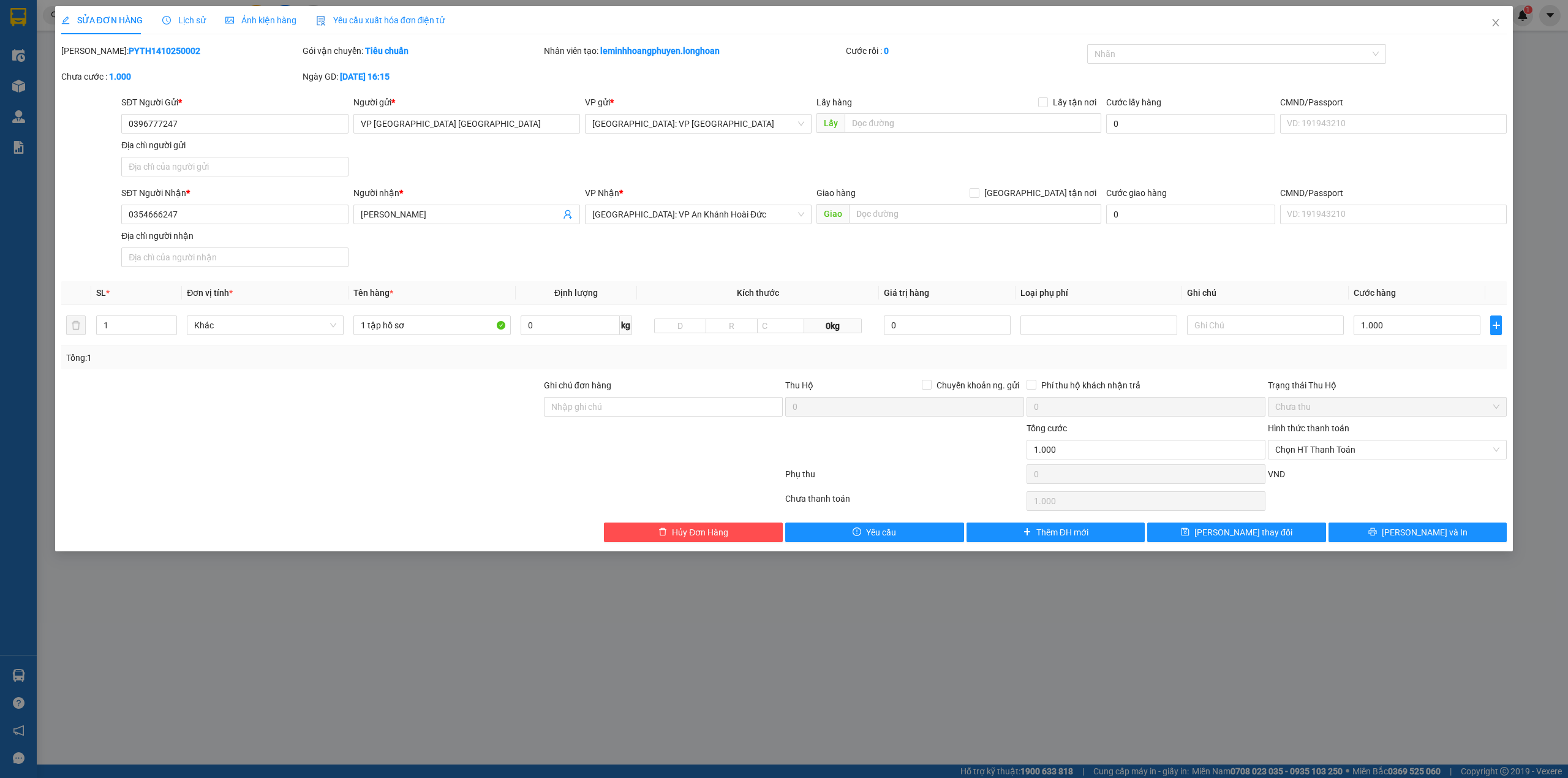
type input "1.000.000"
click at [912, 477] on div "Phụ thu" at bounding box center [905, 478] width 241 height 22
drag, startPoint x: 1130, startPoint y: 452, endPoint x: 965, endPoint y: 453, distance: 165.0
click at [965, 453] on div "Tổng cước 1.000.000 Hình thức thanh toán Chọn HT Thanh Toán" at bounding box center [784, 442] width 1448 height 43
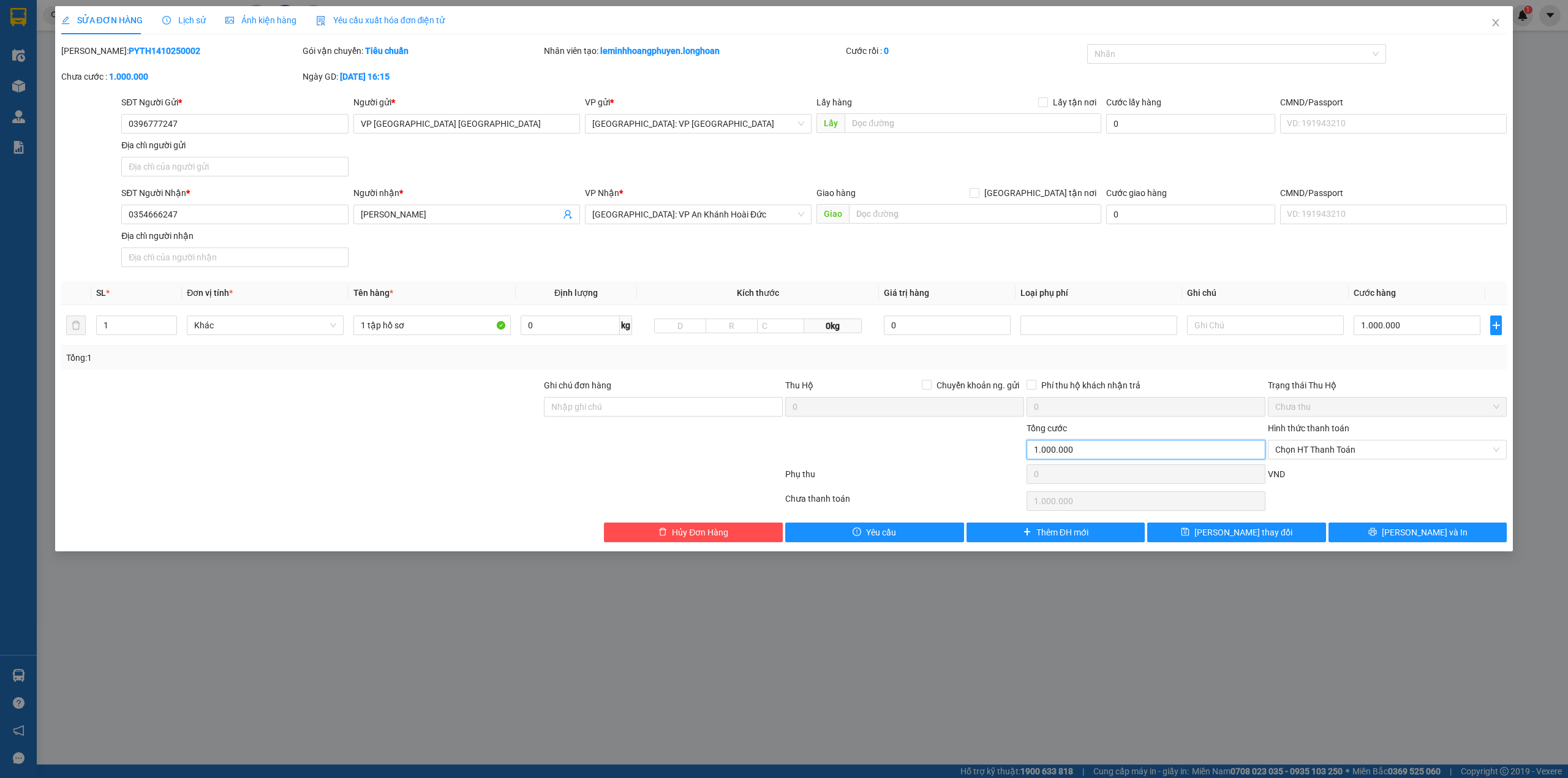
click at [1105, 449] on input "1.000.000" at bounding box center [1145, 449] width 238 height 19
click at [1088, 456] on input "1.000.000" at bounding box center [1145, 449] width 238 height 19
drag, startPoint x: 1047, startPoint y: 456, endPoint x: 1053, endPoint y: 454, distance: 6.3
click at [1047, 454] on input "1.000.000" at bounding box center [1145, 449] width 238 height 19
click at [1381, 327] on input "1.000.000" at bounding box center [1417, 325] width 127 height 19
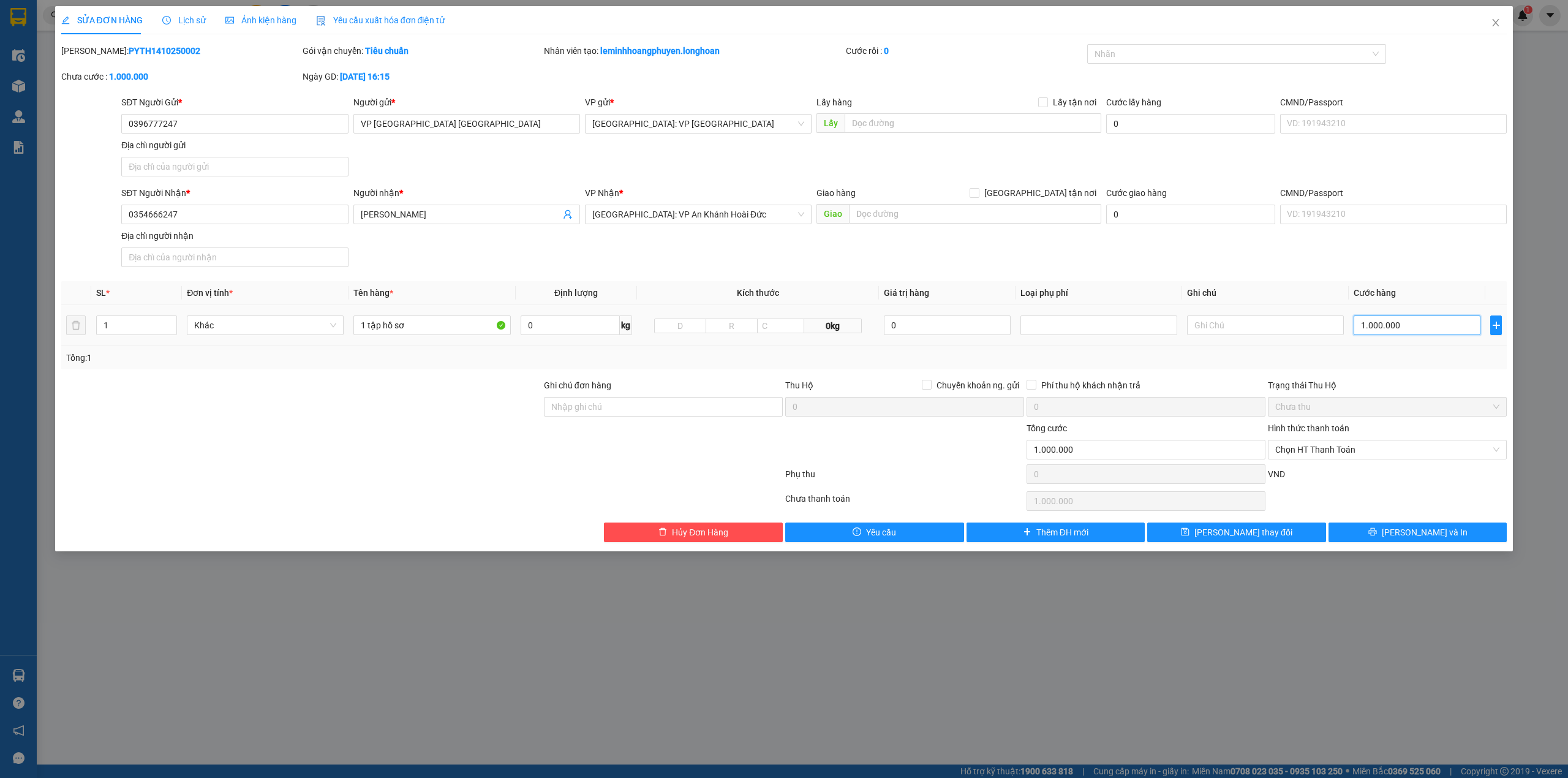
type input "0"
type input "10"
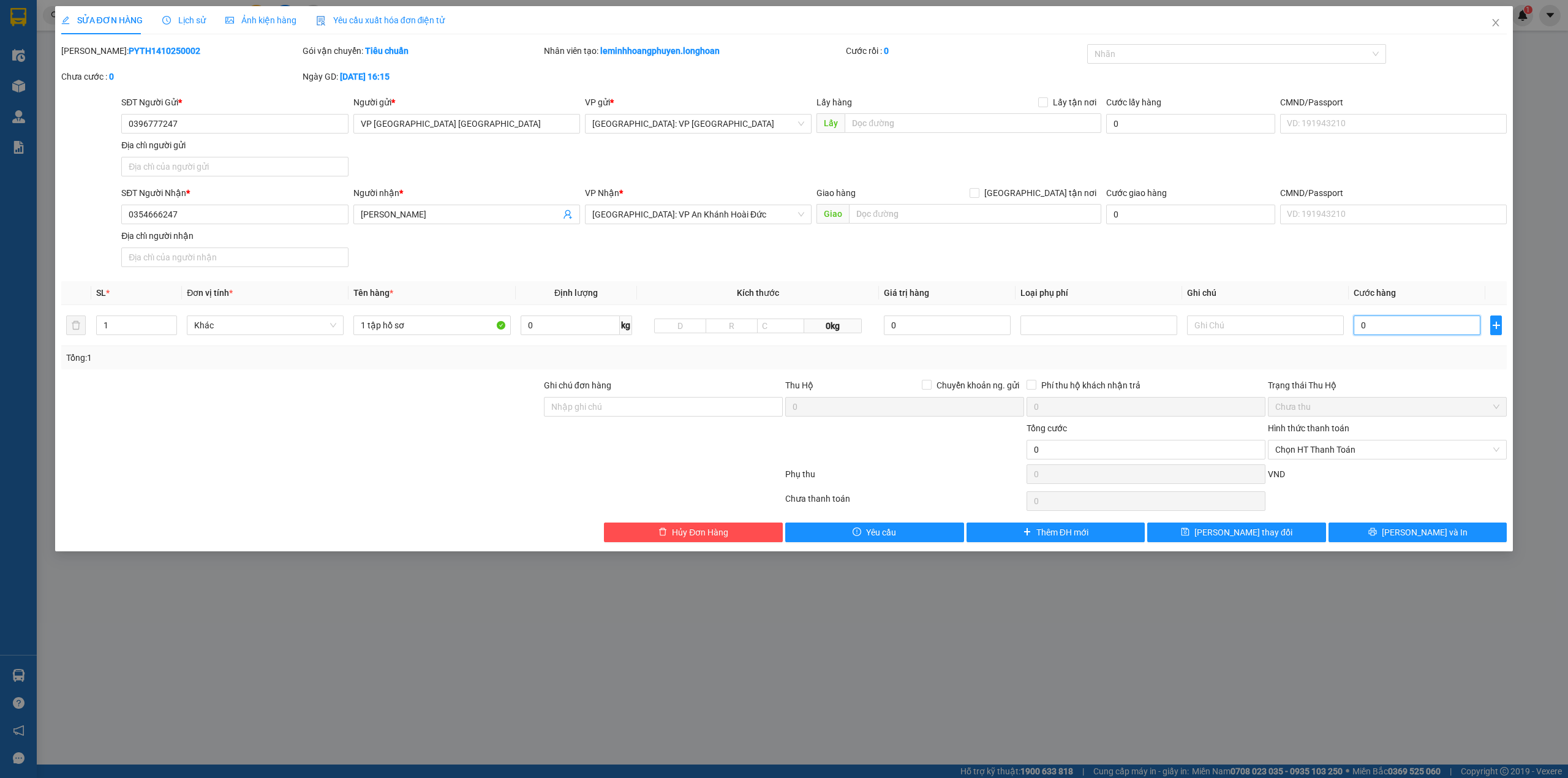
type input "10"
type input "100"
type input "1.000"
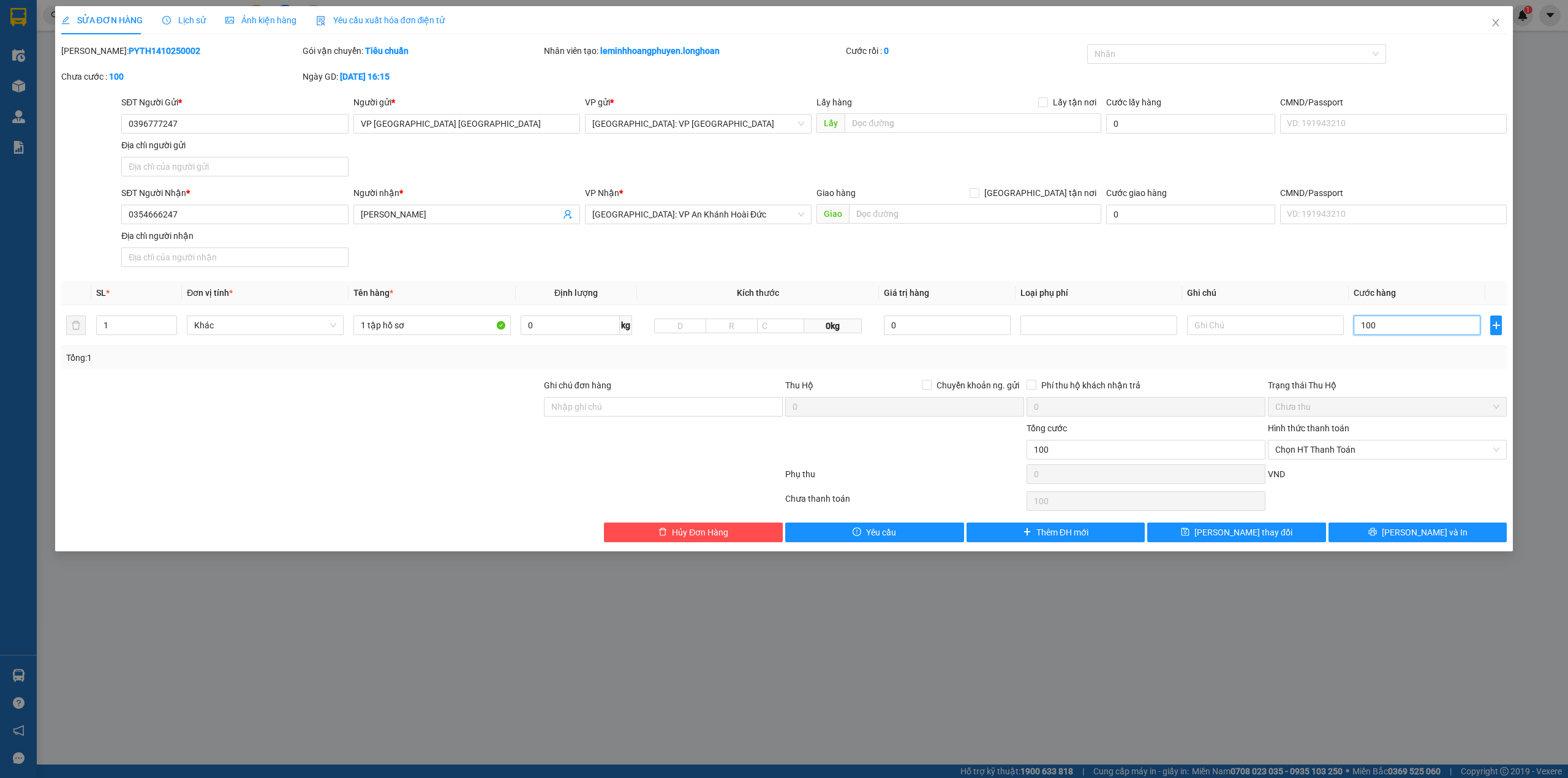
type input "1.000"
type input "1.000.000"
click at [1365, 354] on div "Tổng: 1" at bounding box center [784, 357] width 1436 height 13
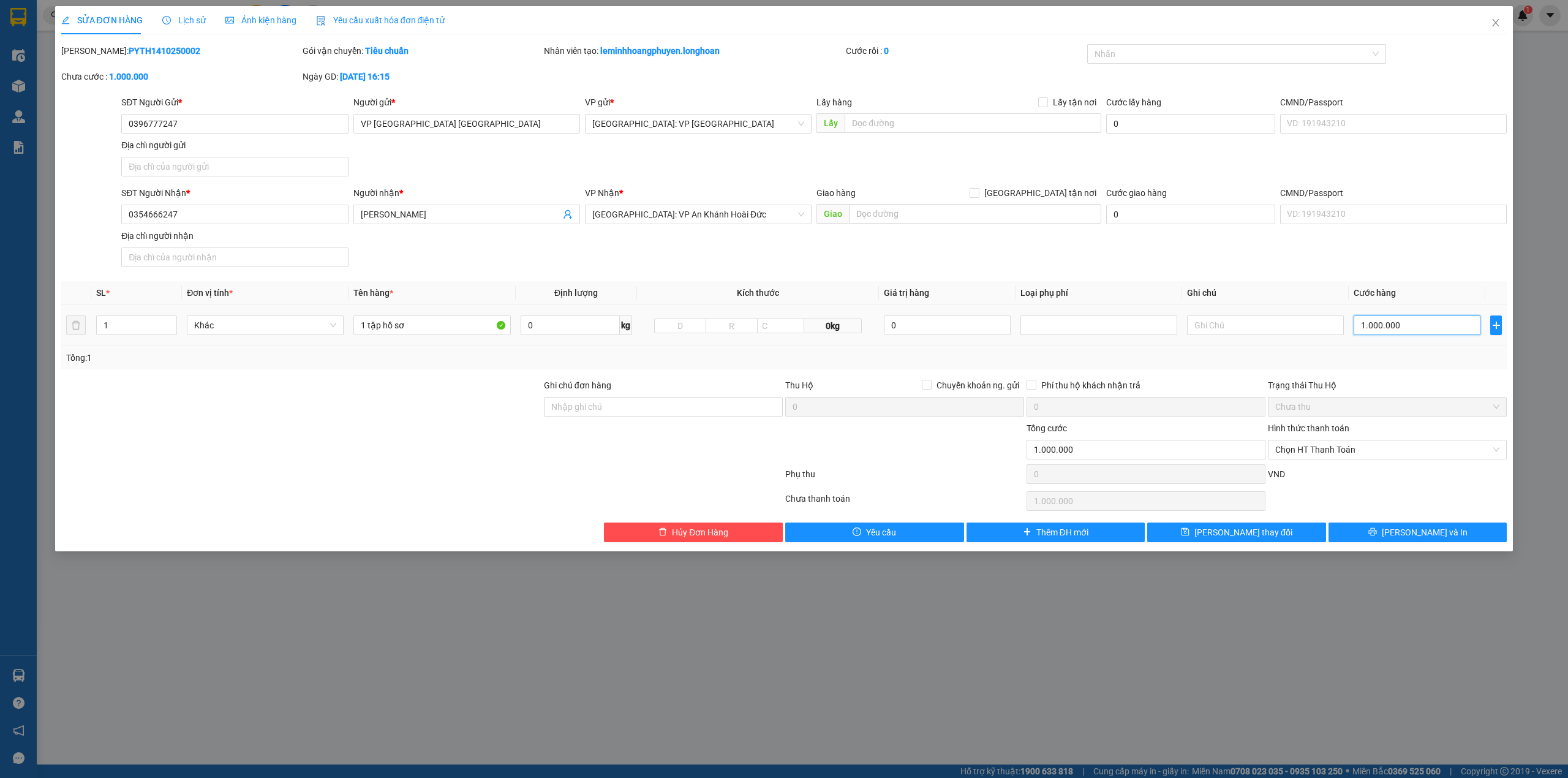
type input "0"
type input "1.000.000"
click at [1495, 22] on icon "close" at bounding box center [1495, 22] width 10 height 10
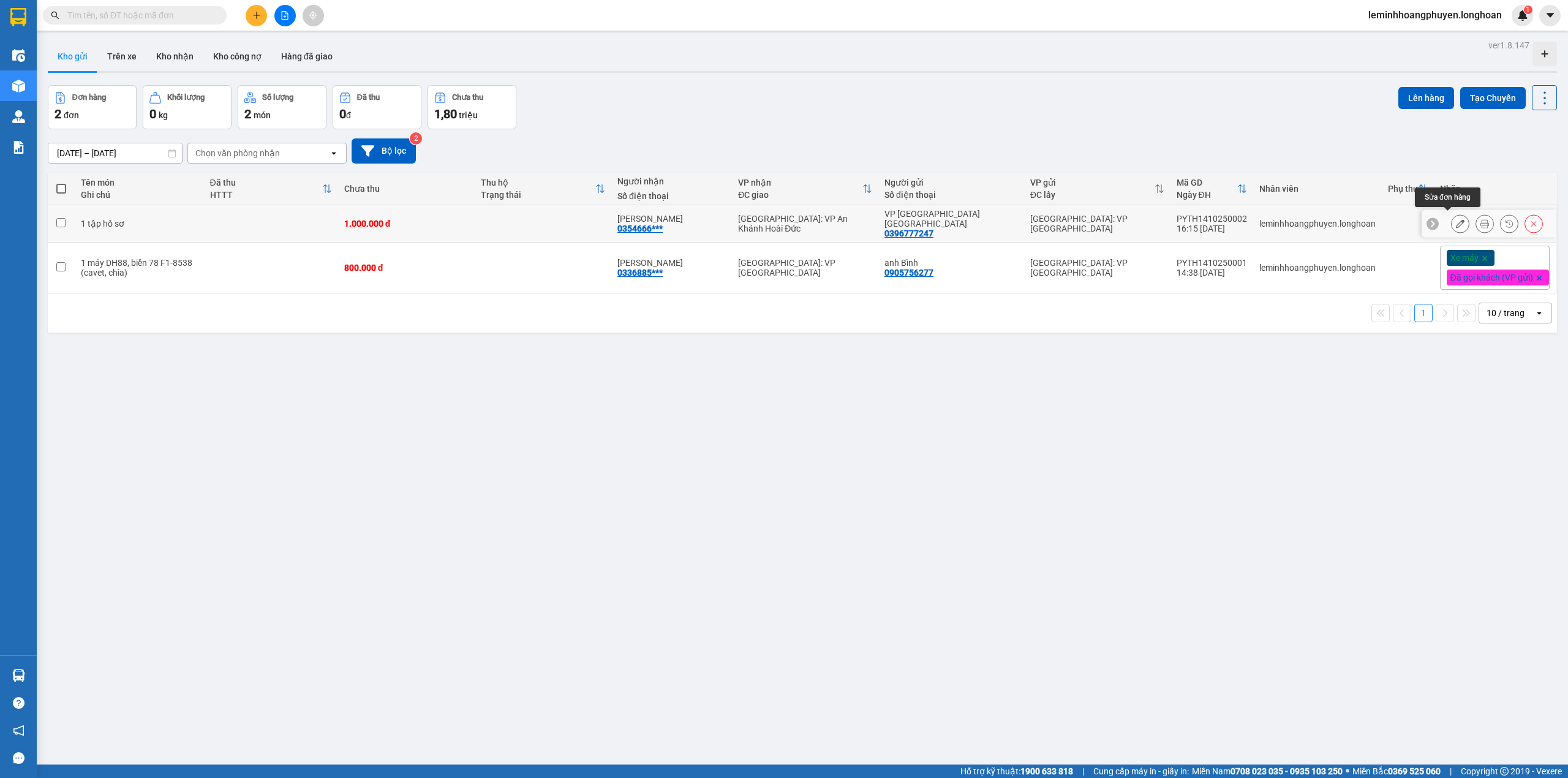
click at [1452, 213] on button at bounding box center [1461, 224] width 17 height 22
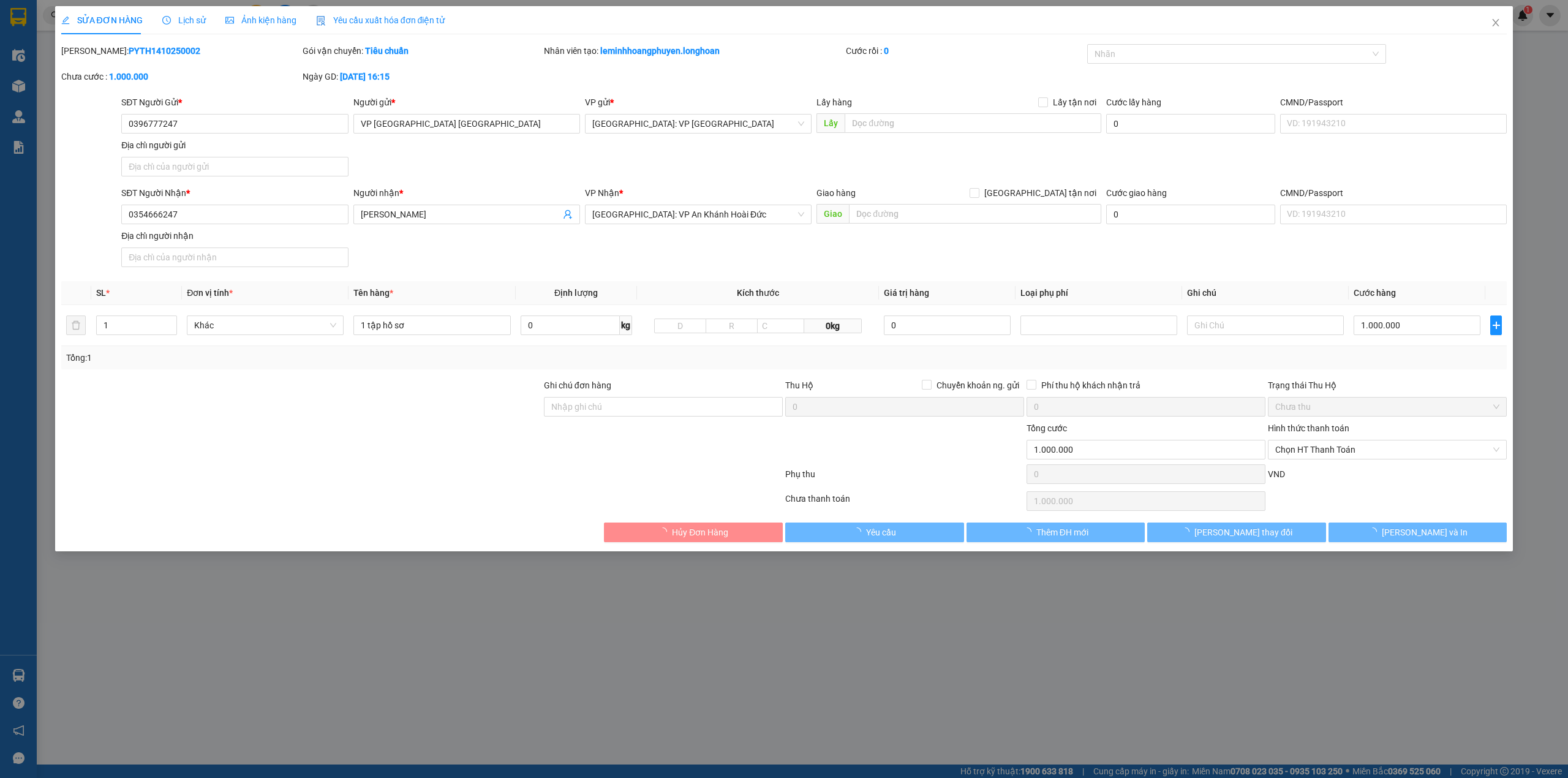
type input "0396777247"
type input "VP [GEOGRAPHIC_DATA] [GEOGRAPHIC_DATA]"
type input "0354666247"
type input "[PERSON_NAME]"
type input "0"
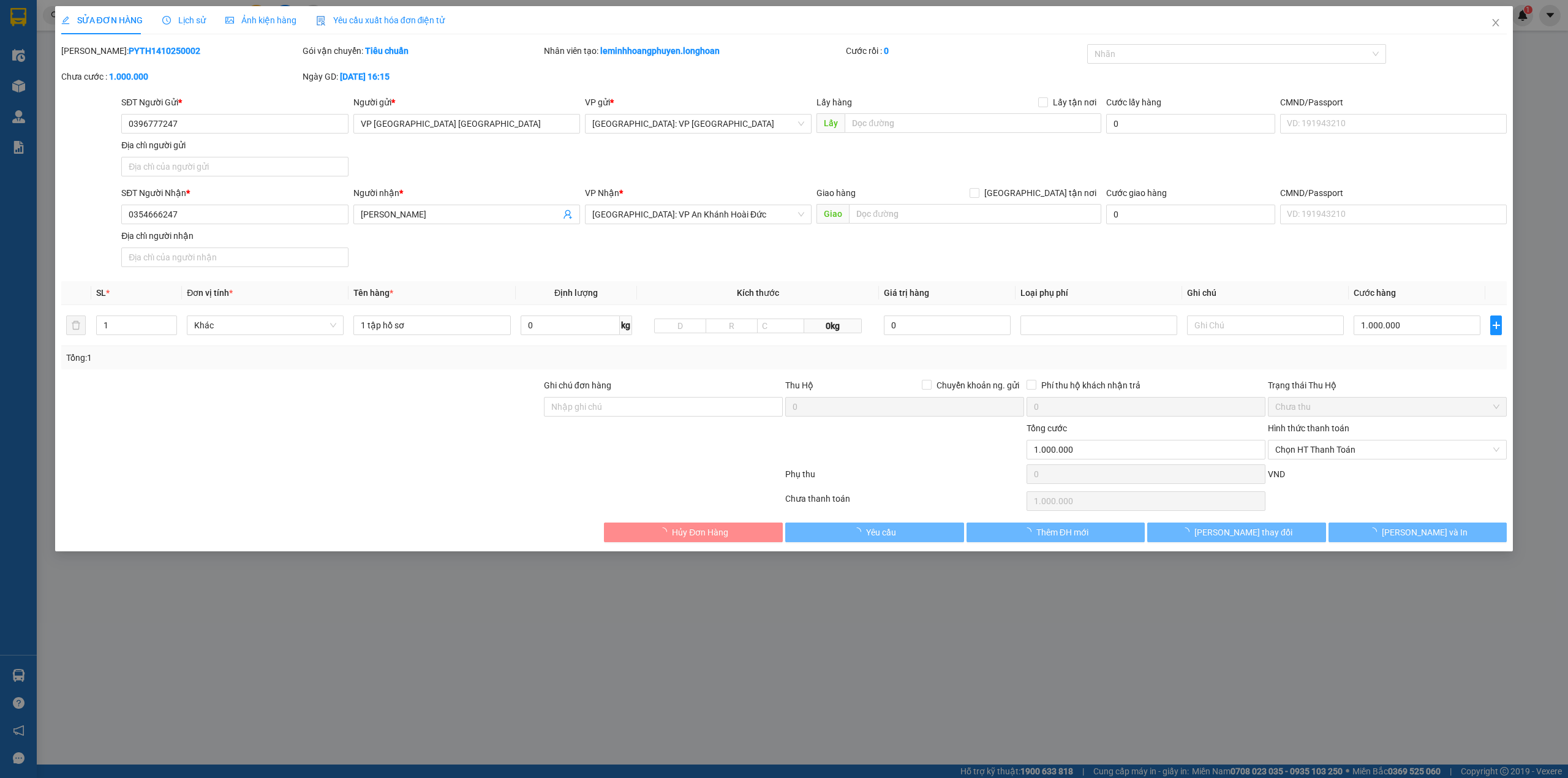
type input "1.000.000"
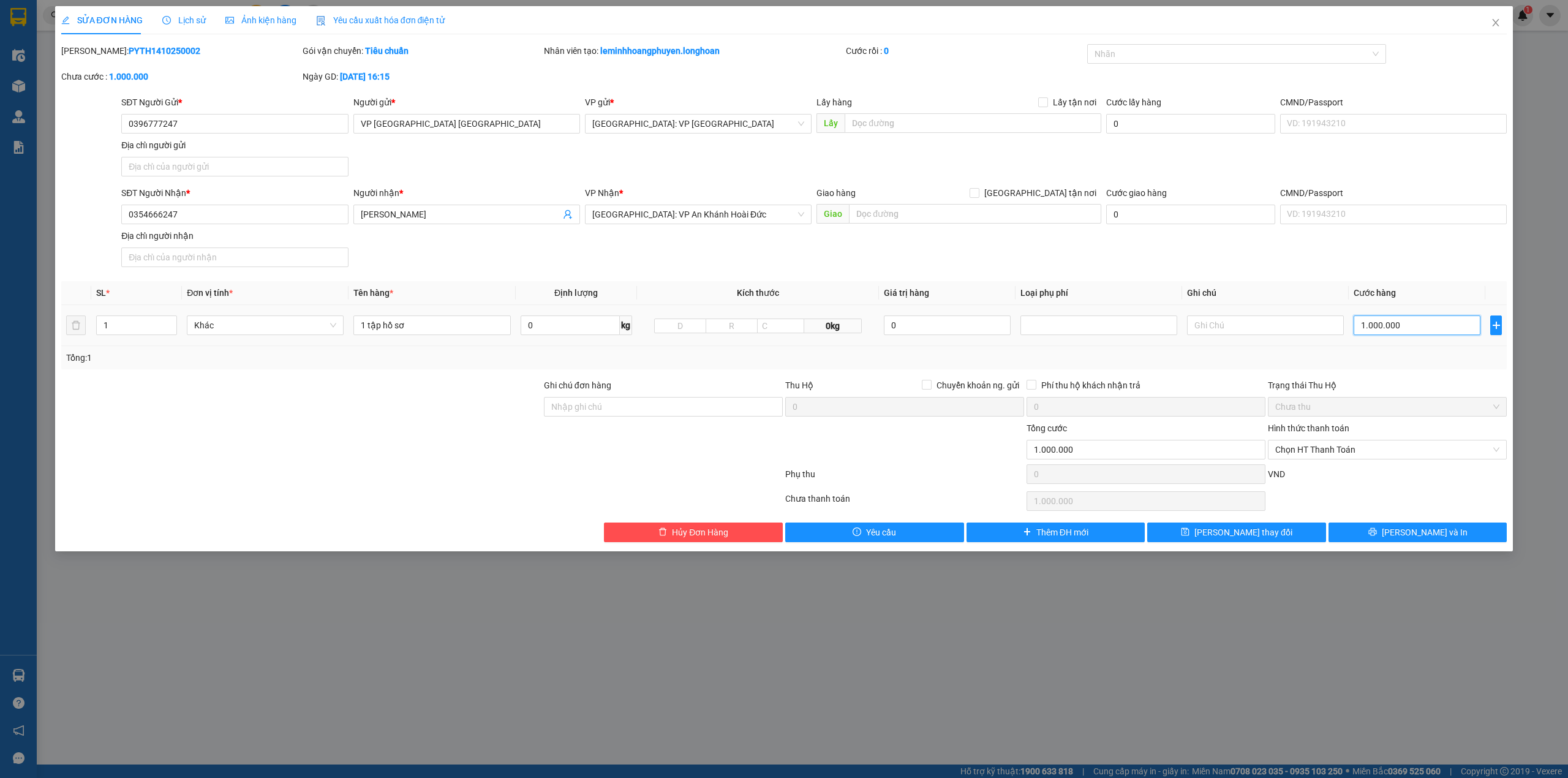
click at [1429, 320] on input "1.000.000" at bounding box center [1417, 325] width 127 height 19
click at [1413, 327] on input "1.000.000" at bounding box center [1417, 325] width 127 height 19
type input "100.000"
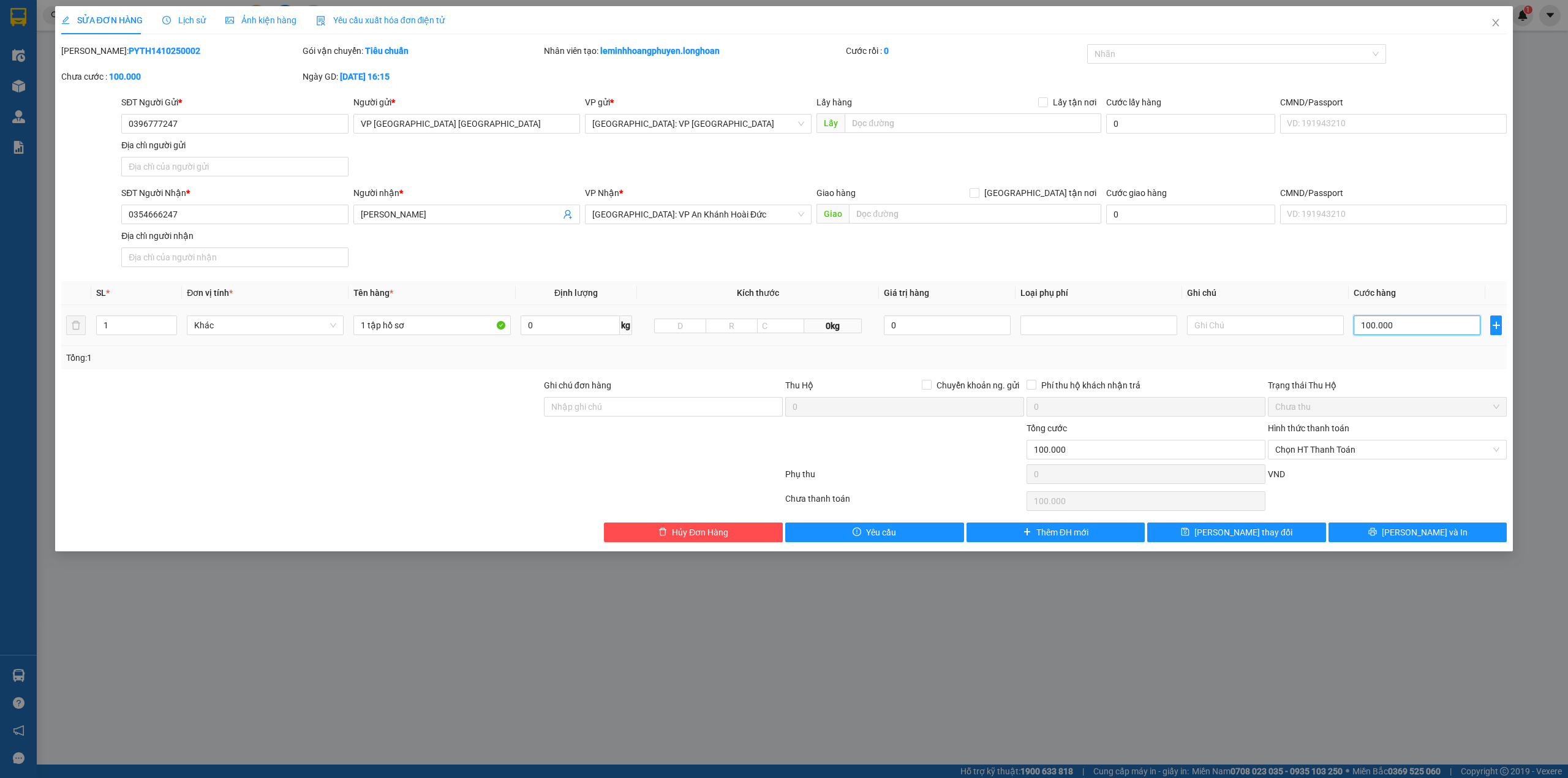
type input "10.000"
type input "1.000"
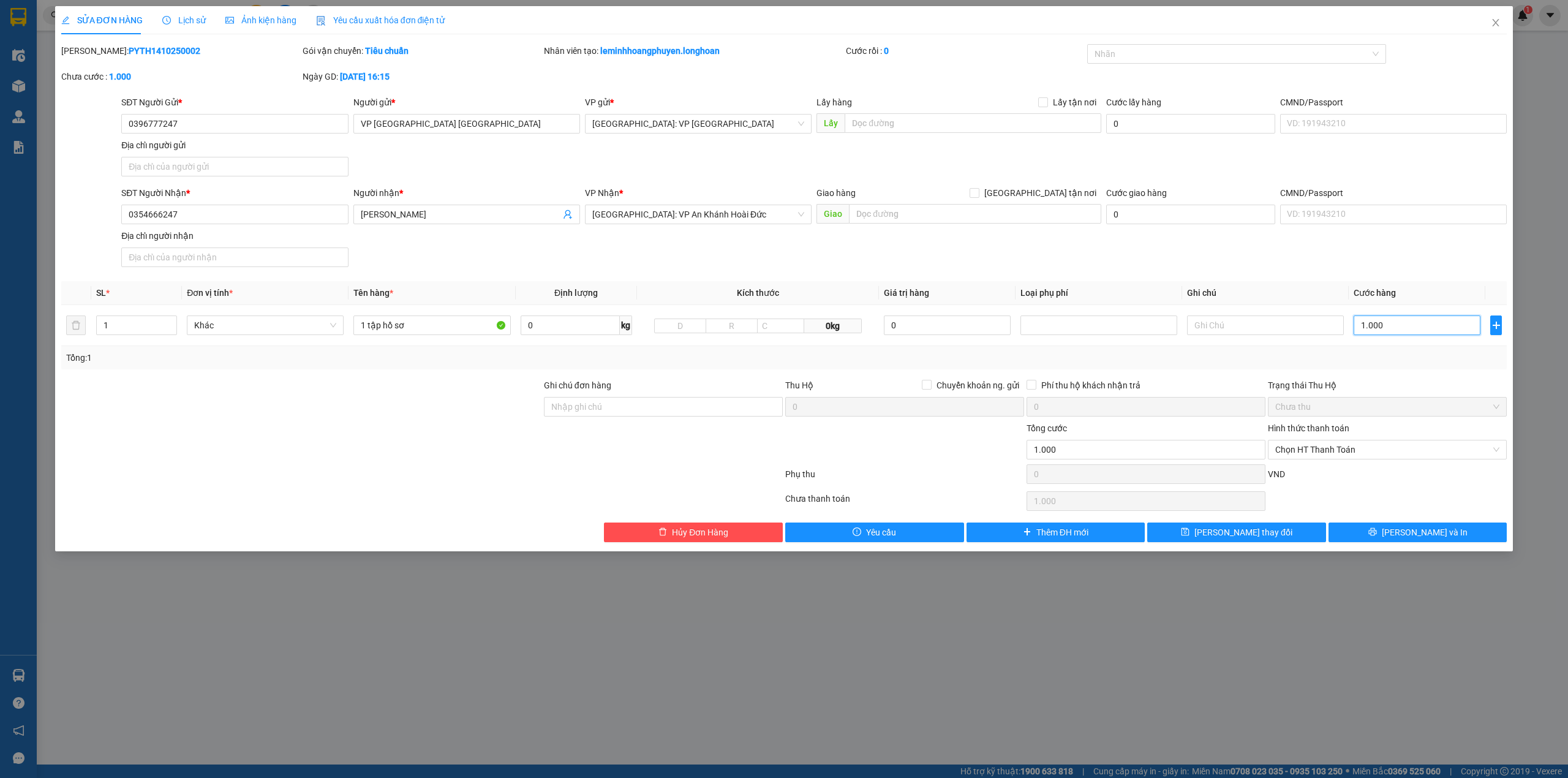
type input "1.000"
type input "1.000.000"
click at [1365, 369] on div "Tổng: 1" at bounding box center [784, 357] width 1447 height 24
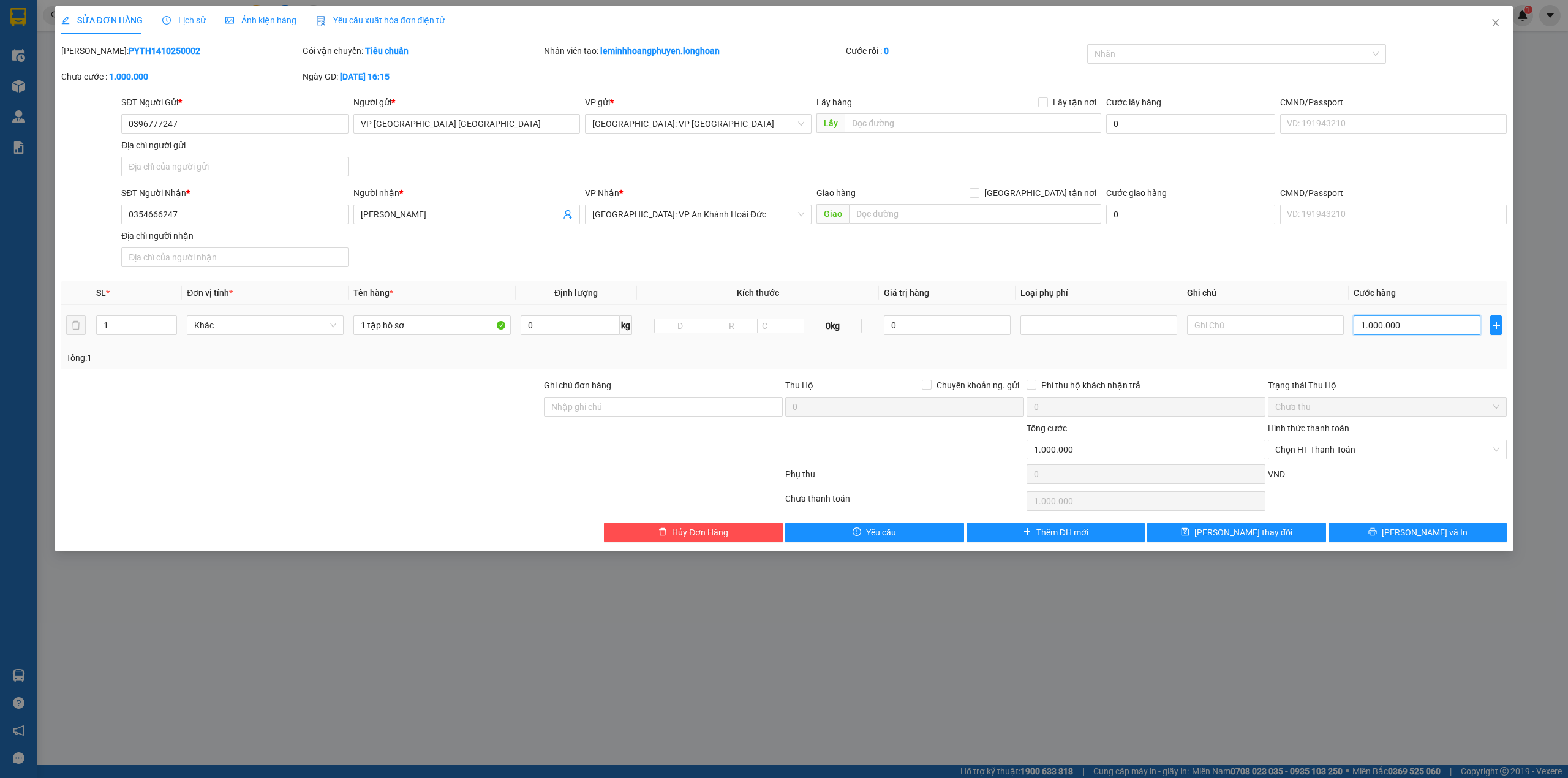
click at [1415, 327] on input "1.000.000" at bounding box center [1417, 325] width 127 height 19
type input "0"
type input "10"
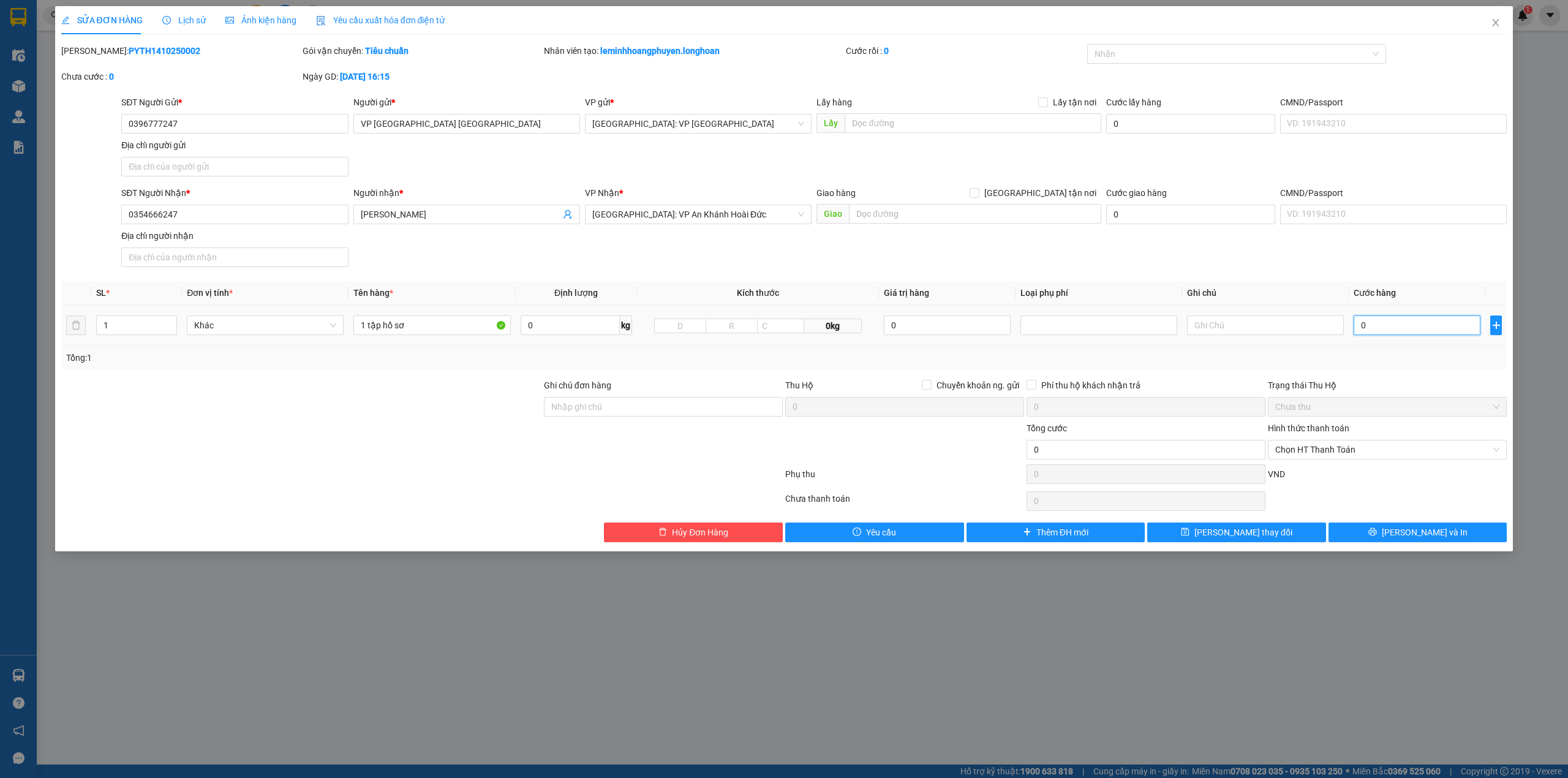
type input "10"
type input "10.000"
click at [1360, 358] on div "Tổng: 1" at bounding box center [784, 357] width 1436 height 13
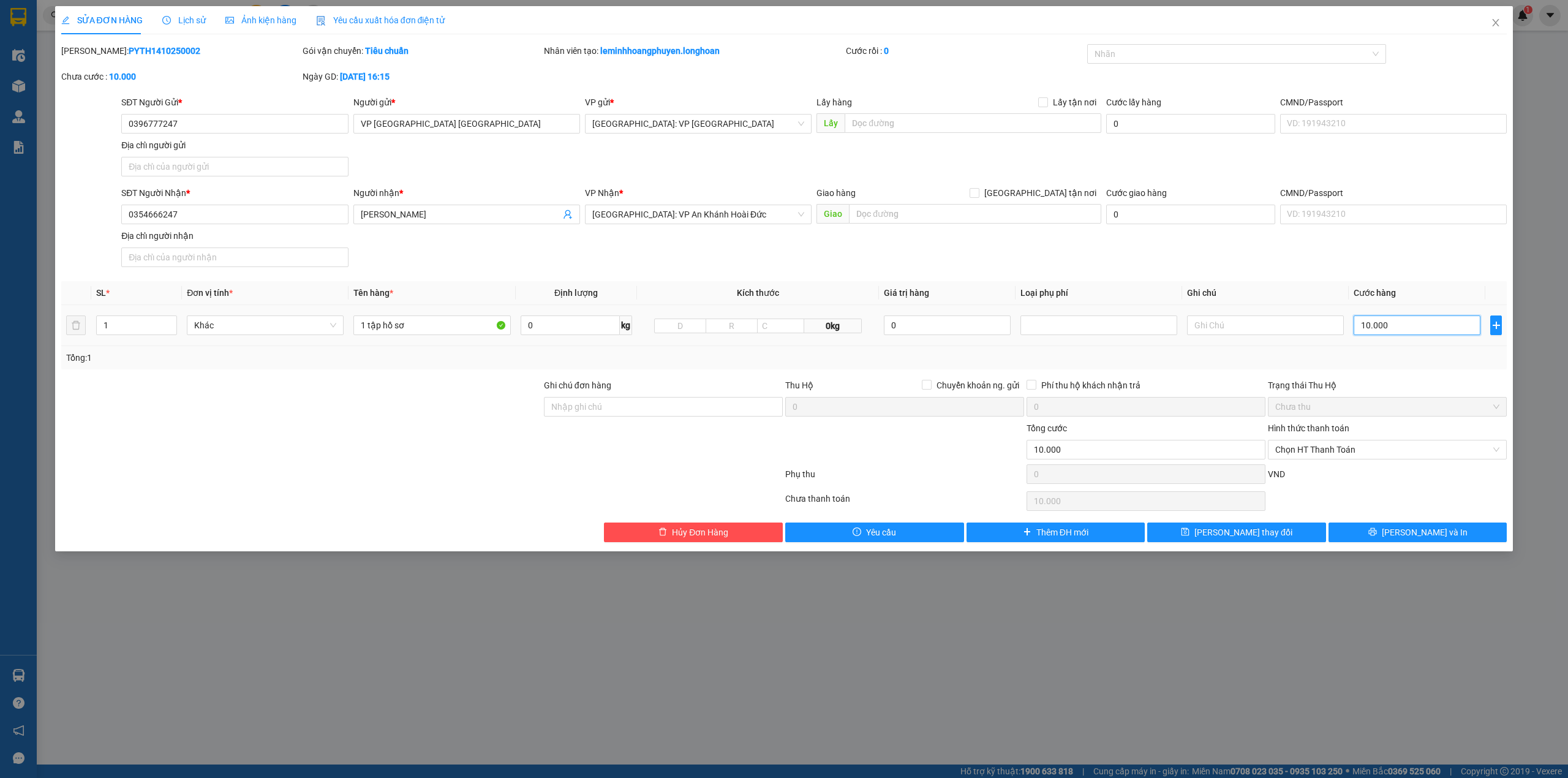
click at [1368, 325] on input "10.000" at bounding box center [1417, 325] width 127 height 19
click at [1372, 329] on input "10.000" at bounding box center [1417, 325] width 127 height 19
type input "10.000"
type input "1.000"
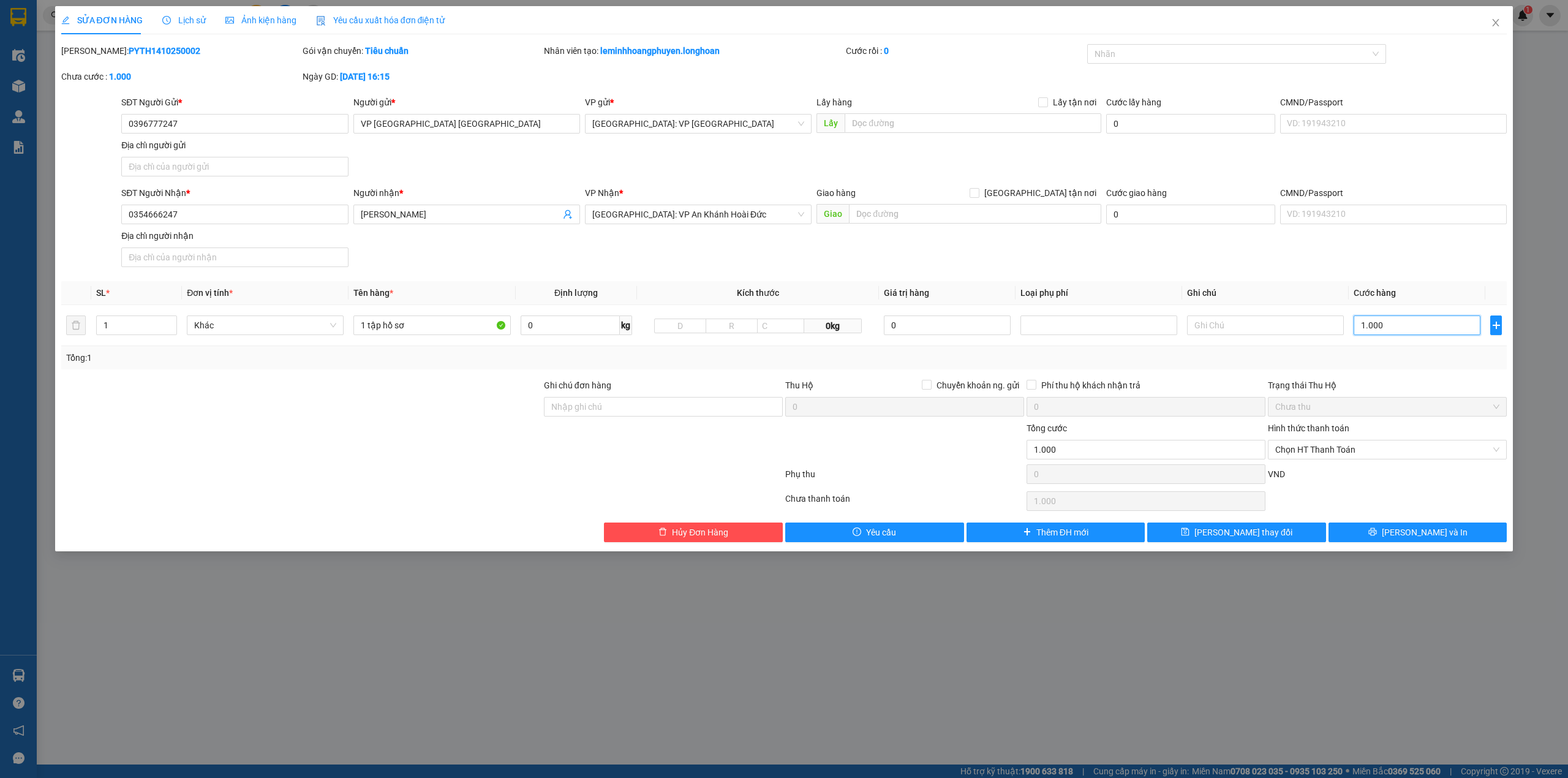
type input "1.000"
type input "1.000.000"
click at [1381, 355] on div "Tổng: 1" at bounding box center [784, 357] width 1436 height 13
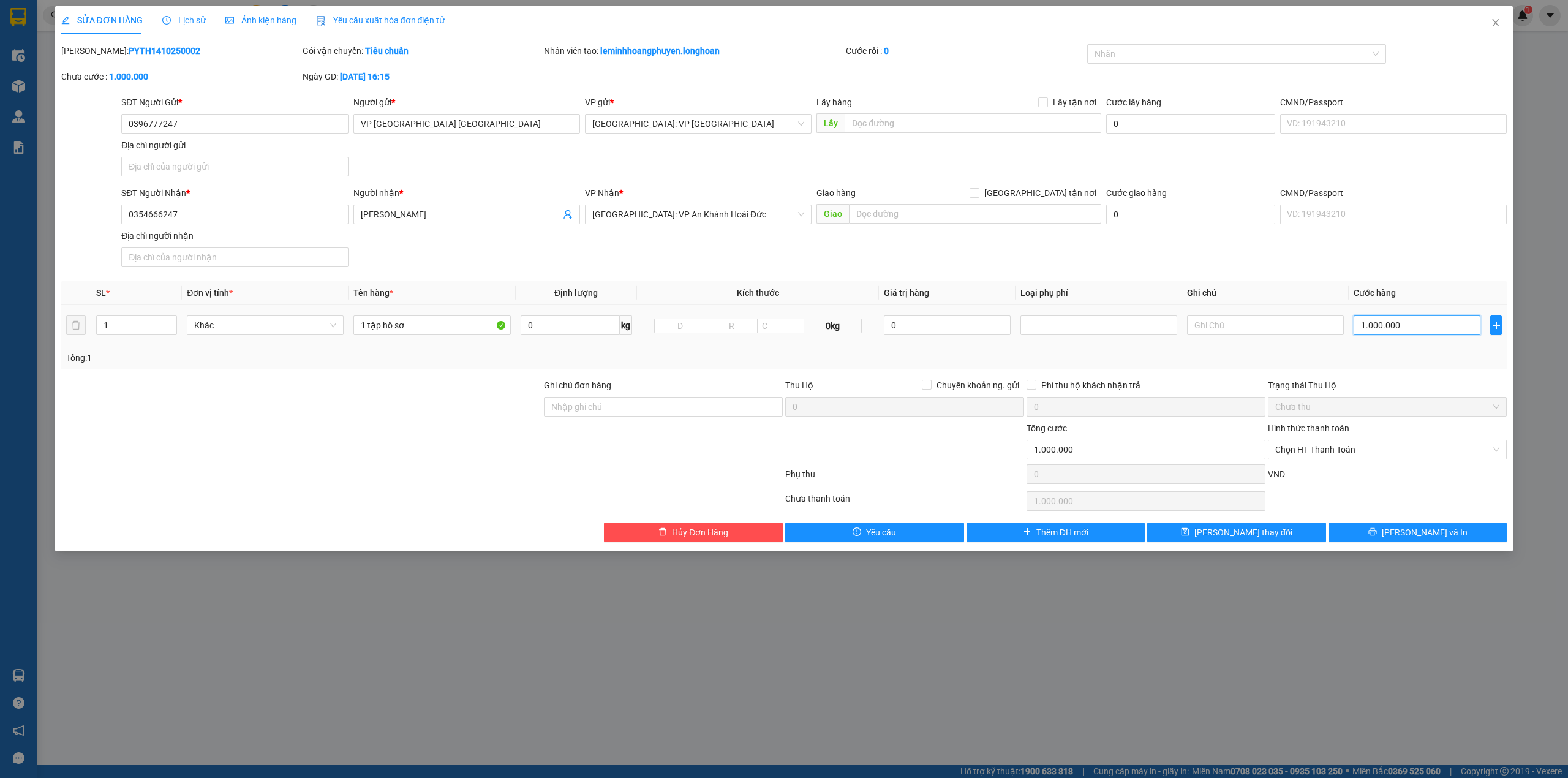
click at [1407, 326] on input "1.000.000" at bounding box center [1417, 325] width 127 height 19
click at [1404, 327] on input "1.000.000" at bounding box center [1417, 325] width 127 height 19
type input "100.000"
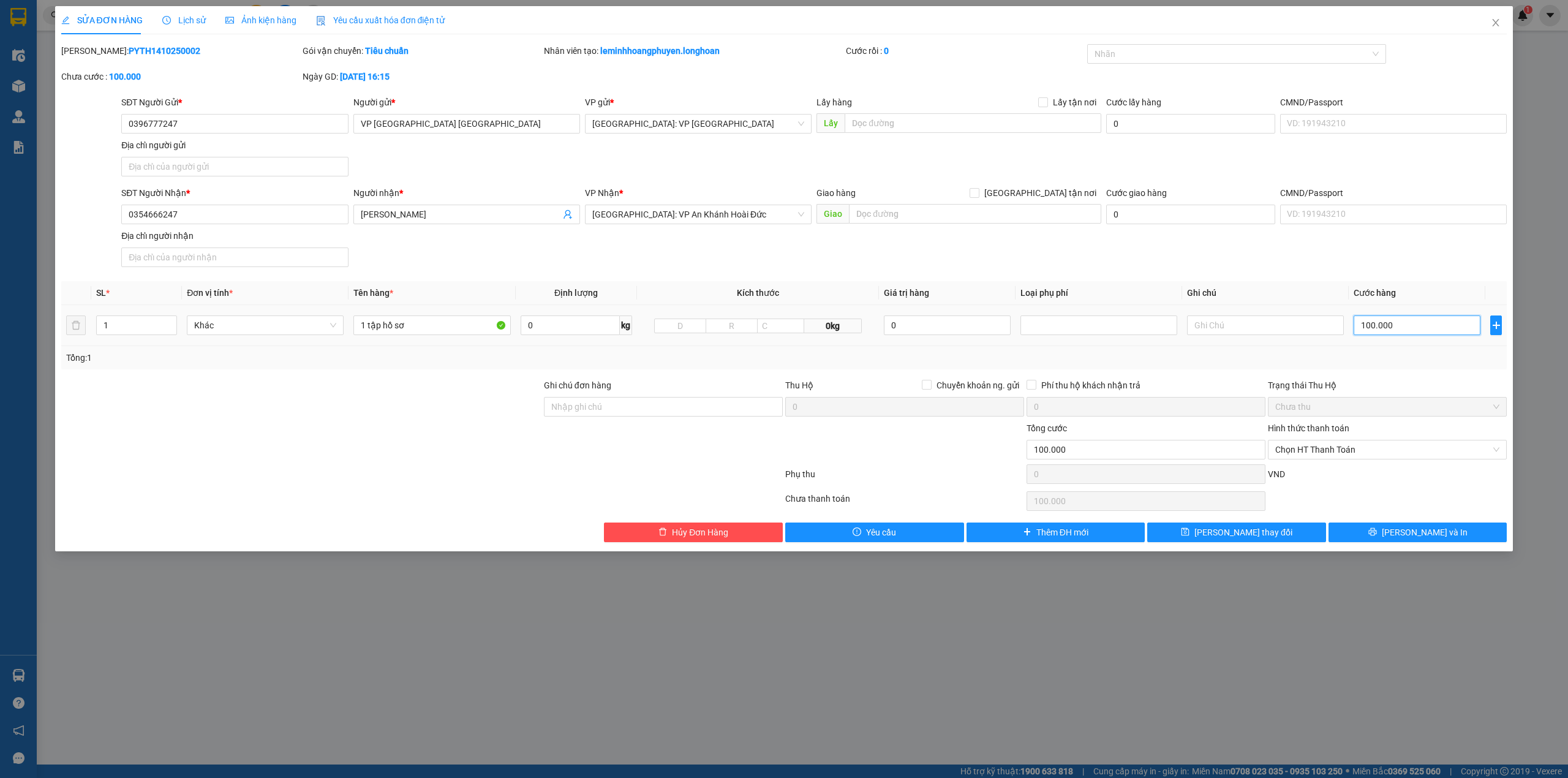
type input "10.000"
type input "1.000"
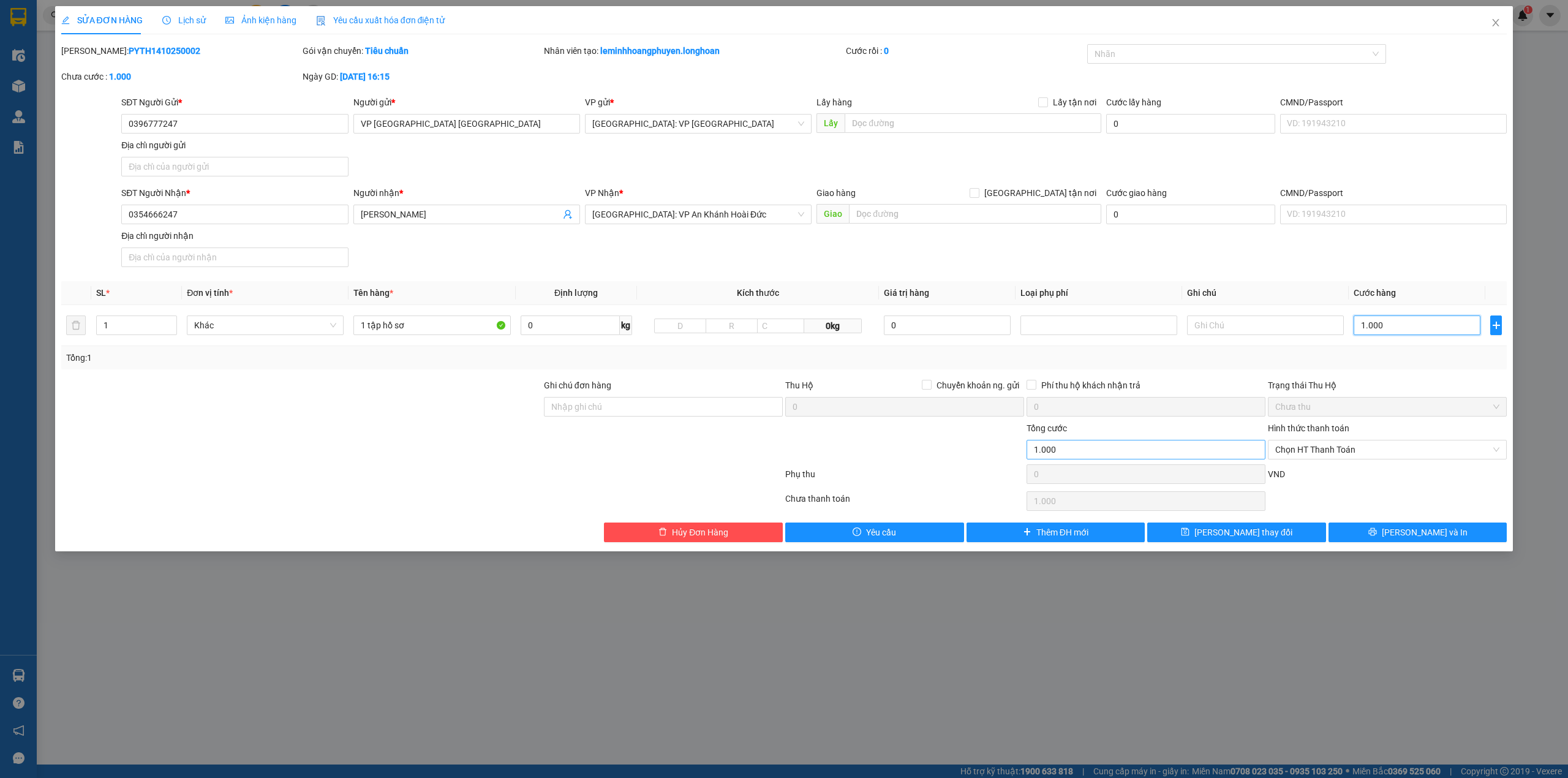
type input "1.000"
type input "1.000.000"
click at [1077, 447] on input "1.000.000" at bounding box center [1145, 449] width 238 height 19
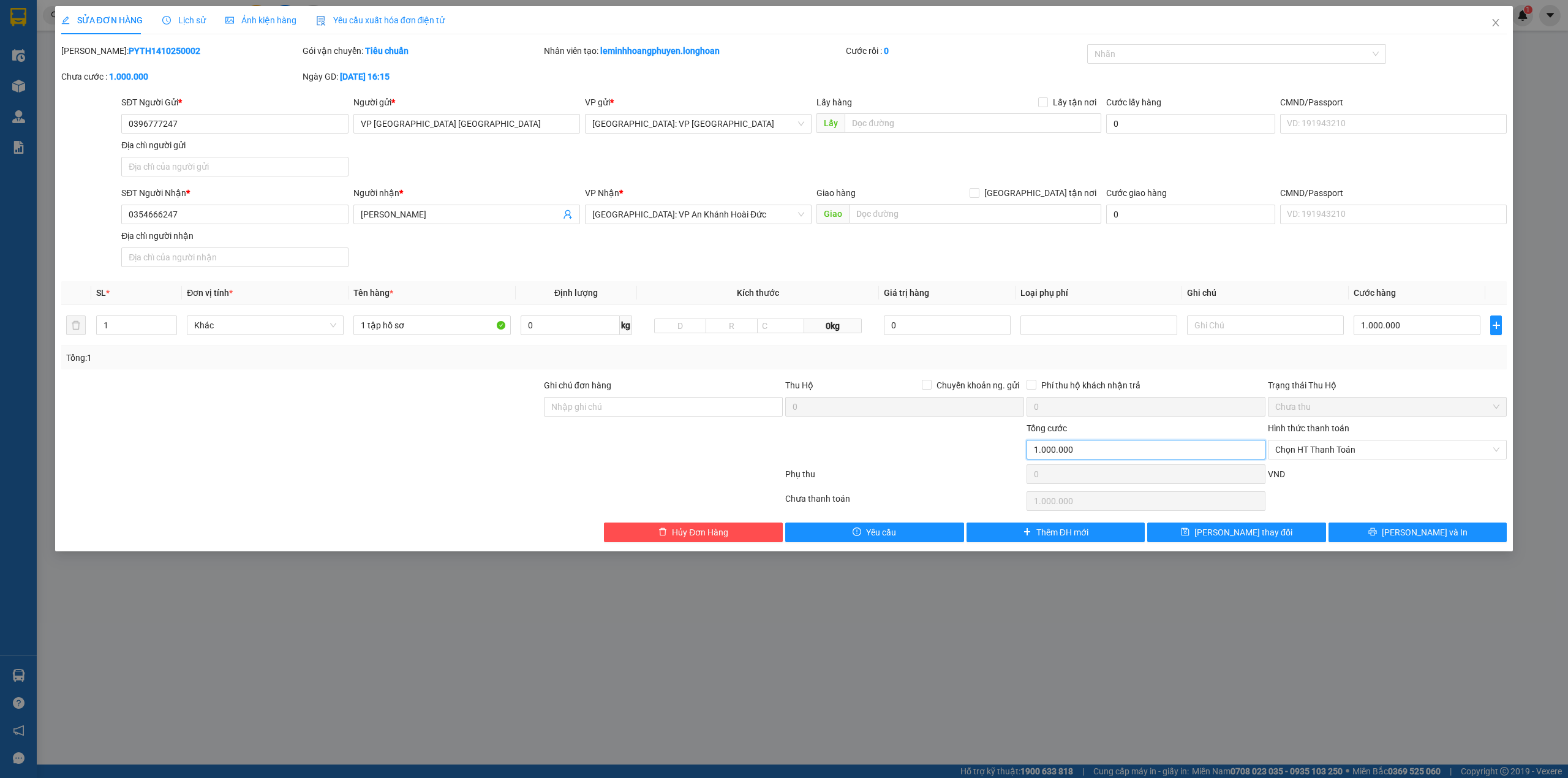
click at [1077, 447] on input "1.000.000" at bounding box center [1145, 449] width 238 height 19
click at [1416, 323] on input "1.000.000" at bounding box center [1417, 325] width 127 height 19
type input "0"
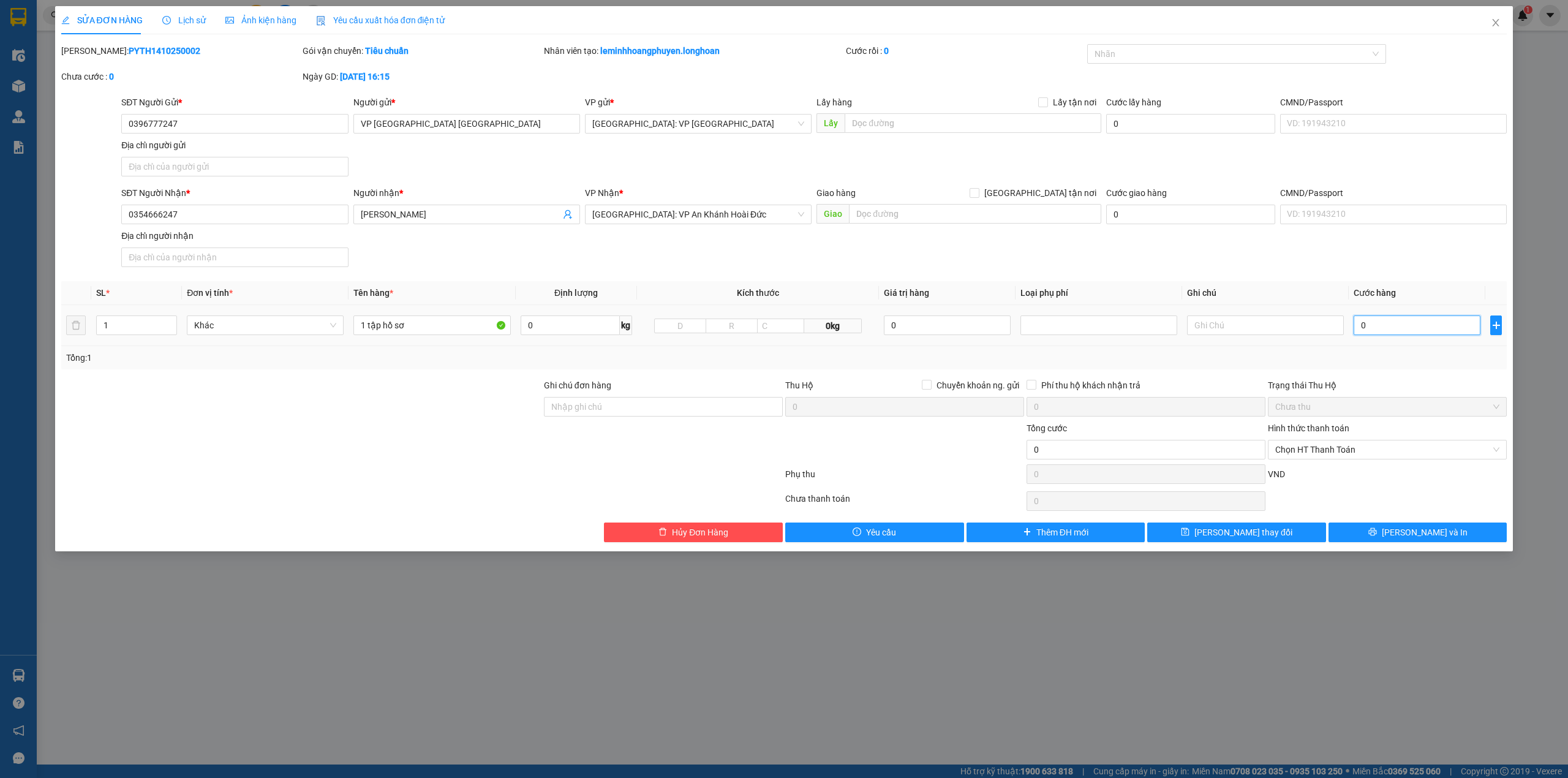
type input "1"
type input "01"
type input "0"
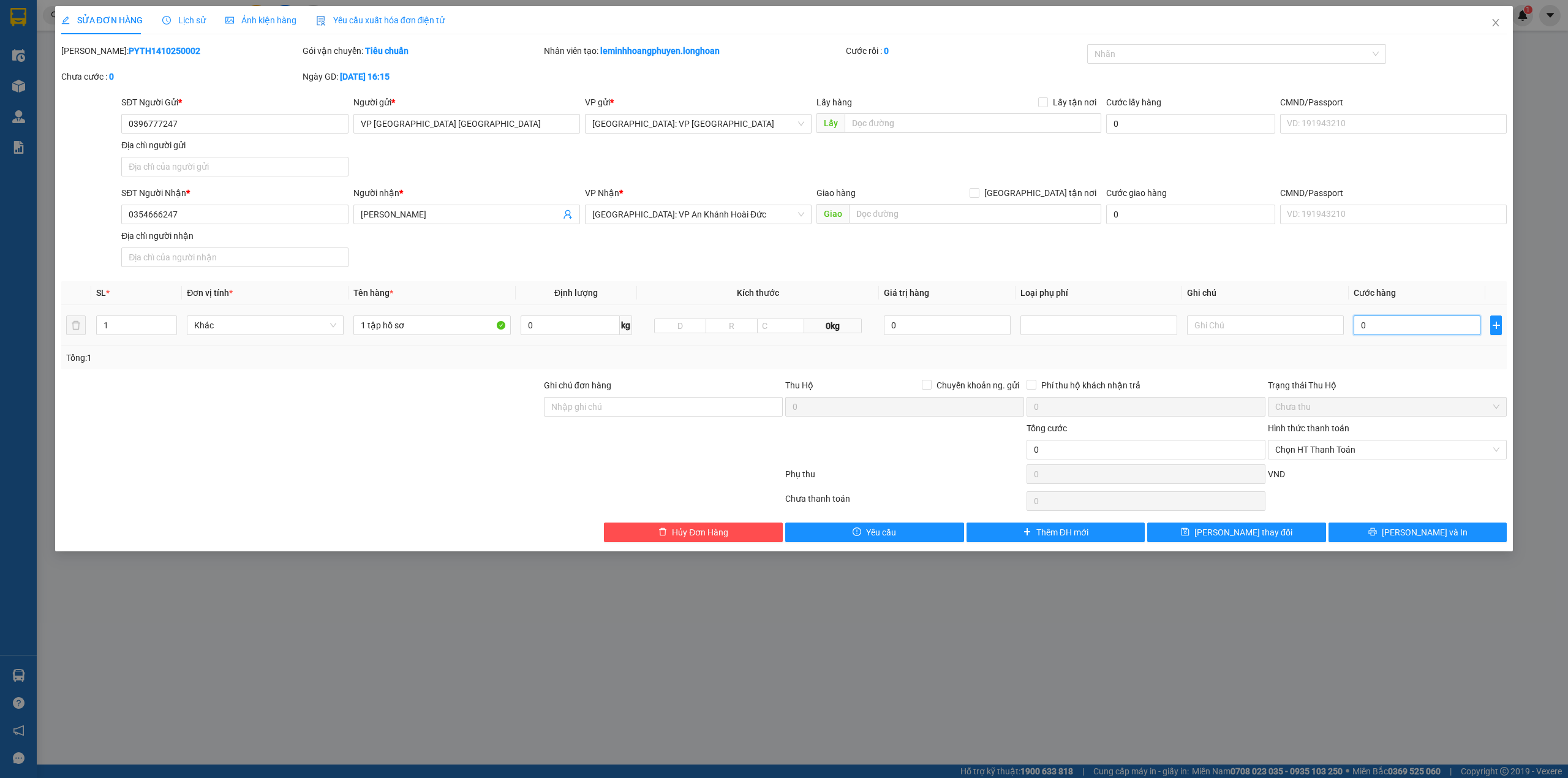
type input "0"
type input "10"
type input "100"
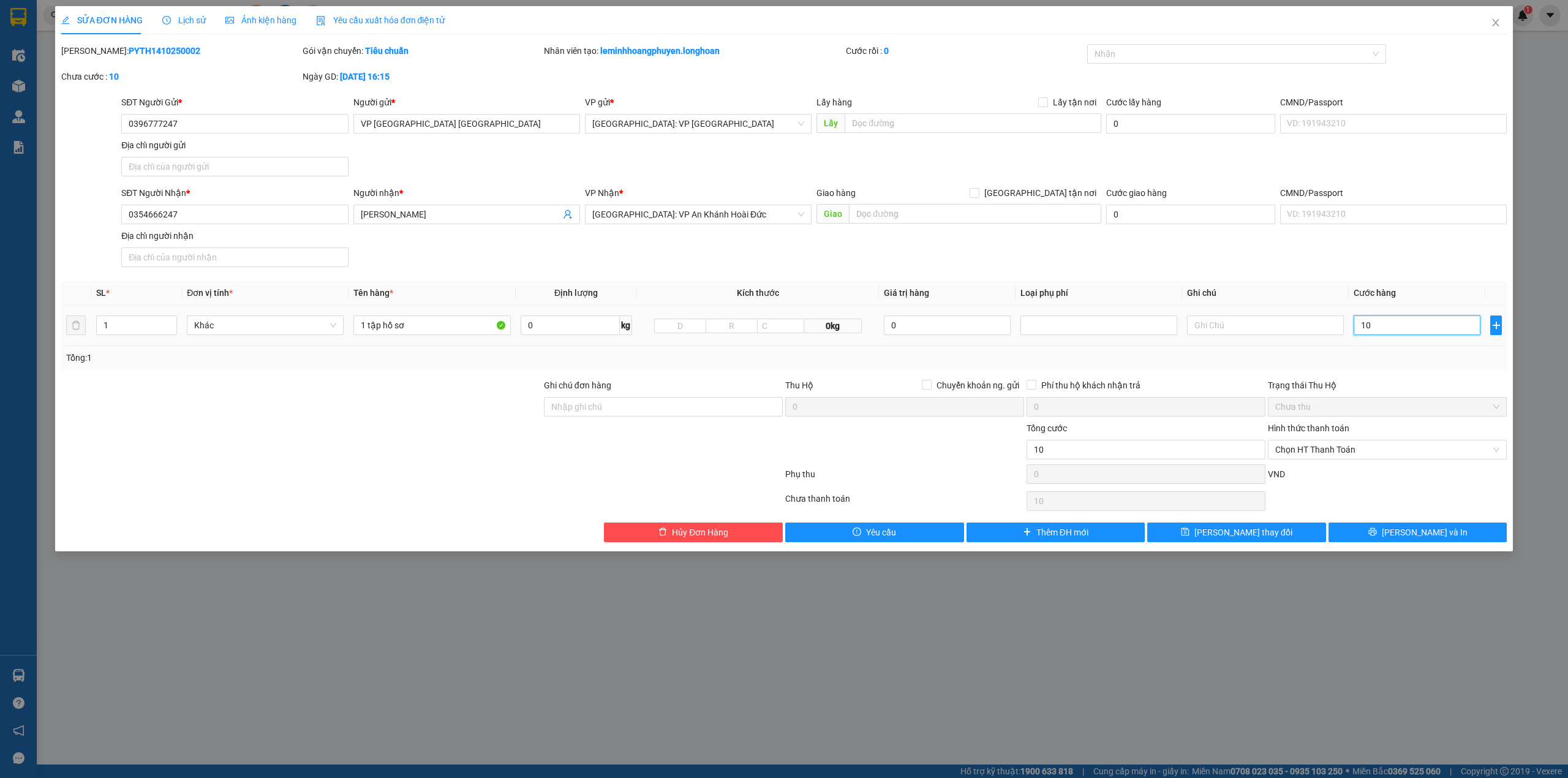
type input "100"
type input "1.000"
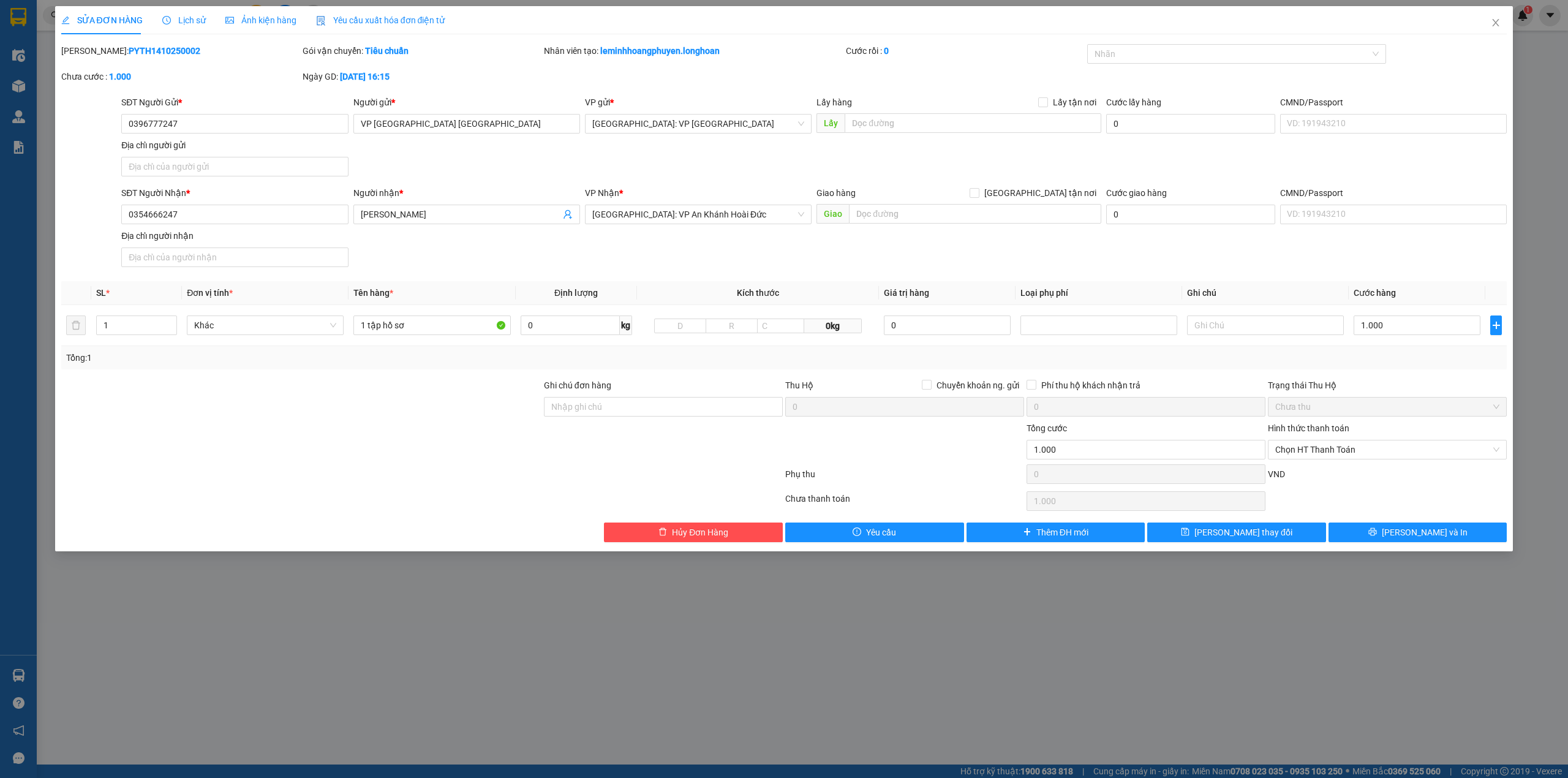
type input "1.000.000"
click at [1315, 241] on div "SĐT Người Nhận * 0354666247 Người nhận * Hr Bảo An VP Nhận * [GEOGRAPHIC_DATA]:…" at bounding box center [814, 229] width 1391 height 86
click at [731, 522] on div "Total Paid Fee 0 Total UnPaid Fee 1.000.000 Cash Collection Total Fee Mã ĐH: PY…" at bounding box center [784, 293] width 1447 height 498
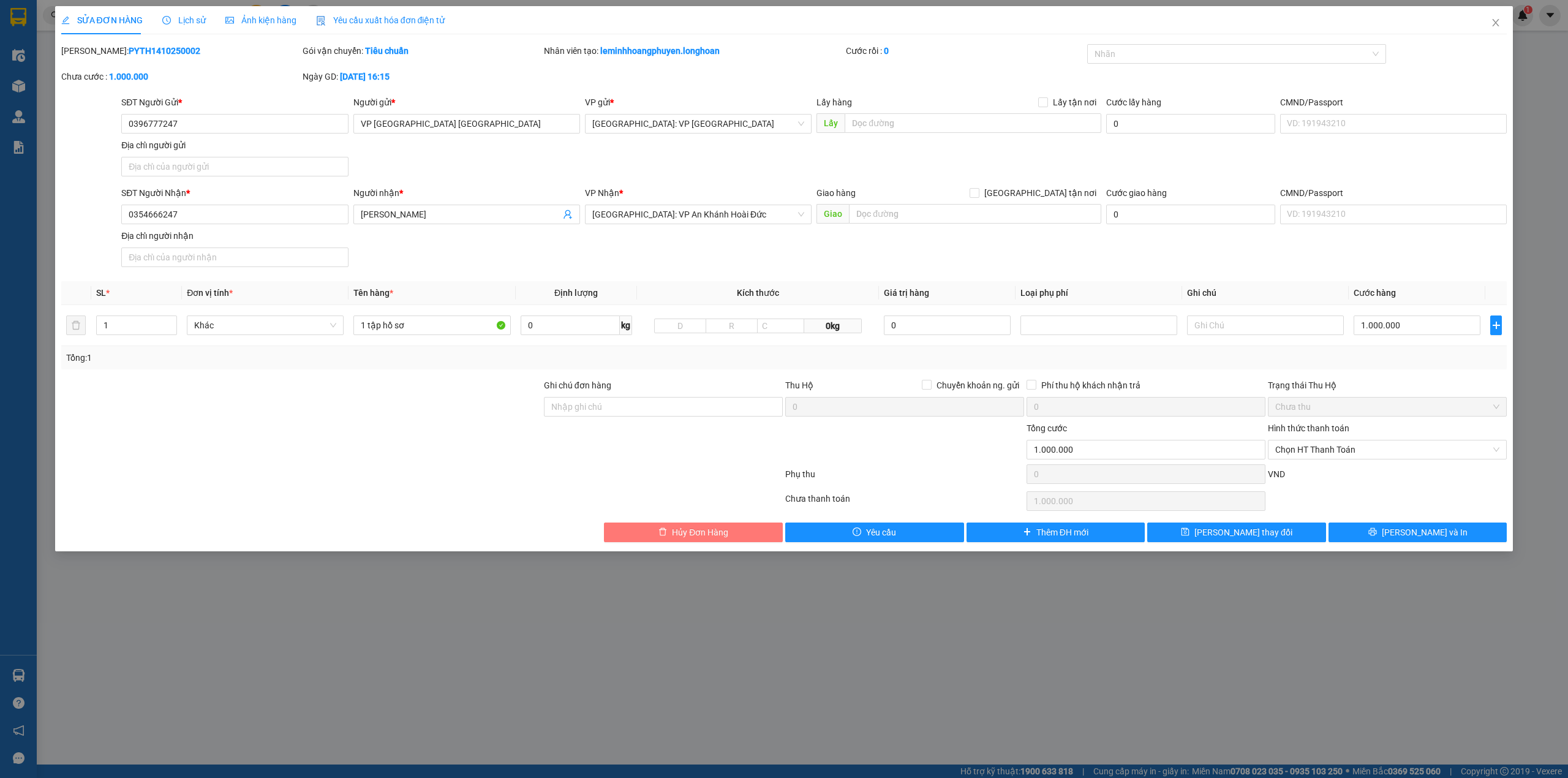
click at [712, 532] on span "Hủy Đơn Hàng" at bounding box center [700, 532] width 57 height 13
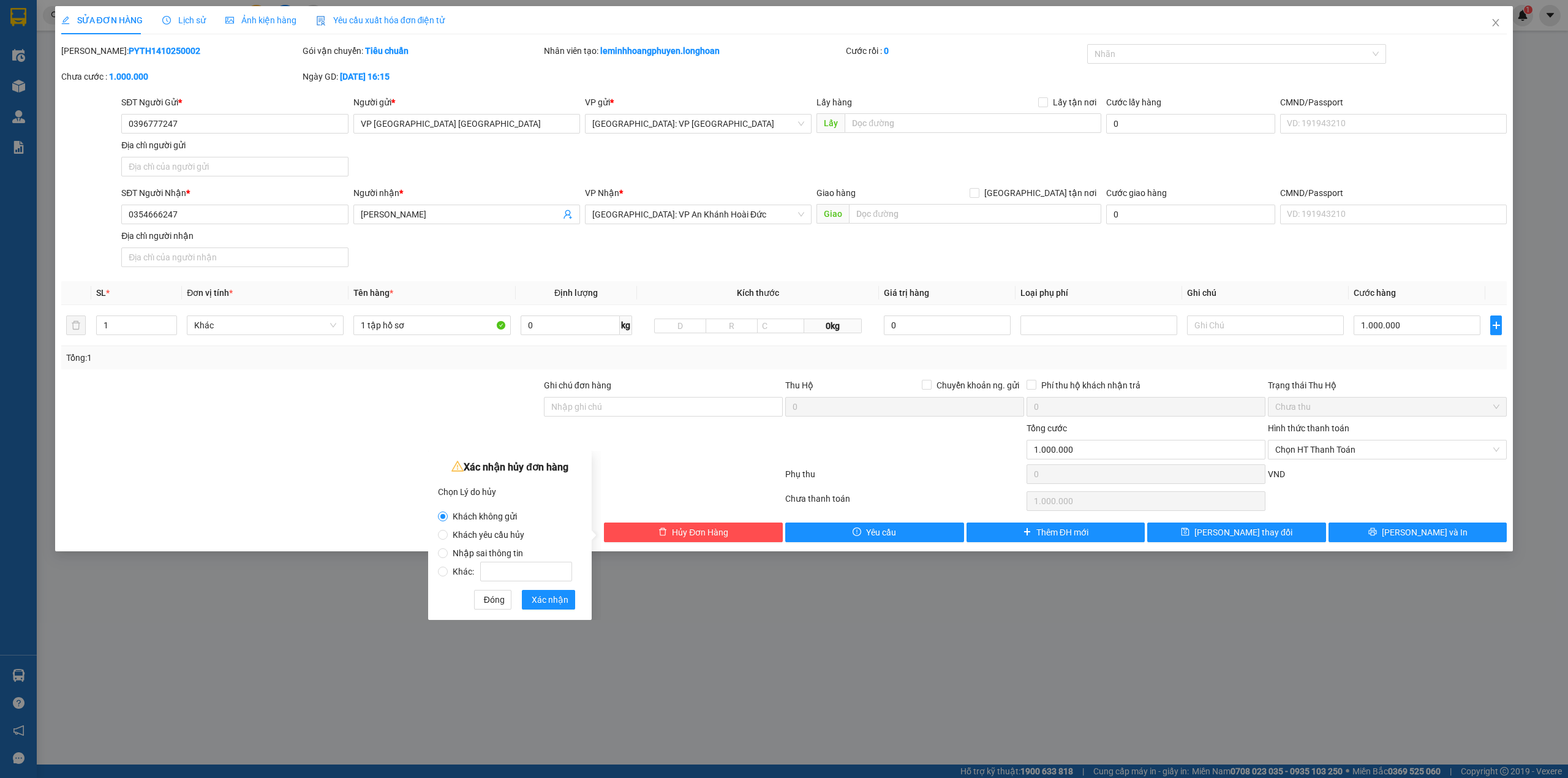
click at [474, 556] on label "Khác:" at bounding box center [507, 565] width 139 height 18
click at [448, 567] on input "Khác:" at bounding box center [442, 571] width 10 height 10
radio input "true"
radio input "false"
click at [448, 552] on span "Nhập sai thông tin" at bounding box center [488, 553] width 80 height 10
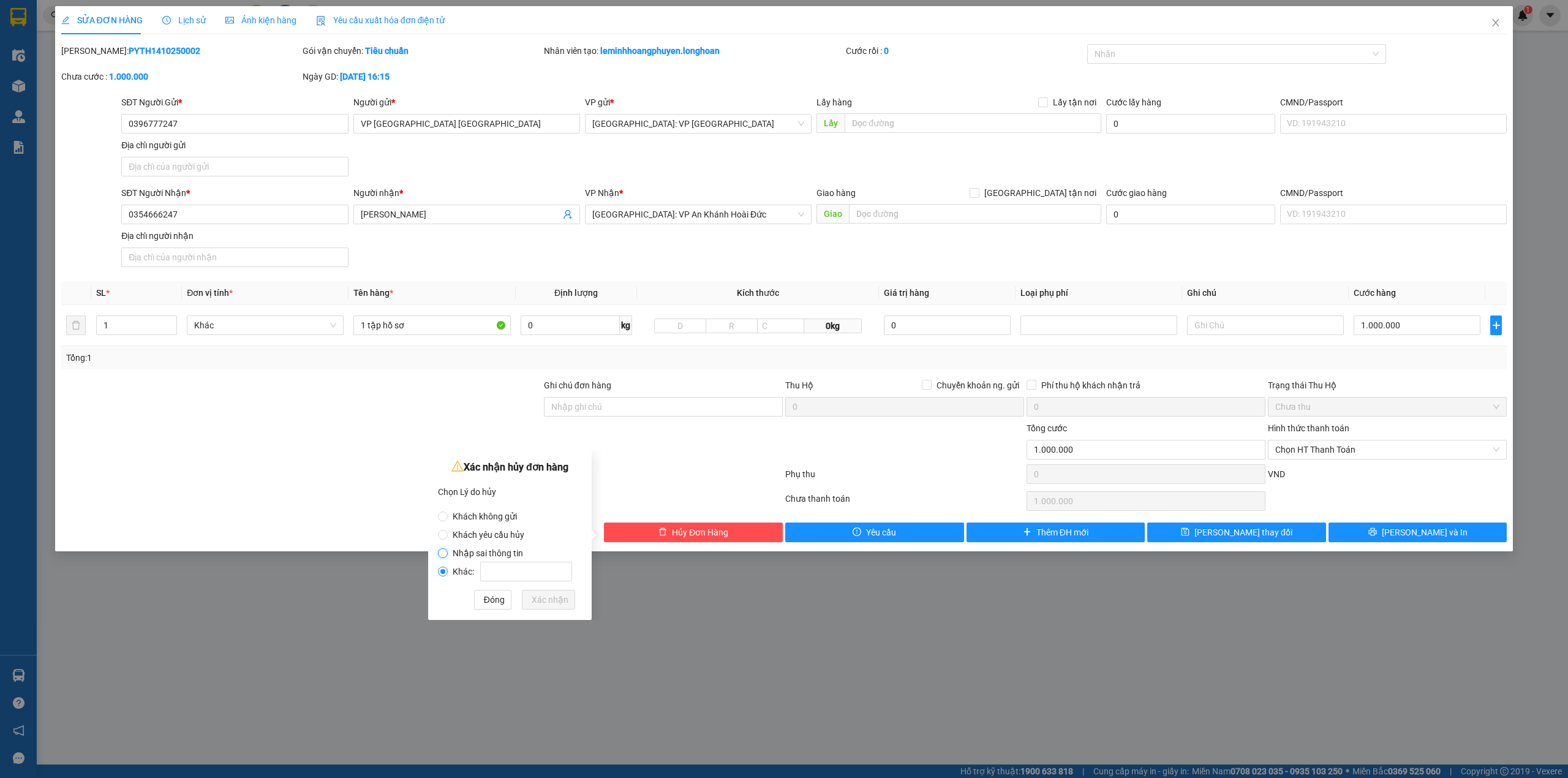
click at [448, 552] on input "Nhập sai thông tin" at bounding box center [442, 553] width 10 height 10
radio input "true"
radio input "false"
click at [549, 598] on span "Xác nhận" at bounding box center [550, 599] width 37 height 13
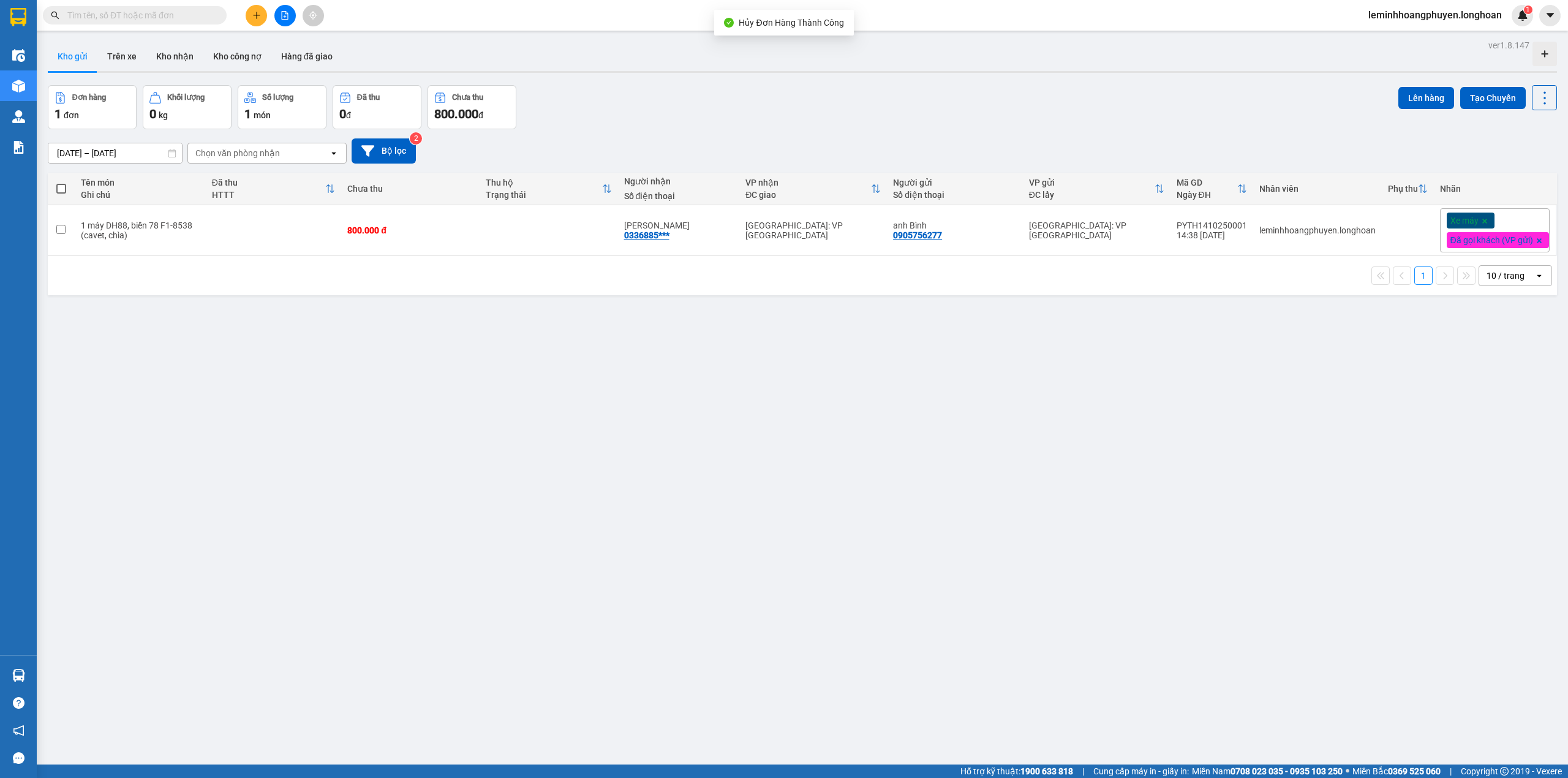
click at [256, 12] on icon "plus" at bounding box center [256, 15] width 1 height 7
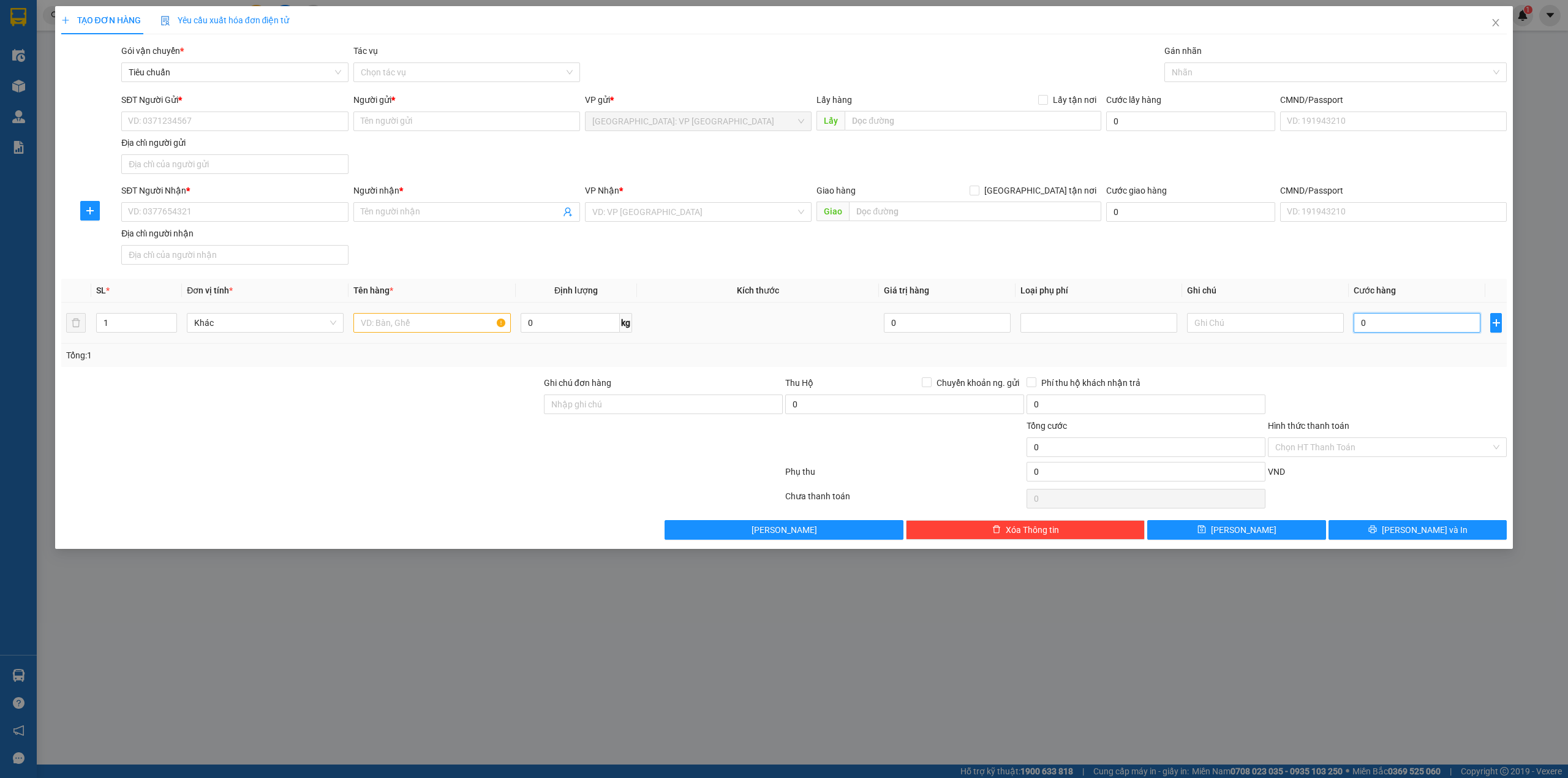
click at [1434, 331] on input "0" at bounding box center [1417, 322] width 127 height 19
click at [1410, 326] on input "0" at bounding box center [1417, 322] width 127 height 19
type input "10"
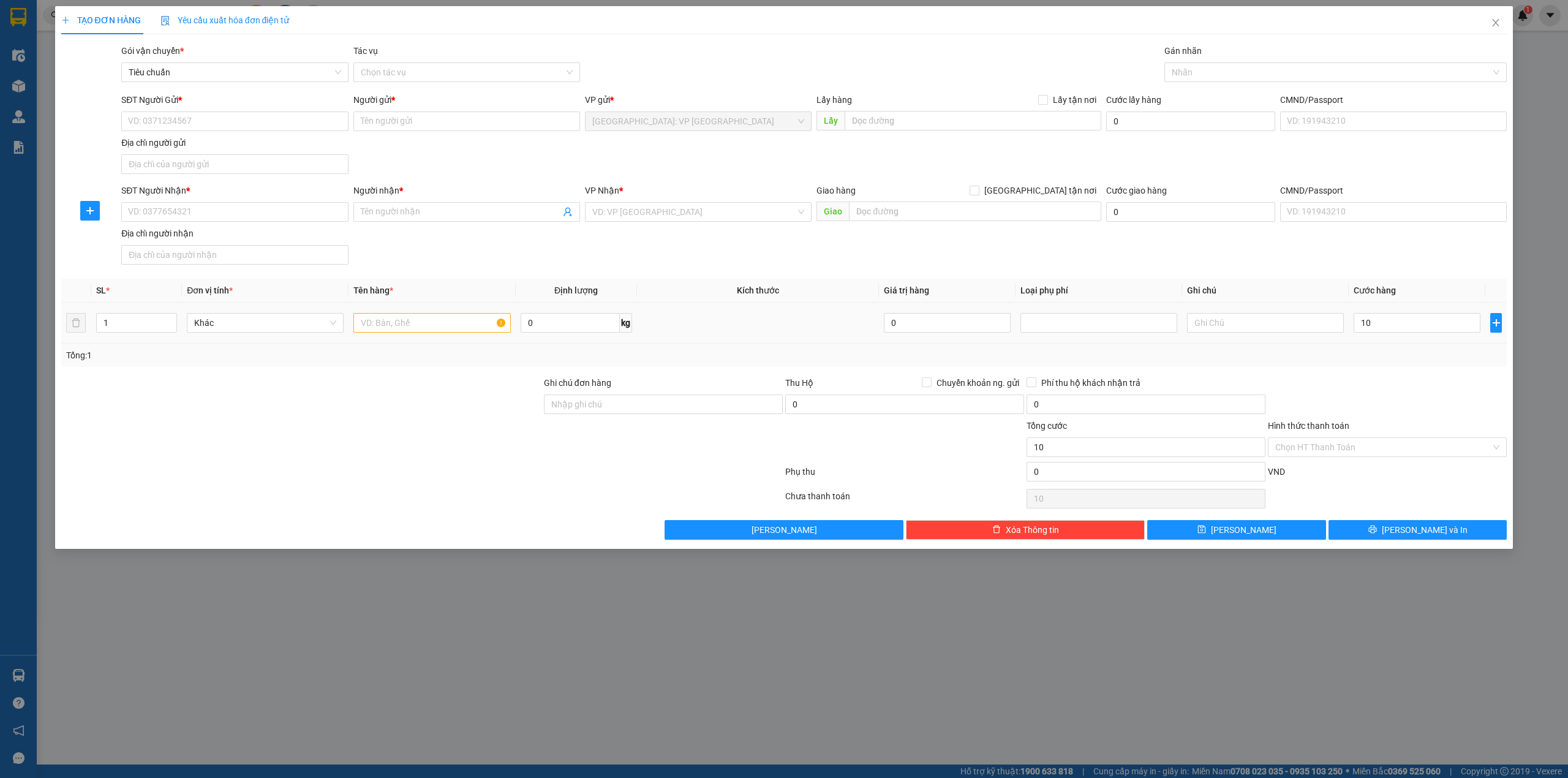
type input "10.000"
click at [1328, 365] on div "Tổng: 1" at bounding box center [784, 355] width 1447 height 24
click at [1371, 325] on input "10.000" at bounding box center [1417, 322] width 127 height 19
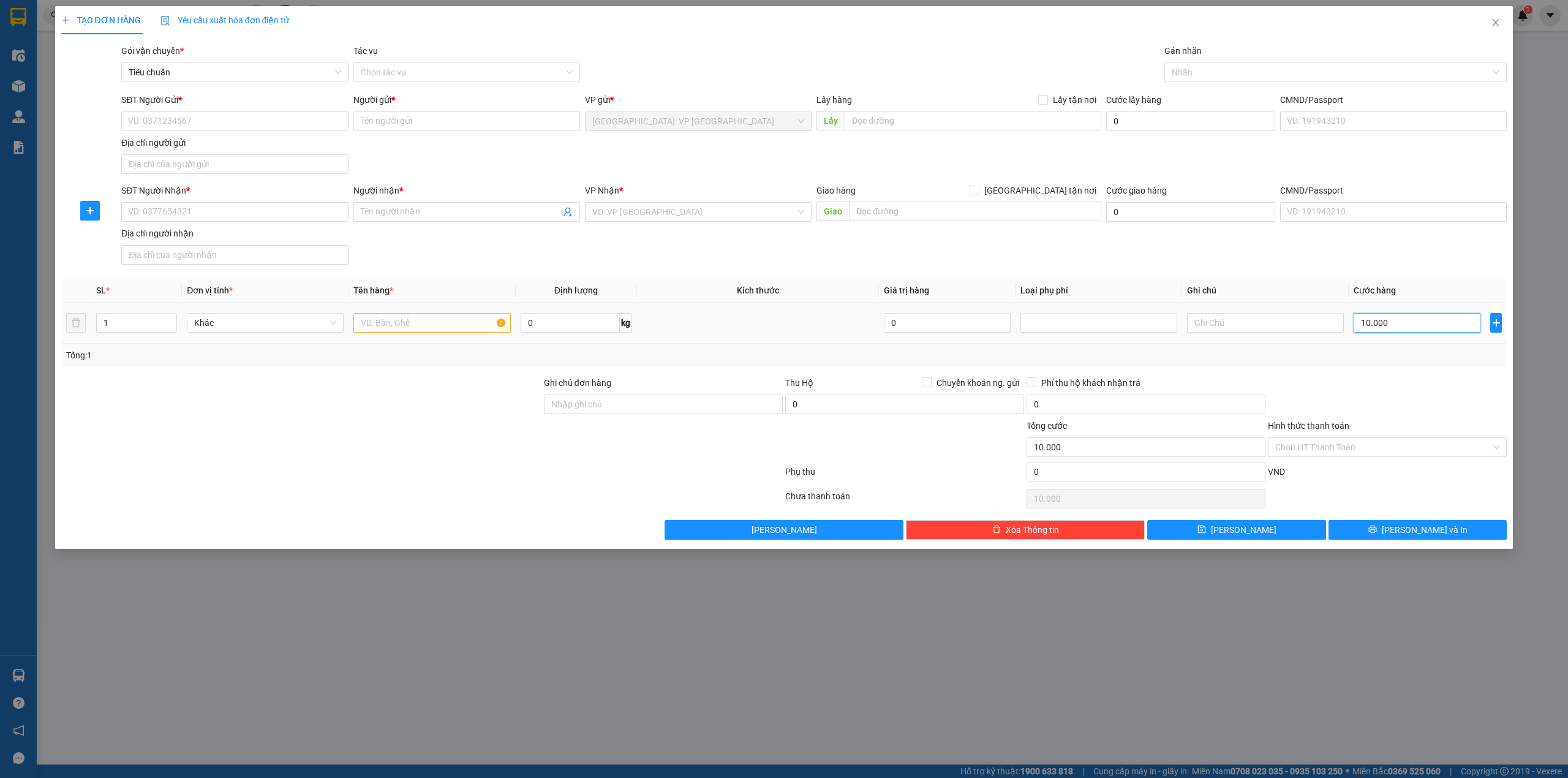
click at [1379, 327] on input "10.000" at bounding box center [1417, 322] width 127 height 19
type input "1.000"
type input "1.000.000"
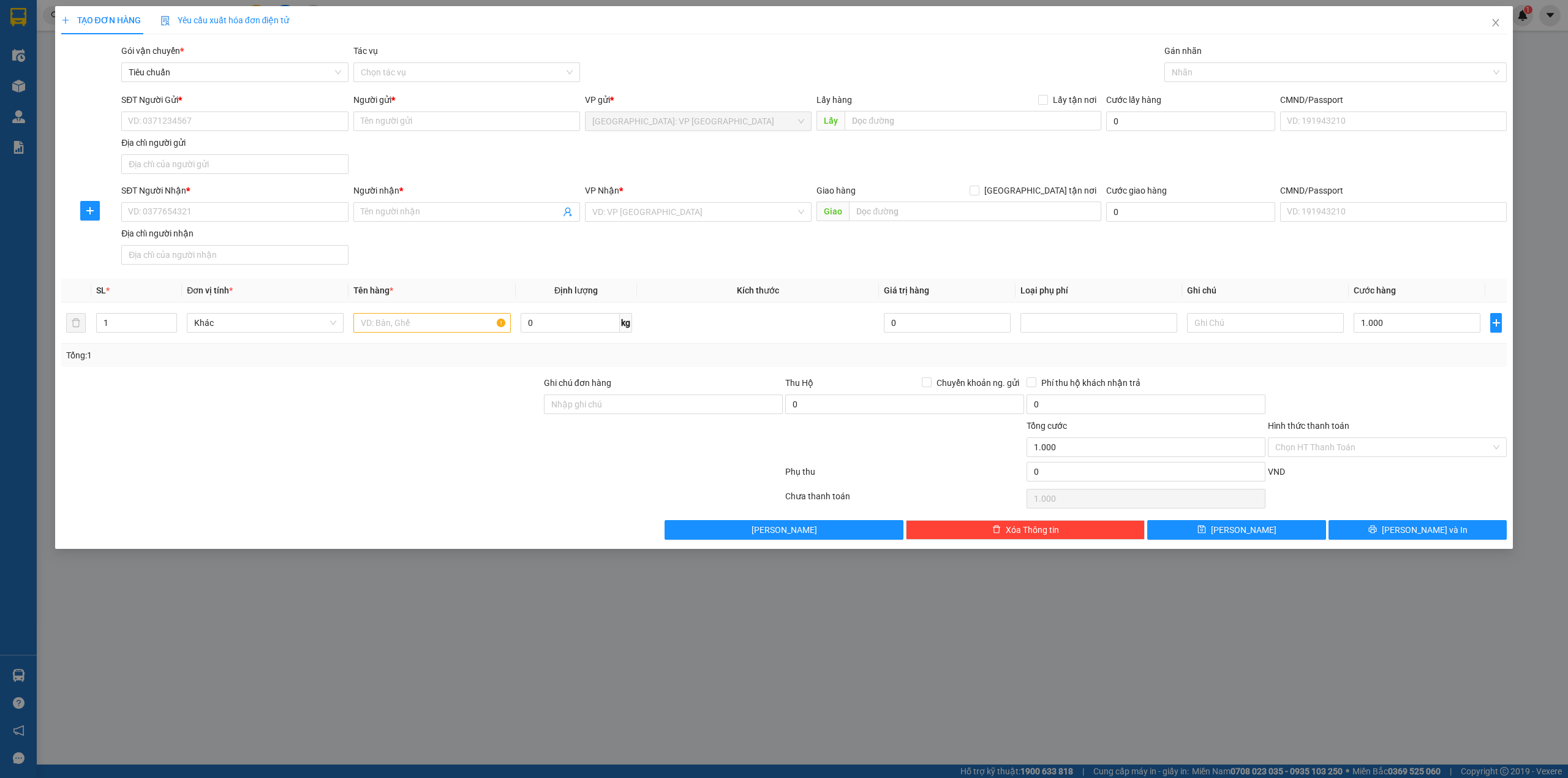
type input "1.000.000"
click at [1353, 361] on div "Tổng: 1" at bounding box center [784, 355] width 1436 height 13
click at [1398, 317] on input "1.000.000" at bounding box center [1417, 322] width 127 height 19
type input "0"
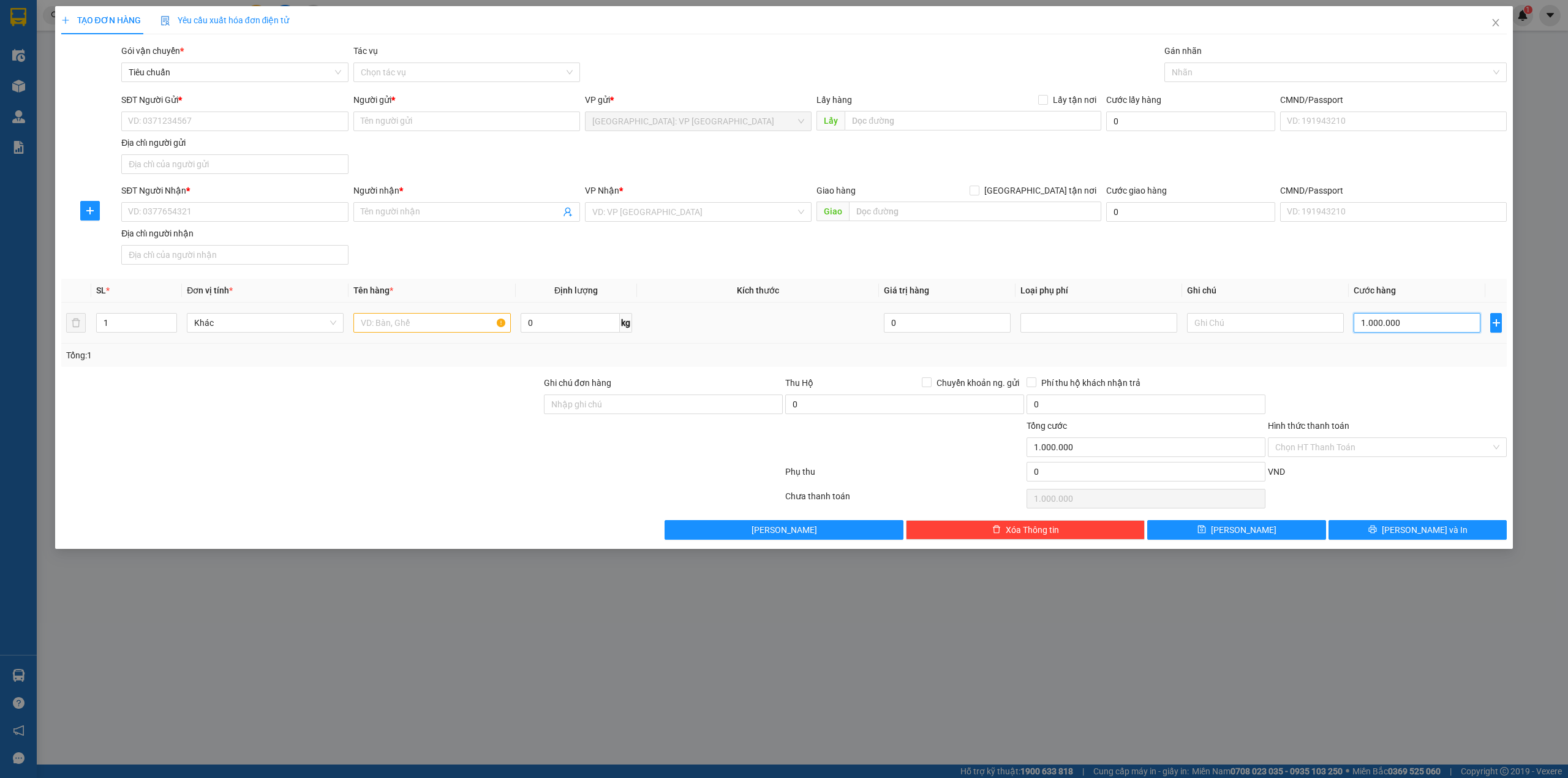
type input "0"
type input "10"
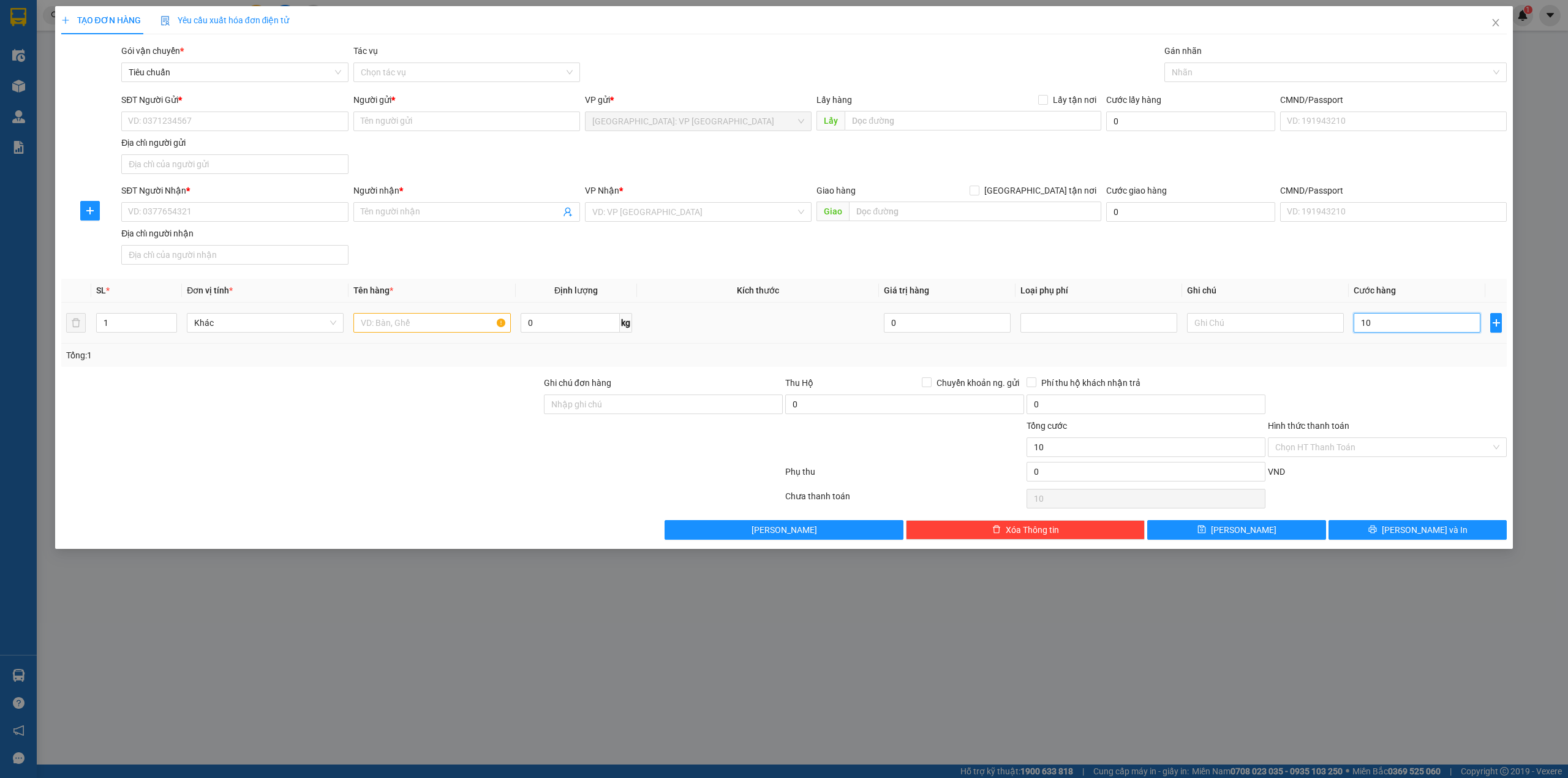
type input "100"
type input "1.000"
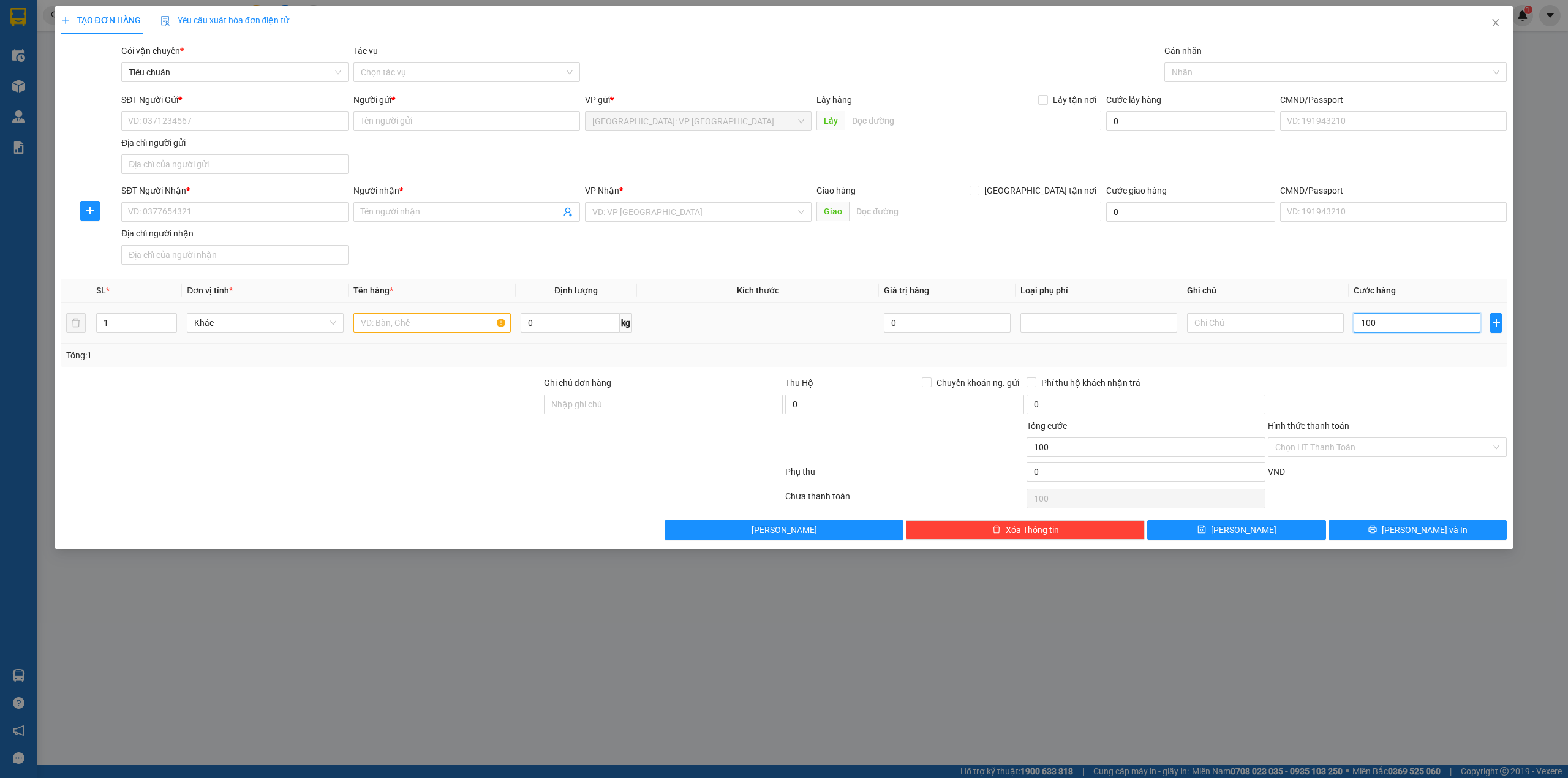
type input "1.000"
type input "1.000.000"
click at [1221, 375] on div "Transit Pickup Surcharge Ids Transit Deliver Surcharge Ids Transit Deliver Surc…" at bounding box center [784, 291] width 1447 height 495
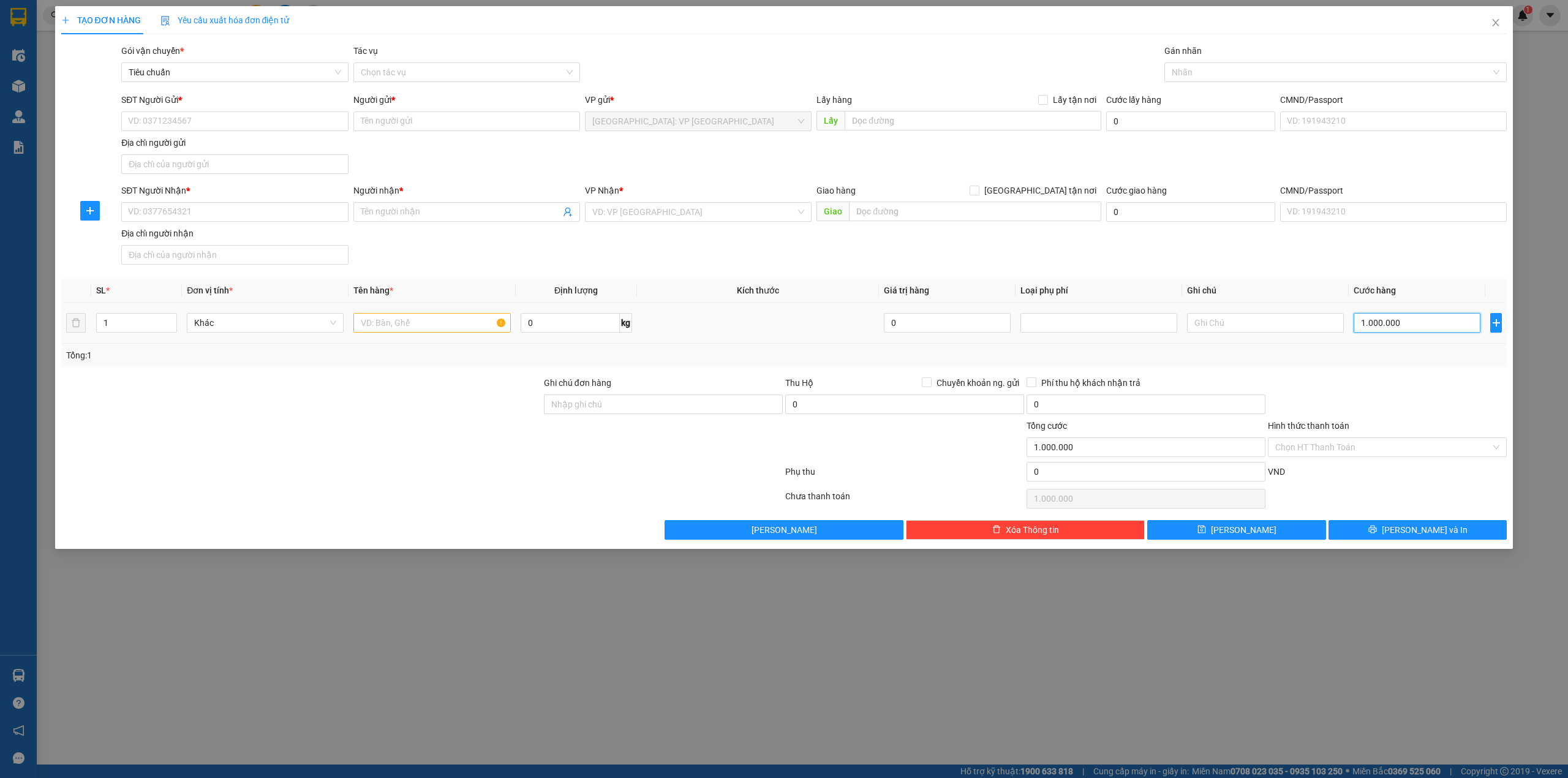
click at [1422, 332] on input "1.000.000" at bounding box center [1417, 322] width 127 height 19
type input "0"
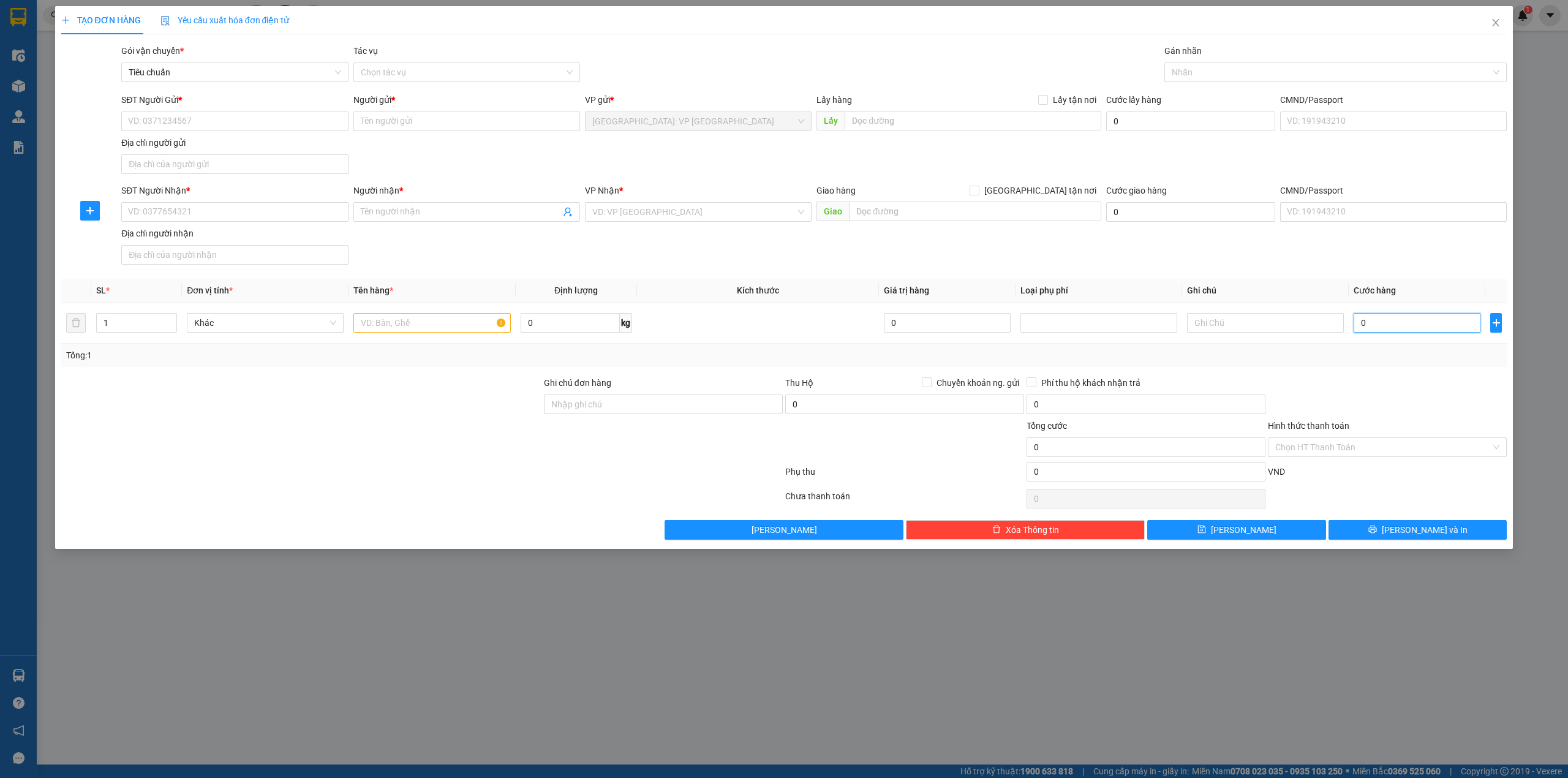
type input "0"
click at [1349, 358] on div "Tổng: 1" at bounding box center [784, 355] width 1436 height 13
click at [370, 310] on td at bounding box center [432, 322] width 167 height 41
click at [225, 116] on input "SĐT Người Gửi *" at bounding box center [234, 121] width 226 height 19
click at [204, 116] on input "SĐT Người Gửi *" at bounding box center [234, 121] width 226 height 19
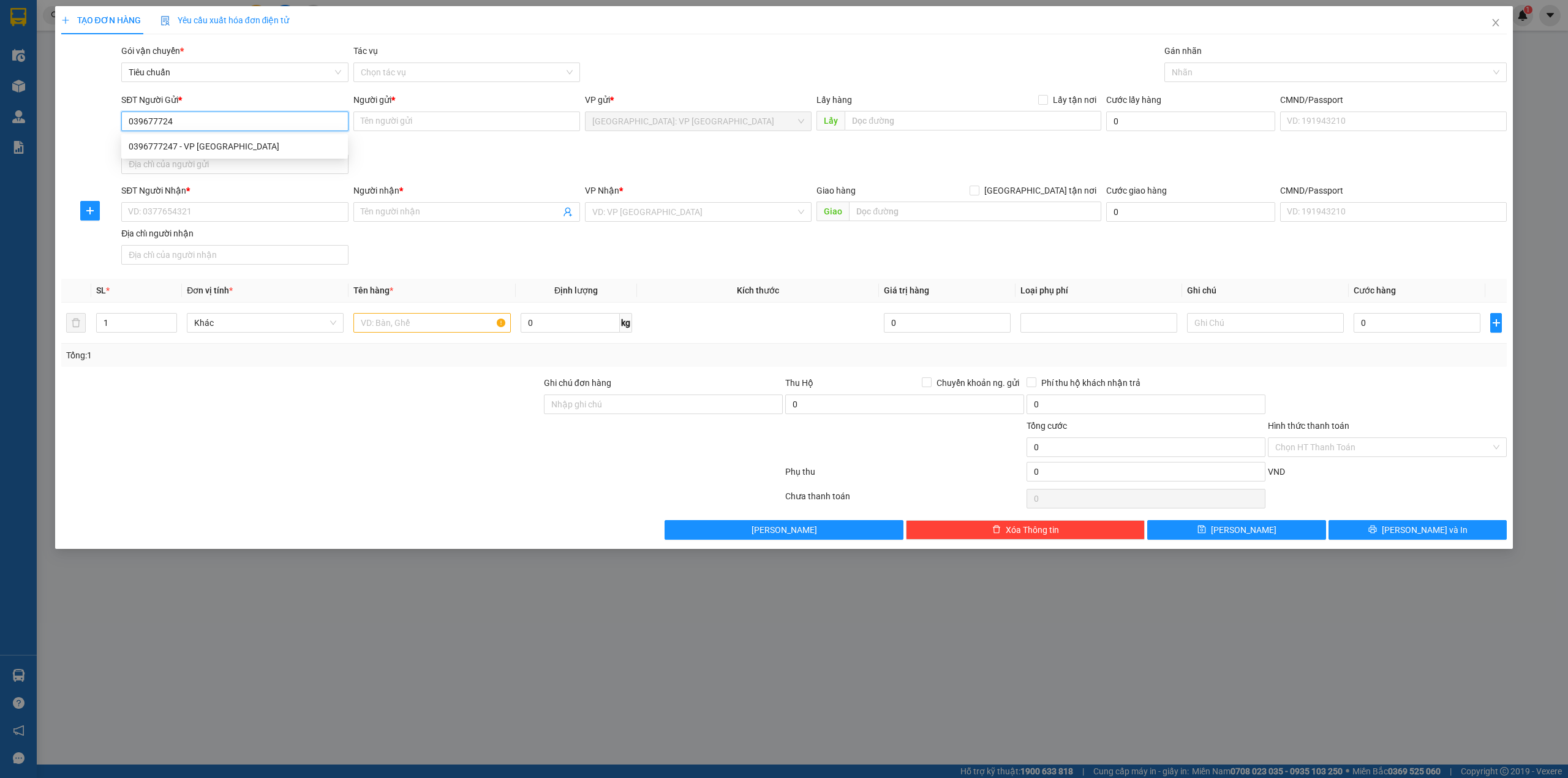
type input "0396777247"
click at [258, 151] on div "0396777247 - VP Tuy Hòa Phú yên" at bounding box center [234, 146] width 212 height 13
type input "VP [GEOGRAPHIC_DATA] [GEOGRAPHIC_DATA]"
type input "0396777247"
click at [238, 234] on div "Địa chỉ người nhận" at bounding box center [234, 232] width 226 height 13
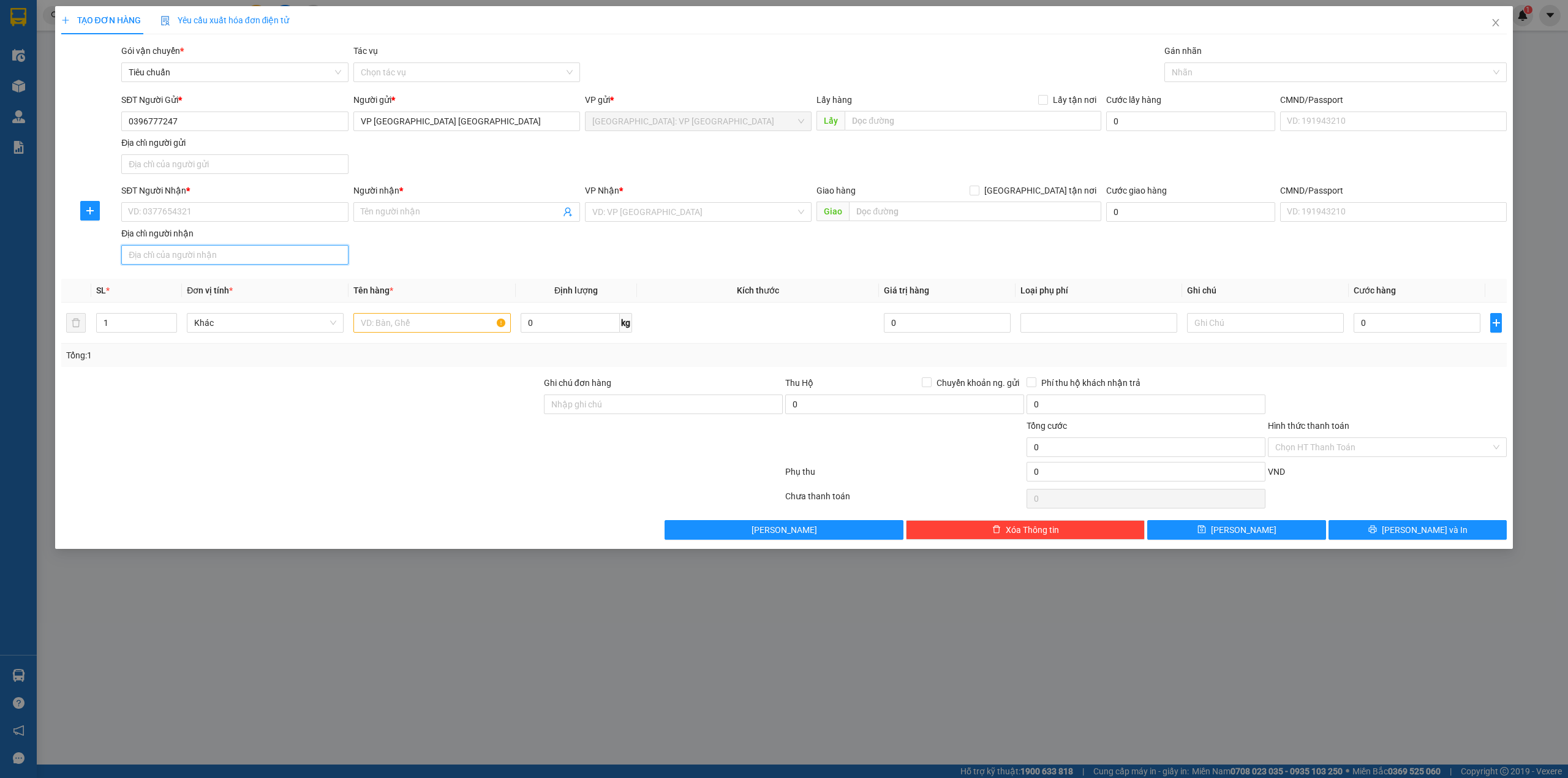
click at [238, 244] on input "Địa chỉ người nhận" at bounding box center [234, 254] width 226 height 19
click at [263, 217] on input "SĐT Người Nhận *" at bounding box center [234, 211] width 226 height 19
click at [247, 220] on input "SĐT Người Nhận *" at bounding box center [234, 211] width 226 height 19
paste input "0354666247"
type input "0354666247"
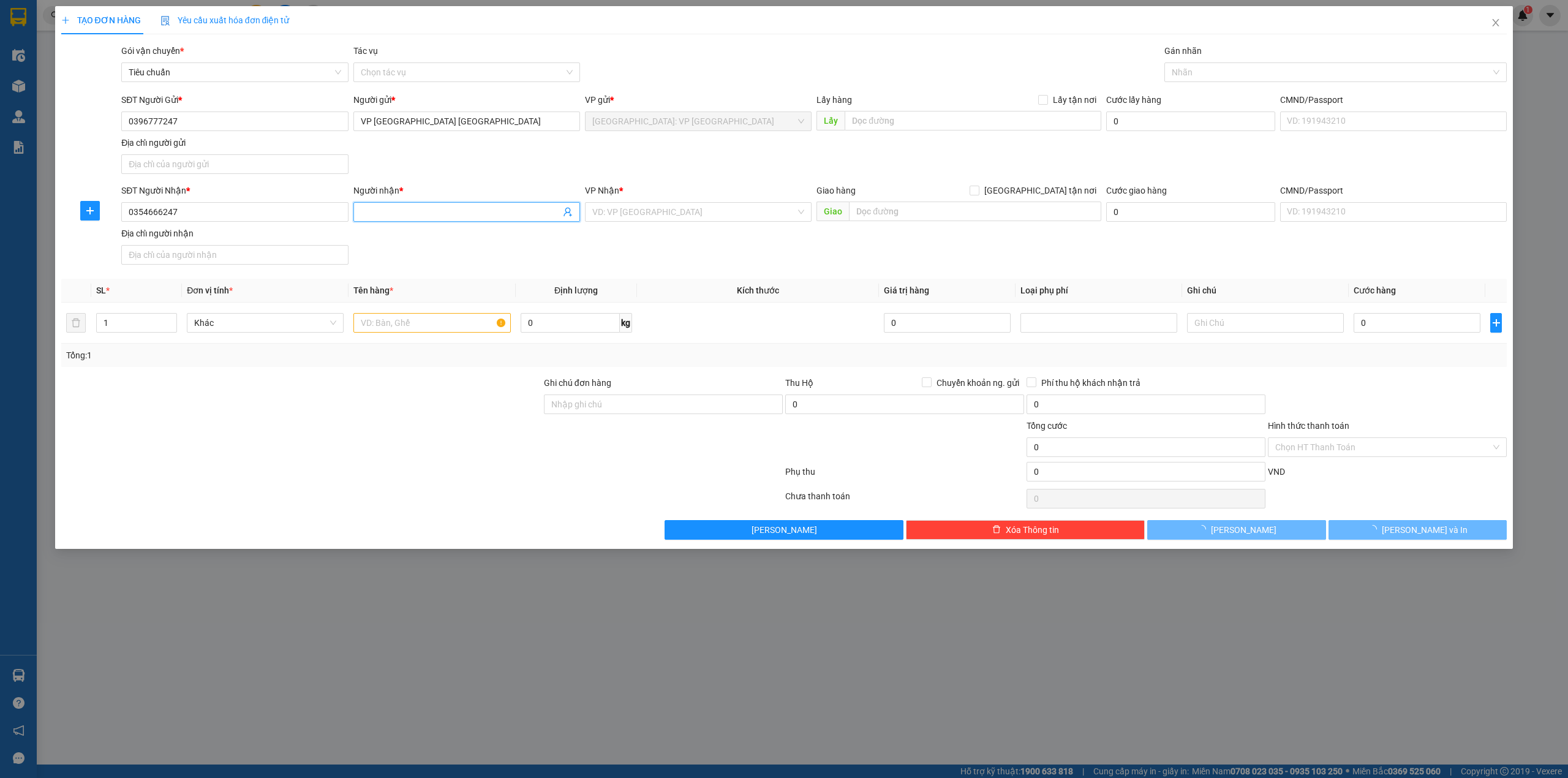
click at [461, 207] on input "Người nhận *" at bounding box center [460, 211] width 200 height 13
paste input "[PERSON_NAME]"
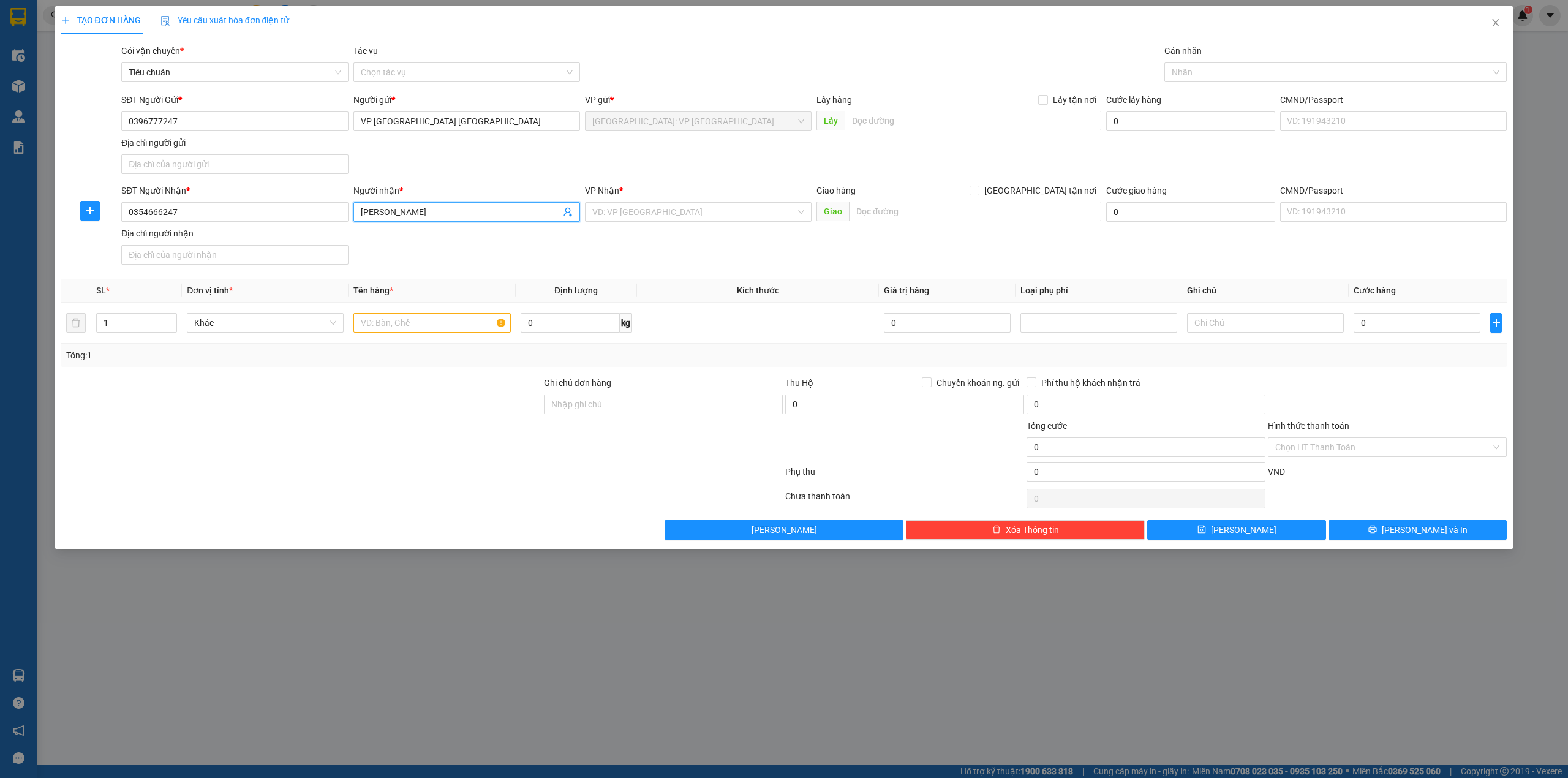
type input "[PERSON_NAME]"
click at [610, 225] on div "VP Nhận * VD: VP Sài Gòn" at bounding box center [698, 204] width 226 height 43
drag, startPoint x: 767, startPoint y: 223, endPoint x: 782, endPoint y: 217, distance: 16.2
click at [780, 218] on div "VP Nhận * VD: VP Sài Gòn" at bounding box center [698, 204] width 226 height 43
click at [802, 211] on div "VD: VP [GEOGRAPHIC_DATA]" at bounding box center [698, 211] width 226 height 19
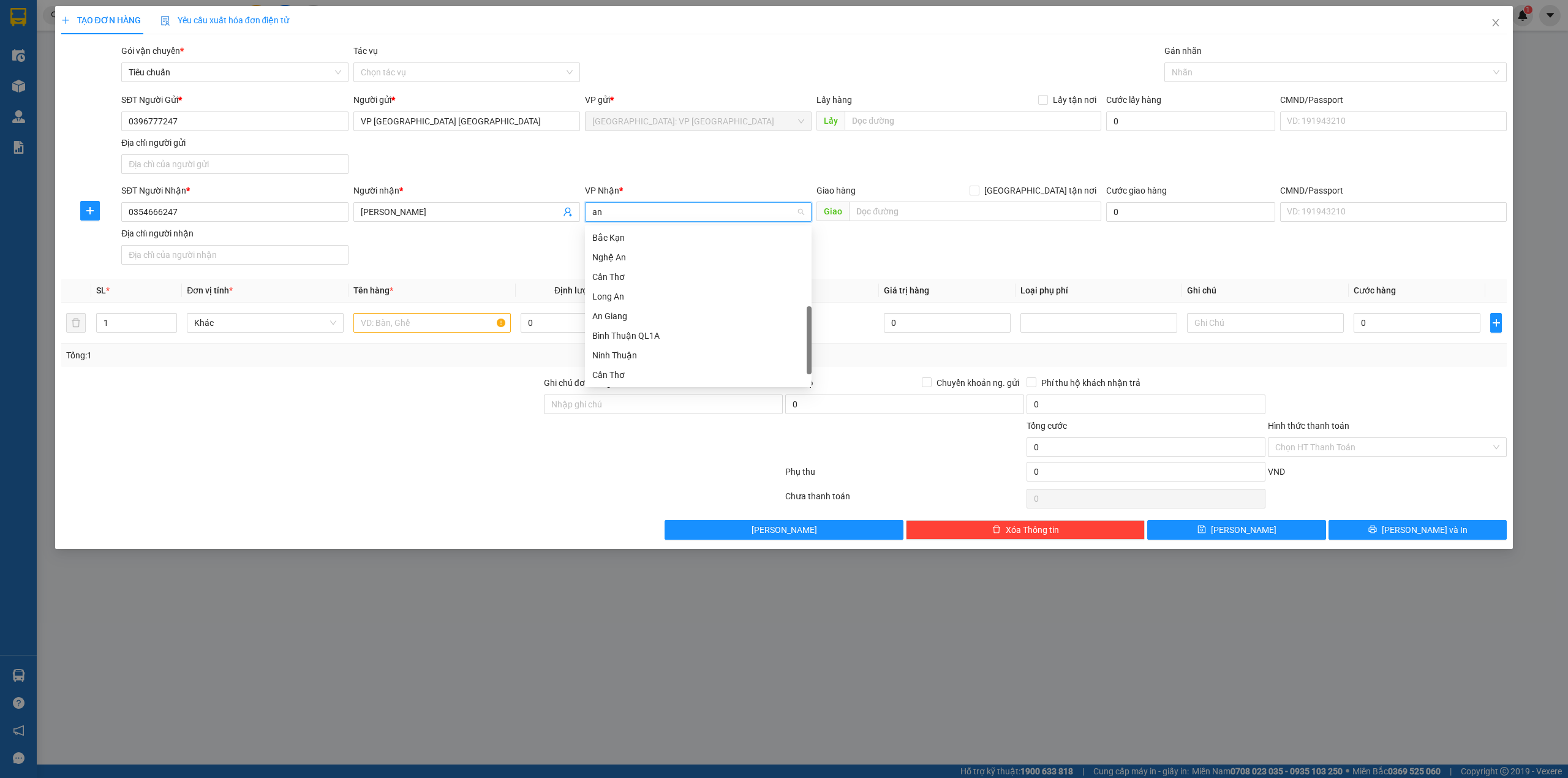
scroll to position [259, 0]
type input "an k"
click at [712, 240] on div "[GEOGRAPHIC_DATA]: VP An Khánh Hoài Đức" at bounding box center [698, 237] width 212 height 13
click at [437, 325] on input "text" at bounding box center [432, 322] width 157 height 19
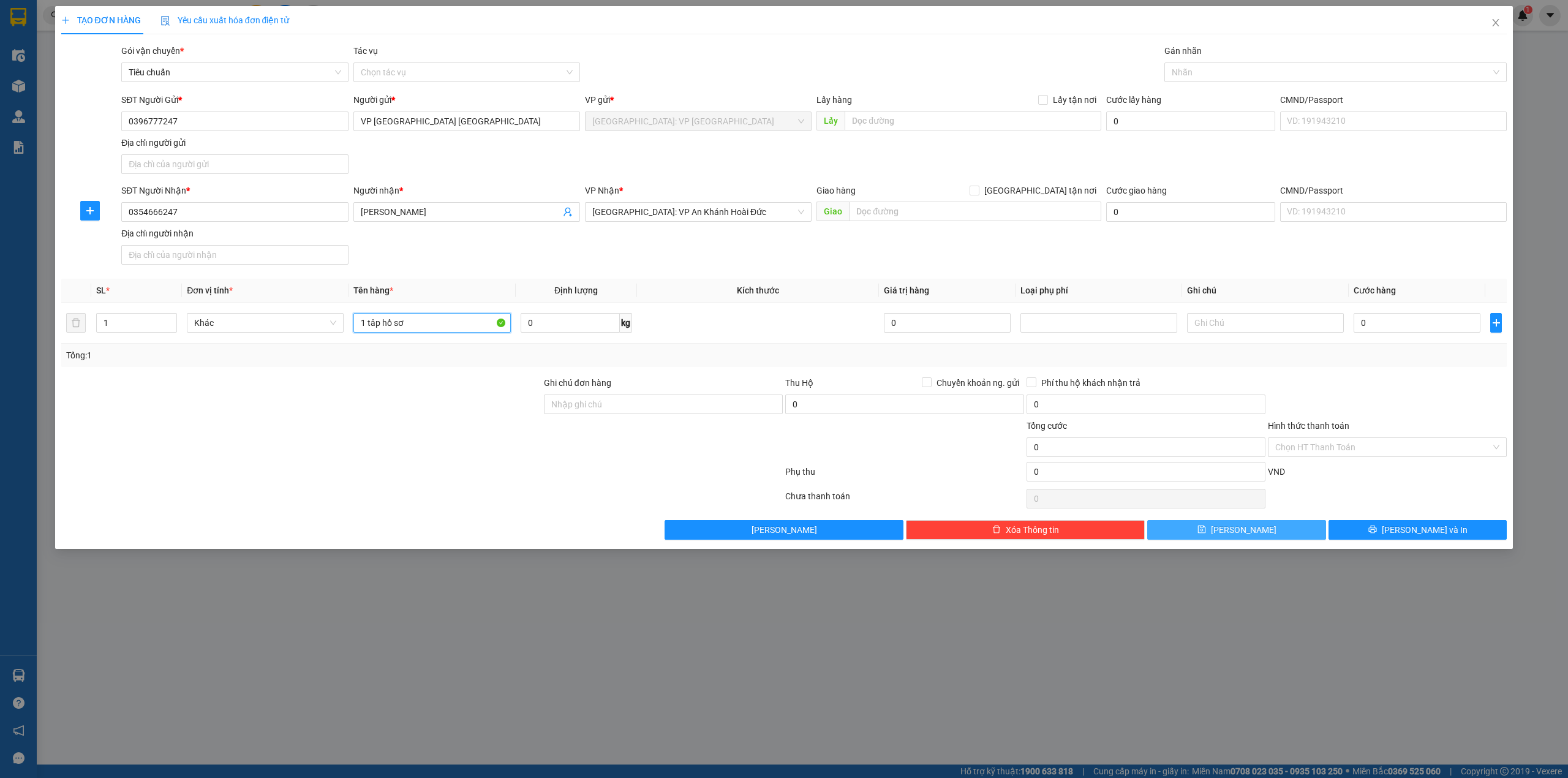
type input "1 tâp hồ sơ"
click at [1246, 535] on span "Lưu" at bounding box center [1243, 529] width 66 height 13
click at [1360, 331] on input "0" at bounding box center [1417, 322] width 127 height 19
click at [1402, 331] on input "0" at bounding box center [1417, 322] width 127 height 19
type input "10"
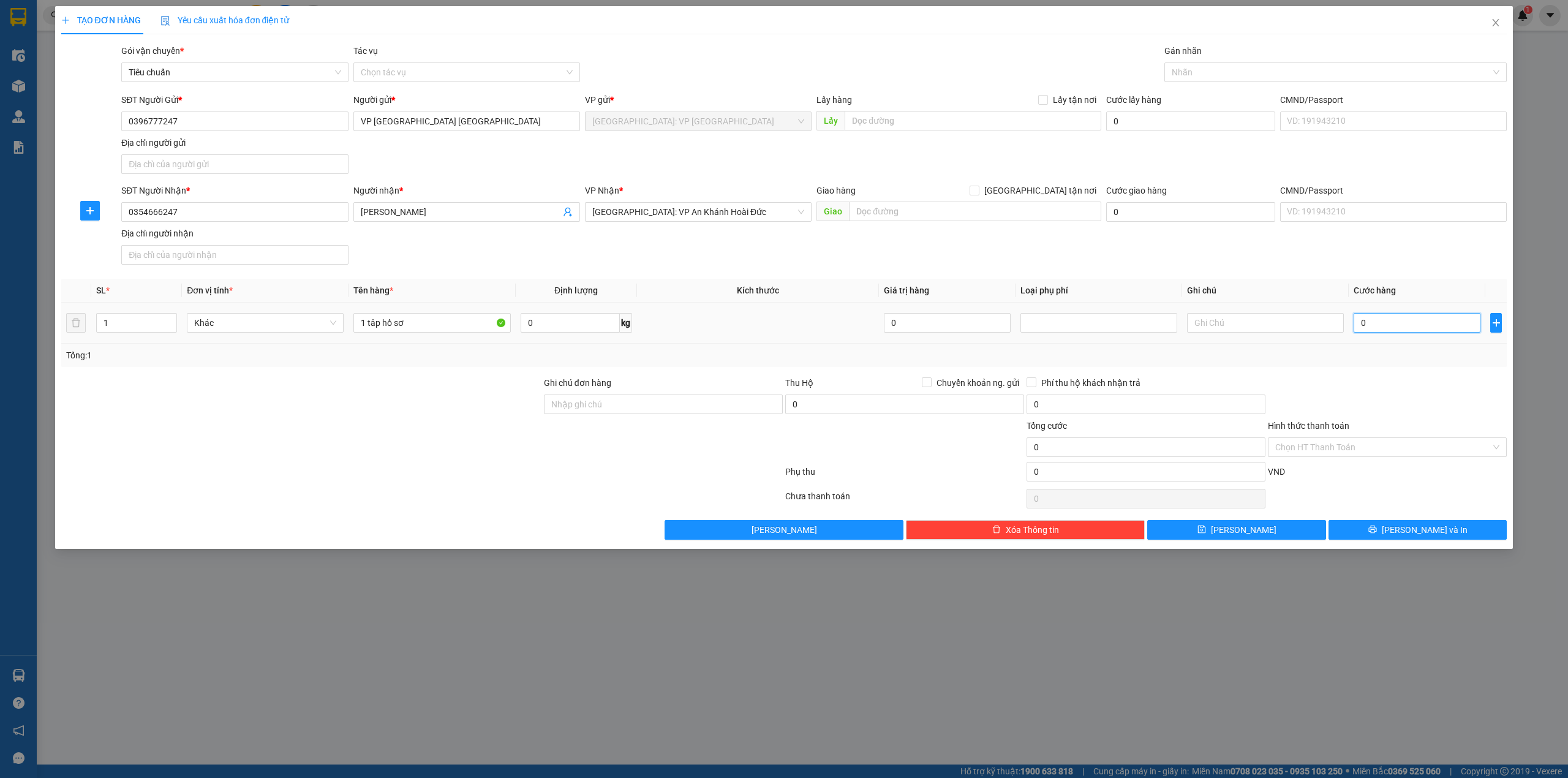
type input "10"
type input "10.000"
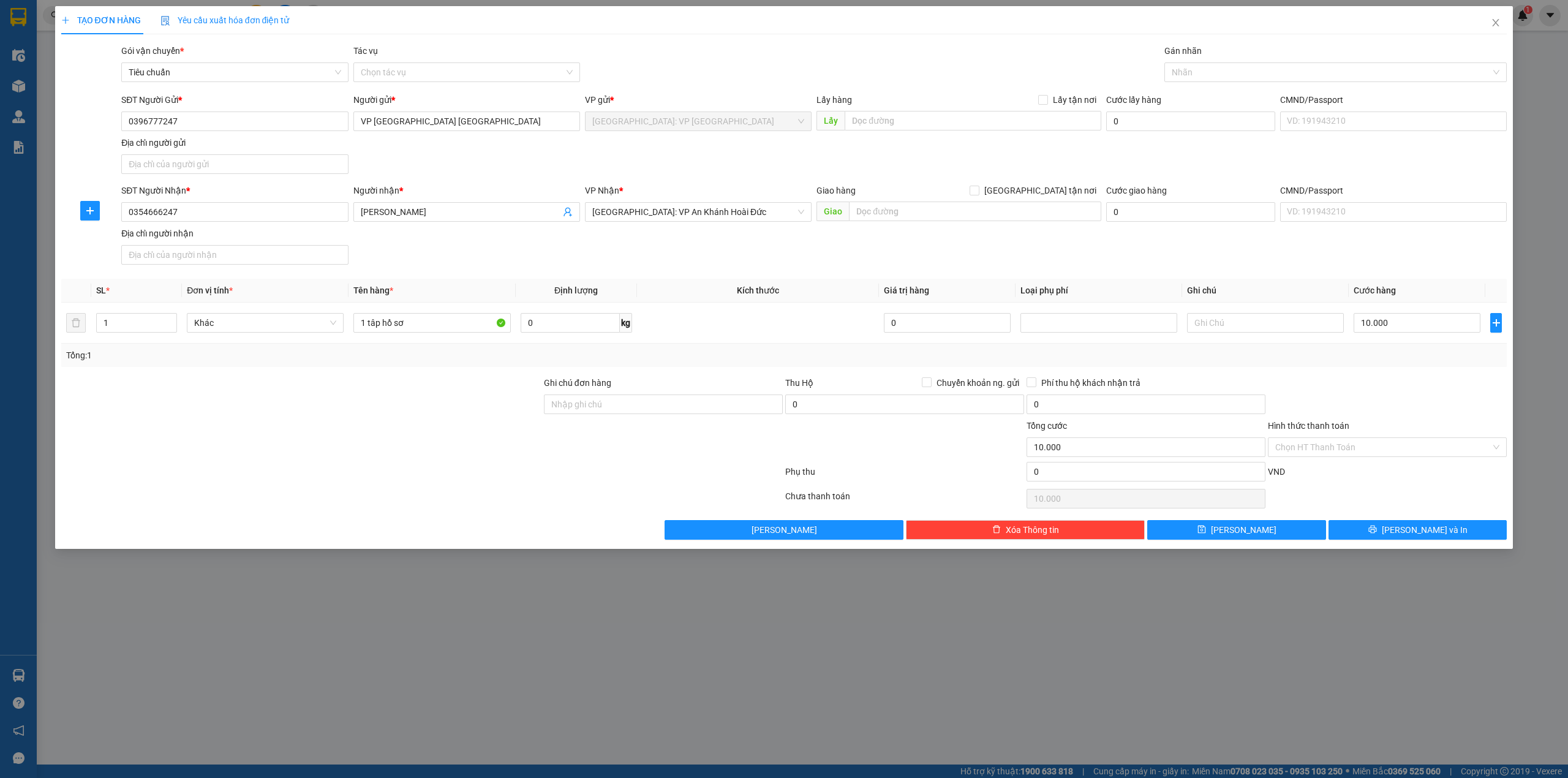
click at [1300, 355] on div "Tổng: 1" at bounding box center [784, 355] width 1436 height 13
click at [1397, 323] on input "10.000" at bounding box center [1417, 322] width 127 height 19
drag, startPoint x: 1348, startPoint y: 375, endPoint x: 1364, endPoint y: 348, distance: 31.4
click at [1348, 375] on div "Transit Pickup Surcharge Ids Transit Deliver Surcharge Ids Transit Deliver Surc…" at bounding box center [784, 291] width 1447 height 495
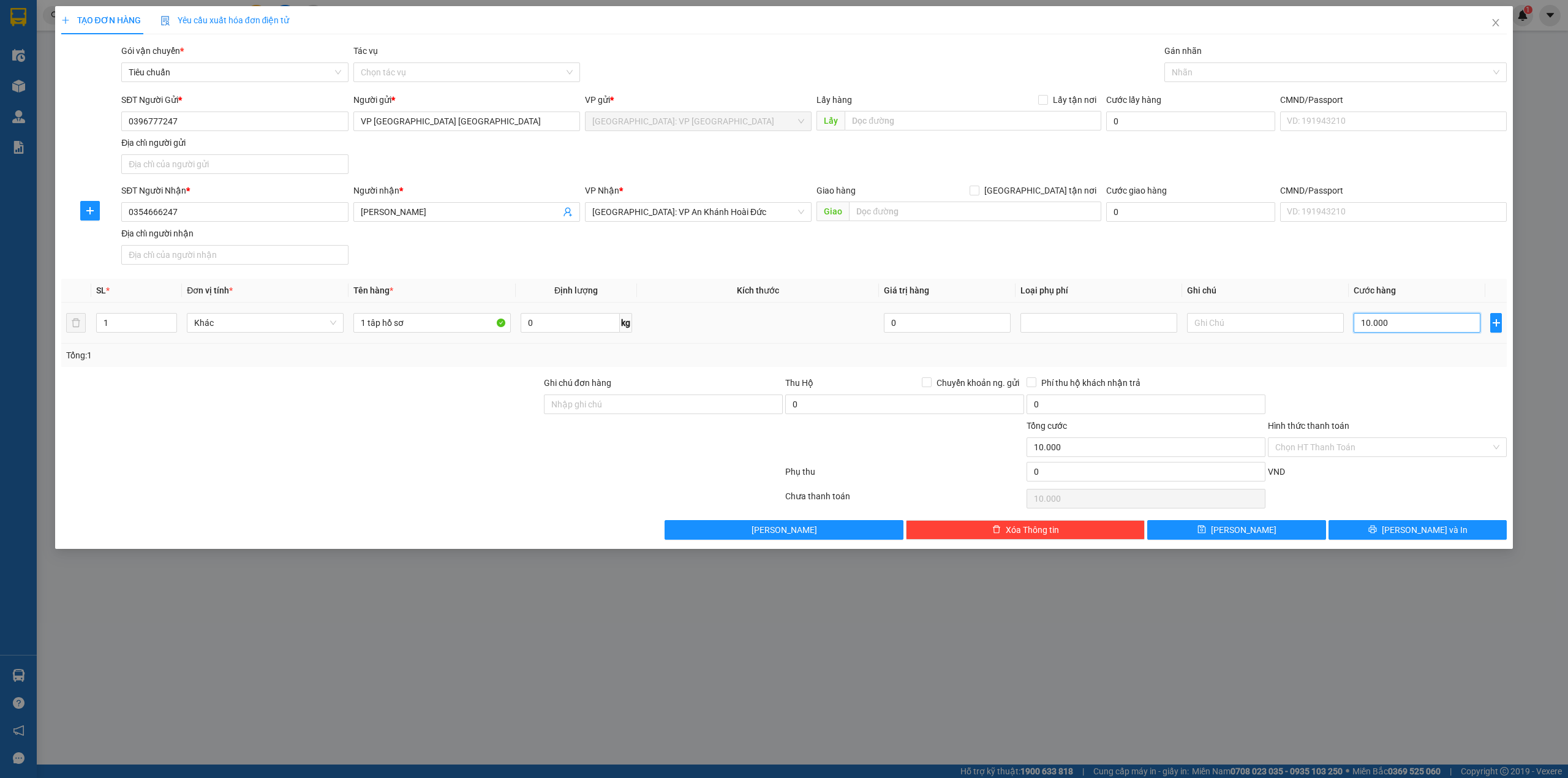
click at [1366, 323] on input "10.000" at bounding box center [1417, 322] width 127 height 19
click at [1366, 324] on input "10.000" at bounding box center [1417, 322] width 127 height 19
click at [1370, 325] on input "10.000" at bounding box center [1417, 322] width 127 height 19
click at [1395, 324] on input "10.000" at bounding box center [1417, 322] width 127 height 19
type input "0"
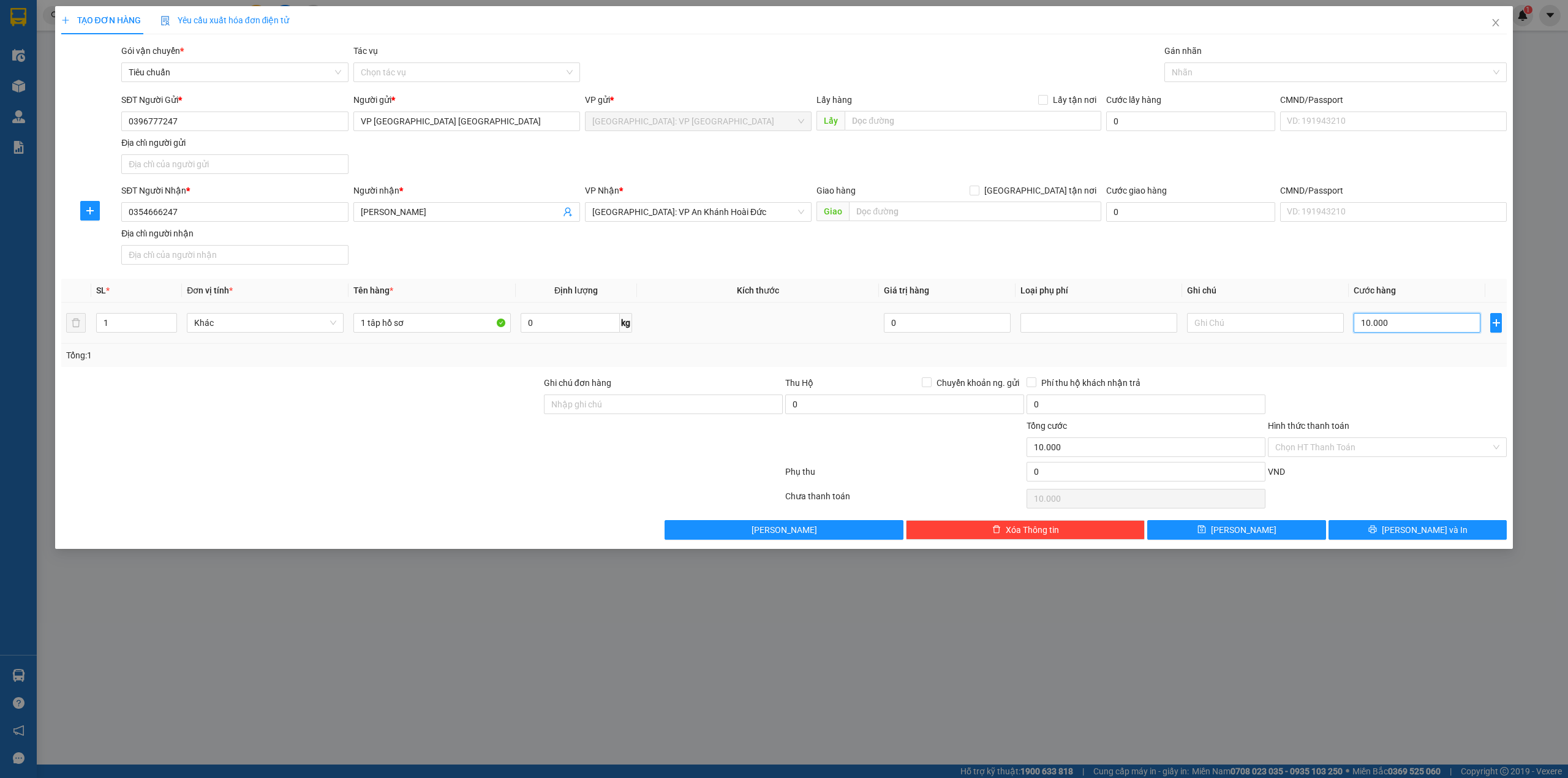
type input "0"
type input "10"
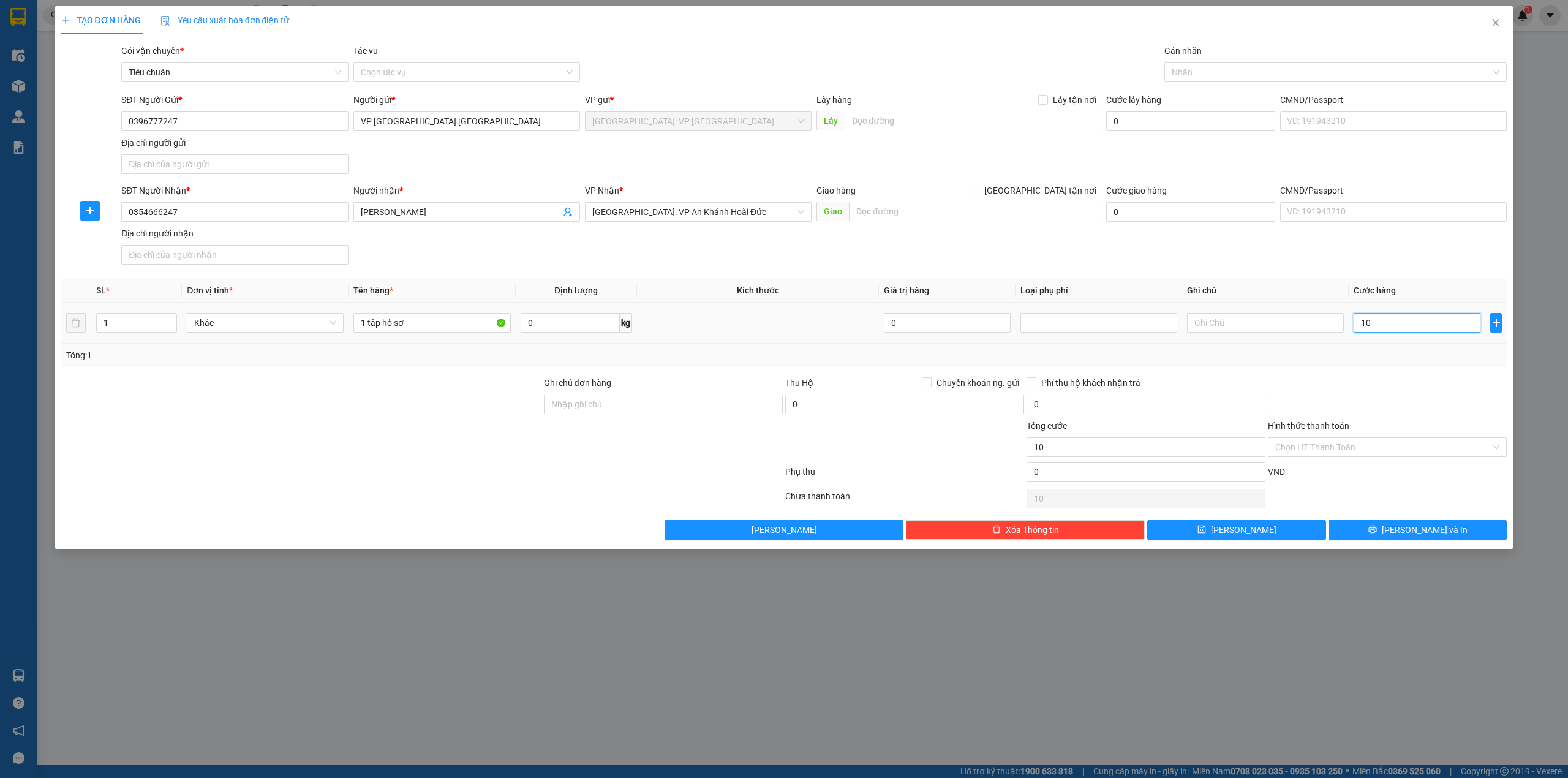
type input "100"
type input "1.000"
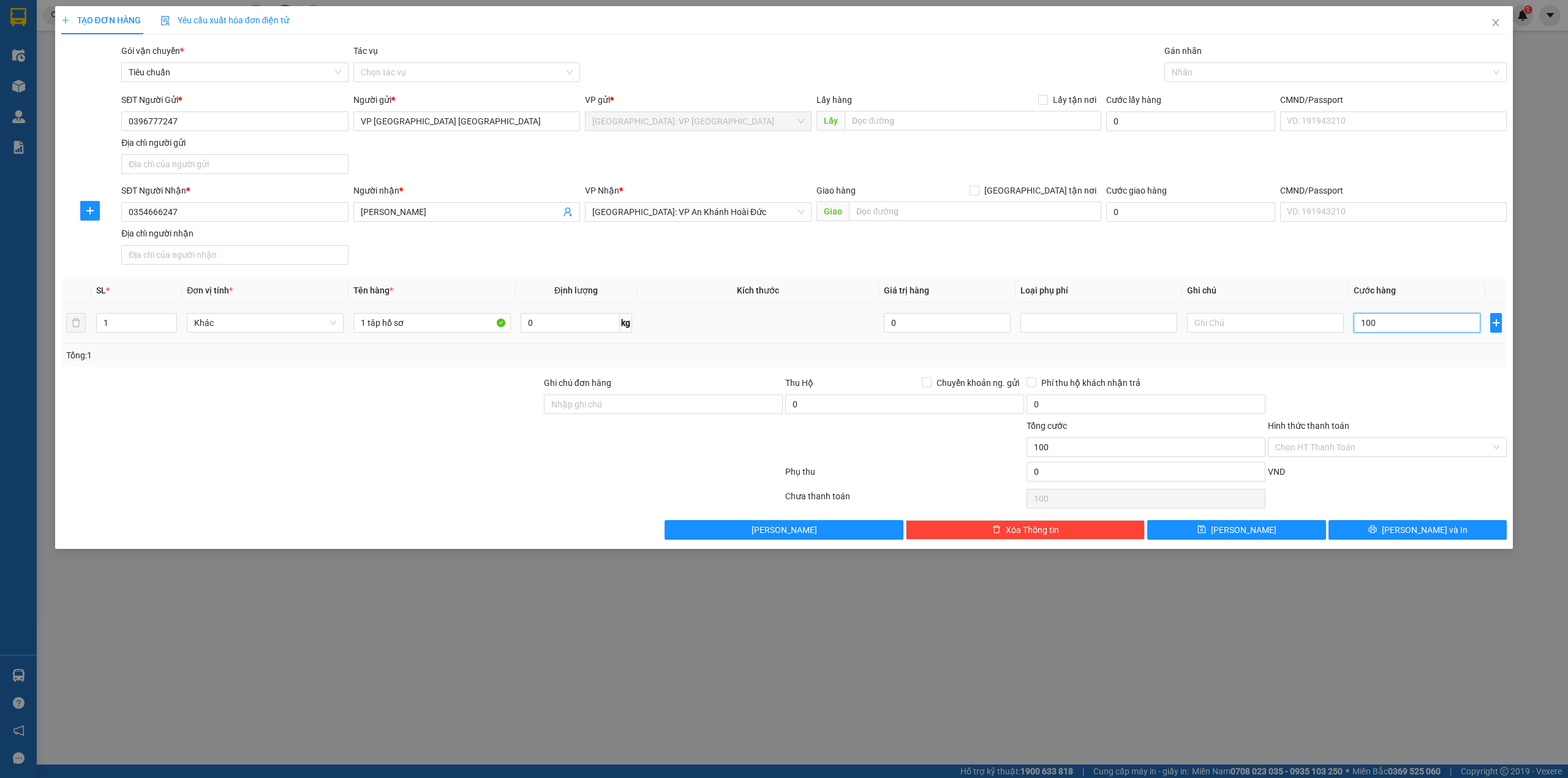
type input "1.000"
type input "1.000.000"
click at [1081, 450] on input "1.000.000" at bounding box center [1145, 447] width 238 height 19
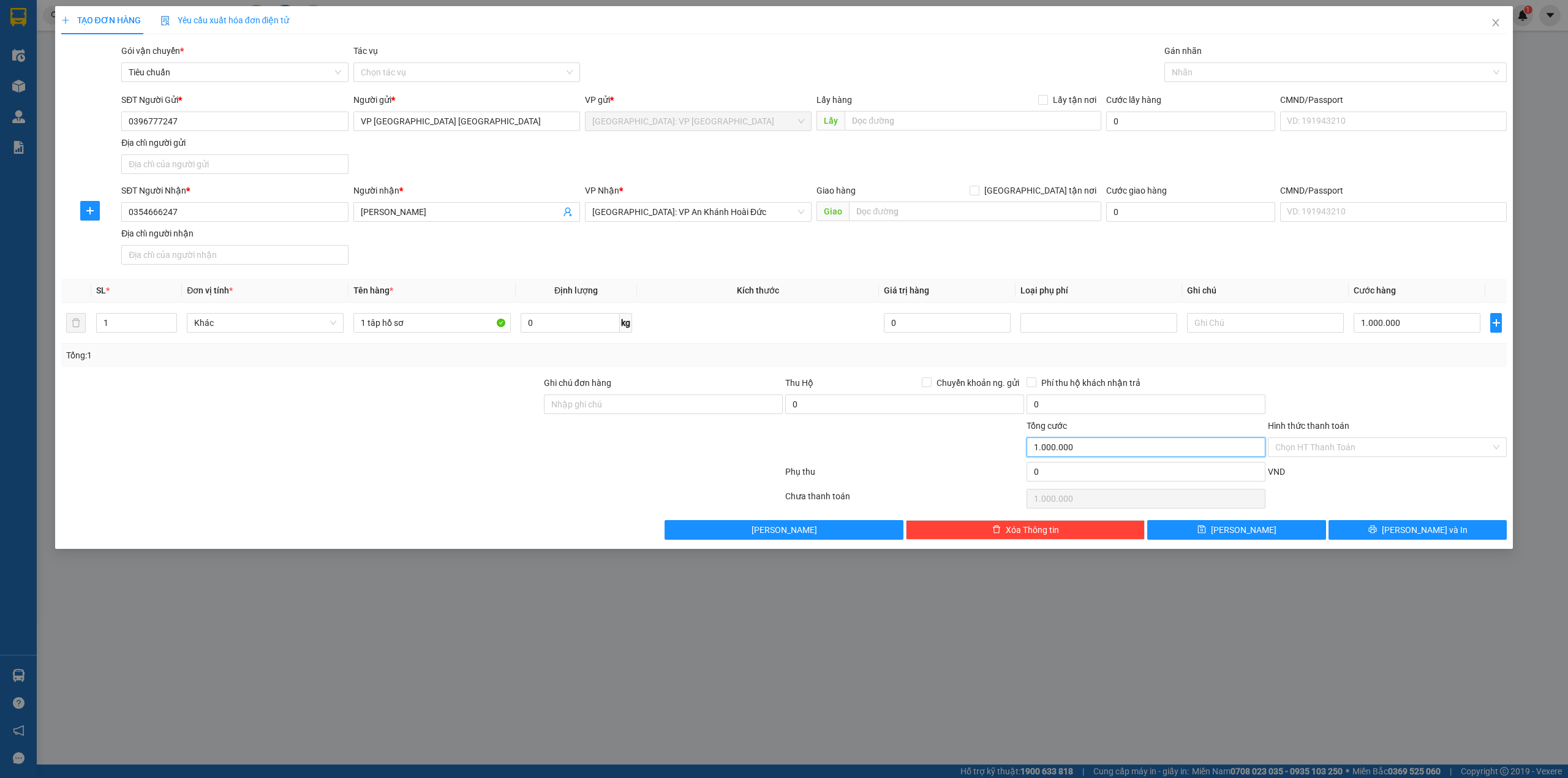
drag, startPoint x: 1081, startPoint y: 450, endPoint x: 1060, endPoint y: 450, distance: 21.0
click at [1060, 450] on input "1.000.000" at bounding box center [1145, 447] width 238 height 19
click at [1413, 327] on input "1.000.000" at bounding box center [1417, 322] width 127 height 19
type input "100.000"
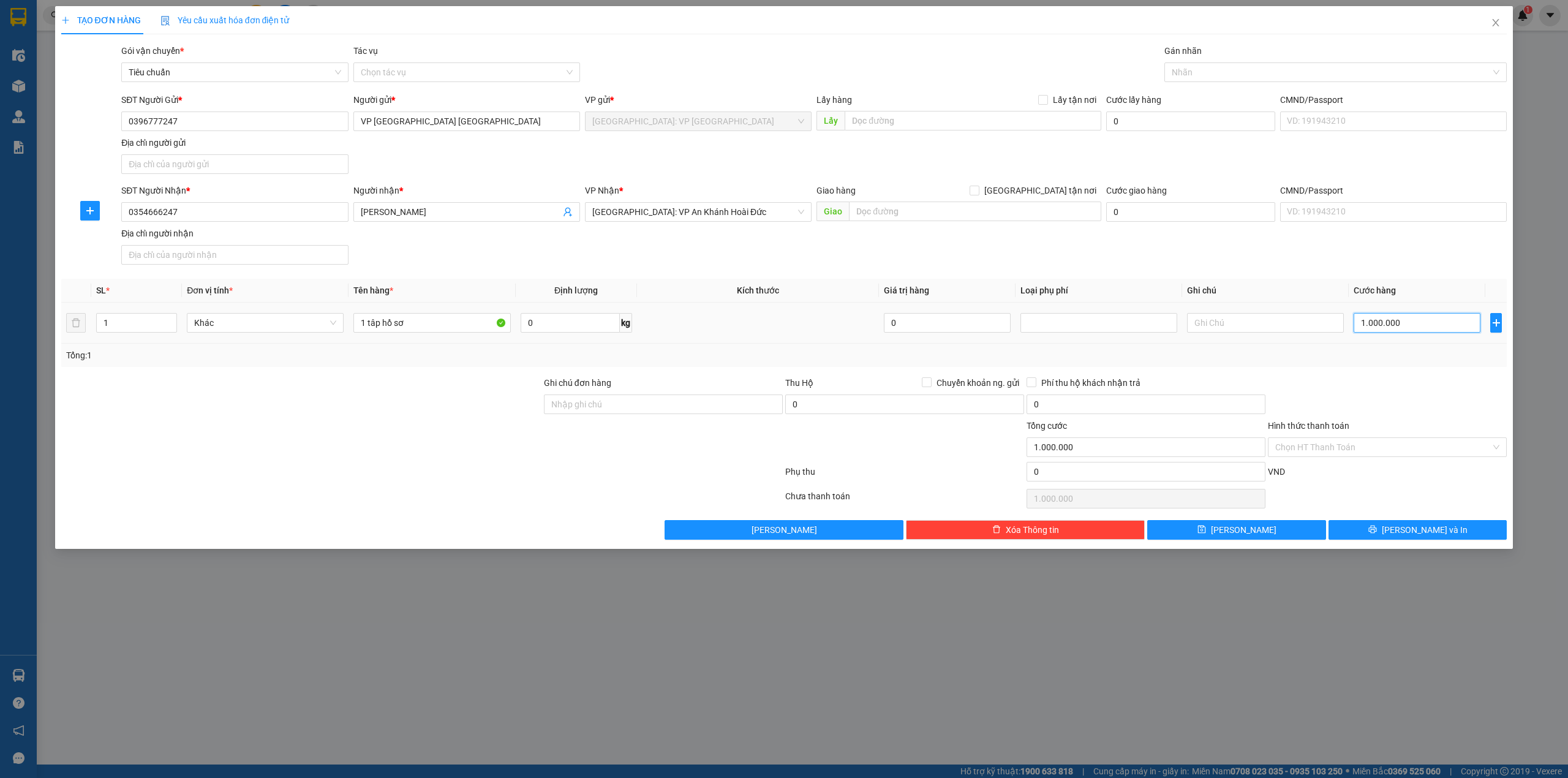
type input "100.000"
type input "10.000"
type input "1.000"
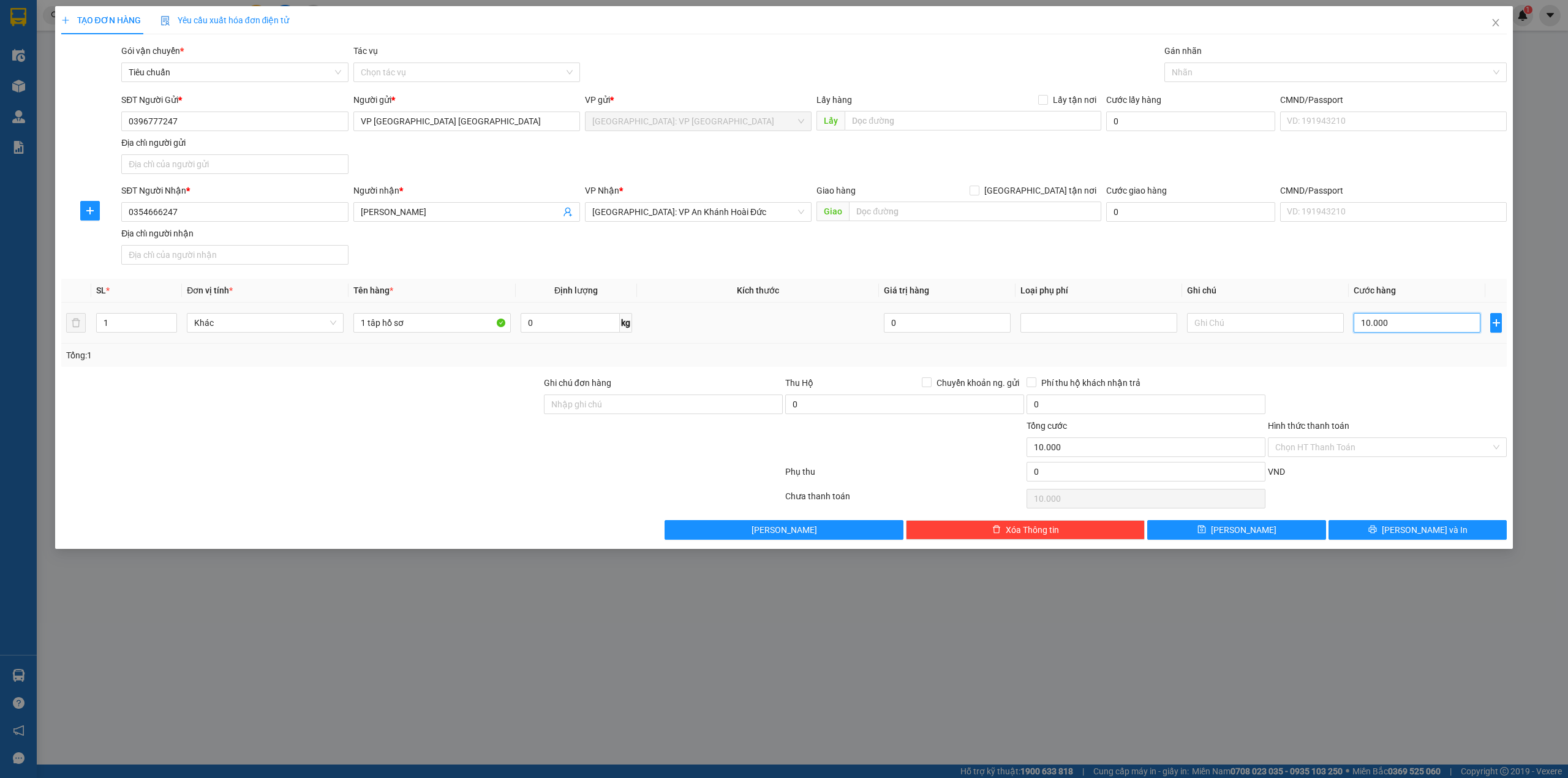
type input "1.000"
type input "1.000.000"
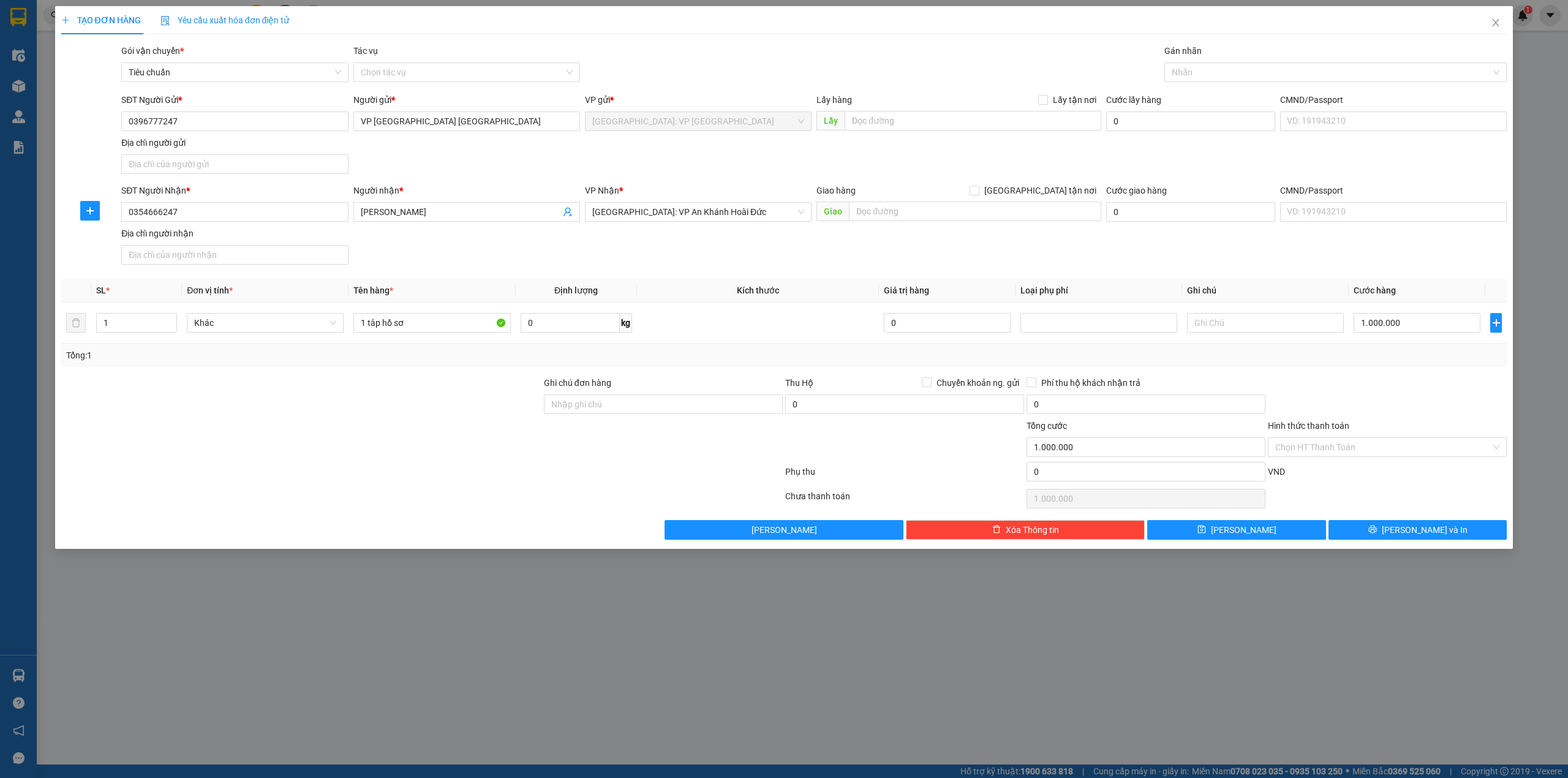
click at [1133, 253] on div "SĐT Người Nhận * 0354666247 Người nhận * Hr Bảo An VP Nhận * [GEOGRAPHIC_DATA]:…" at bounding box center [814, 226] width 1391 height 86
click at [1403, 322] on input "1.000.000" at bounding box center [1417, 322] width 127 height 19
type input "0"
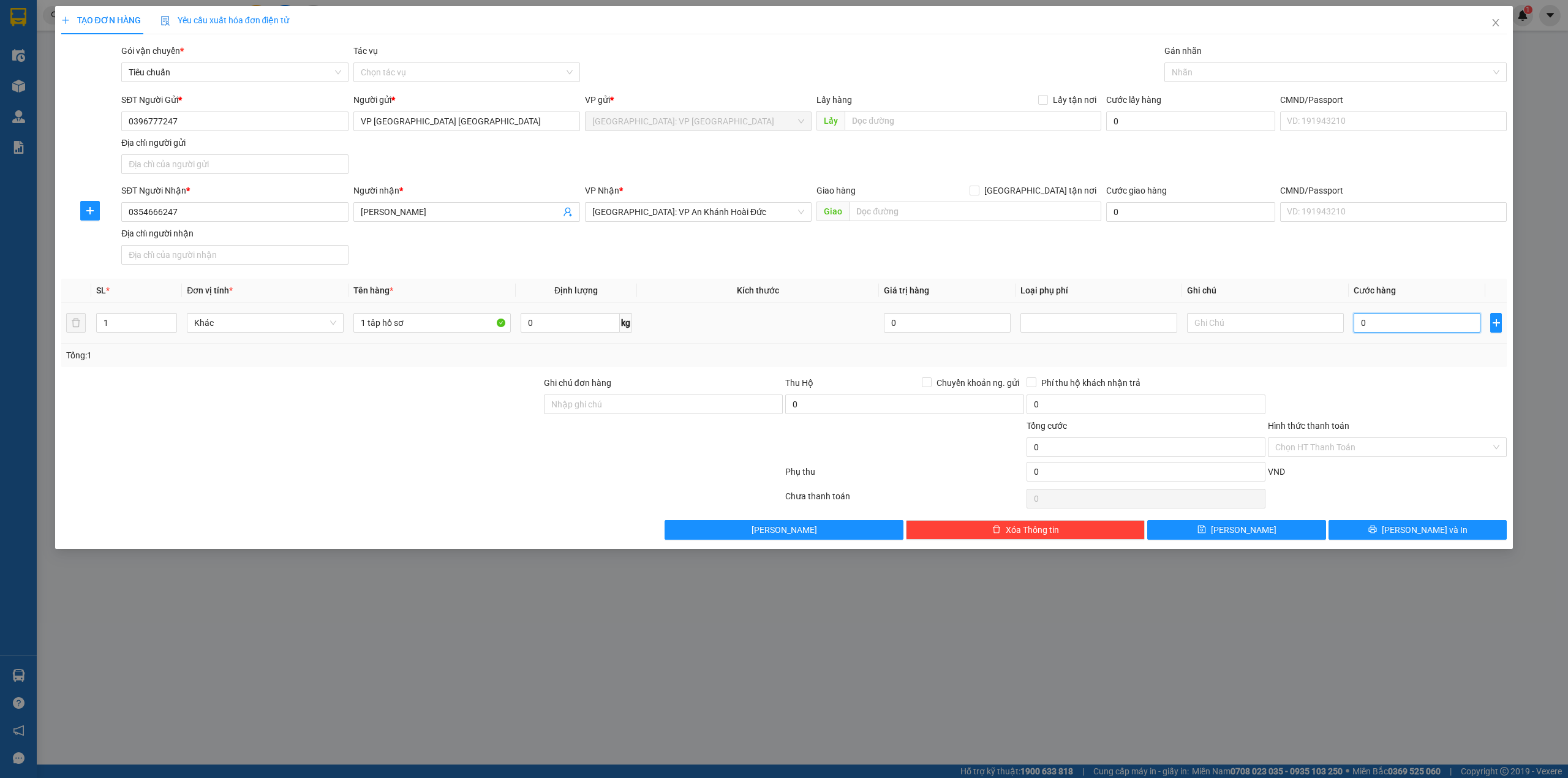
type input "10"
type input "10.000"
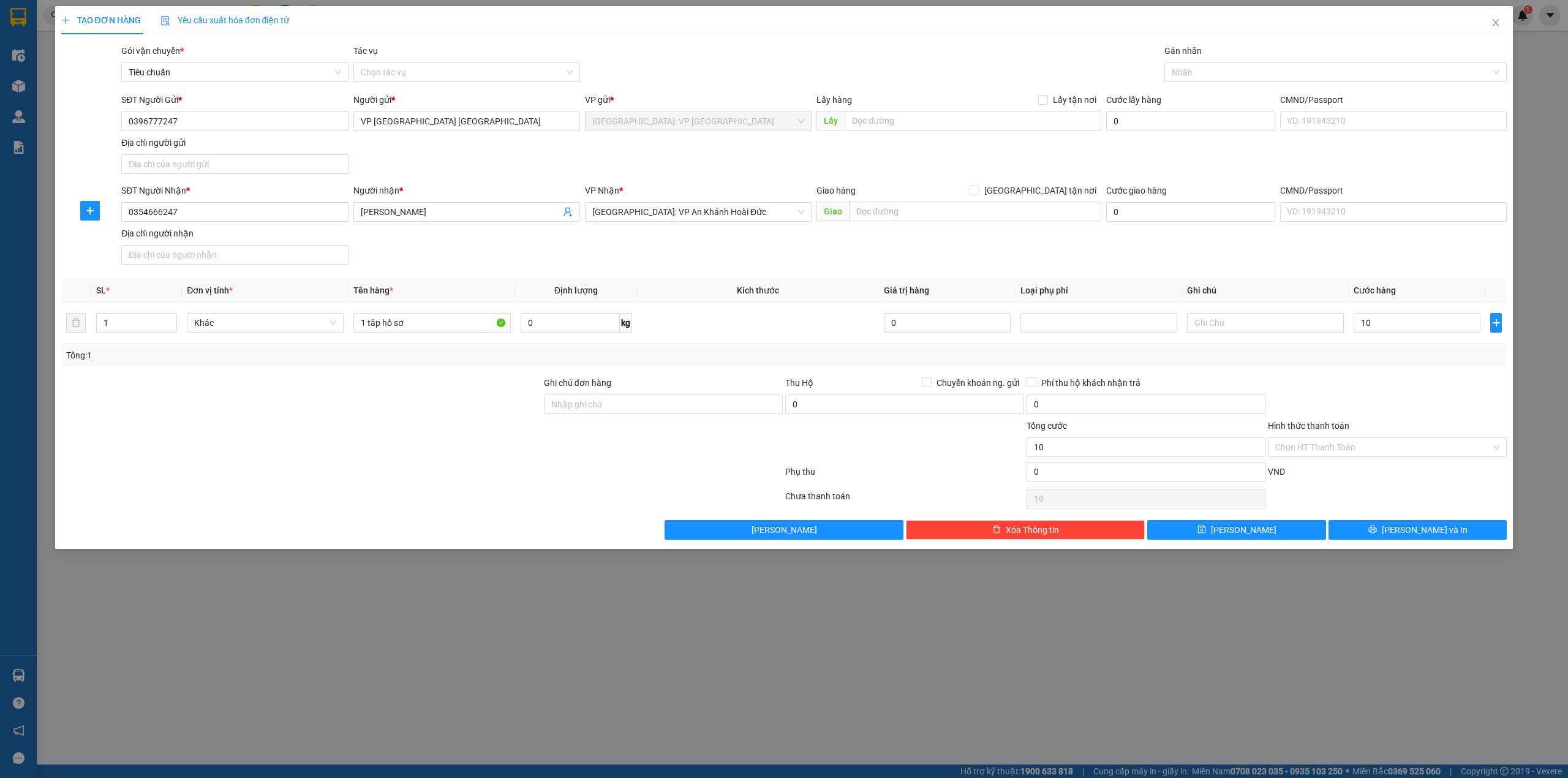
type input "10.000"
click at [1395, 361] on div "Tổng: 1" at bounding box center [784, 355] width 1436 height 13
click at [966, 327] on input "0" at bounding box center [947, 322] width 127 height 19
type input "0"
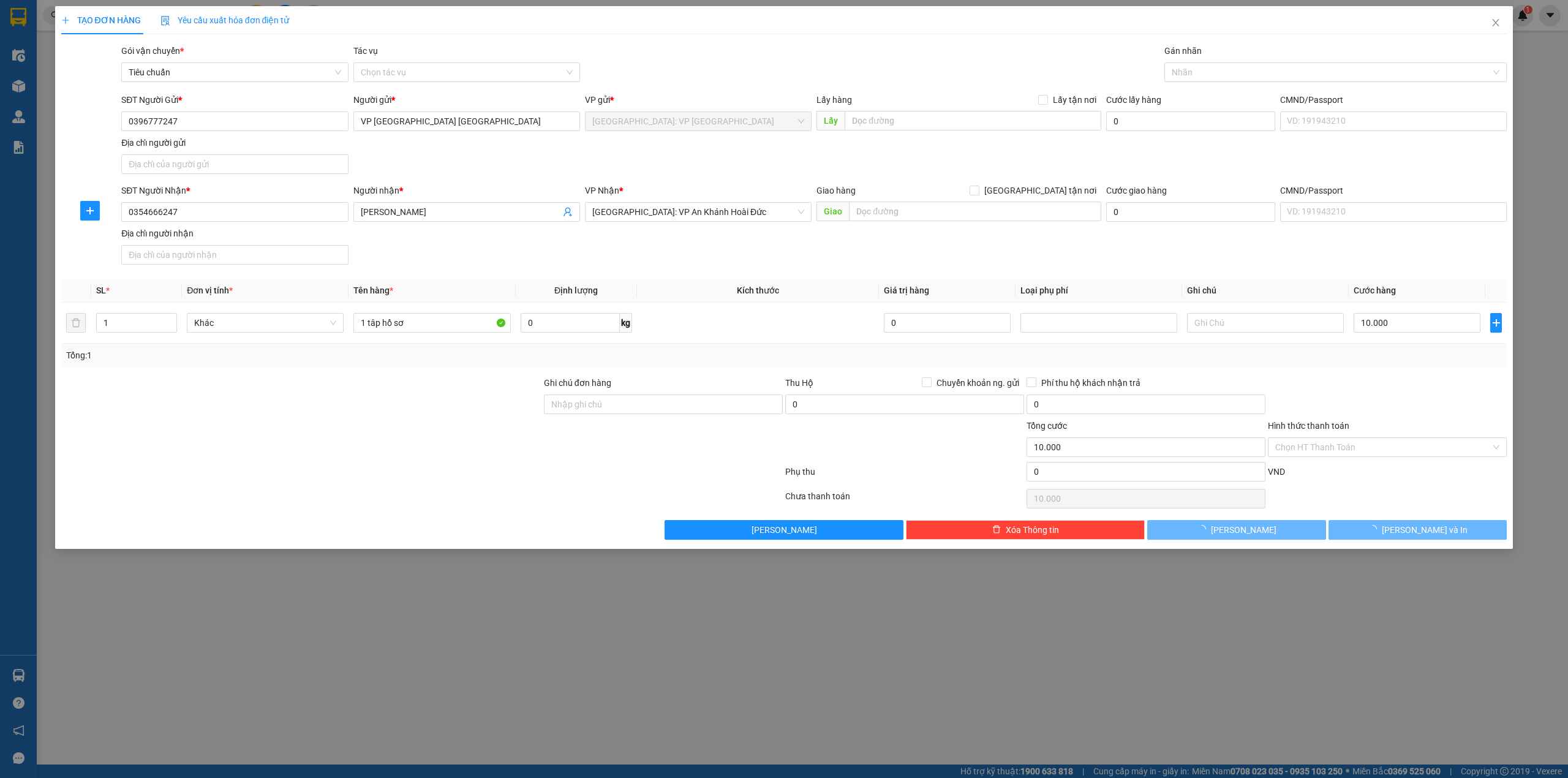
type input "0"
click at [259, 501] on div at bounding box center [422, 499] width 724 height 24
click at [1265, 532] on button "Lưu" at bounding box center [1236, 529] width 179 height 19
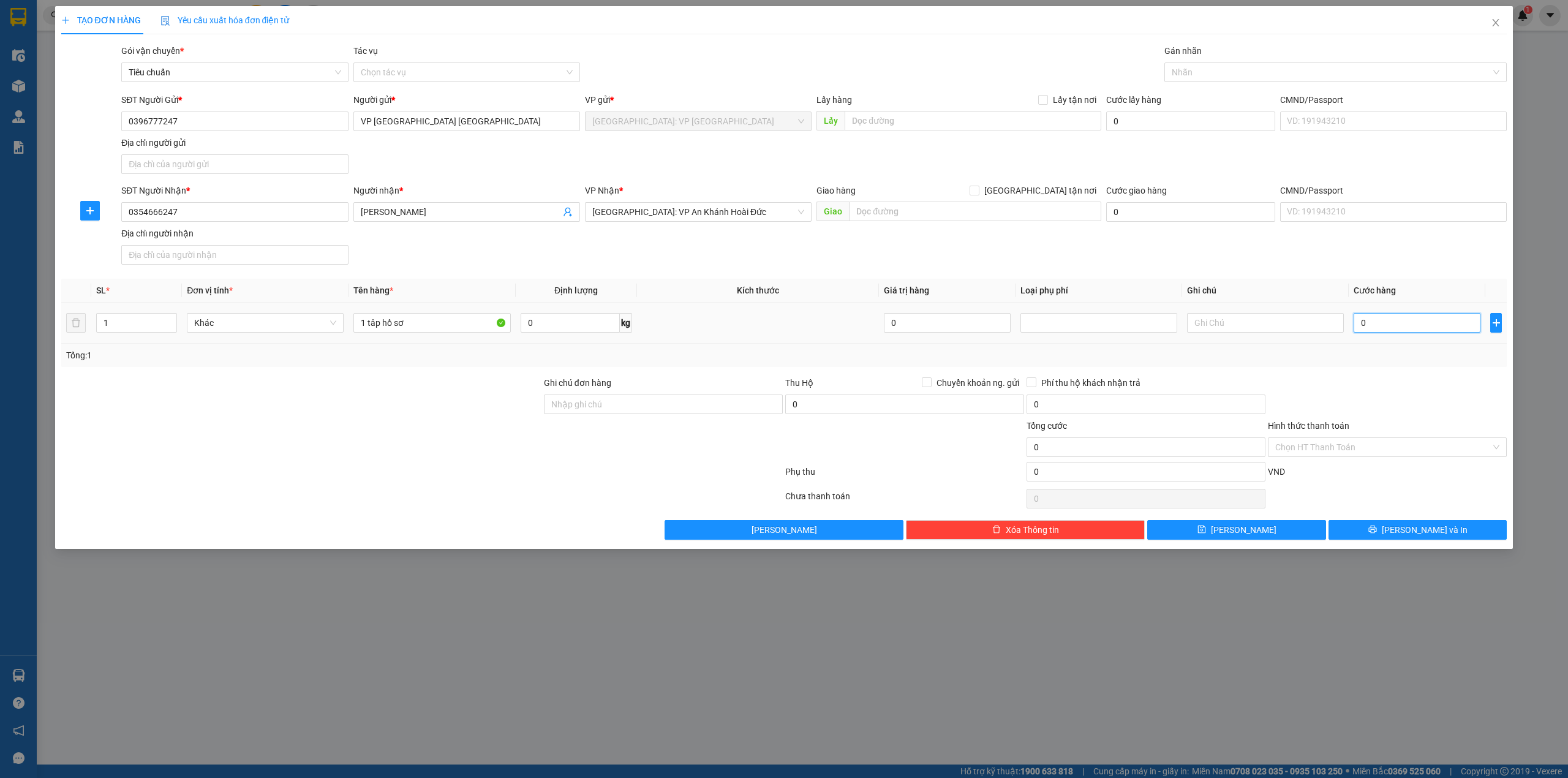
click at [1361, 322] on input "0" at bounding box center [1417, 322] width 127 height 19
click at [1402, 312] on td "0" at bounding box center [1417, 322] width 136 height 41
click at [1361, 320] on input "0" at bounding box center [1417, 322] width 127 height 19
type input "10"
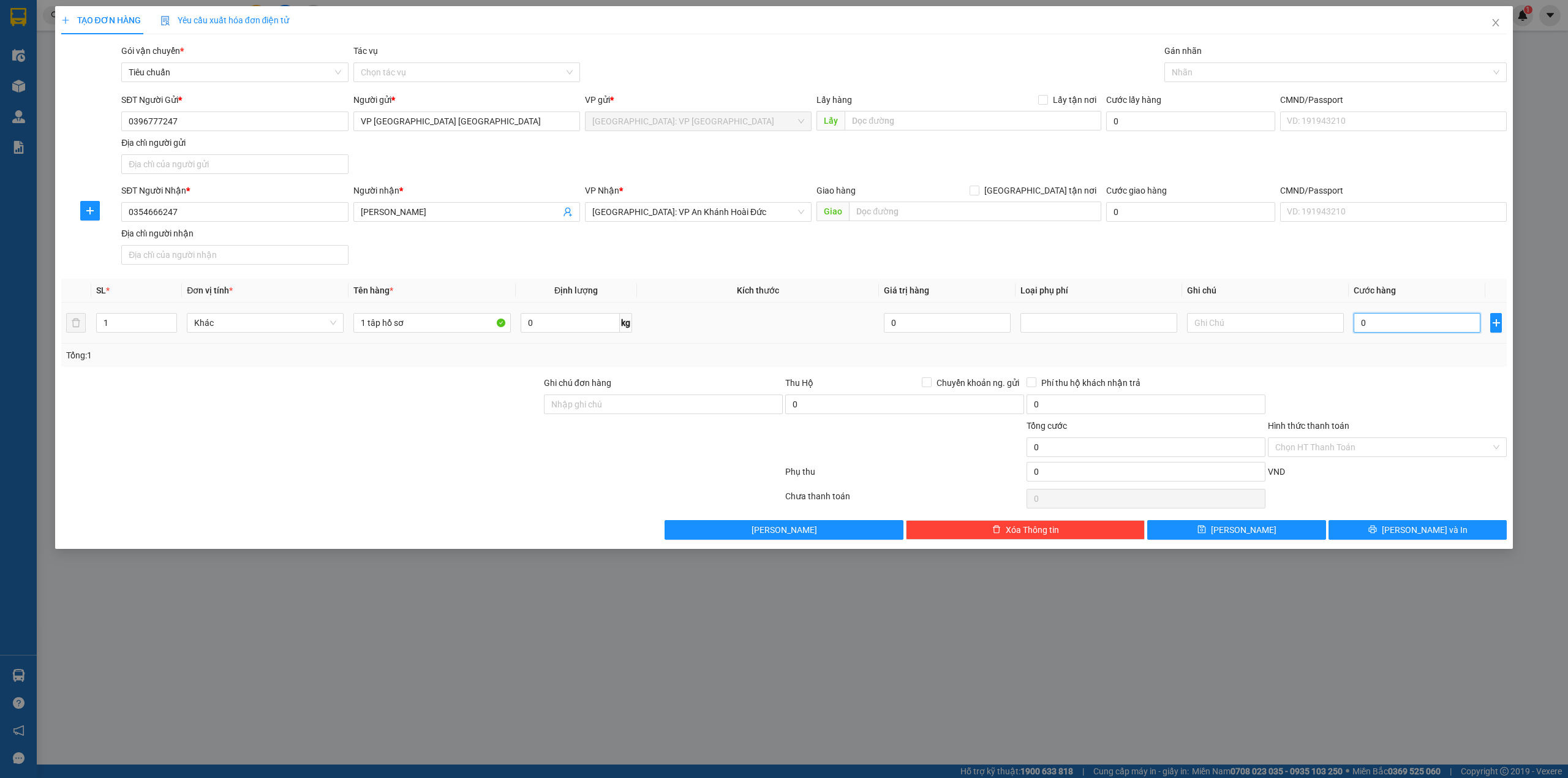
type input "10"
type input "10.000"
click at [1388, 358] on div "Tổng: 1" at bounding box center [784, 355] width 1436 height 13
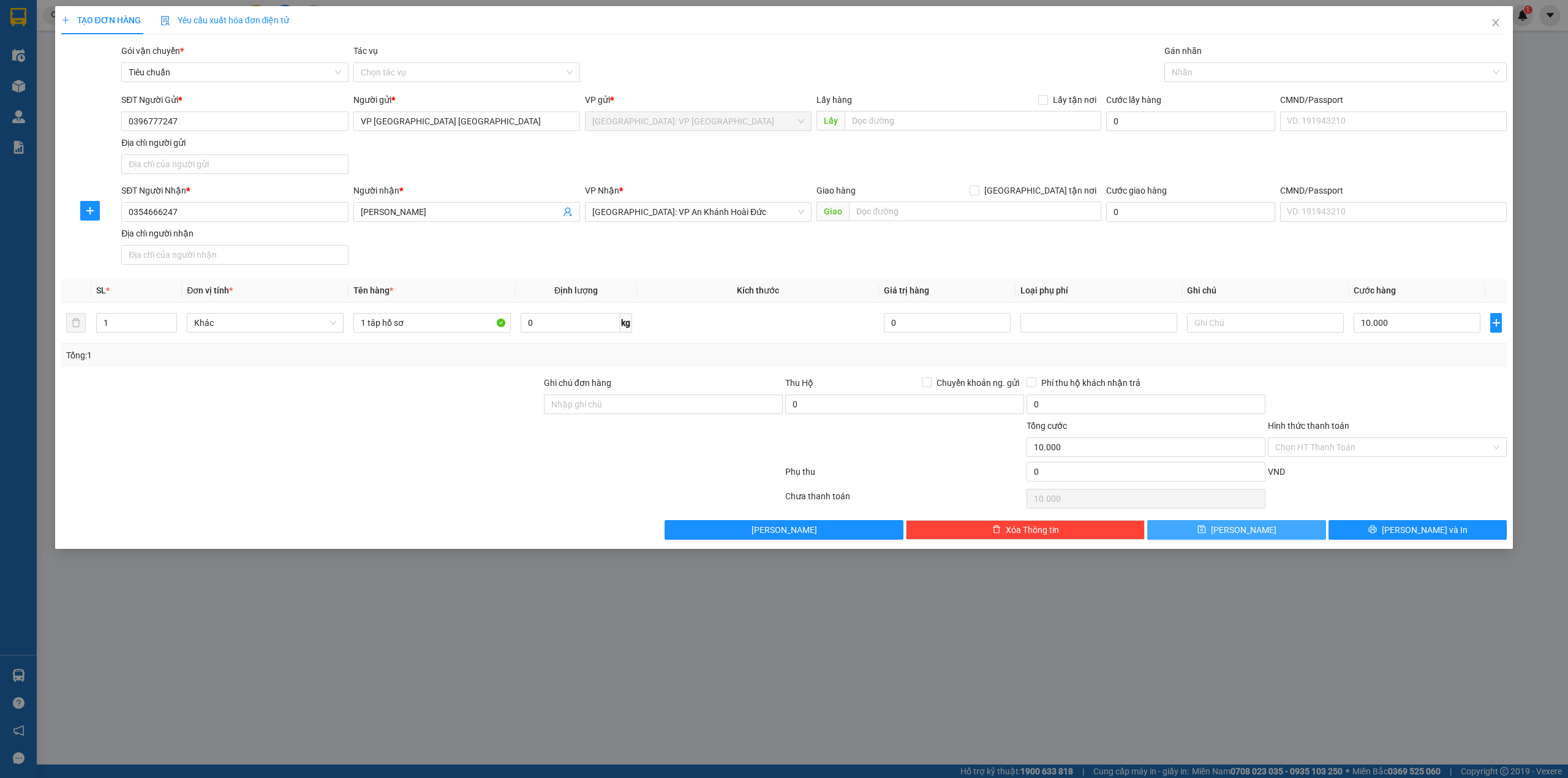
click at [1306, 540] on button "Lưu" at bounding box center [1236, 529] width 179 height 19
type input "0"
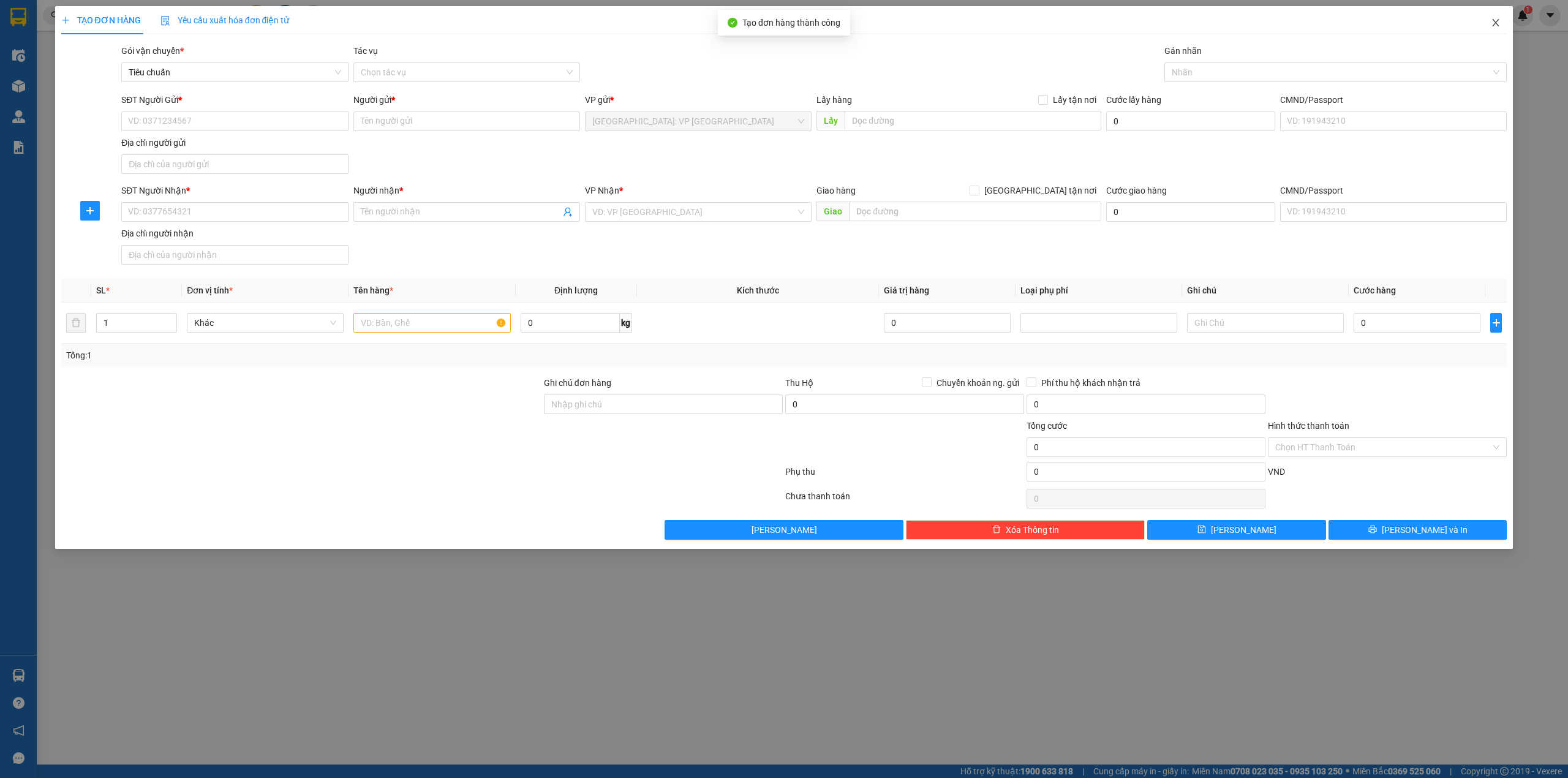
click at [1501, 21] on span "Close" at bounding box center [1495, 23] width 34 height 34
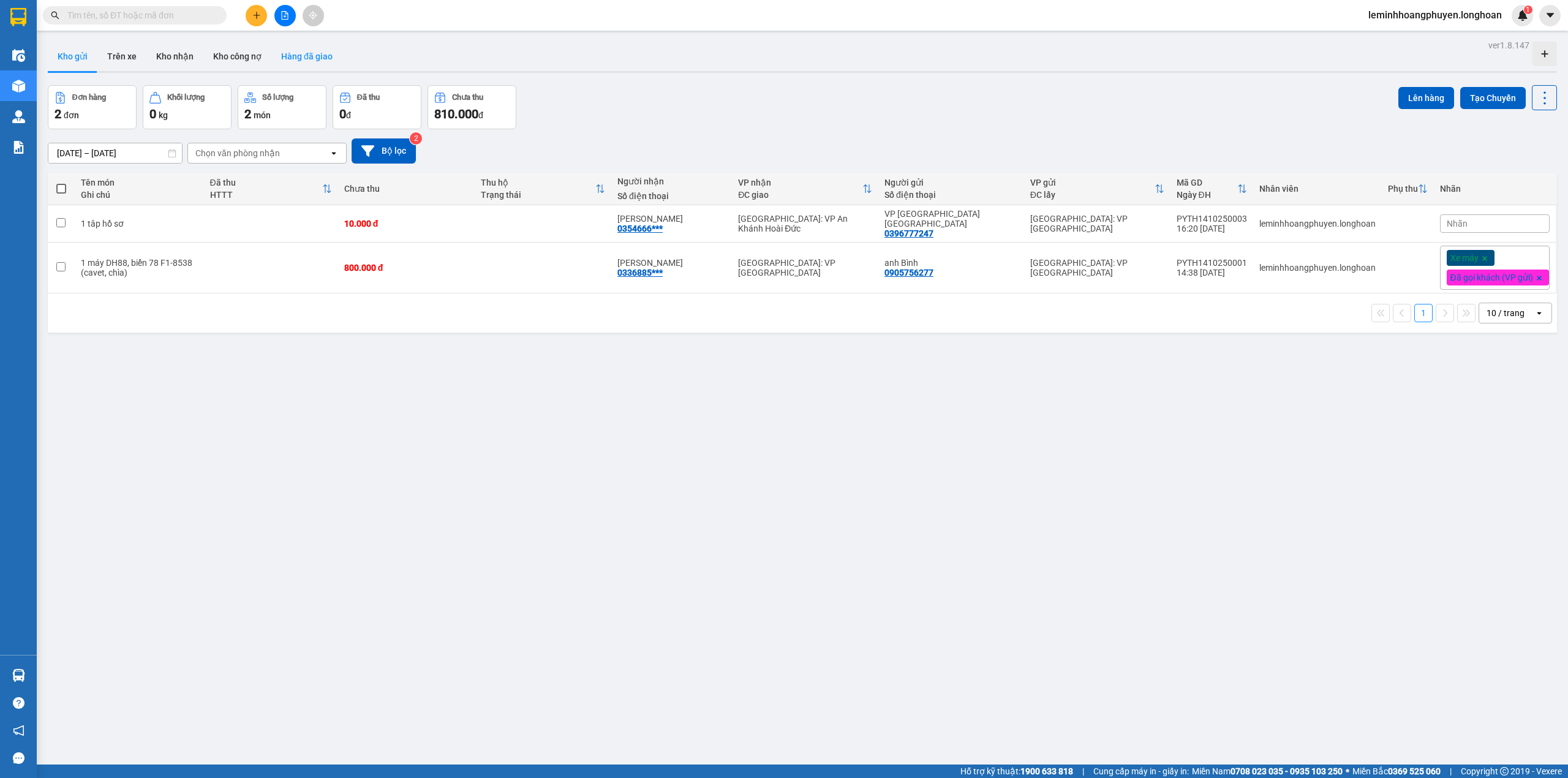
click at [294, 66] on button "Hàng đã giao" at bounding box center [307, 57] width 71 height 30
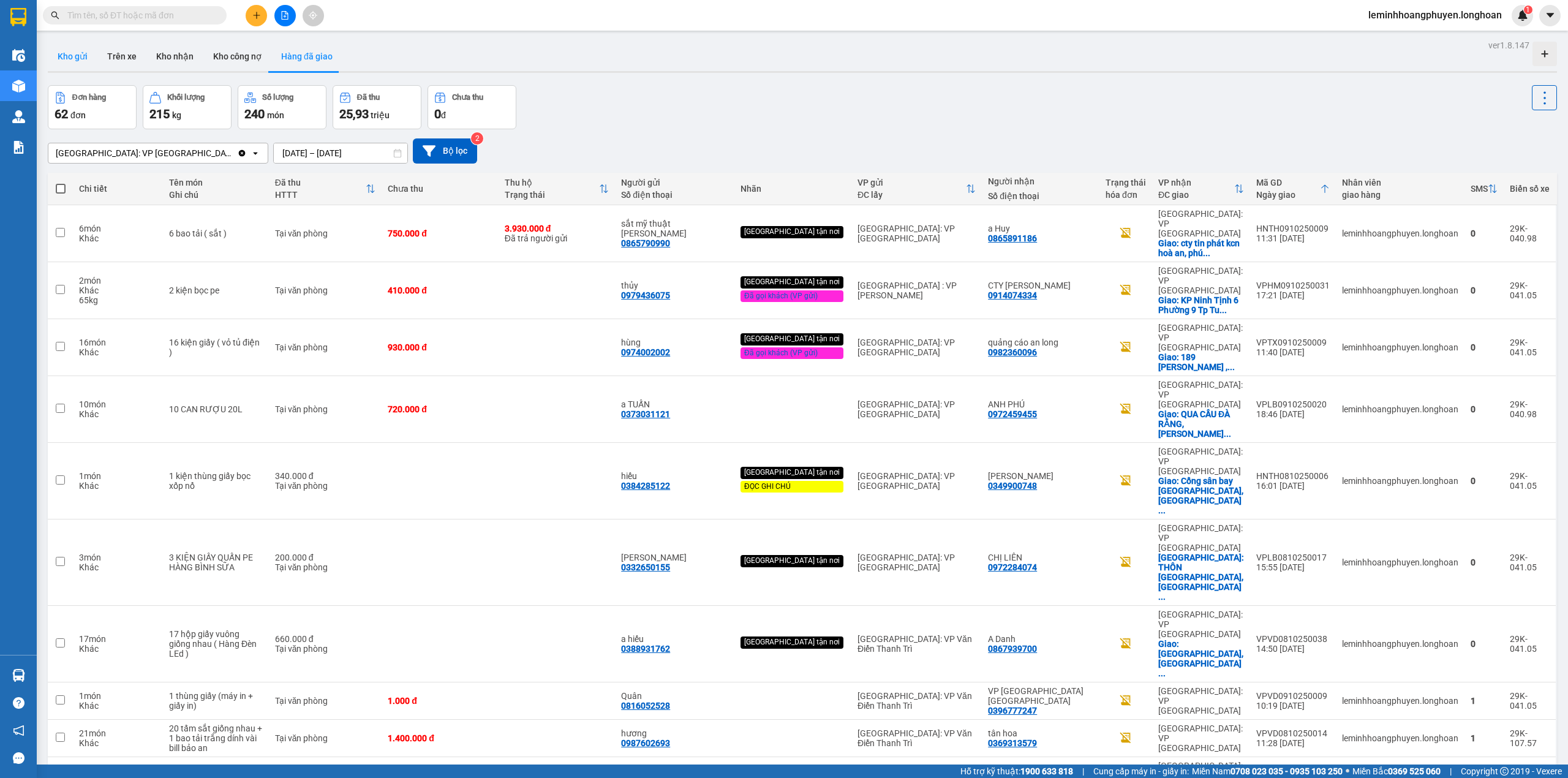
click at [59, 49] on button "Kho gửi" at bounding box center [73, 57] width 50 height 30
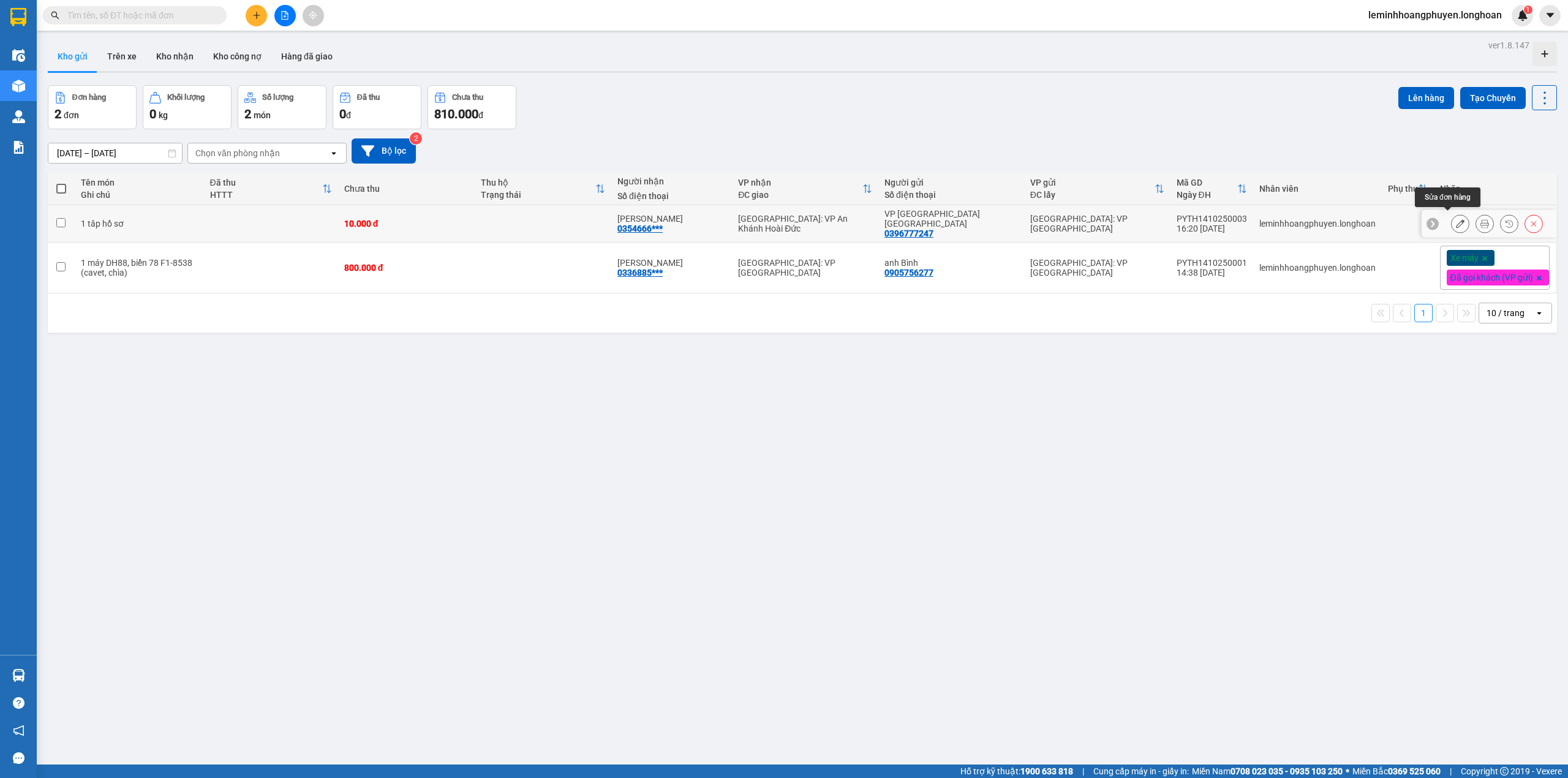
click at [1452, 214] on button at bounding box center [1461, 224] width 17 height 22
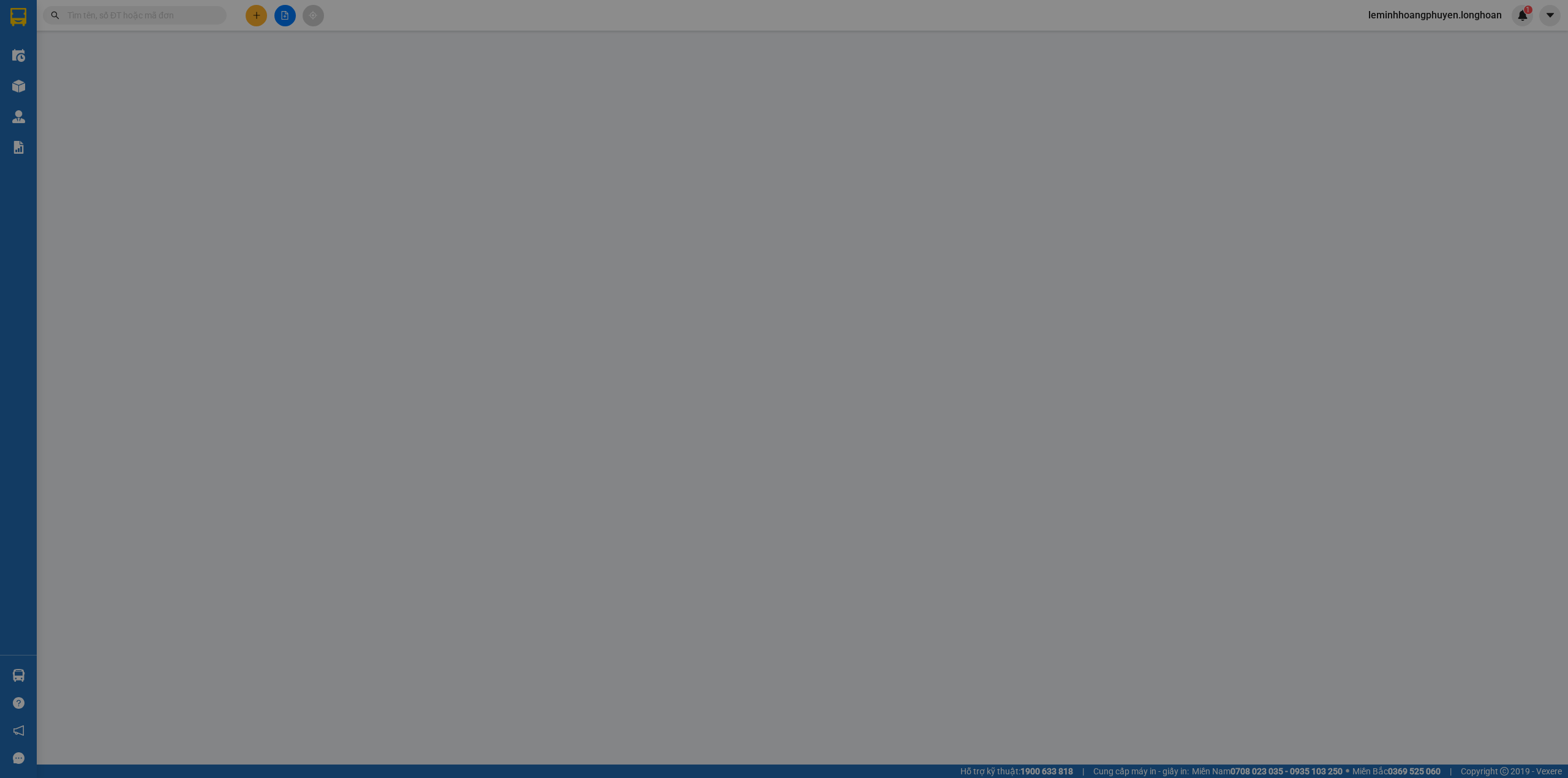
type input "0396777247"
type input "VP [GEOGRAPHIC_DATA] [GEOGRAPHIC_DATA]"
type input "0354666247"
type input "[PERSON_NAME]"
type input "0"
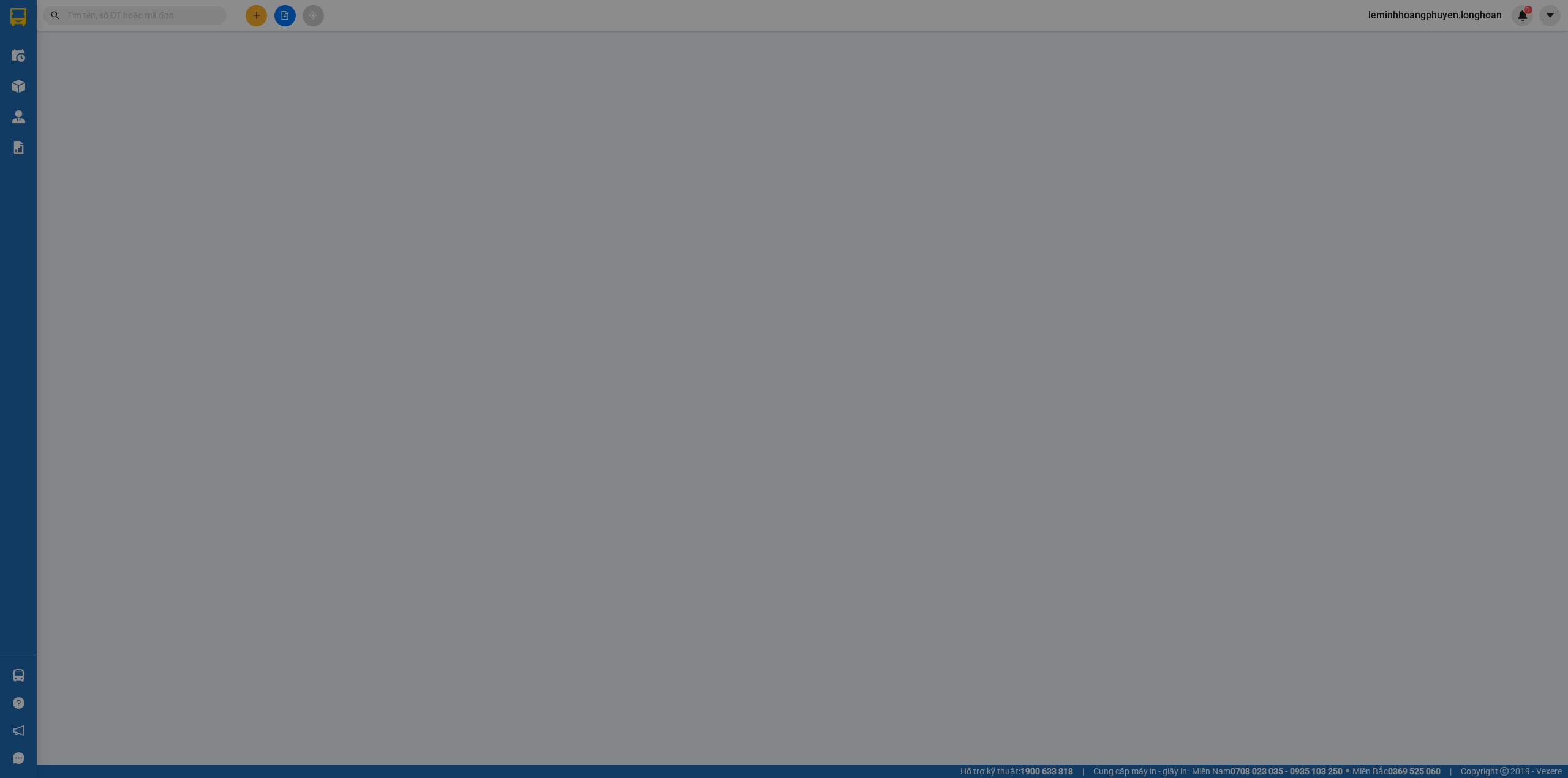
type input "10.000"
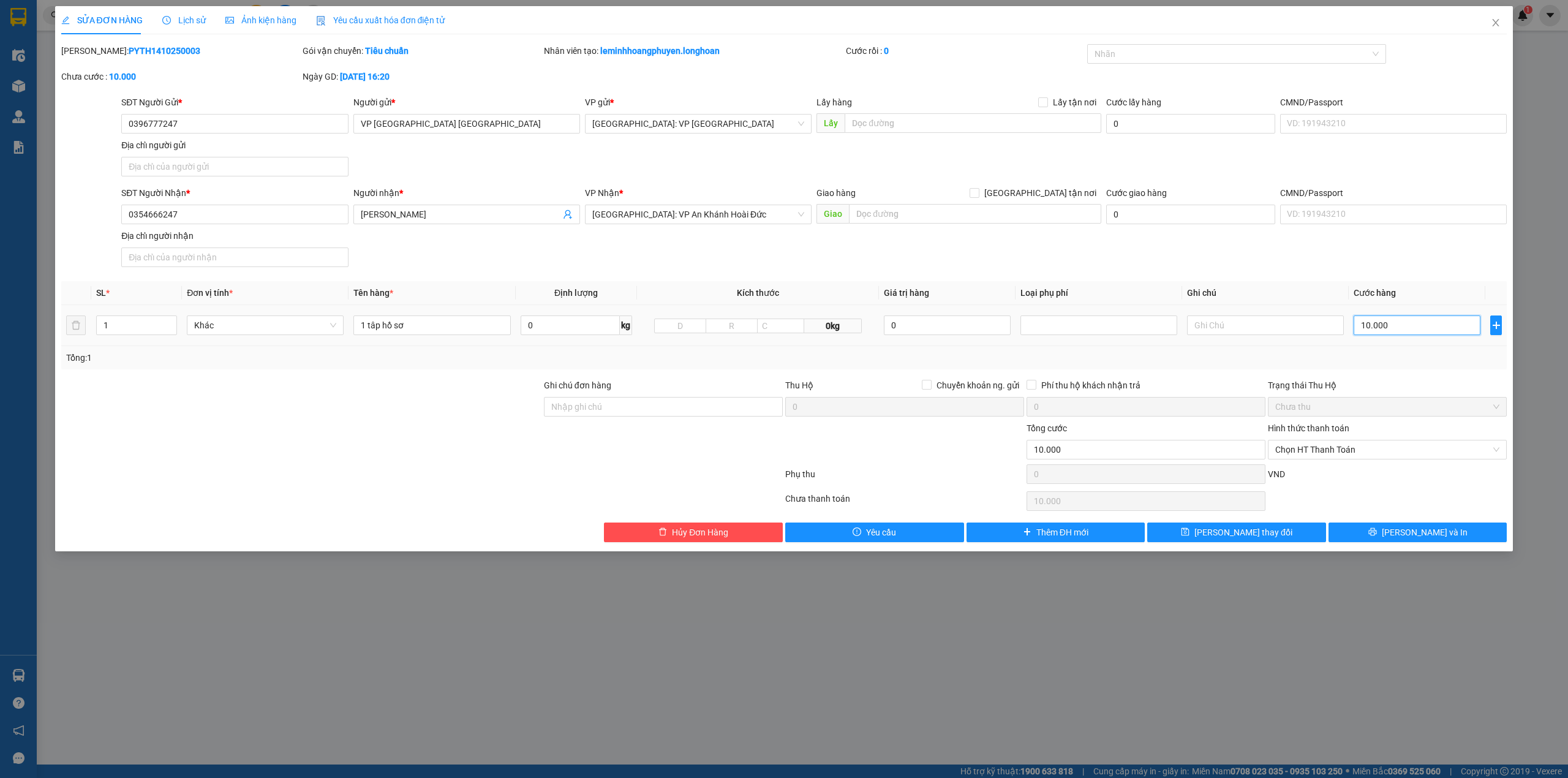
click at [1388, 321] on input "10.000" at bounding box center [1417, 325] width 127 height 19
click at [1392, 329] on input "10.000" at bounding box center [1417, 325] width 127 height 19
type input "1.000"
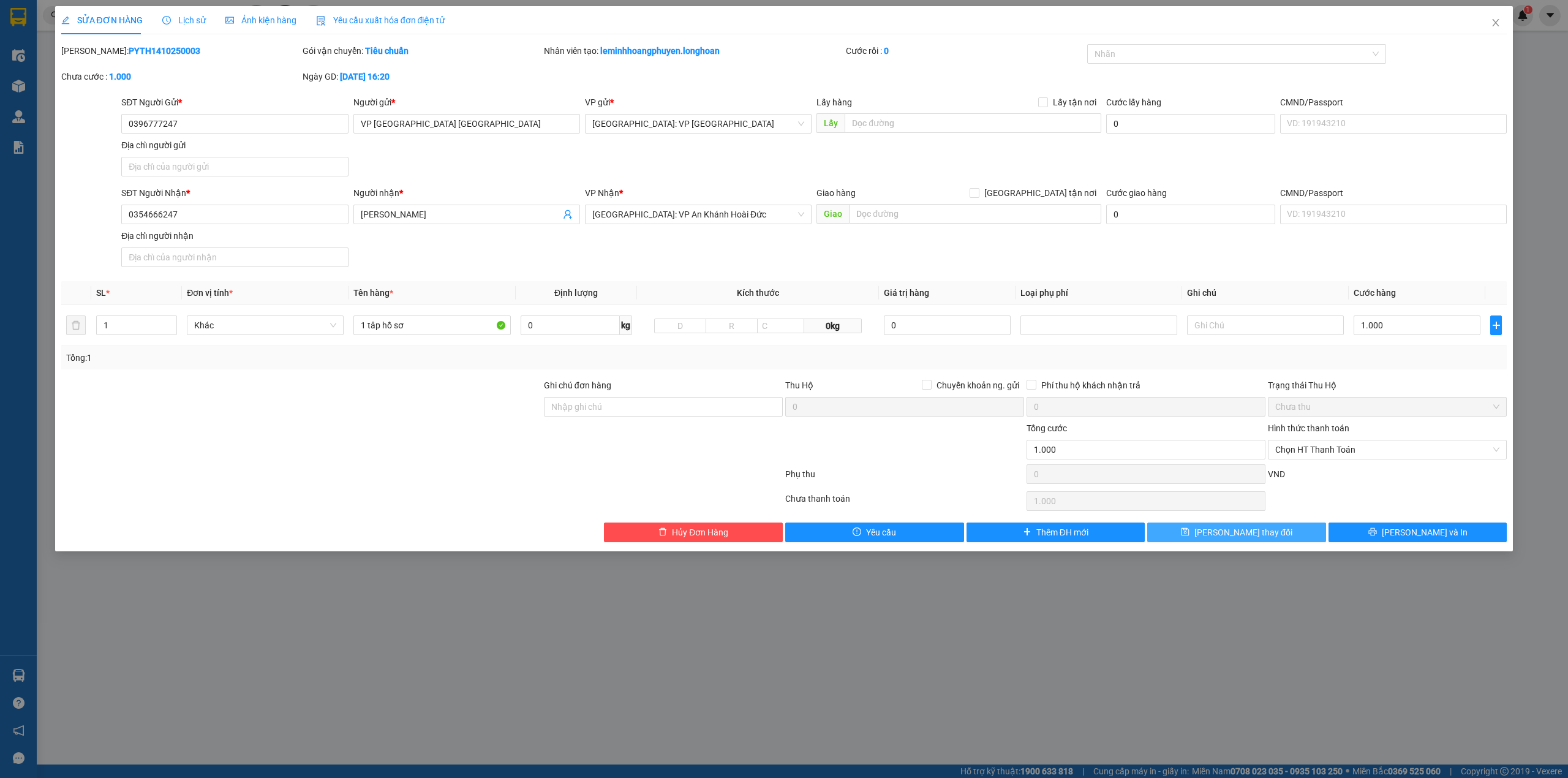
type input "1.000.000"
click at [1316, 534] on button "[PERSON_NAME] thay đổi" at bounding box center [1236, 532] width 179 height 19
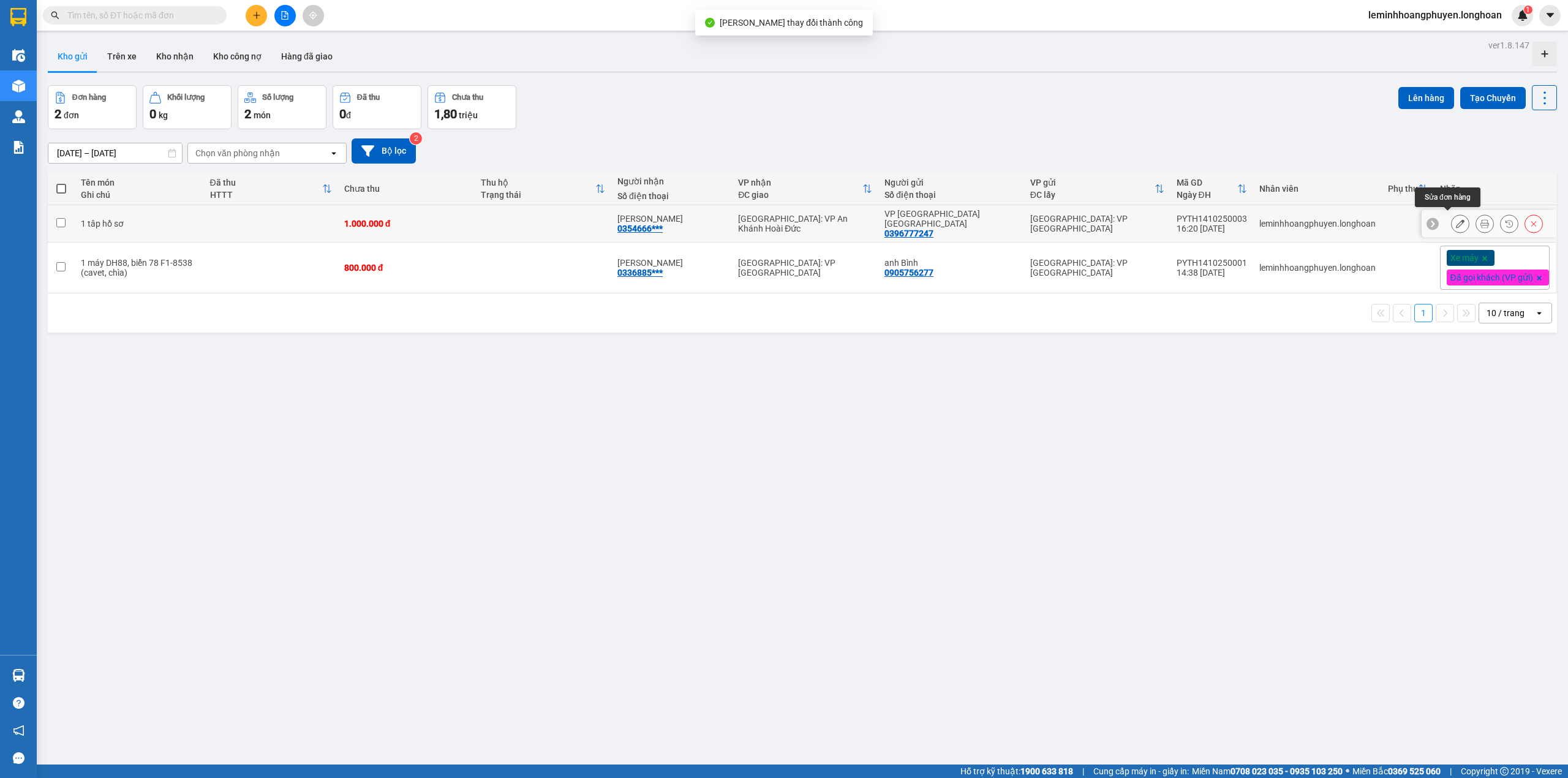
click at [1456, 219] on icon at bounding box center [1461, 224] width 9 height 9
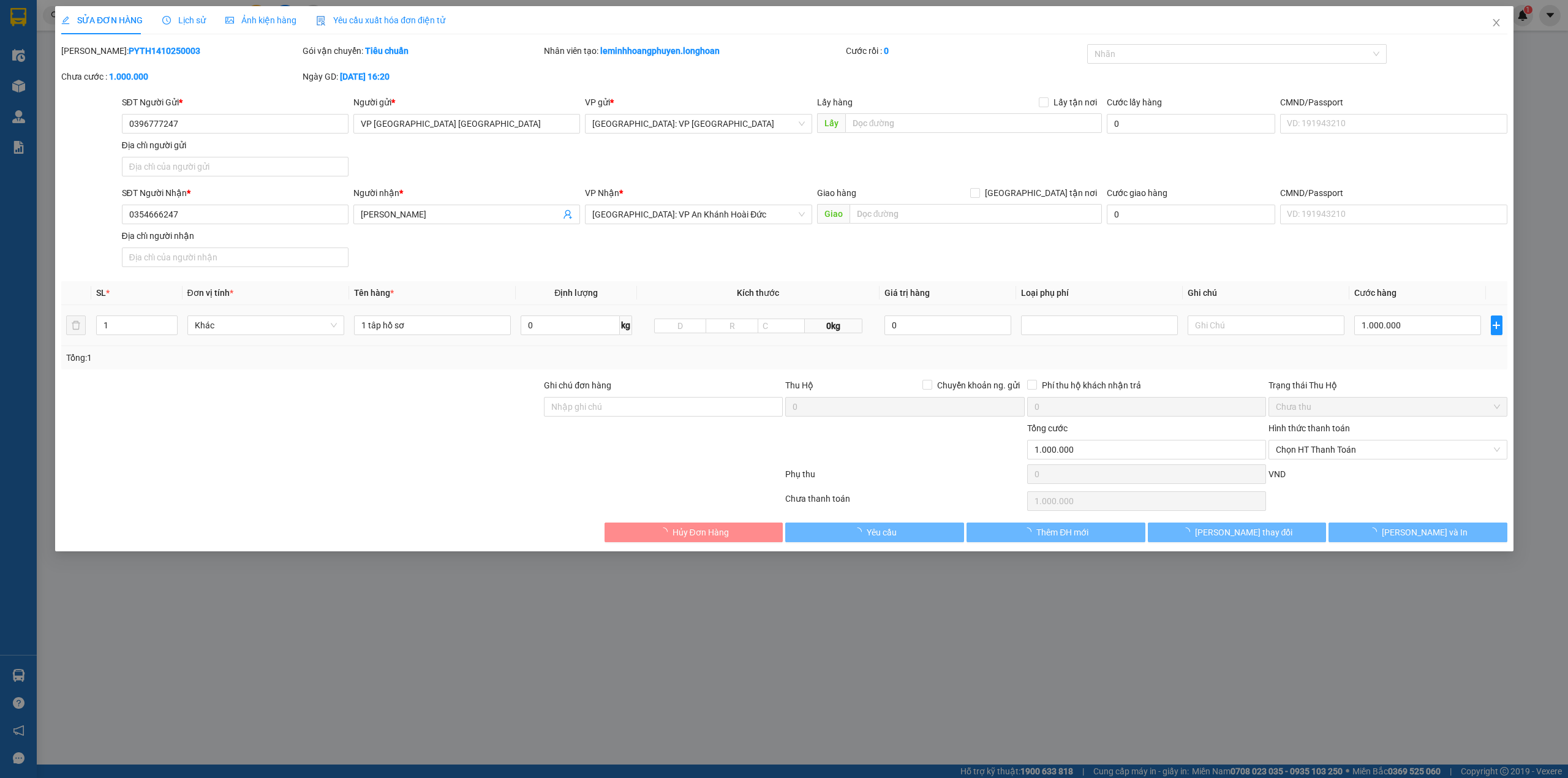
type input "0396777247"
type input "VP [GEOGRAPHIC_DATA] [GEOGRAPHIC_DATA]"
type input "0354666247"
type input "[PERSON_NAME]"
type input "0"
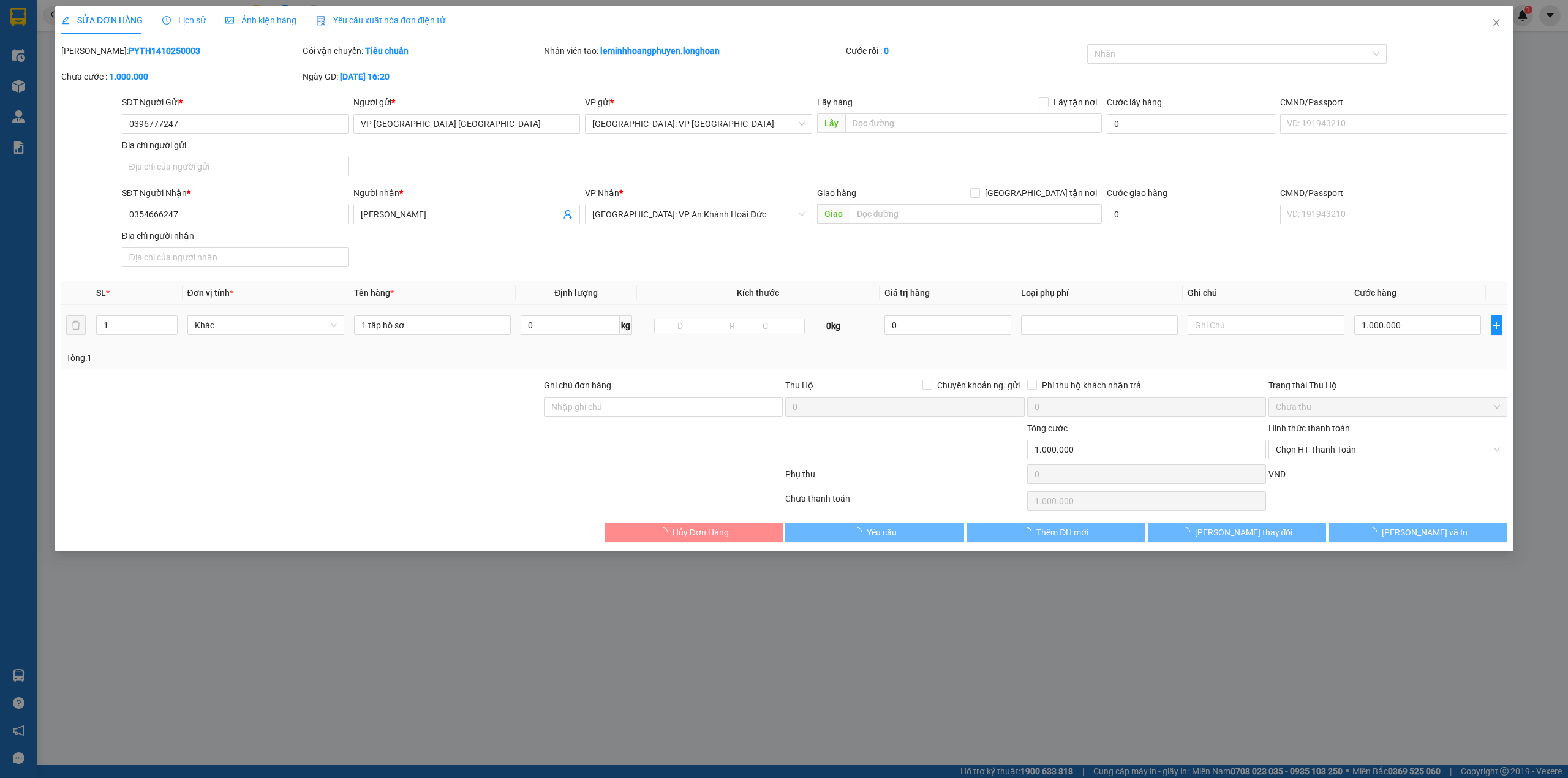
type input "1.000.000"
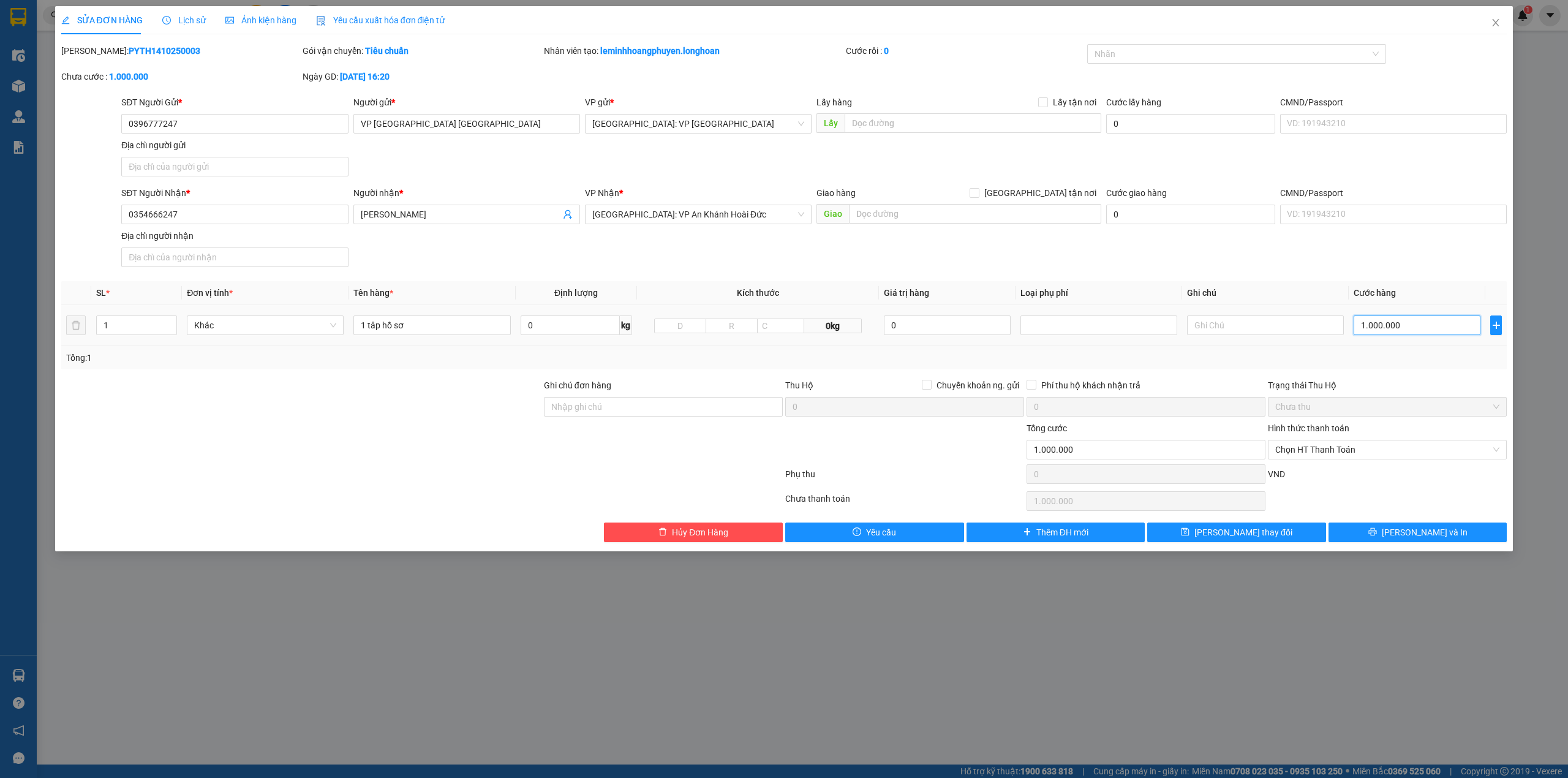
click at [1413, 319] on input "1.000.000" at bounding box center [1417, 325] width 127 height 19
click at [1414, 325] on input "1.000.000" at bounding box center [1417, 325] width 127 height 19
type input "100.000"
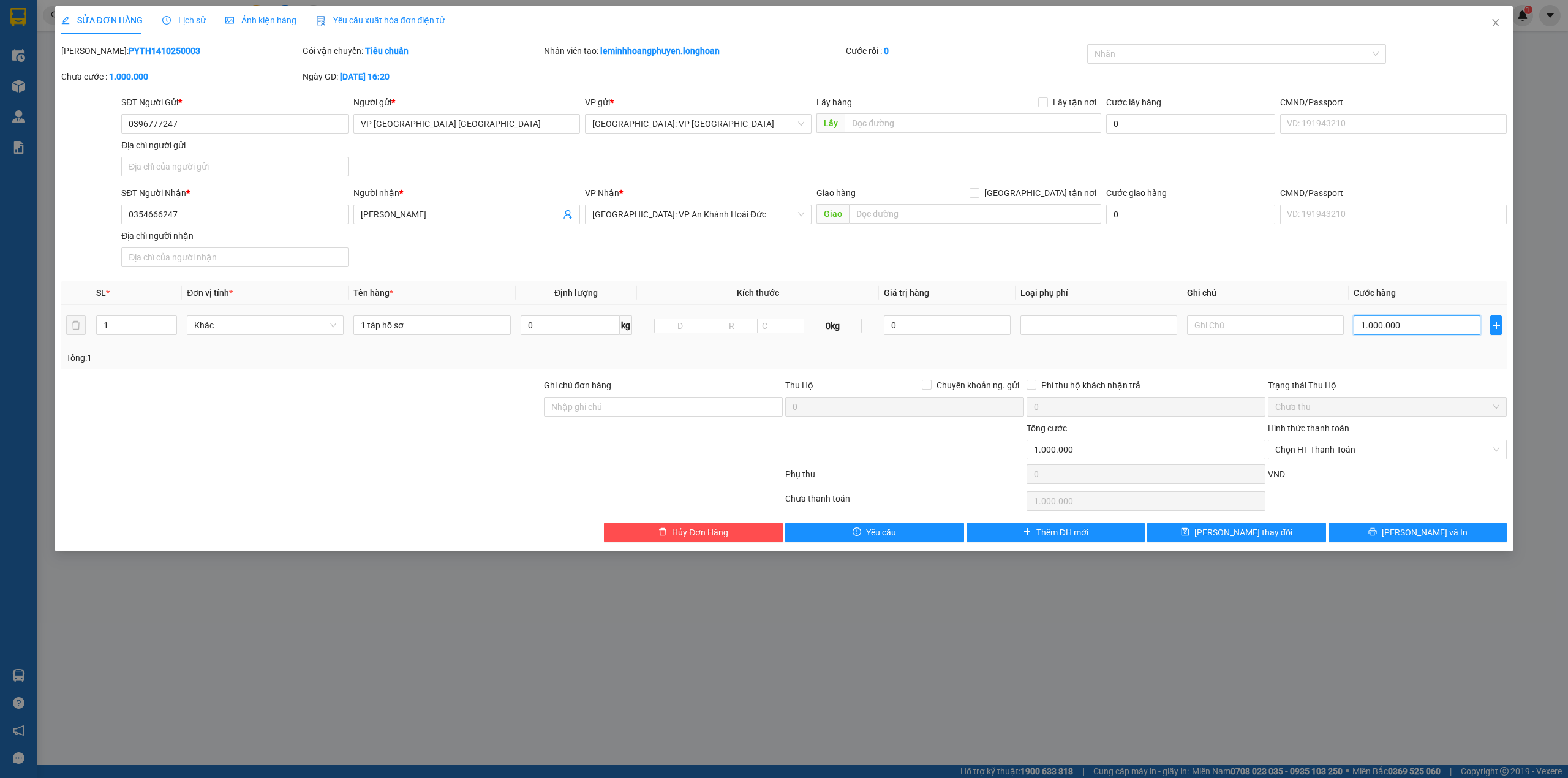
type input "100.000"
type input "10.000"
type input "1.000"
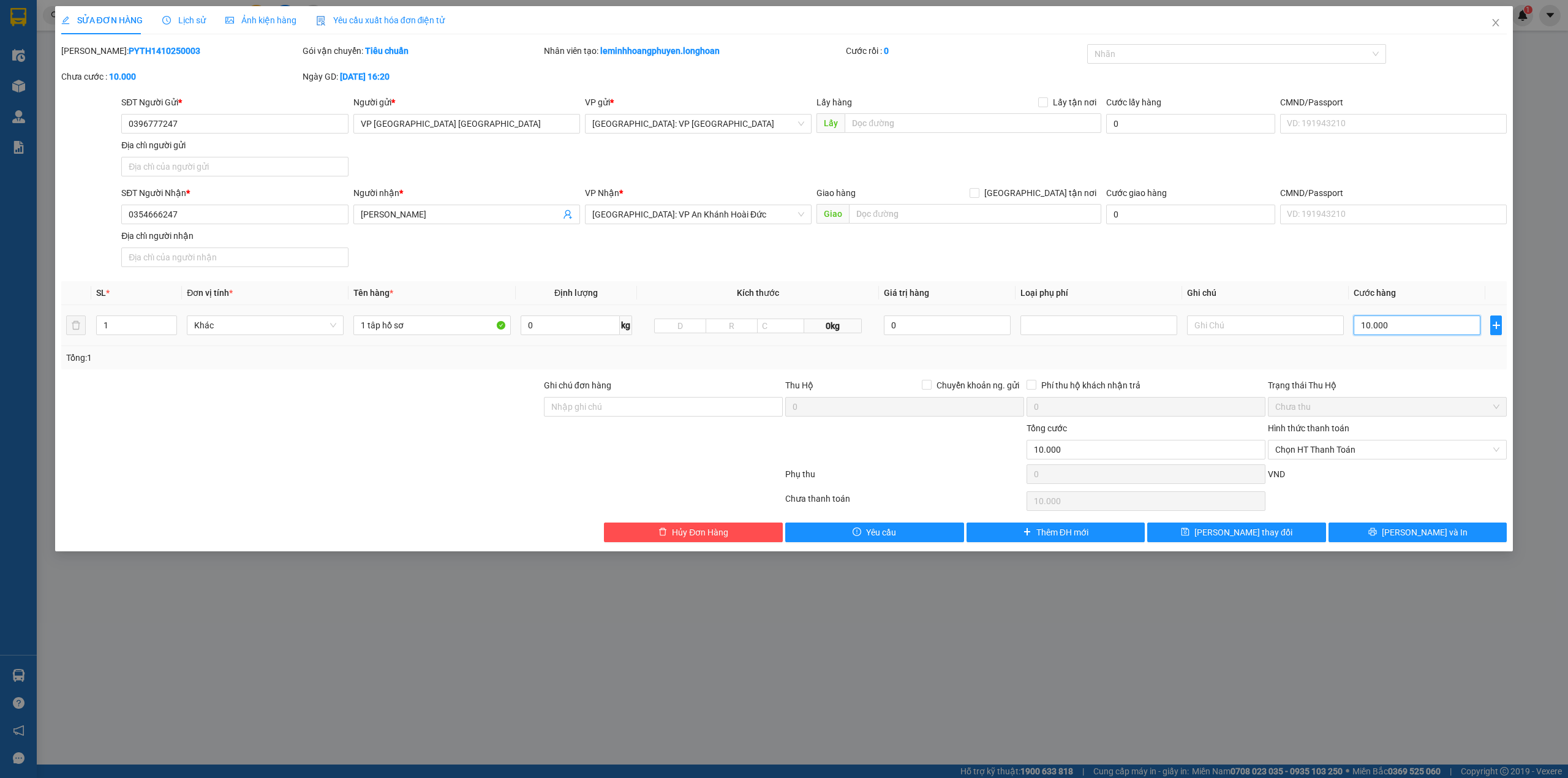
type input "1.000"
type input "1.000.000"
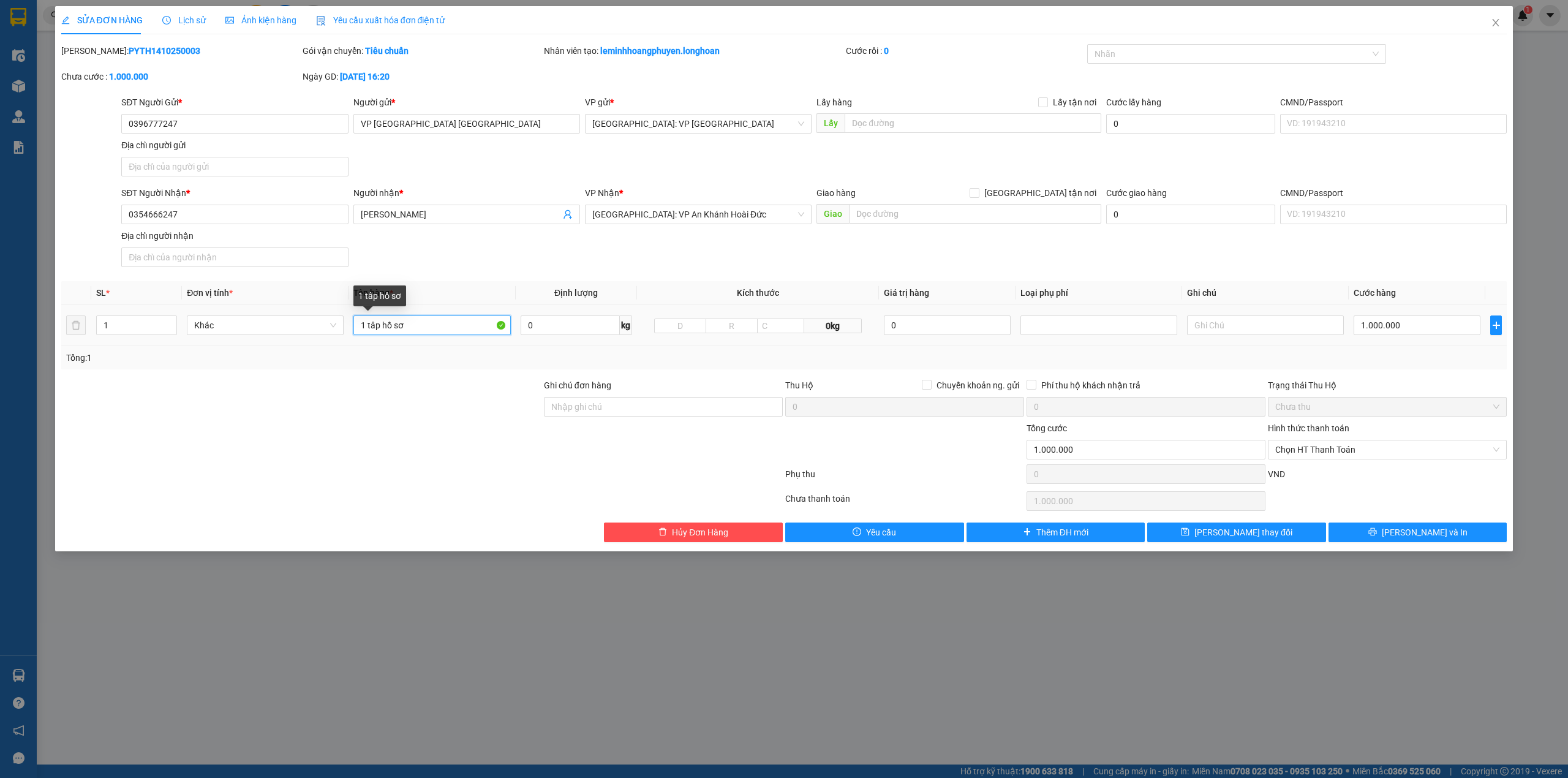
click at [430, 323] on input "1 tâp hồ sơ" at bounding box center [432, 325] width 157 height 19
click at [395, 327] on input "1 tâp hồ sơ" at bounding box center [432, 325] width 157 height 19
type input "1 tâp hồ sơ"
click at [459, 244] on div "SĐT Người Nhận * 0354666247 Người nhận * Hr Bảo An VP Nhận * [GEOGRAPHIC_DATA]:…" at bounding box center [814, 229] width 1391 height 86
click at [1426, 334] on input "1.000.000" at bounding box center [1417, 325] width 127 height 19
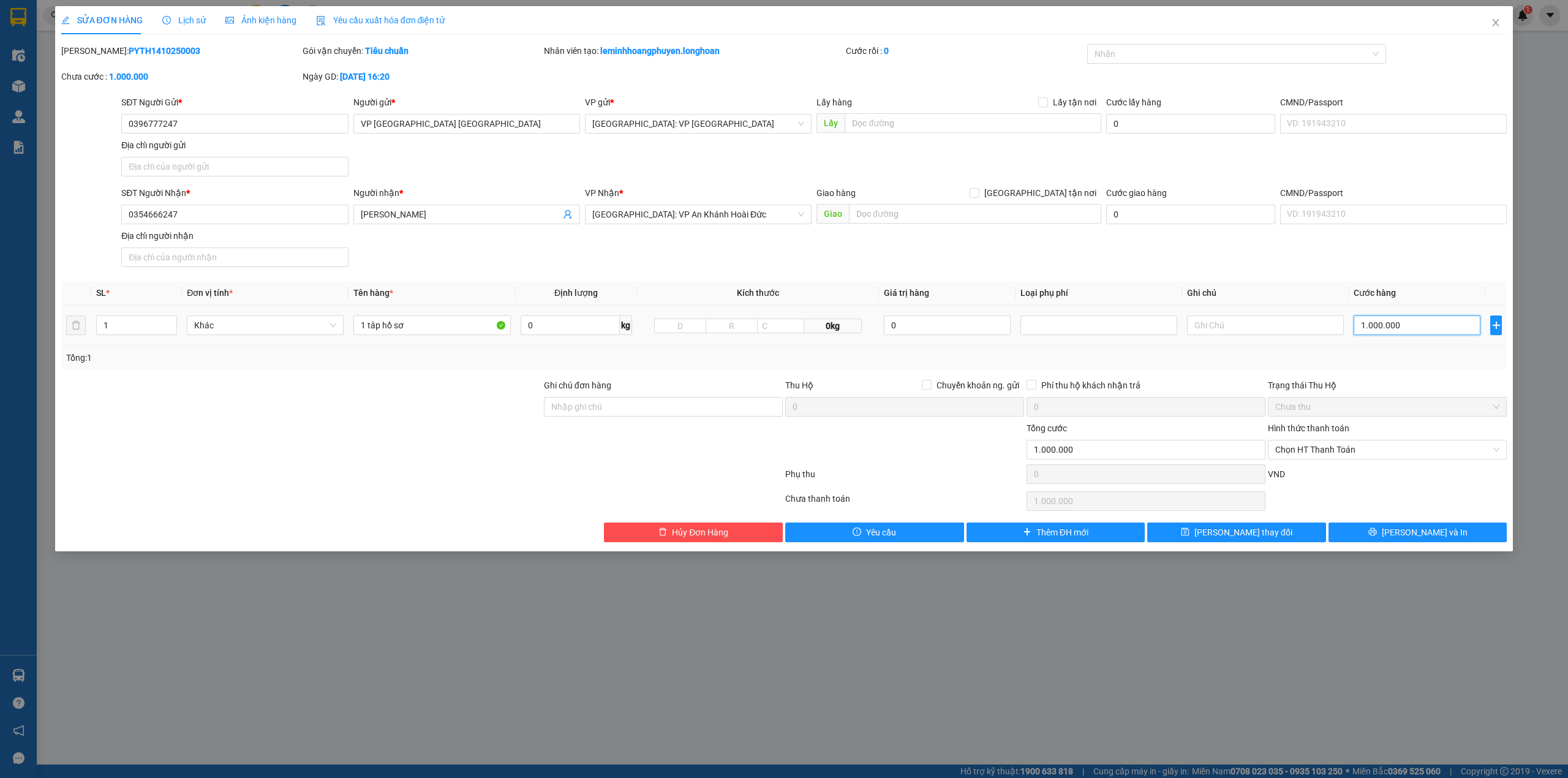
click at [1426, 334] on input "1.000.000" at bounding box center [1417, 325] width 127 height 19
type input "100.000"
type input "10.000"
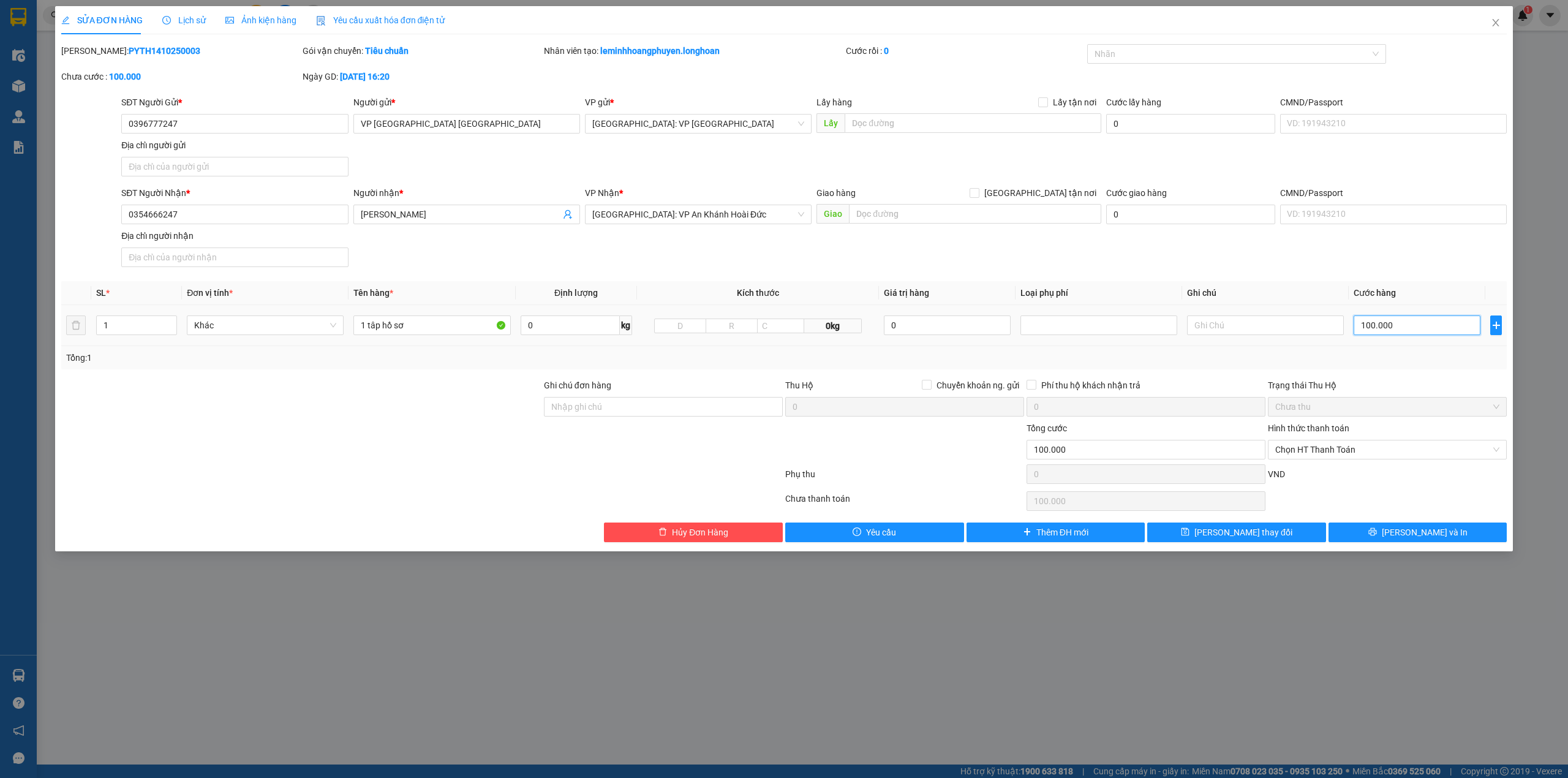
type input "10.000"
type input "1.000"
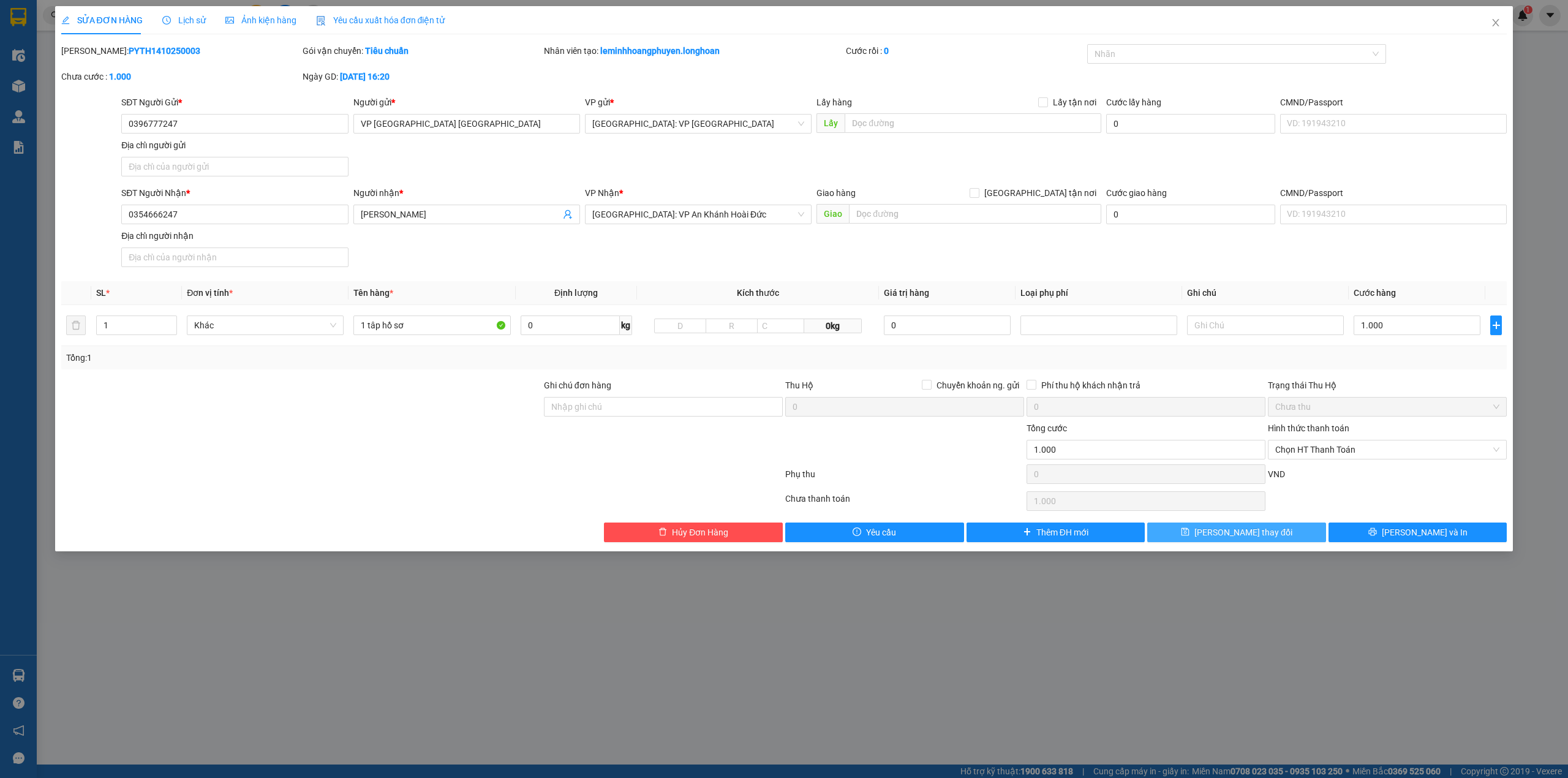
type input "1.000.000"
click at [1256, 530] on span "[PERSON_NAME] thay đổi" at bounding box center [1243, 532] width 98 height 13
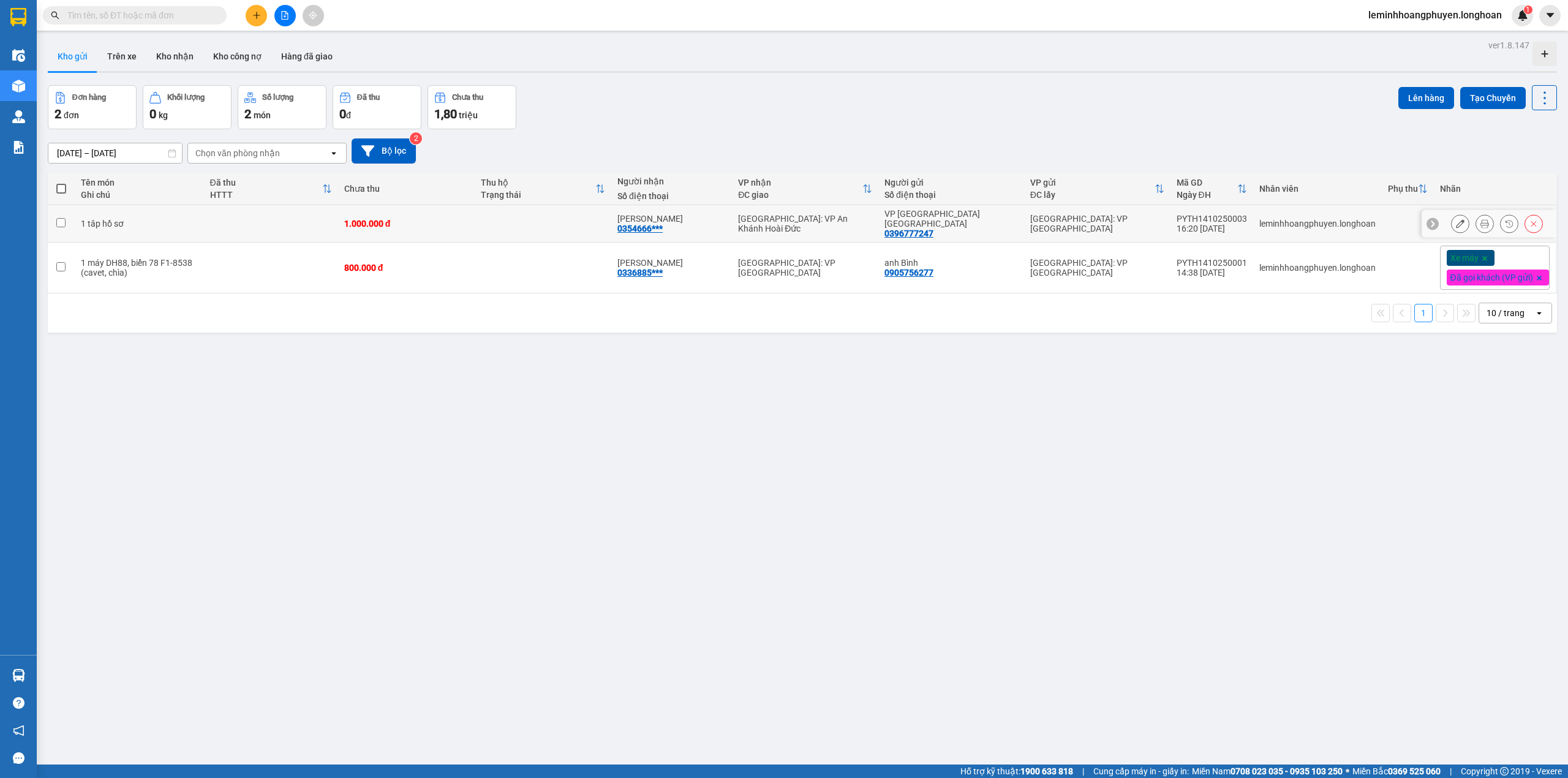
click at [1456, 219] on icon at bounding box center [1461, 224] width 9 height 9
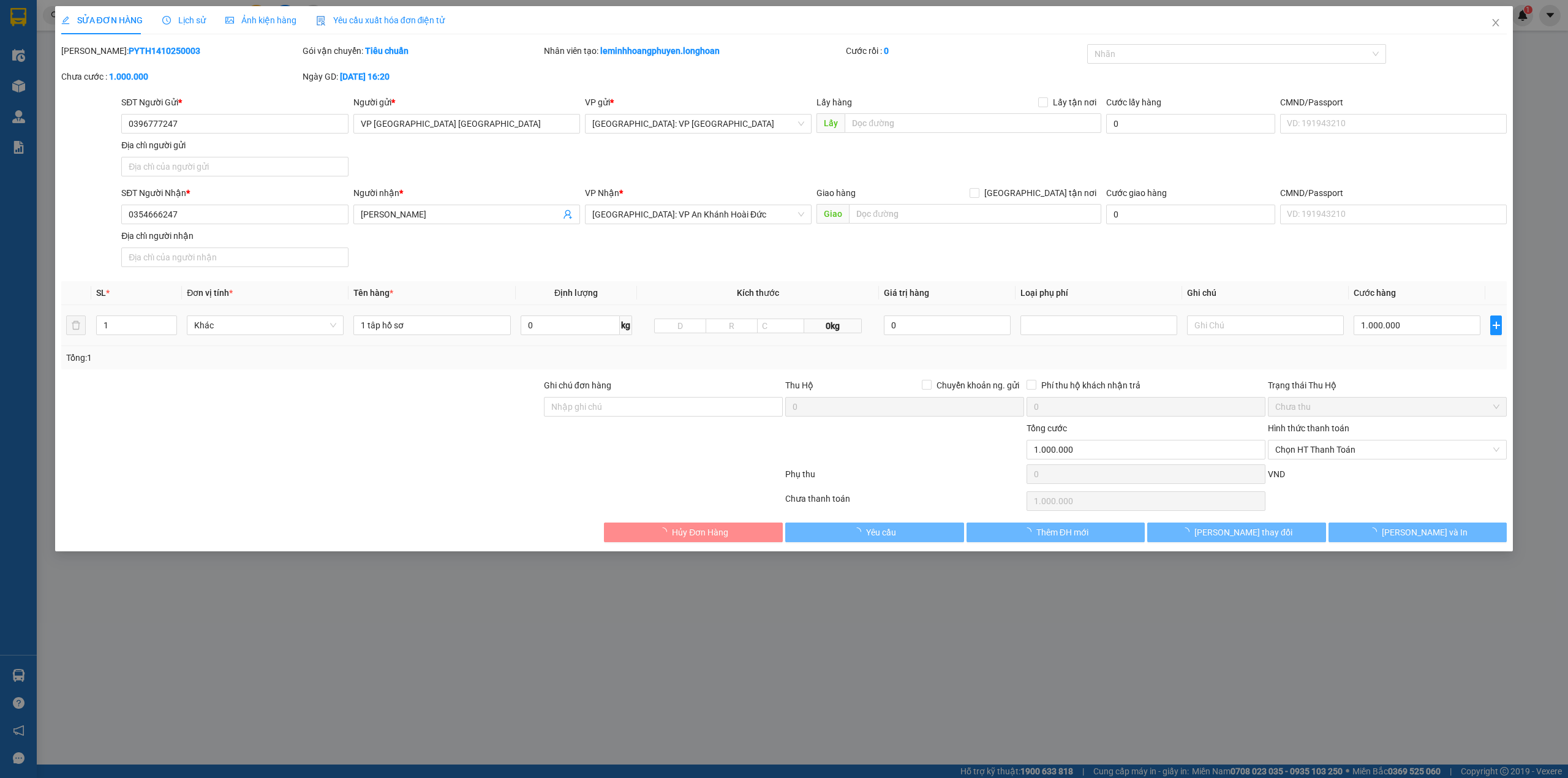
type input "0396777247"
type input "VP [GEOGRAPHIC_DATA] [GEOGRAPHIC_DATA]"
type input "0354666247"
type input "[PERSON_NAME]"
type input "0"
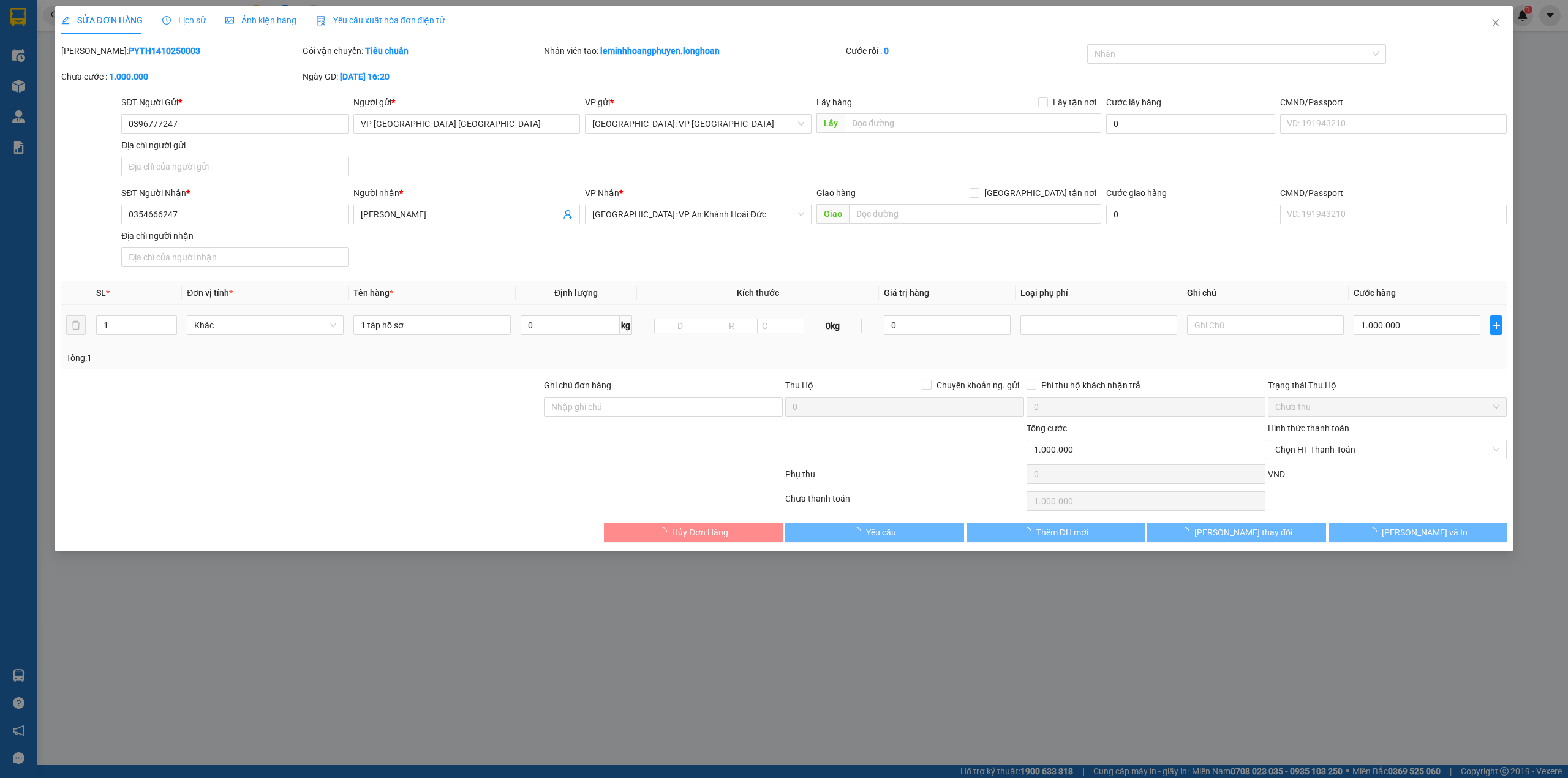
type input "1.000.000"
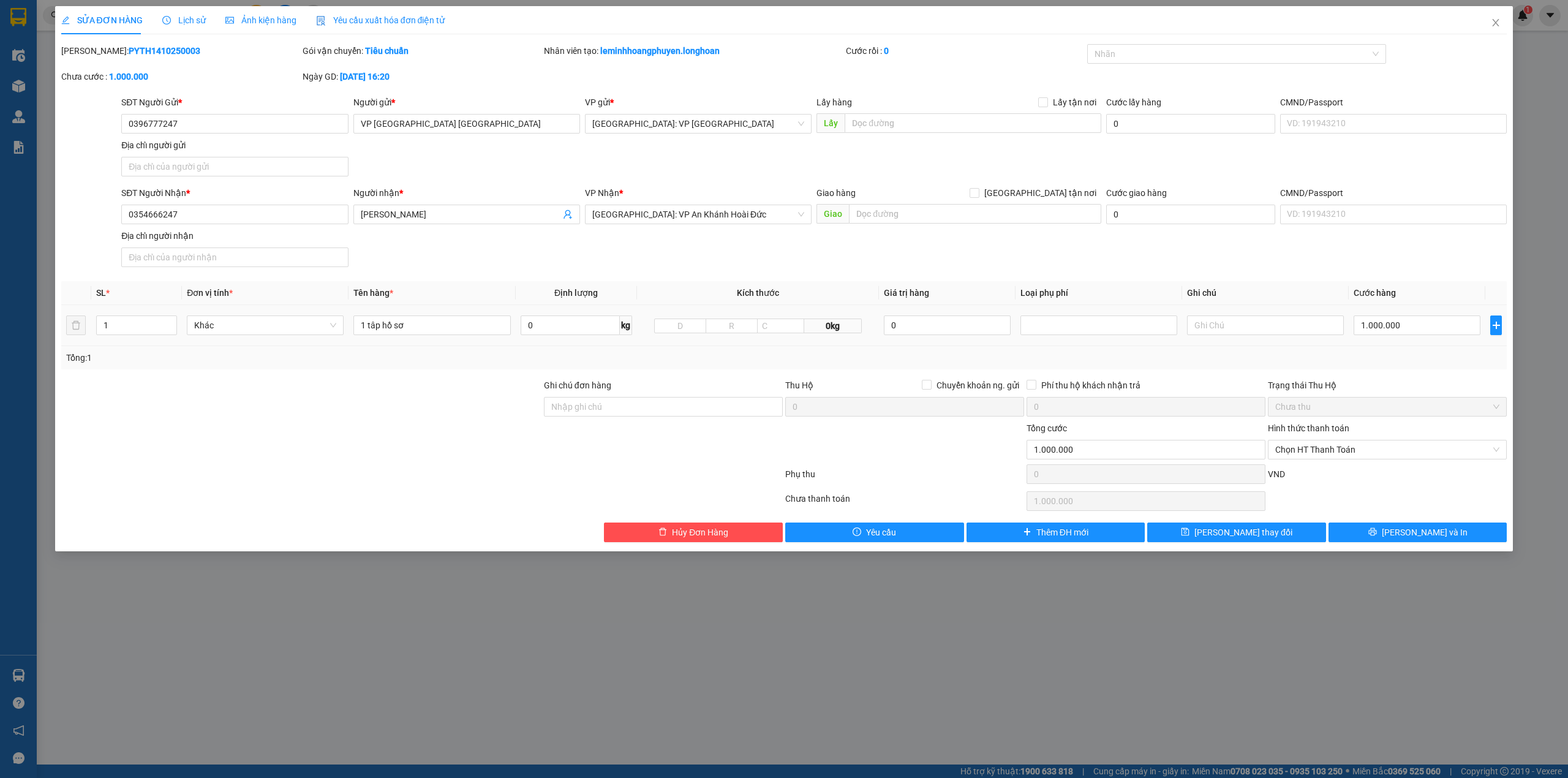
click at [1422, 313] on td "1.000.000" at bounding box center [1417, 325] width 136 height 41
click at [1419, 321] on input "1.000.000" at bounding box center [1417, 325] width 127 height 19
type input "0"
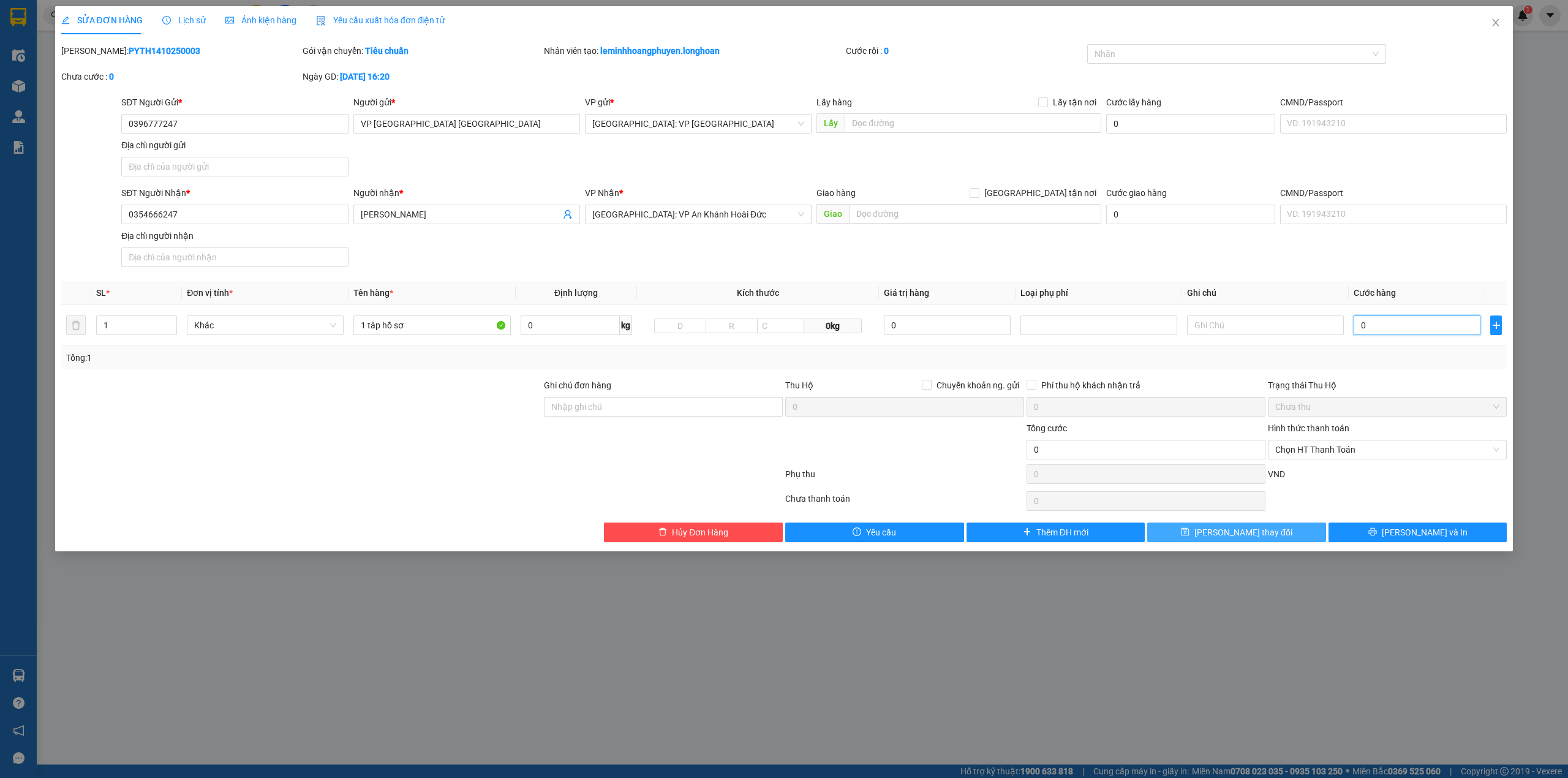
type input "0"
click at [1227, 530] on span "[PERSON_NAME] thay đổi" at bounding box center [1243, 532] width 98 height 13
click at [1360, 320] on input "0" at bounding box center [1417, 325] width 127 height 19
drag, startPoint x: 1392, startPoint y: 321, endPoint x: 1385, endPoint y: 328, distance: 9.9
click at [1392, 323] on input "0" at bounding box center [1417, 325] width 127 height 19
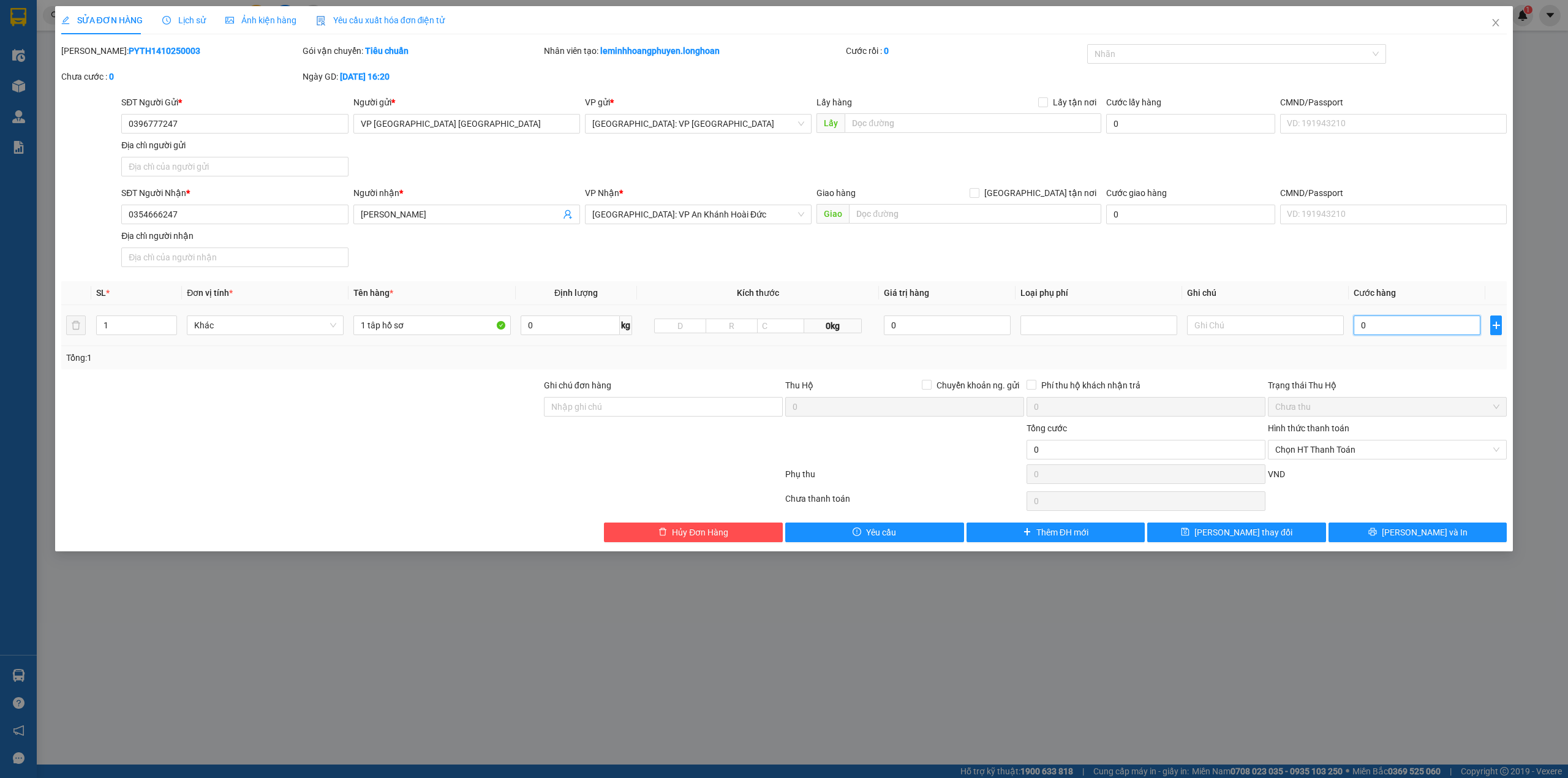
type input "1"
type input "1.000"
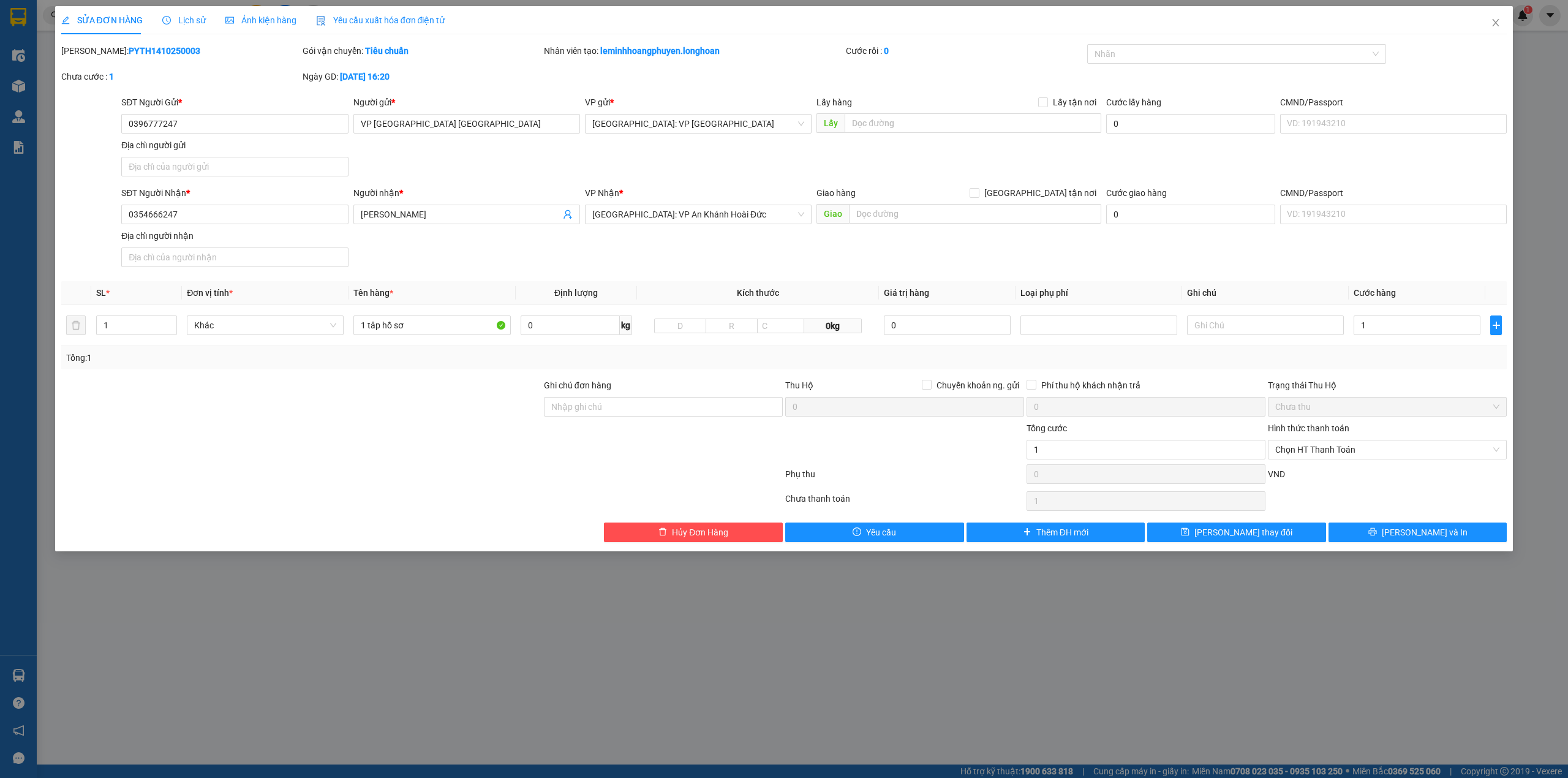
type input "1.000"
click at [1348, 495] on div "Chọn HT Thanh Toán" at bounding box center [1387, 501] width 241 height 24
click at [1247, 527] on span "[PERSON_NAME] thay đổi" at bounding box center [1243, 532] width 98 height 13
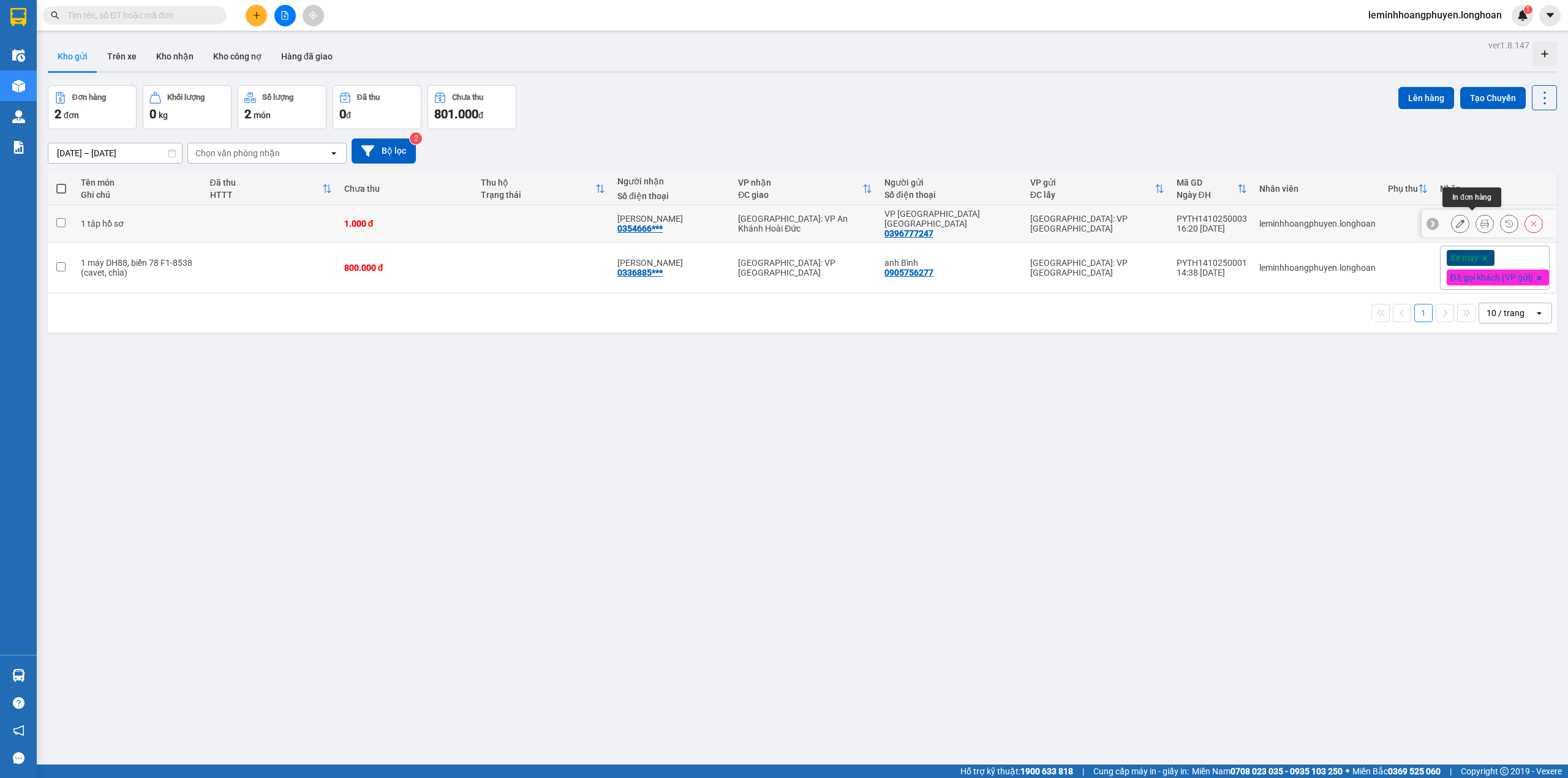
click at [1476, 214] on button at bounding box center [1485, 224] width 17 height 22
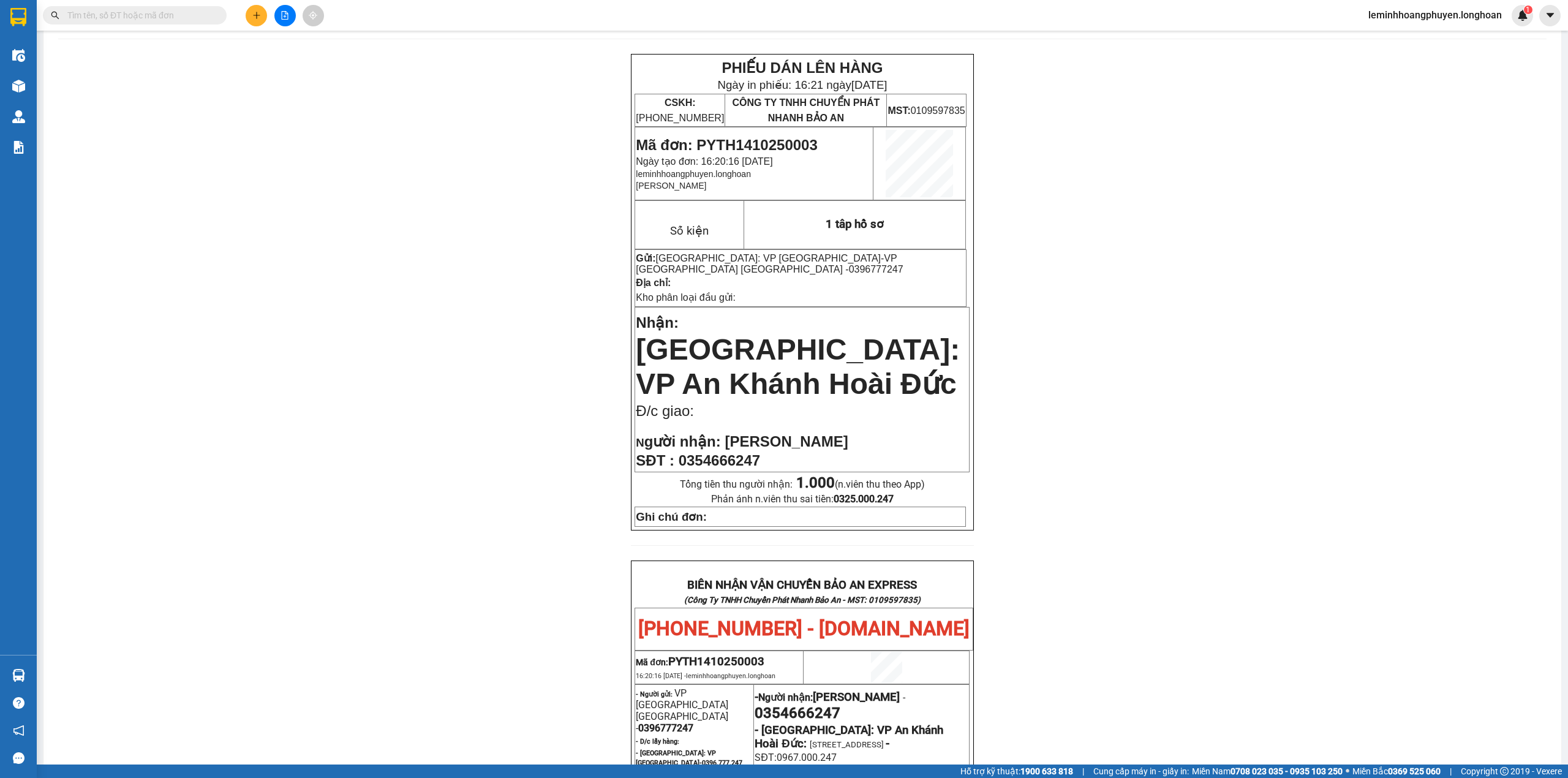
scroll to position [81, 0]
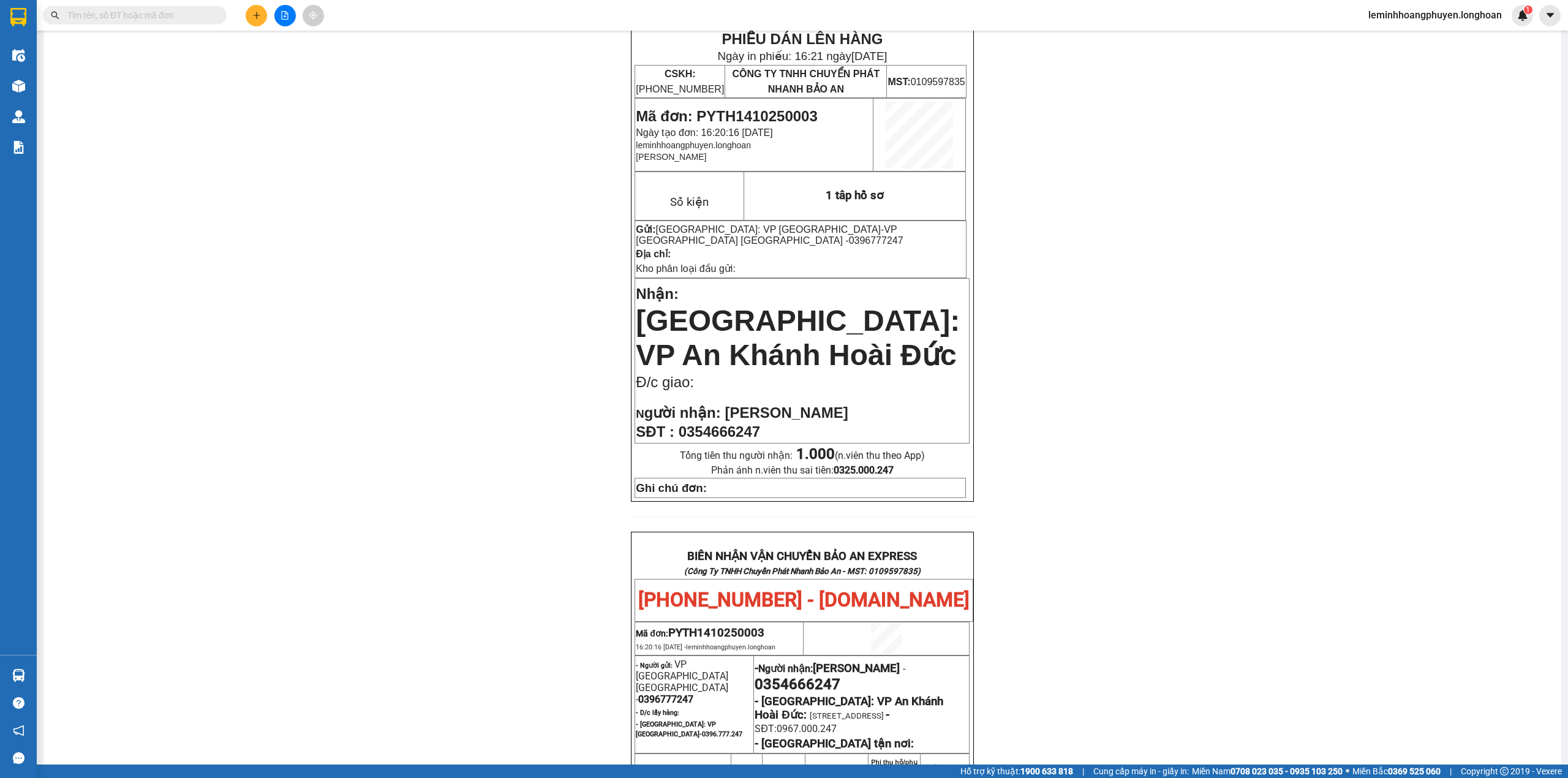
click at [302, 423] on div "PHIẾU DÁN LÊN HÀNG Ngày in phiếu: 16:21 [DATE] CSKH: [PHONE_NUMBER] CÔNG TY TNH…" at bounding box center [803, 605] width 1489 height 1160
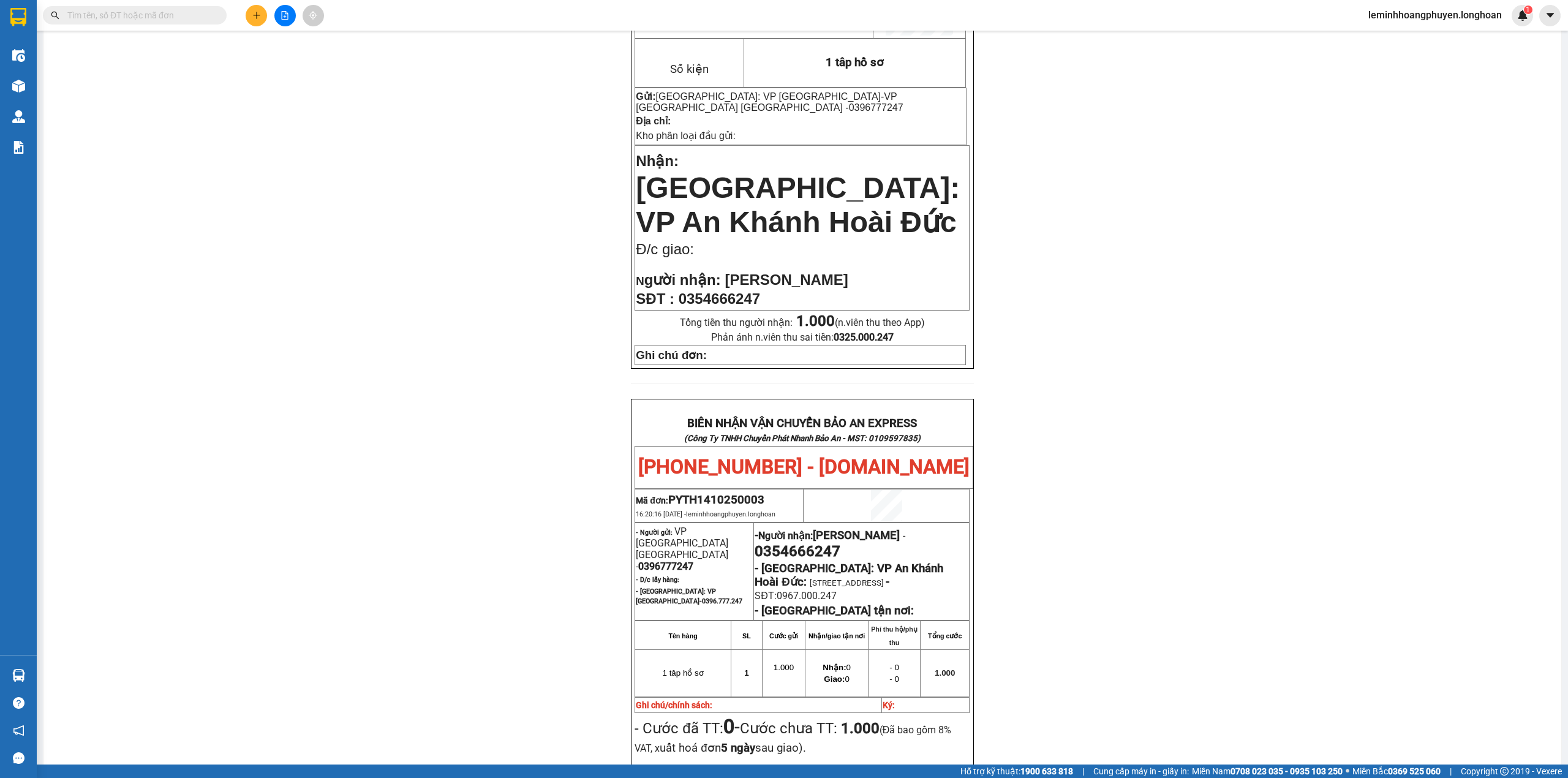
scroll to position [0, 0]
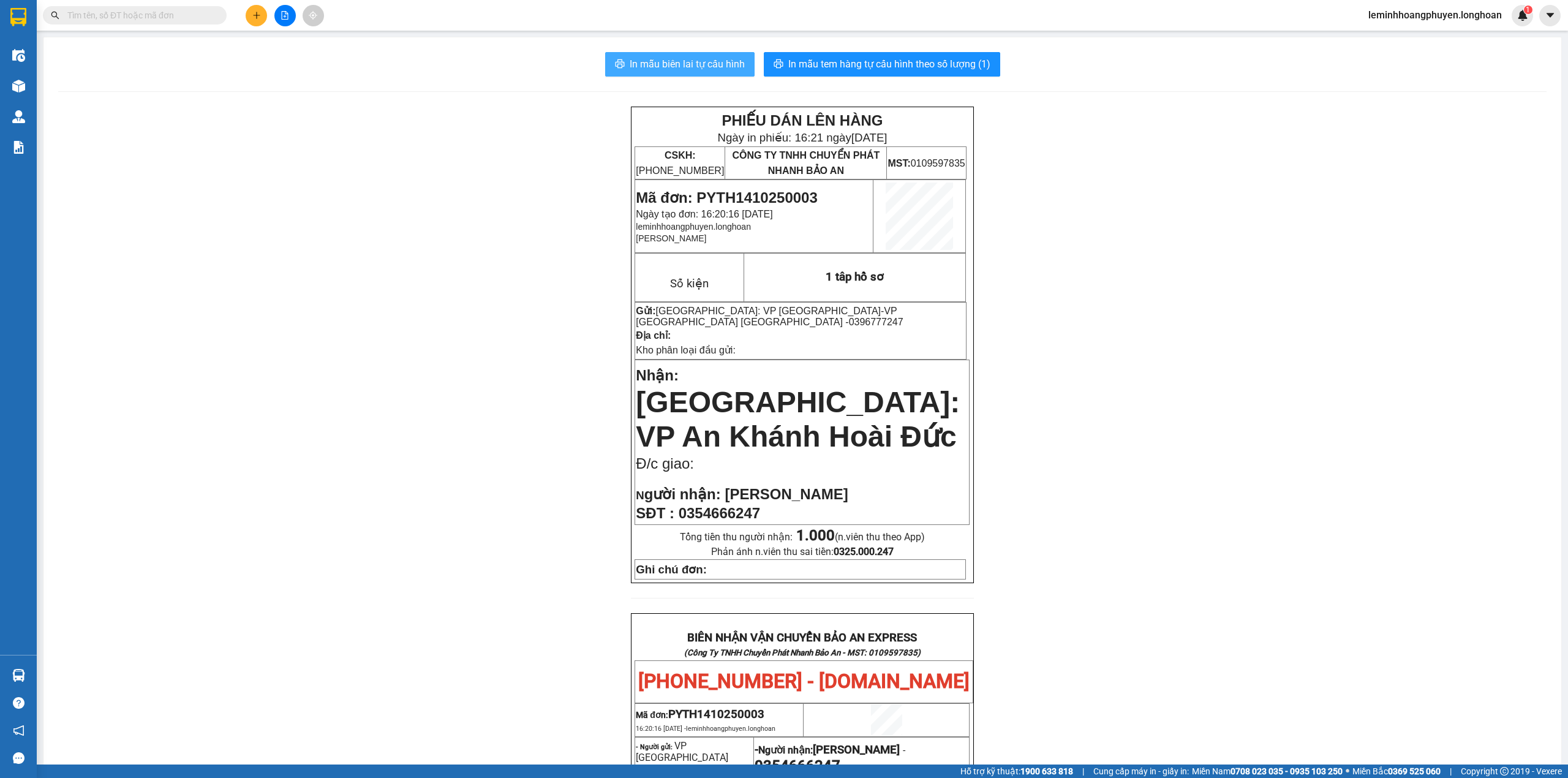
click at [672, 65] on span "In mẫu biên lai tự cấu hình" at bounding box center [687, 65] width 115 height 16
click at [850, 58] on span "In mẫu tem hàng tự cấu hình theo số lượng (1)" at bounding box center [888, 65] width 202 height 16
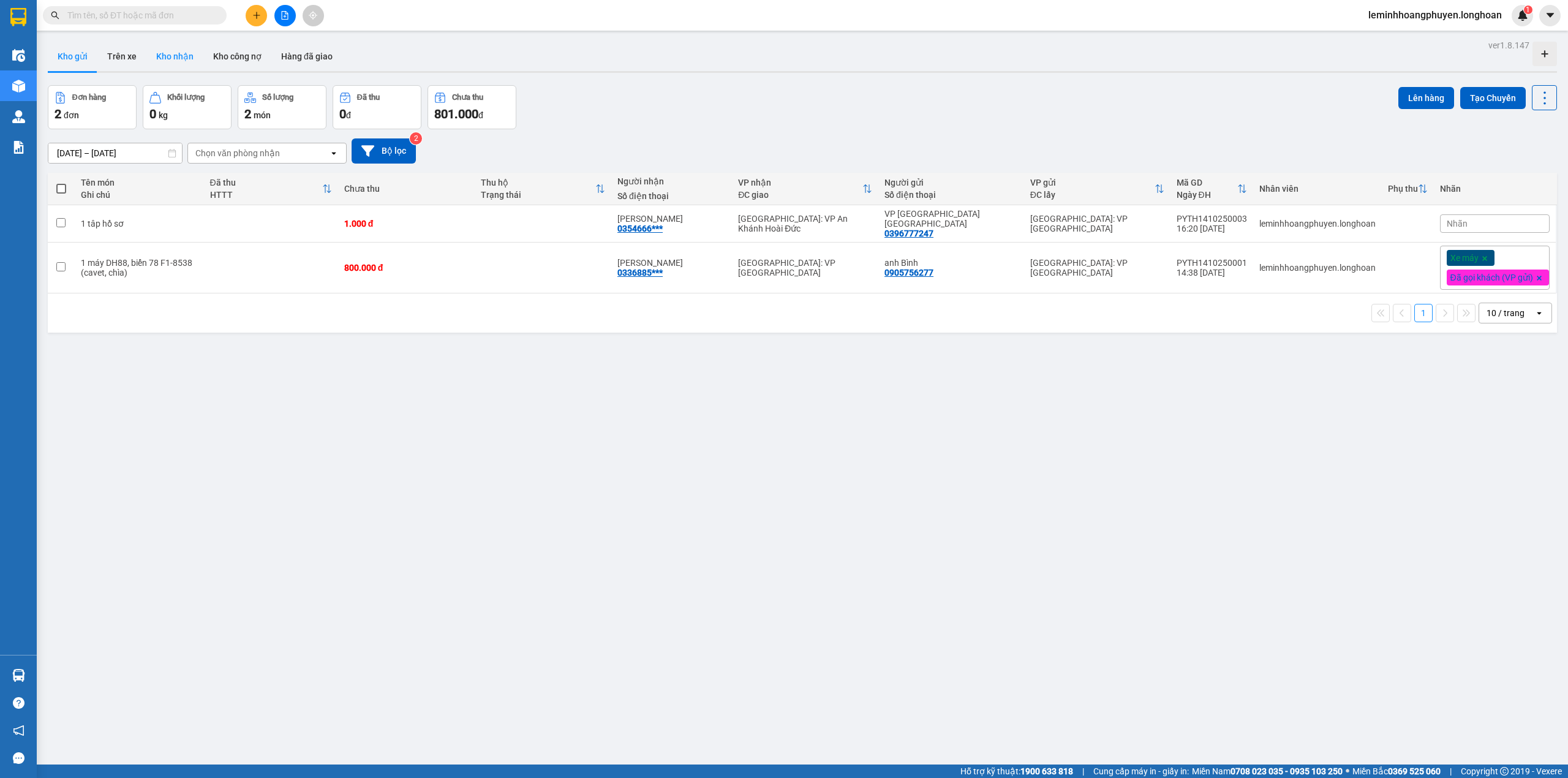
click at [170, 55] on button "Kho nhận" at bounding box center [175, 57] width 57 height 30
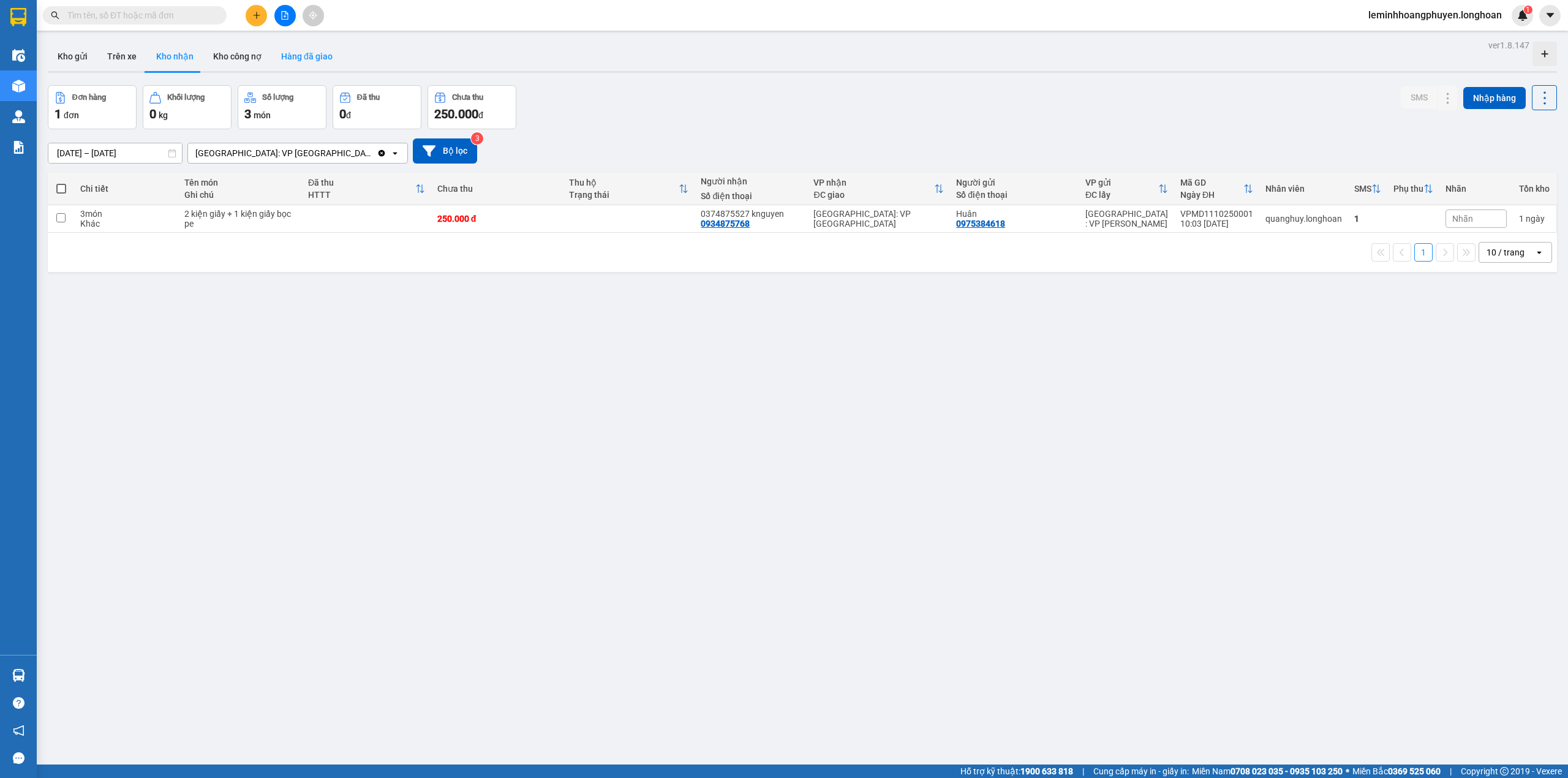
click at [329, 60] on button "Hàng đã giao" at bounding box center [307, 57] width 71 height 30
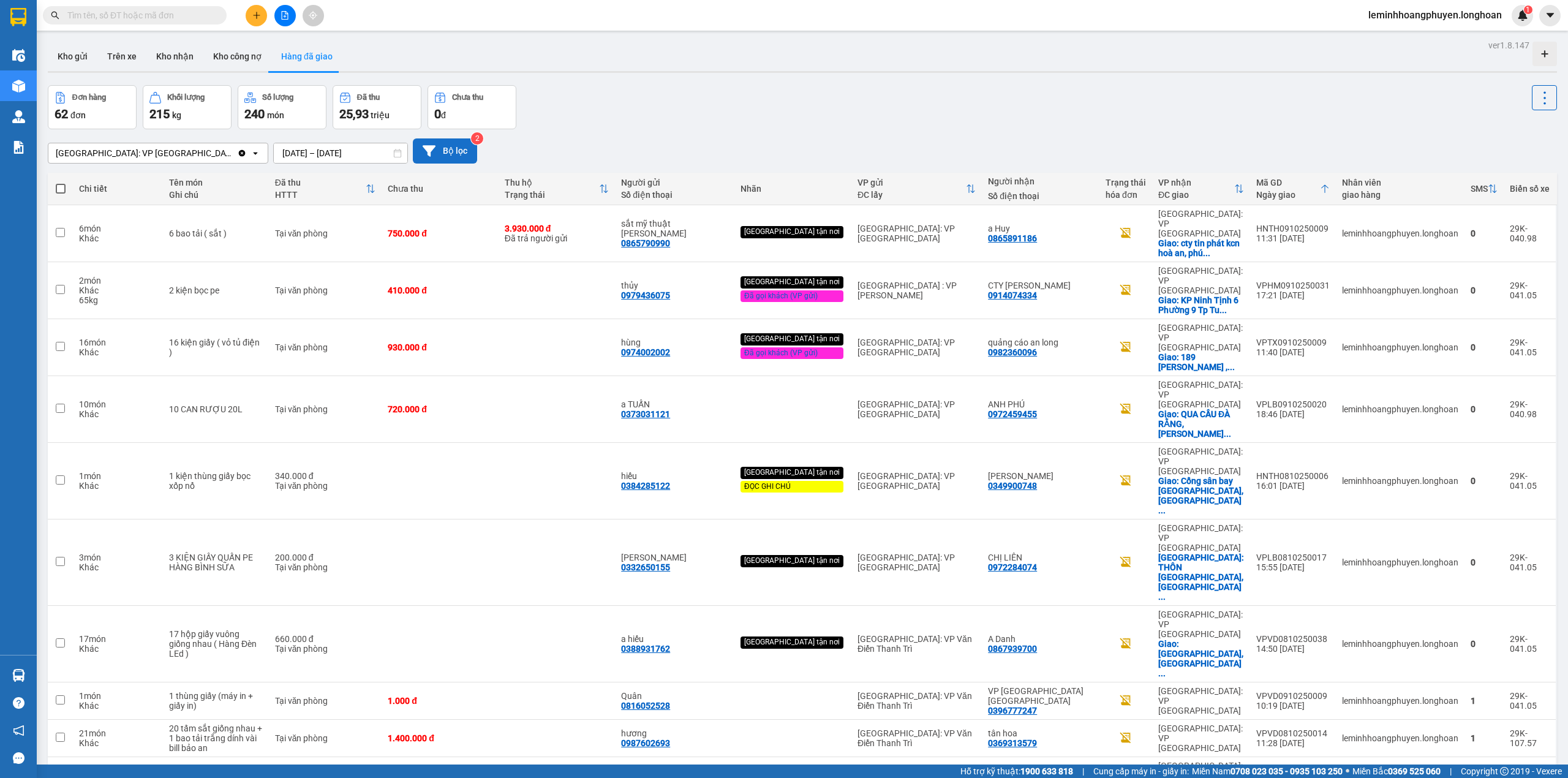
click at [413, 148] on button "Bộ lọc" at bounding box center [446, 150] width 65 height 25
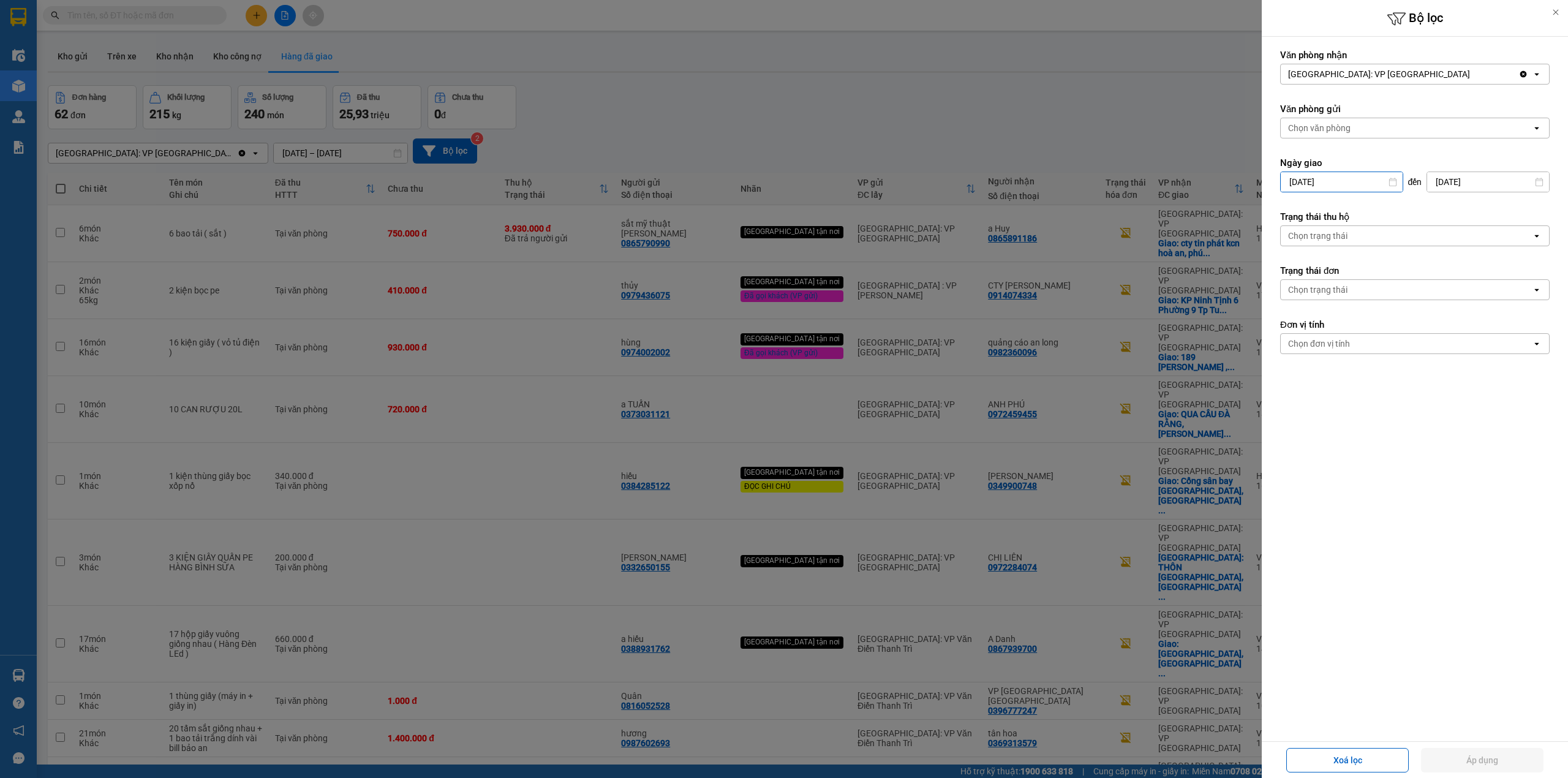
click at [1302, 177] on input "[DATE]" at bounding box center [1342, 182] width 122 height 19
click at [1567, 575] on div "Văn phòng nhận [GEOGRAPHIC_DATA]: VP [GEOGRAPHIC_DATA] Clear value open Văn phò…" at bounding box center [1415, 389] width 307 height 704
click at [1410, 76] on div "[GEOGRAPHIC_DATA]: VP [GEOGRAPHIC_DATA]" at bounding box center [1399, 74] width 238 height 19
click at [1053, 694] on div at bounding box center [784, 389] width 1568 height 778
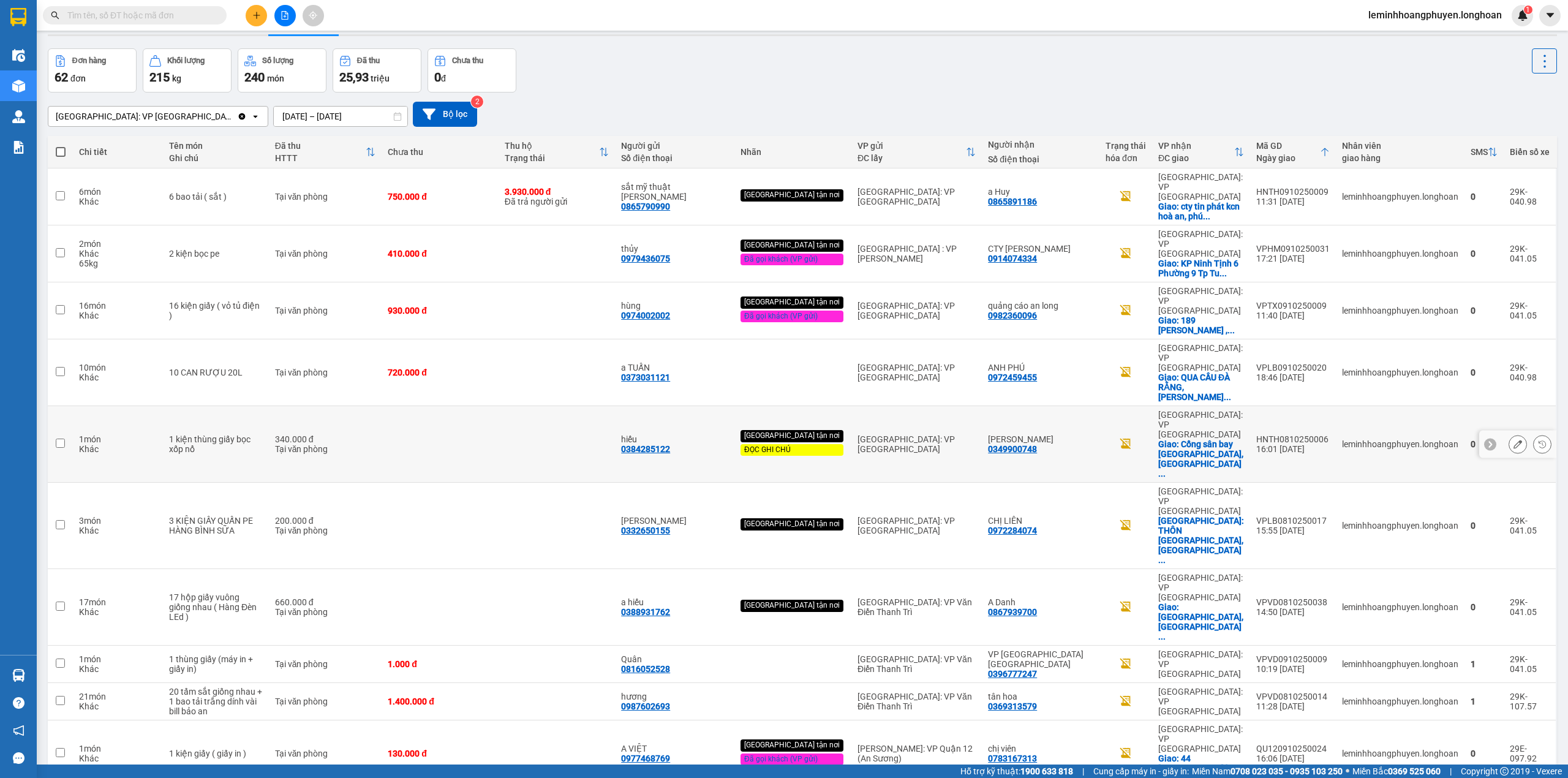
scroll to position [57, 0]
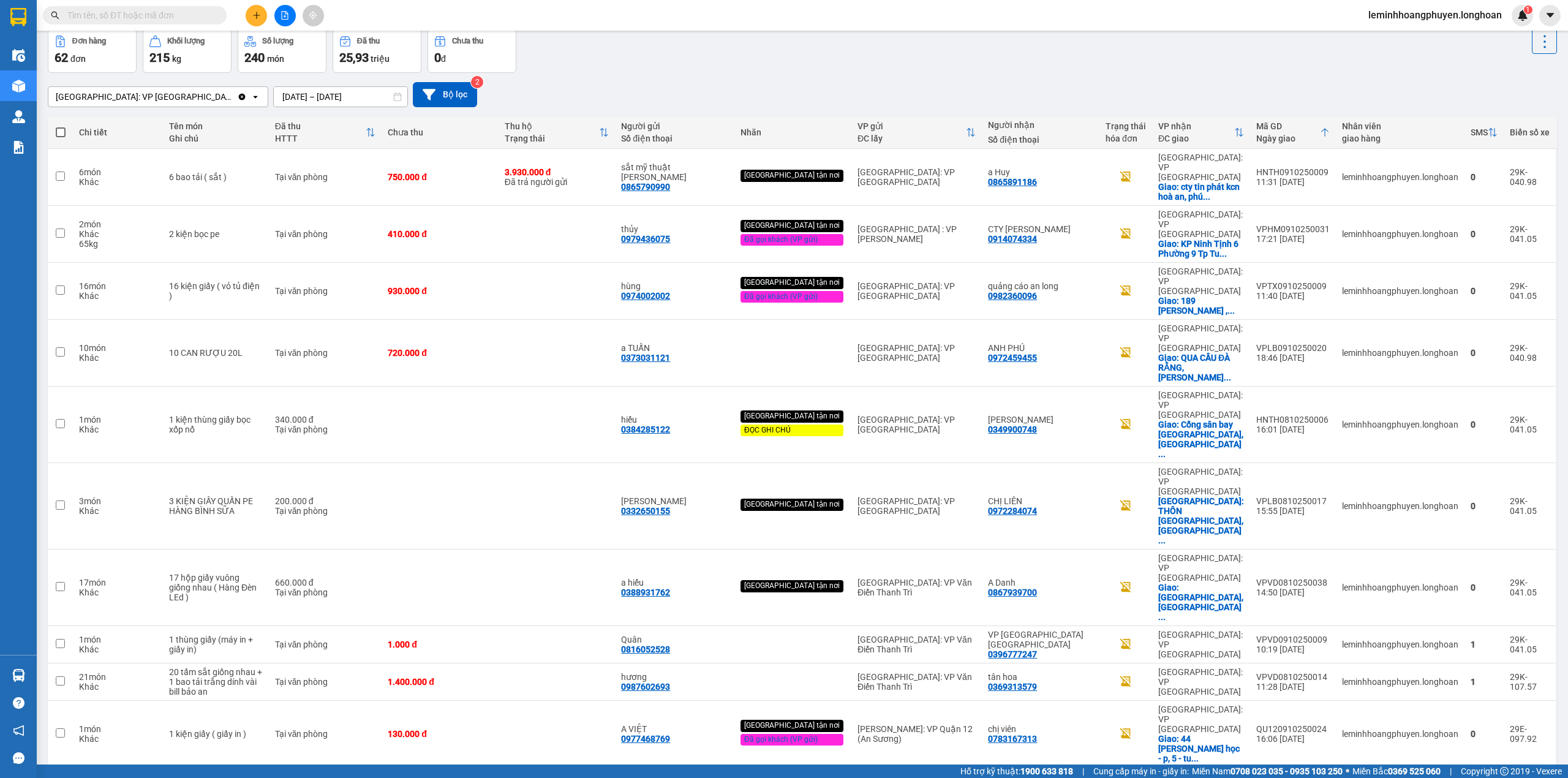
click at [1272, 776] on div "1 2 3 4 5 ... 7 10 / trang open" at bounding box center [802, 787] width 1500 height 21
click at [1286, 777] on button "1" at bounding box center [1295, 787] width 18 height 18
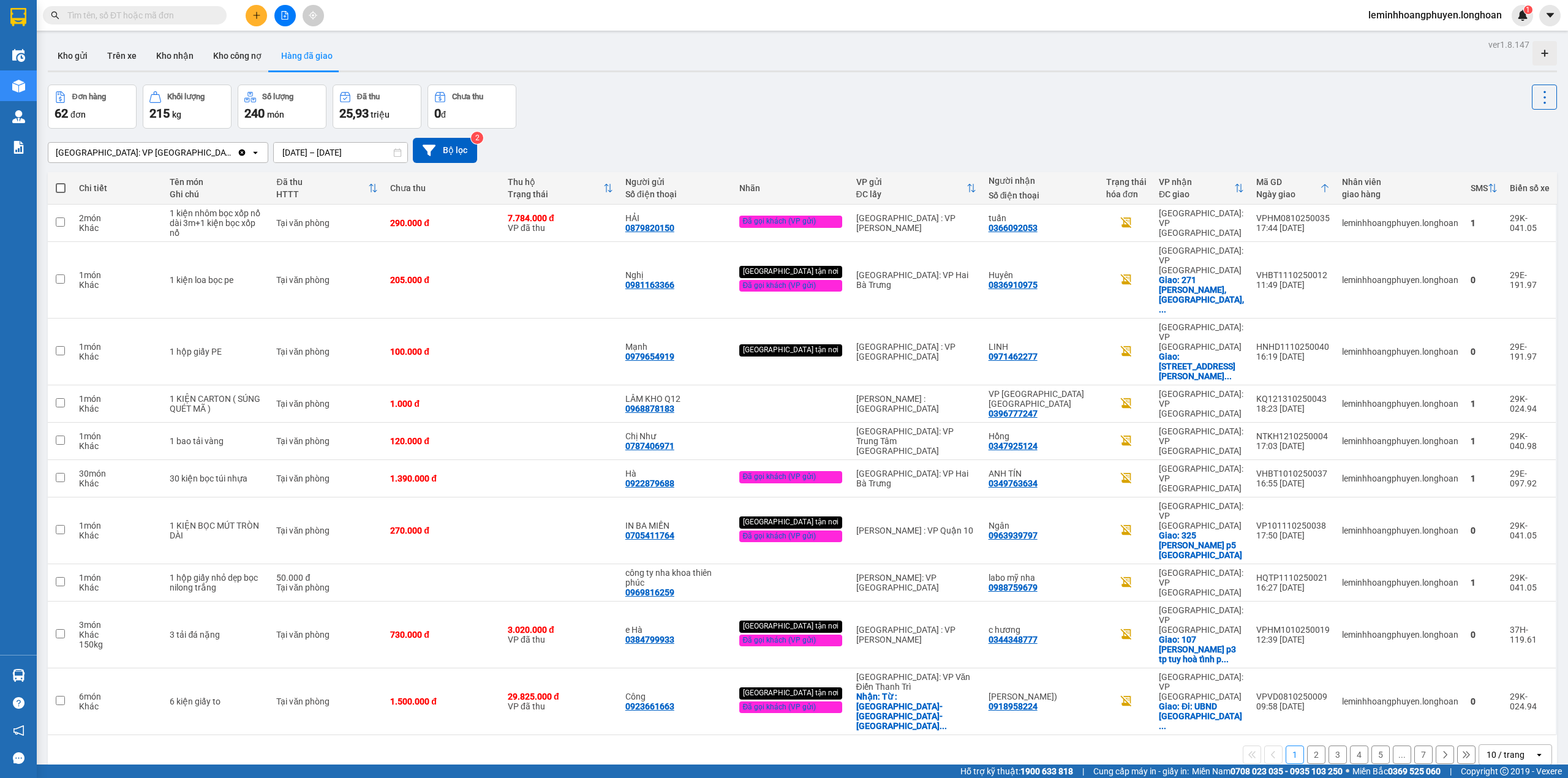
scroll to position [0, 0]
click at [73, 45] on button "Kho gửi" at bounding box center [73, 57] width 50 height 30
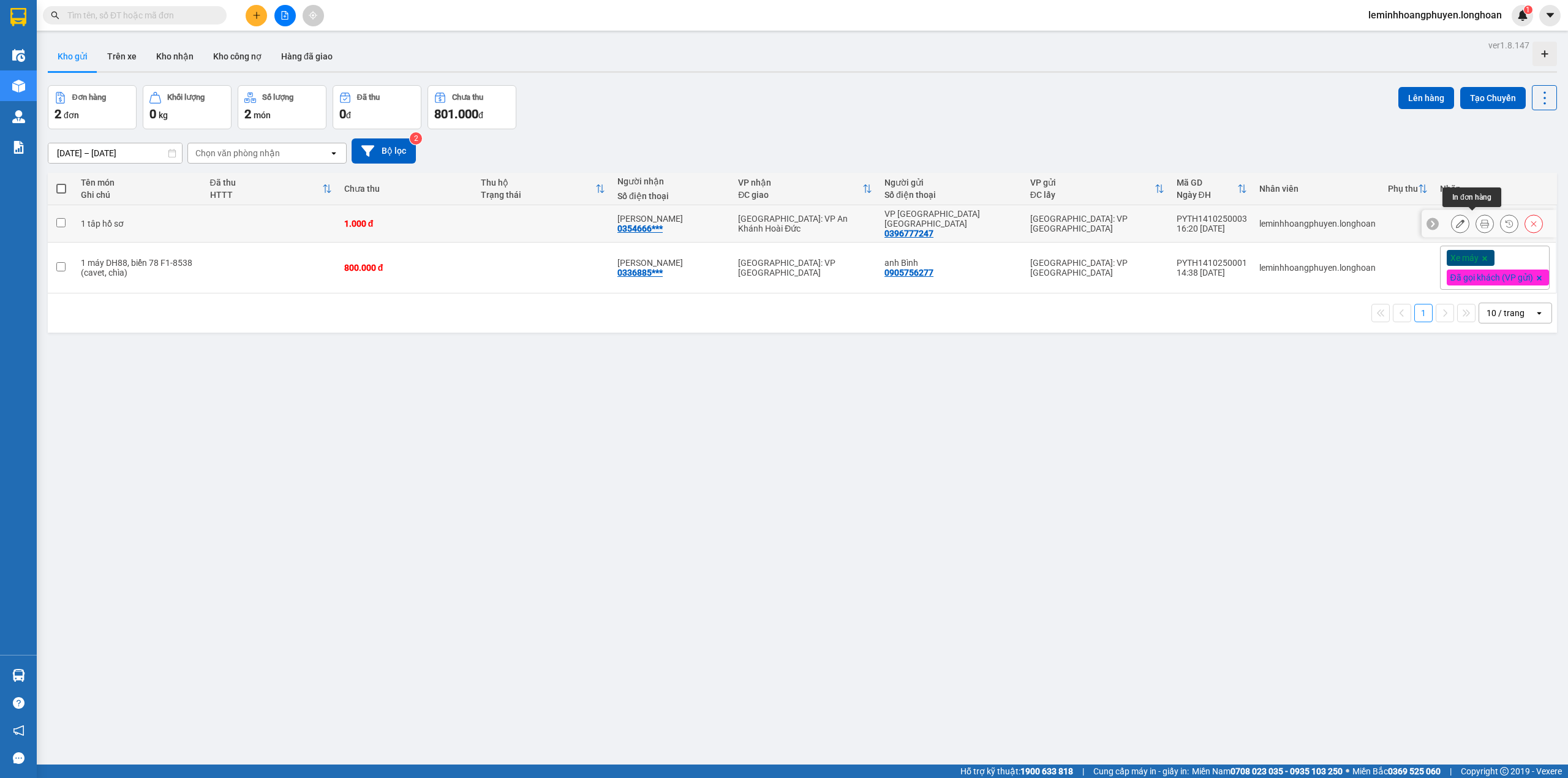
click at [1481, 219] on icon at bounding box center [1485, 224] width 9 height 9
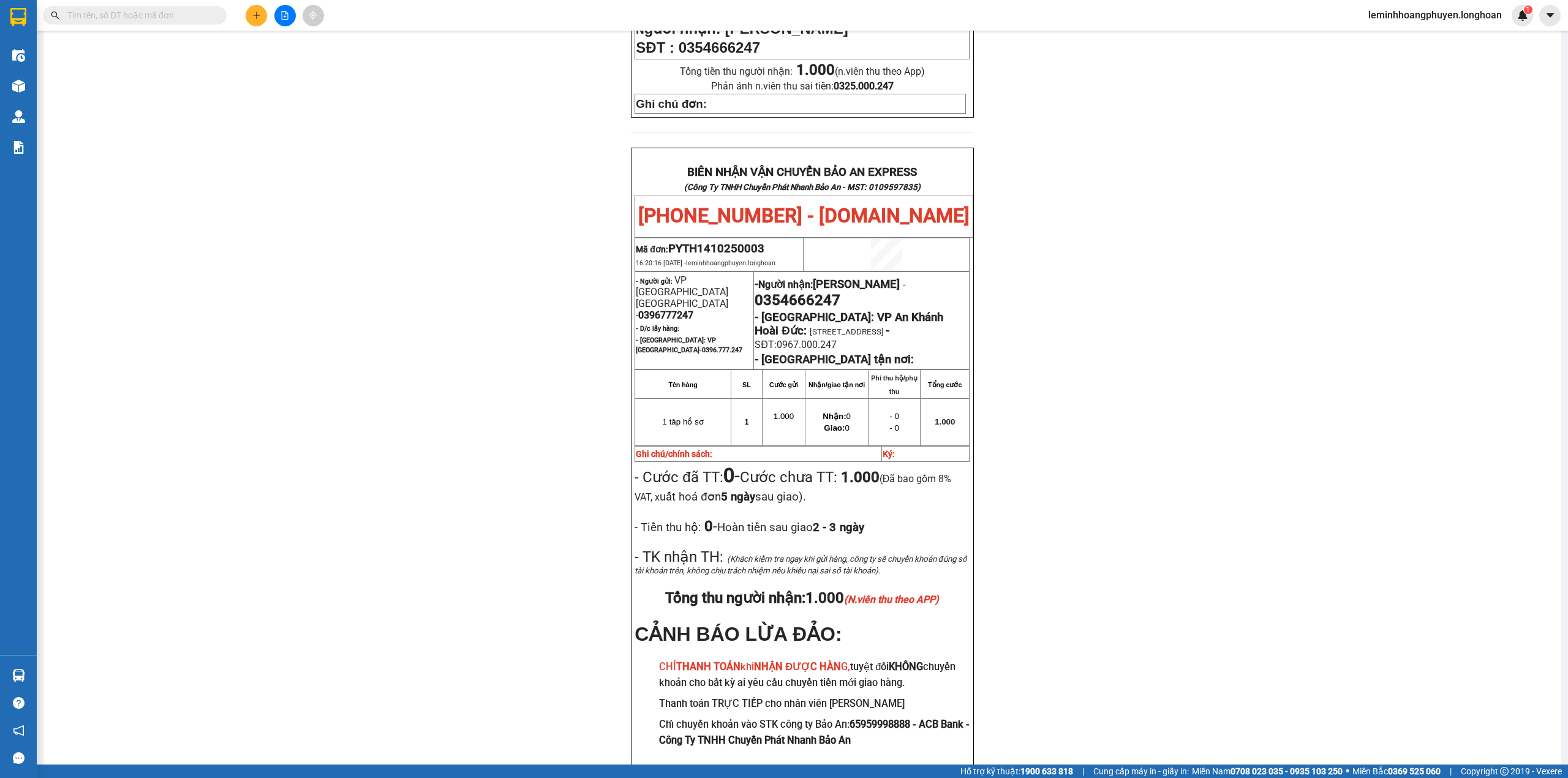
scroll to position [541, 0]
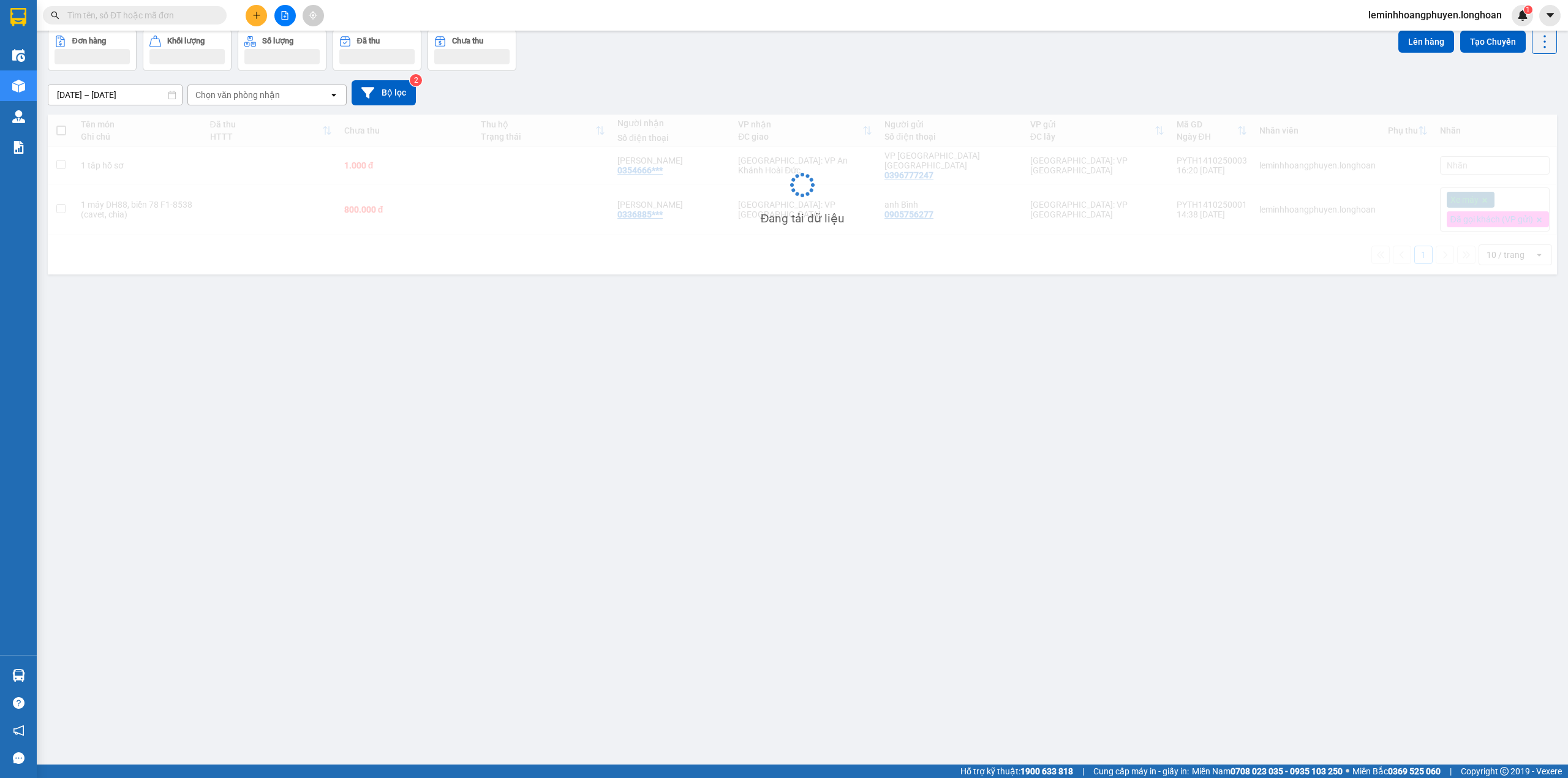
scroll to position [57, 0]
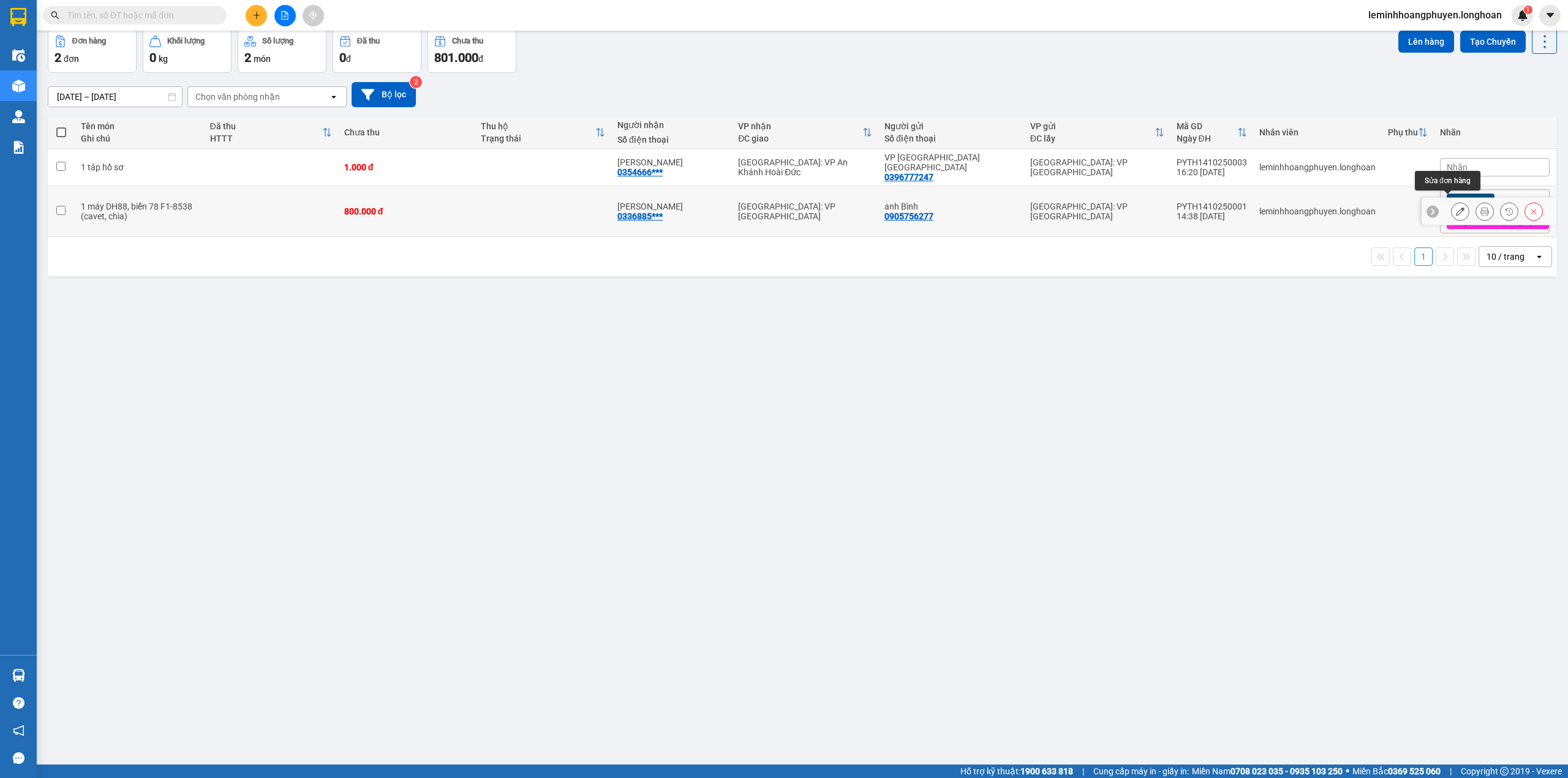
click at [1456, 207] on icon at bounding box center [1461, 211] width 9 height 9
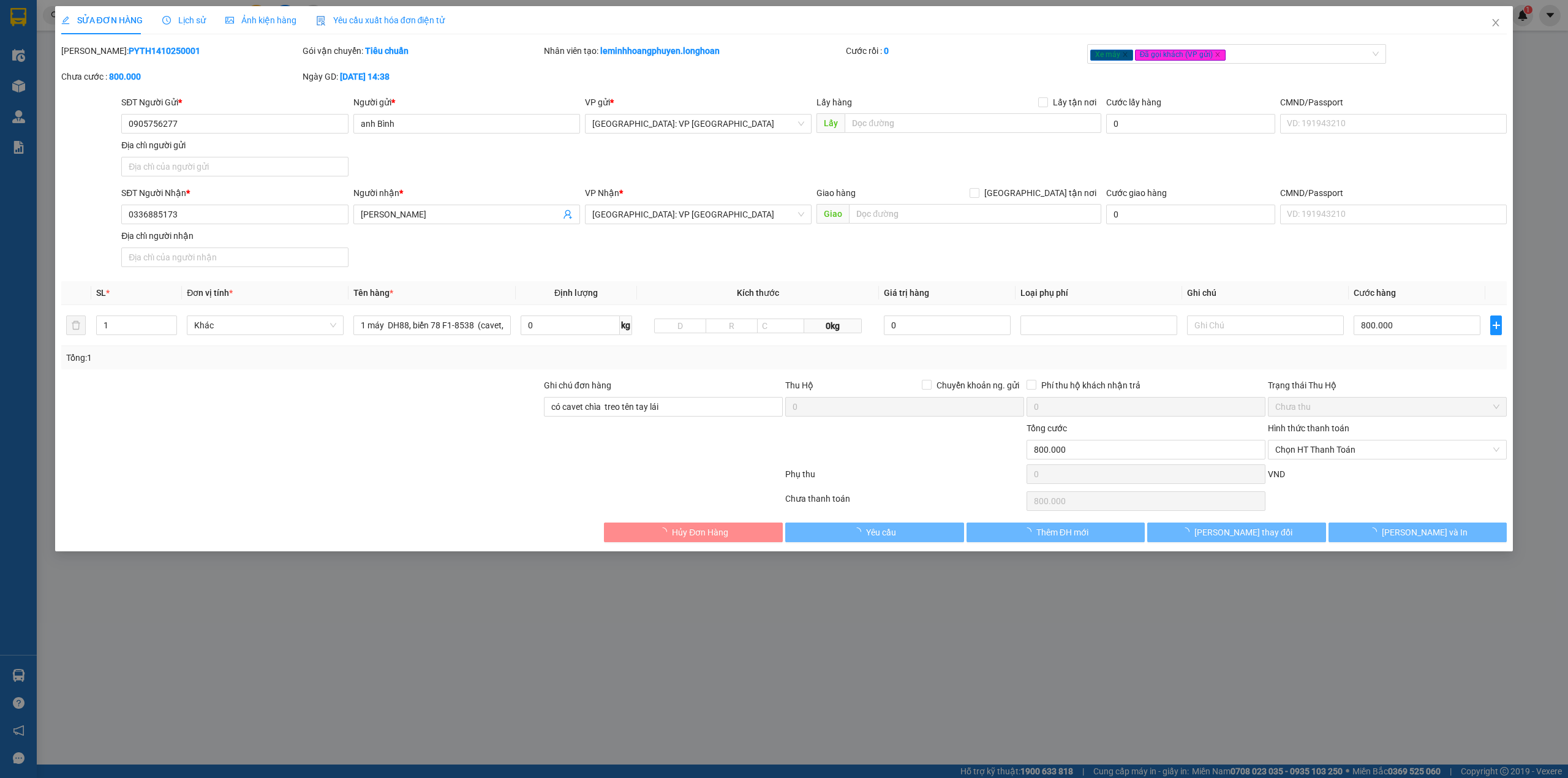
type input "0905756277"
type input "anh Bình"
type input "0336885173"
type input "[PERSON_NAME]"
type input "có cavet chìa treo tên tay lái"
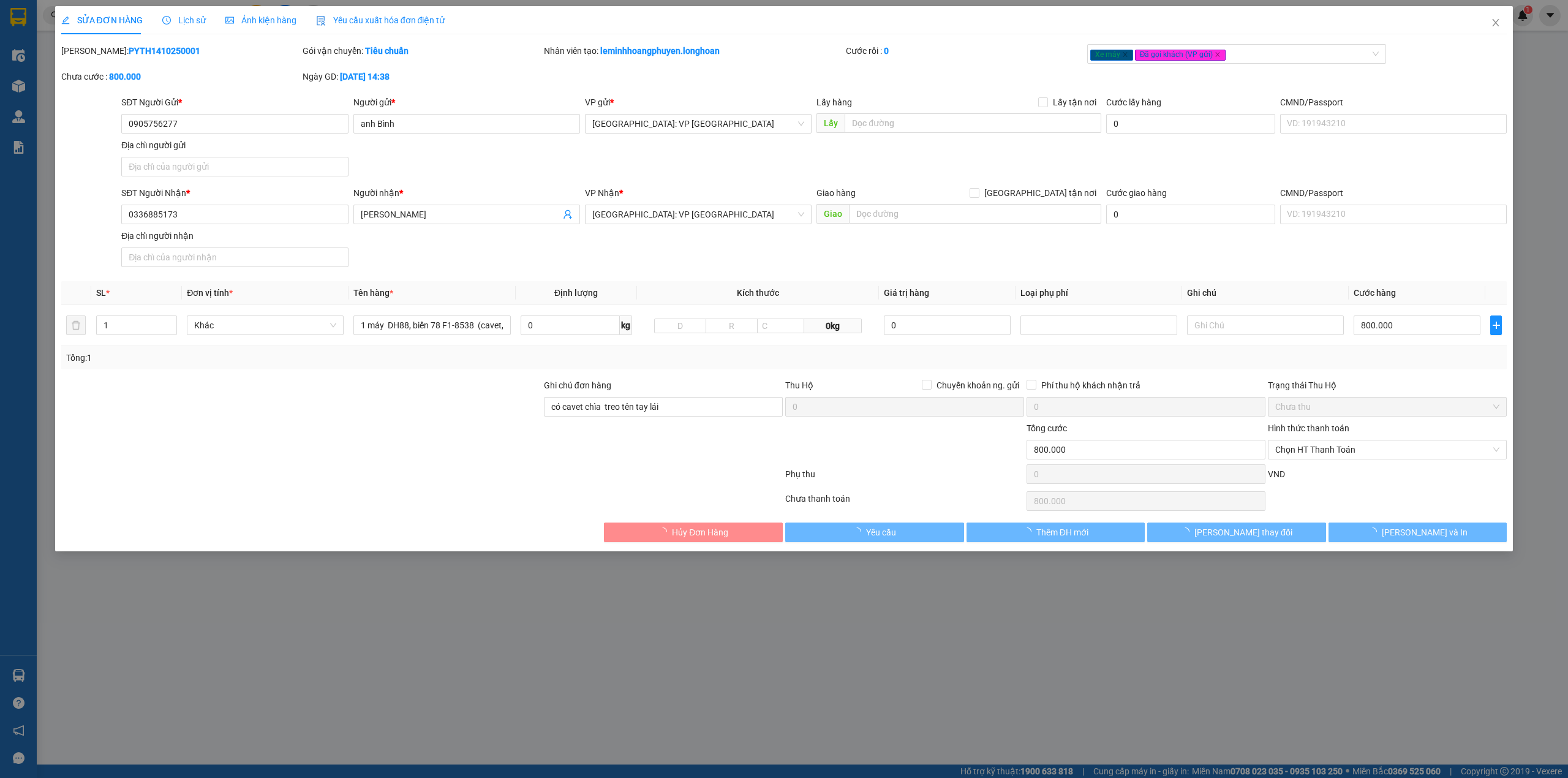
type input "0"
type input "800.000"
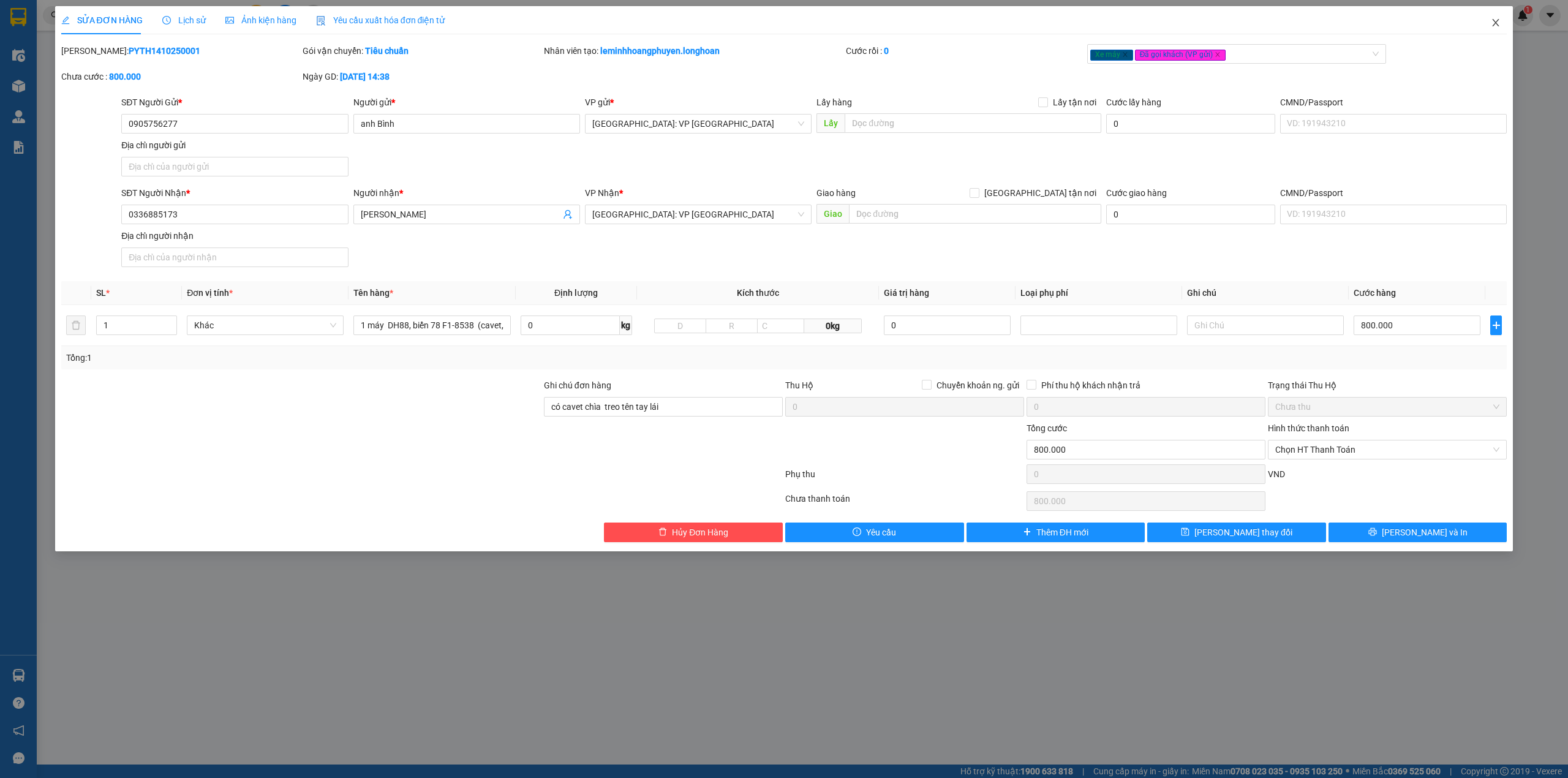
click at [1494, 20] on icon "close" at bounding box center [1496, 23] width 7 height 7
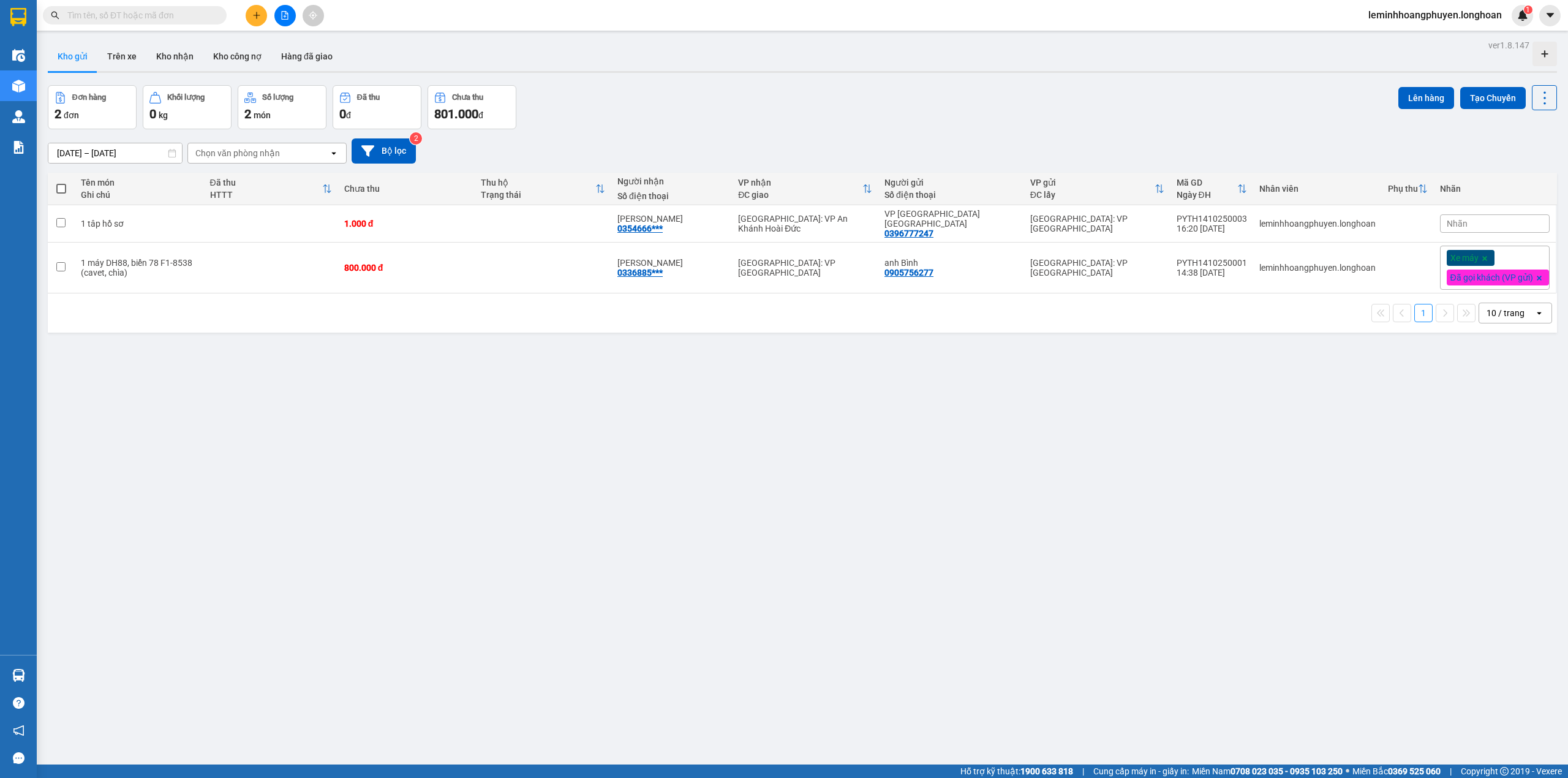
click at [241, 600] on div "ver 1.8.147 Kho gửi Trên xe Kho nhận Kho công nợ Hàng đã giao Đơn hàng 2 đơn Kh…" at bounding box center [802, 425] width 1519 height 778
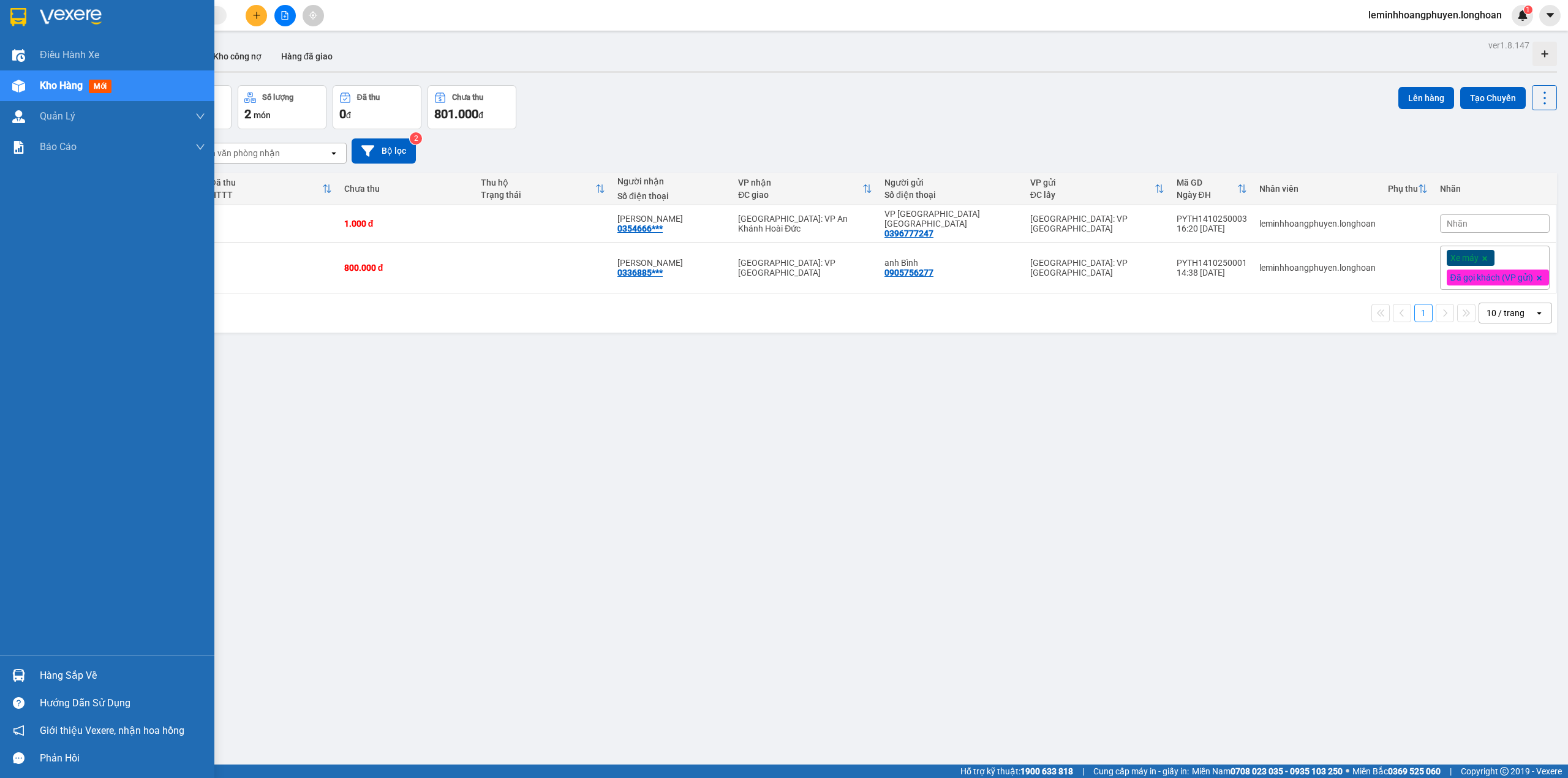
click at [50, 670] on div "Hàng sắp về" at bounding box center [122, 675] width 165 height 18
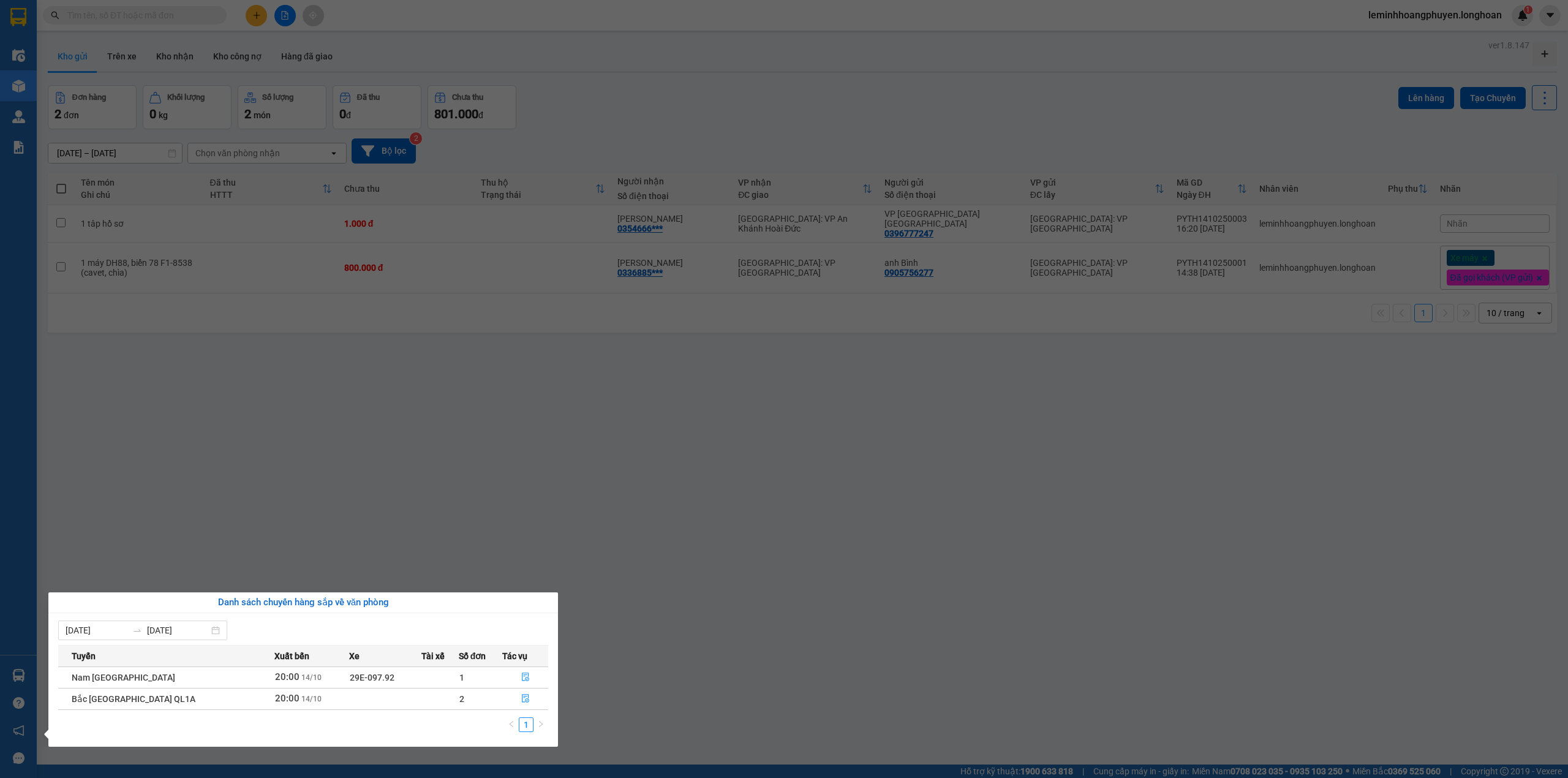
click at [833, 540] on section "Kết quả tìm kiếm ( 0 ) Bộ lọc No Data leminhhoangphuyen.longhoan 1 Điều hành xe…" at bounding box center [784, 389] width 1568 height 778
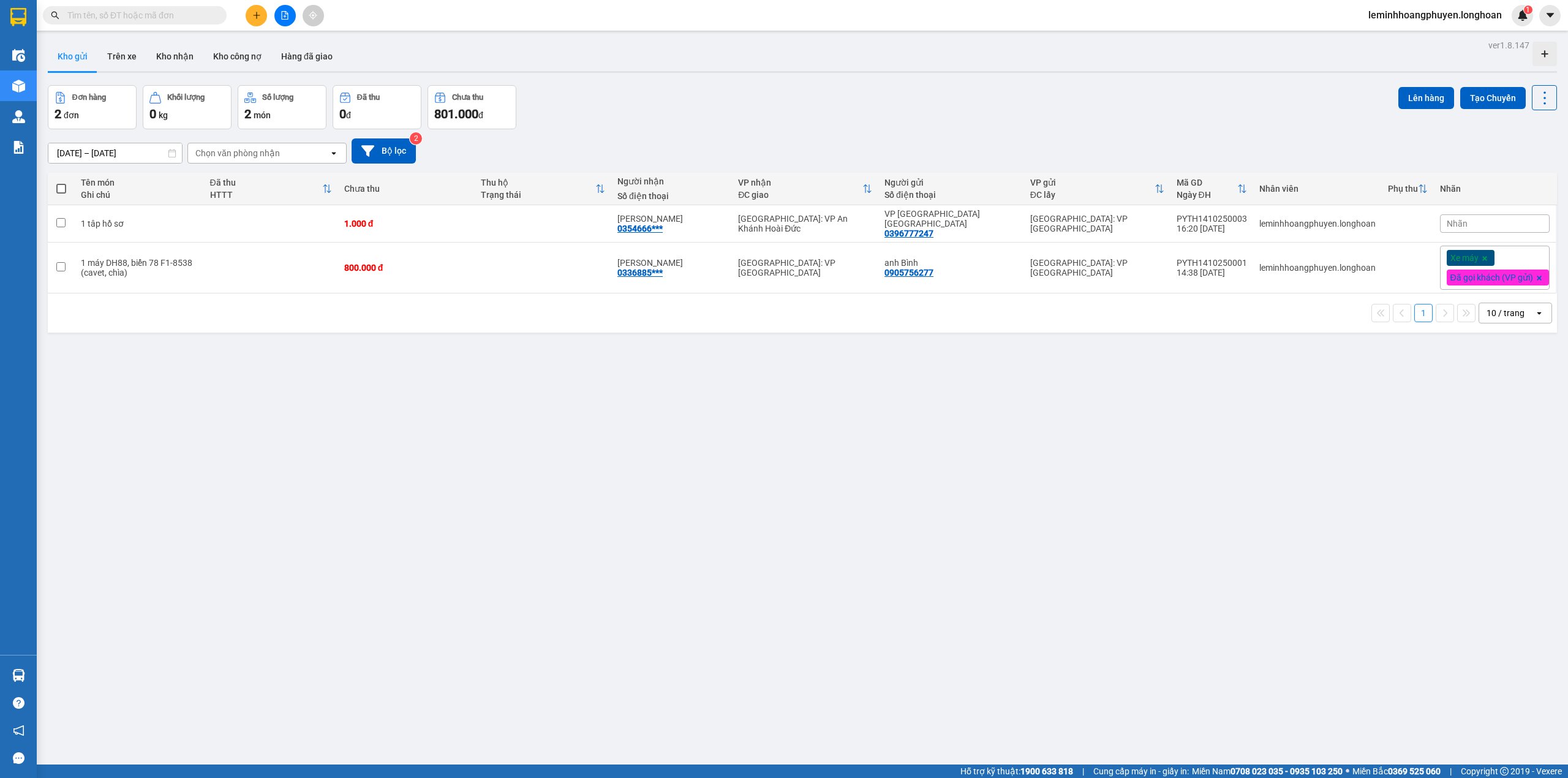
click at [25, 671] on div at bounding box center [18, 675] width 22 height 22
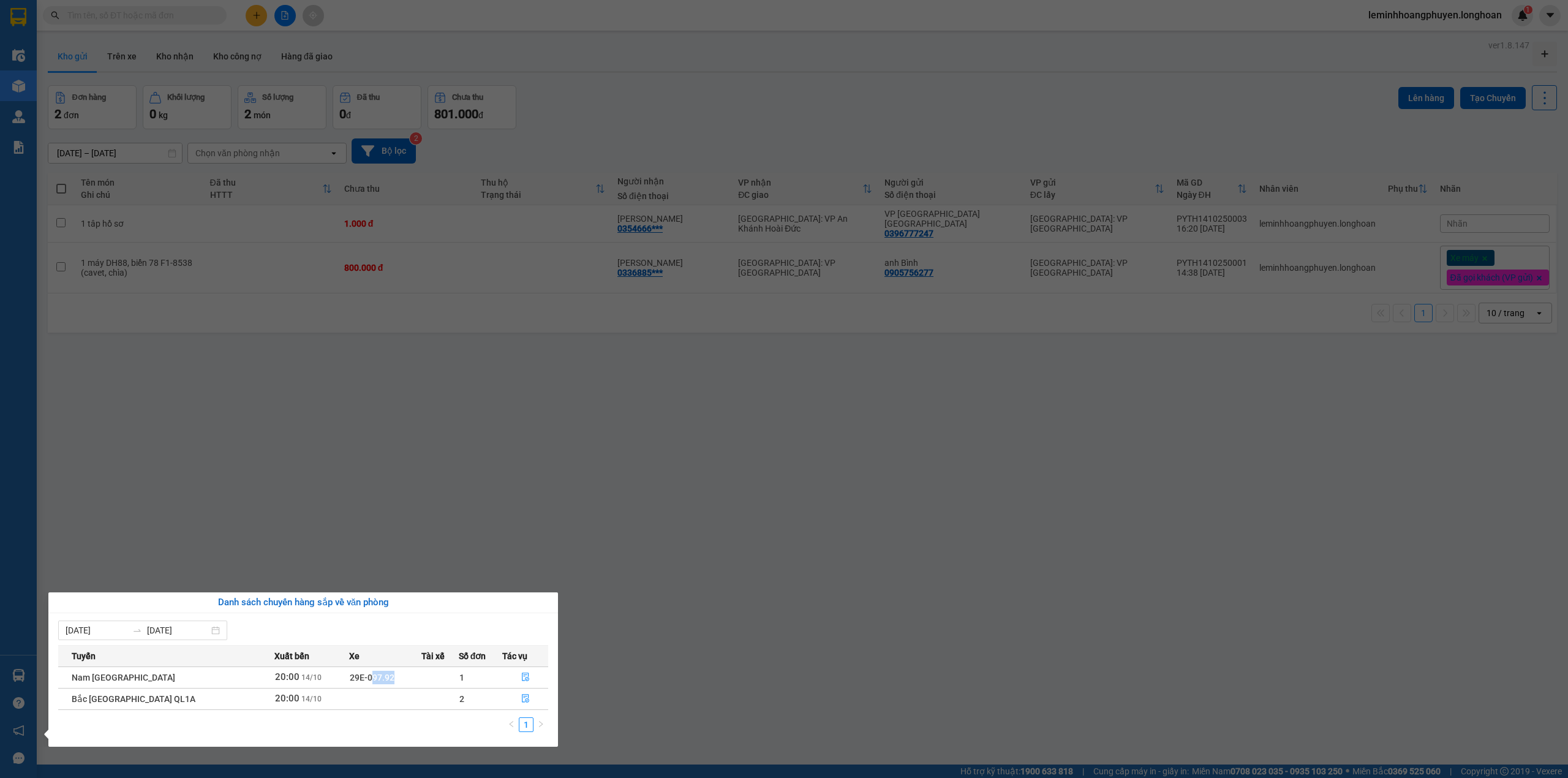
drag, startPoint x: 358, startPoint y: 679, endPoint x: 338, endPoint y: 682, distance: 20.2
click at [349, 682] on span "29E-097.92" at bounding box center [371, 677] width 45 height 10
click at [669, 436] on section "Kết quả tìm kiếm ( 0 ) Bộ lọc No Data leminhhoangphuyen.longhoan 1 Điều hành xe…" at bounding box center [784, 389] width 1568 height 778
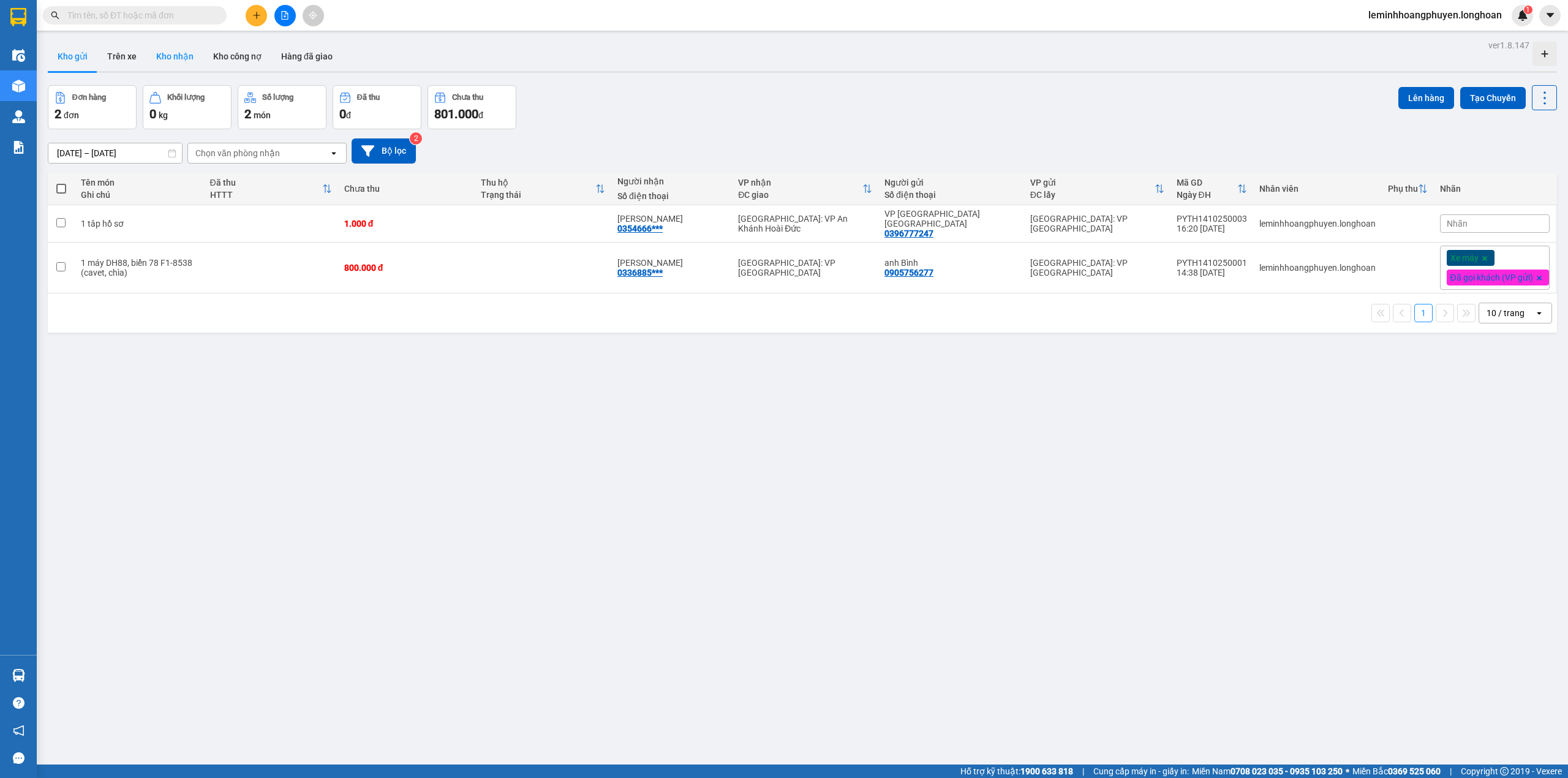
click at [158, 52] on button "Kho nhận" at bounding box center [175, 57] width 57 height 30
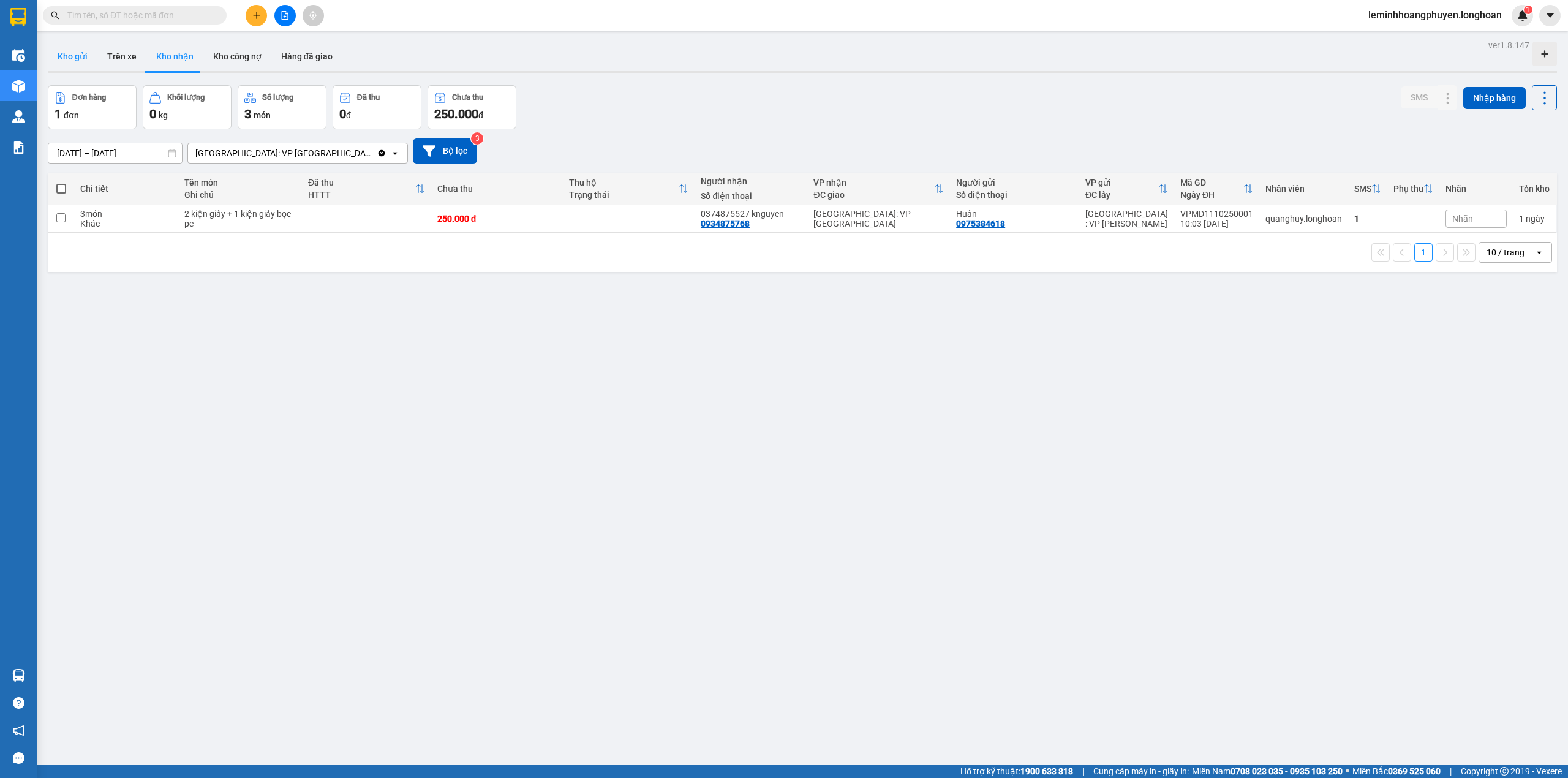
click at [71, 58] on button "Kho gửi" at bounding box center [73, 57] width 50 height 30
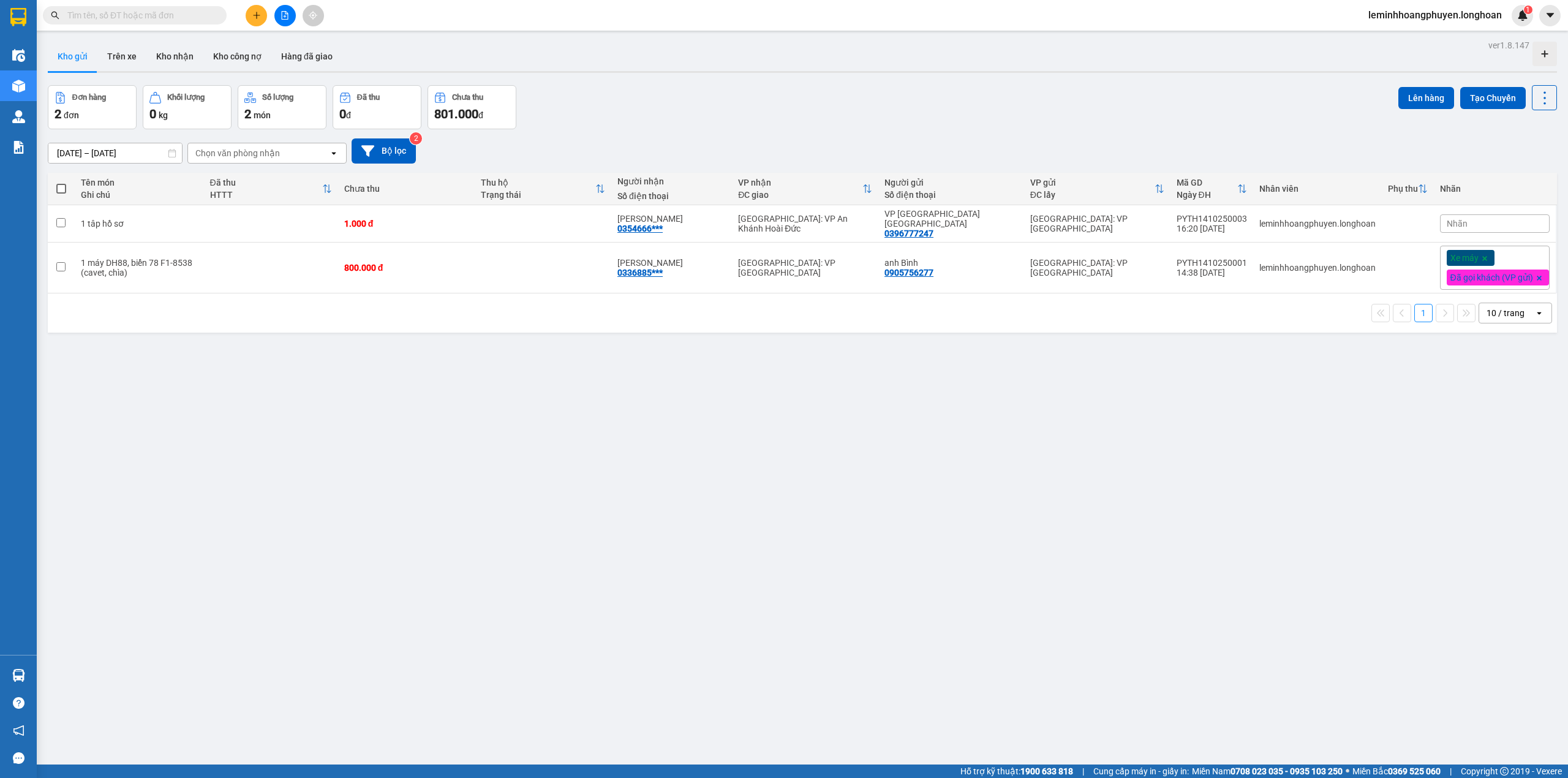
click at [1553, 716] on main "ver 1.8.147 Kho gửi Trên xe Kho nhận Kho công nợ Hàng đã giao Đơn hàng 2 đơn Kh…" at bounding box center [784, 382] width 1568 height 764
click at [287, 492] on div "ver 1.8.147 Kho gửi Trên xe Kho nhận Kho công nợ Hàng đã giao Đơn hàng 2 đơn Kh…" at bounding box center [802, 425] width 1519 height 778
click at [339, 544] on div "ver 1.8.147 Kho gửi Trên xe Kho nhận Kho công nợ Hàng đã giao Đơn hàng 2 đơn Kh…" at bounding box center [802, 425] width 1519 height 778
click at [267, 712] on div "ver 1.8.147 Kho gửi Trên xe Kho nhận Kho công nợ Hàng đã giao Đơn hàng 2 đơn Kh…" at bounding box center [802, 425] width 1519 height 778
click at [288, 395] on div "ver 1.8.147 Kho gửi Trên xe Kho nhận Kho công nợ Hàng đã giao Đơn hàng 2 đơn Kh…" at bounding box center [802, 425] width 1519 height 778
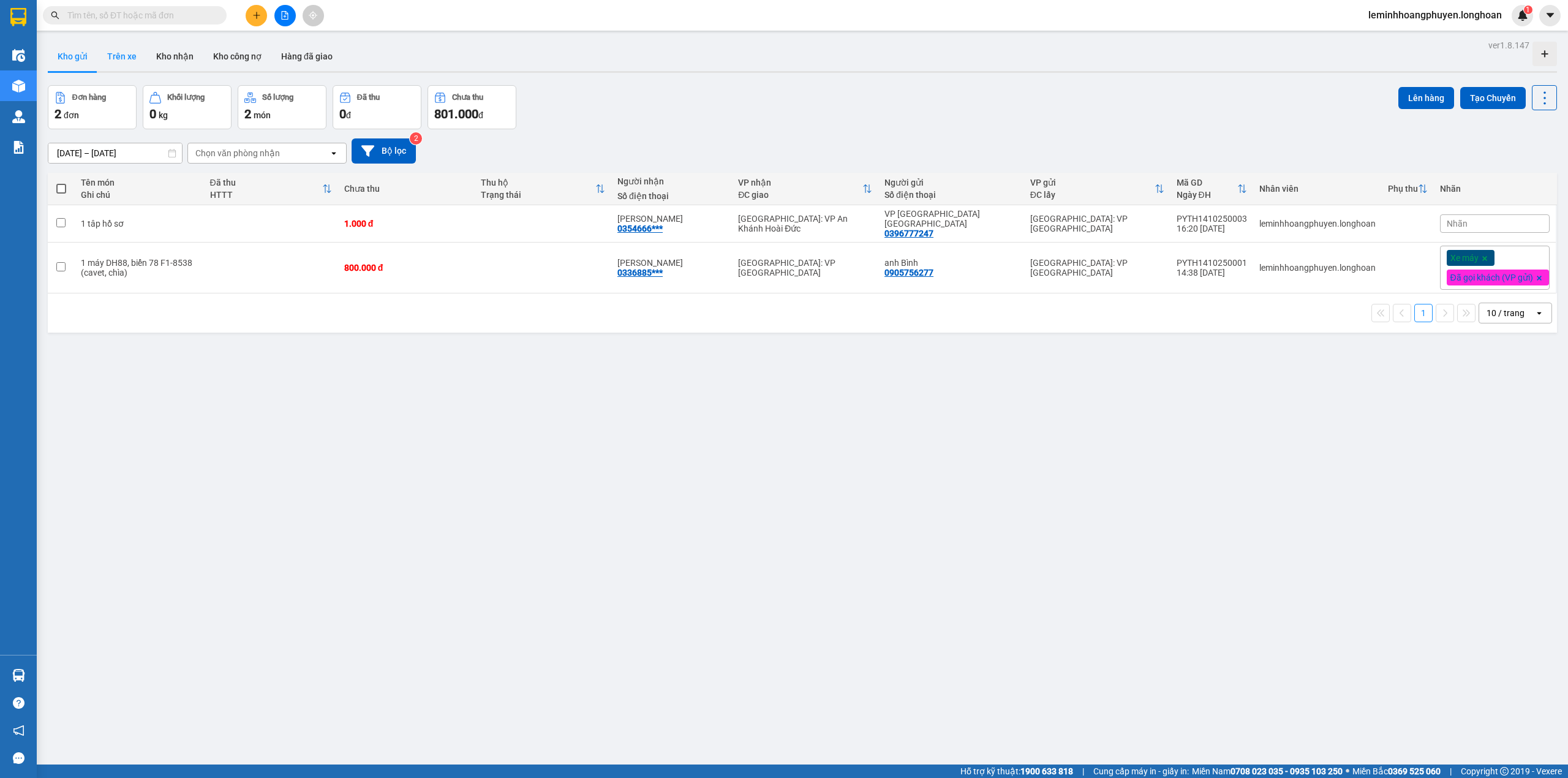
click at [119, 54] on button "Trên xe" at bounding box center [121, 57] width 49 height 30
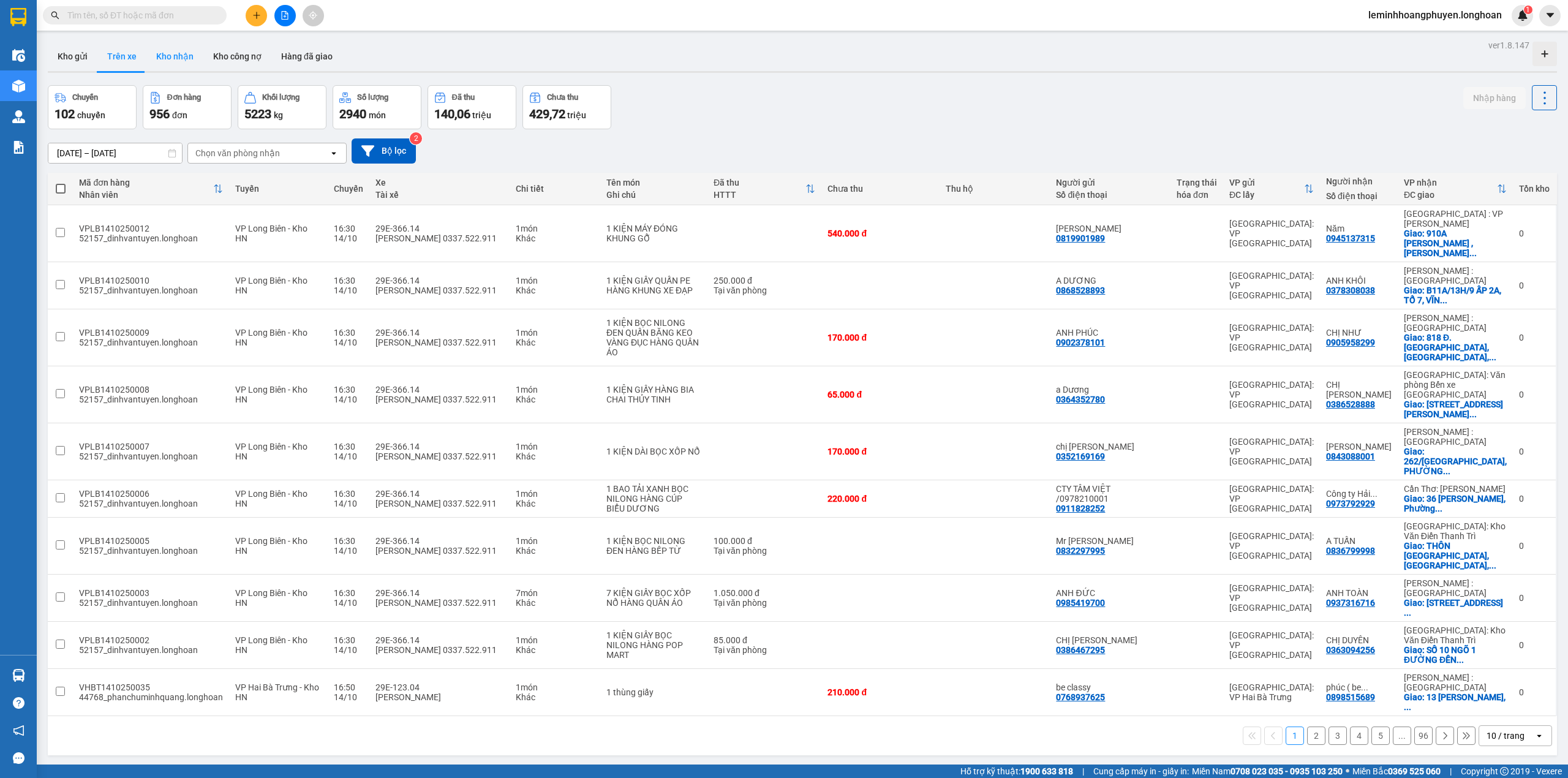
click at [165, 59] on button "Kho nhận" at bounding box center [175, 57] width 57 height 30
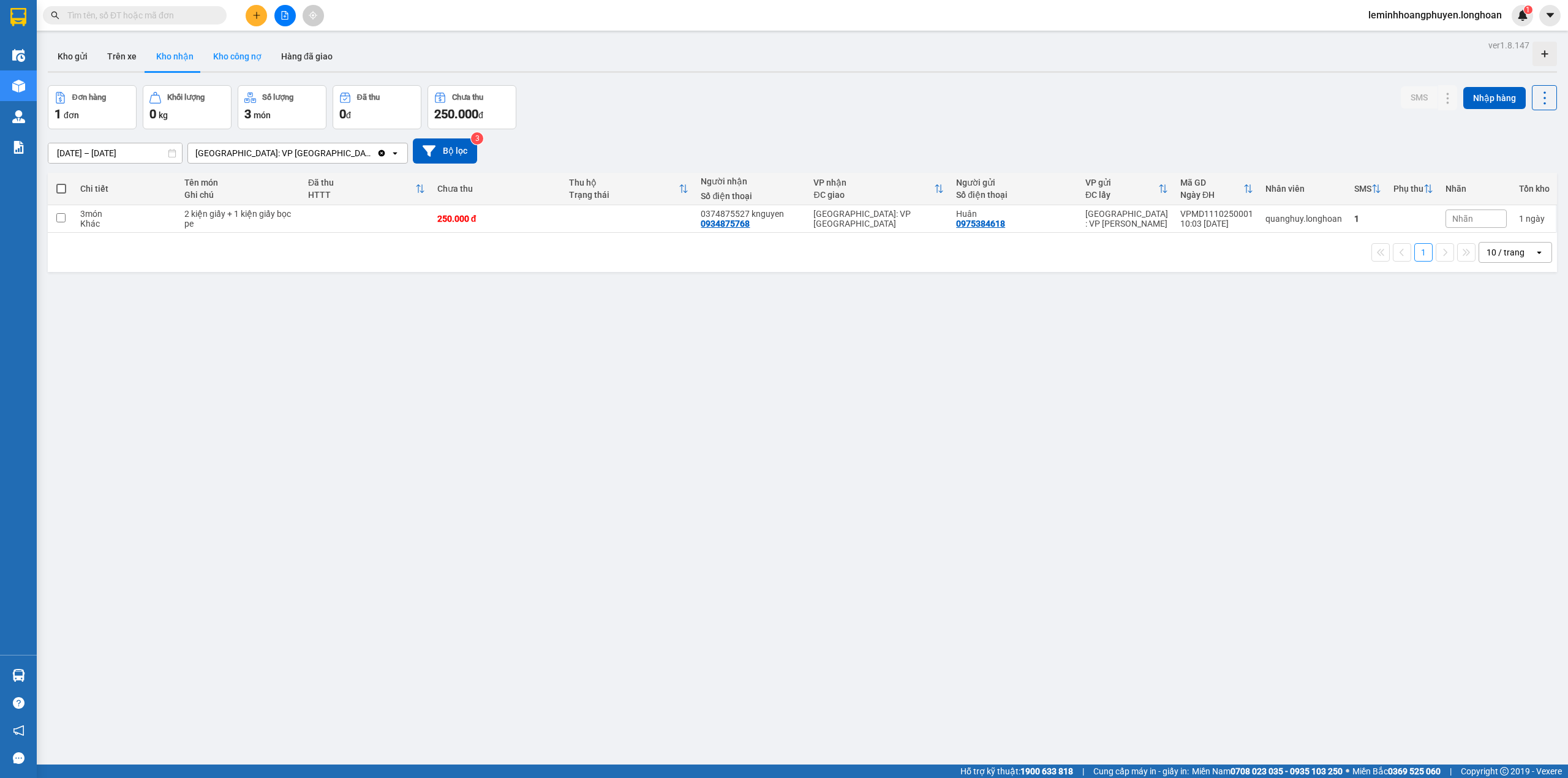
click at [259, 52] on button "Kho công nợ" at bounding box center [238, 57] width 68 height 30
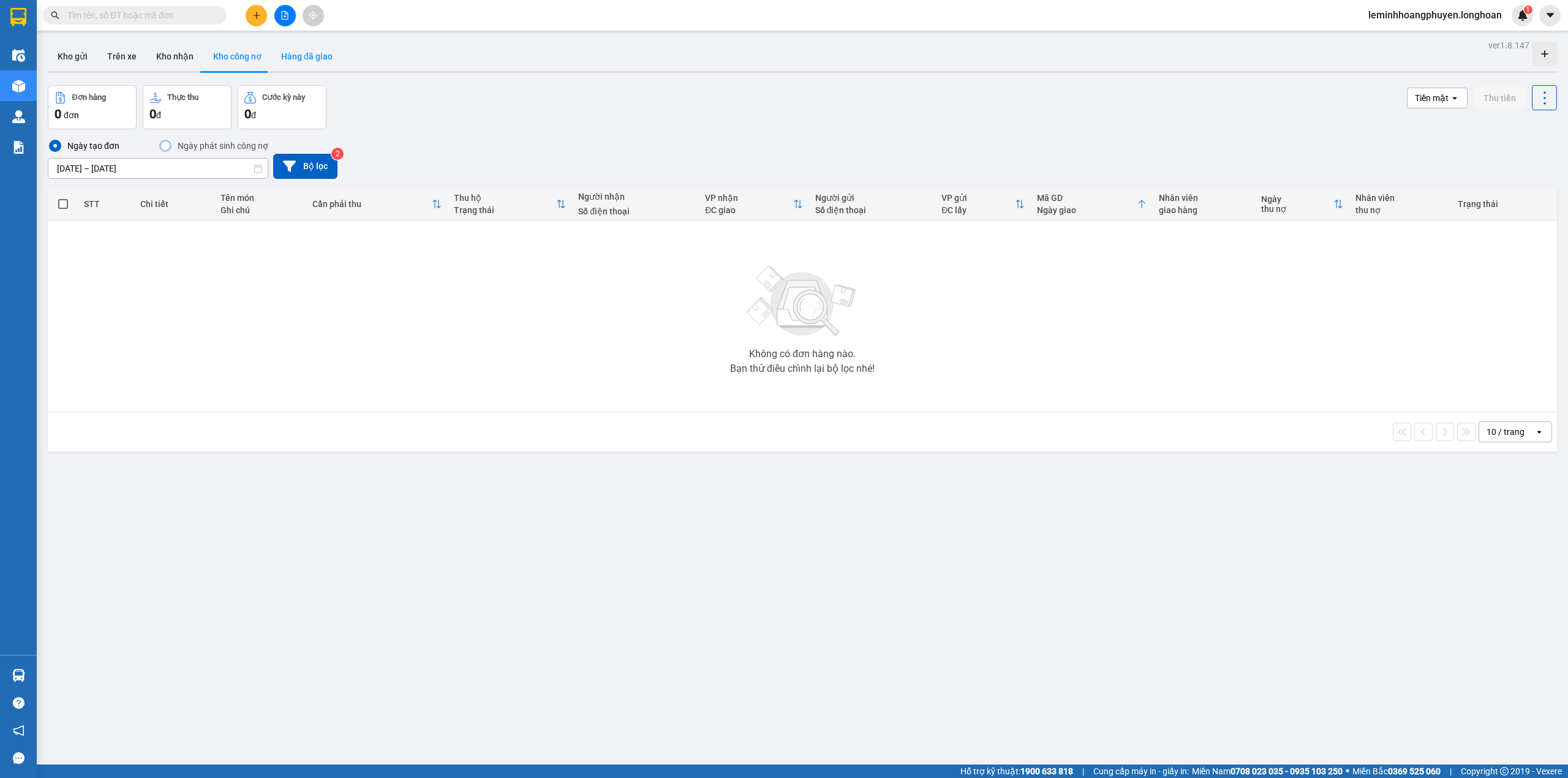
click at [300, 59] on button "Hàng đã giao" at bounding box center [307, 57] width 71 height 30
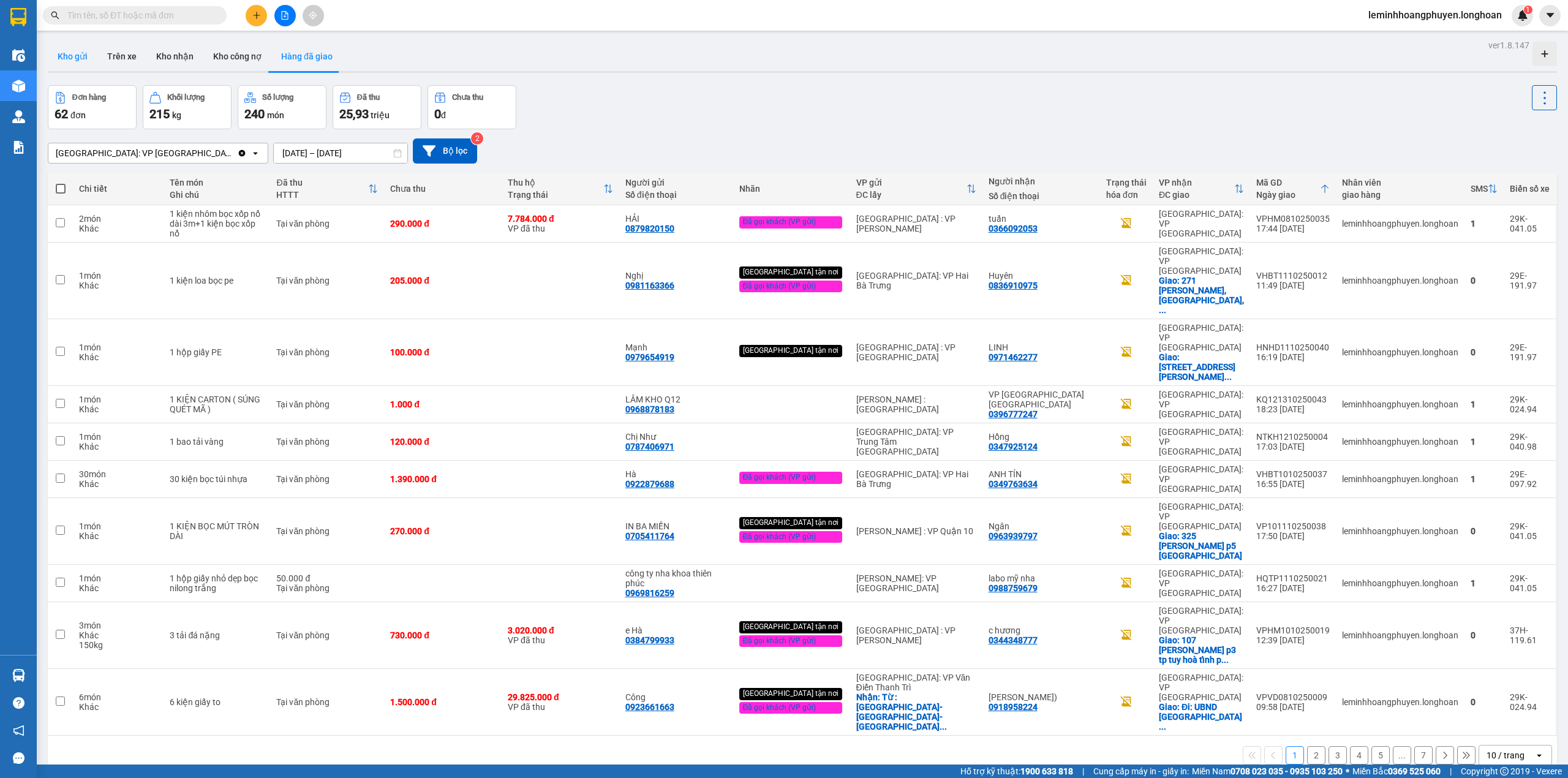
click at [79, 59] on button "Kho gửi" at bounding box center [73, 57] width 50 height 30
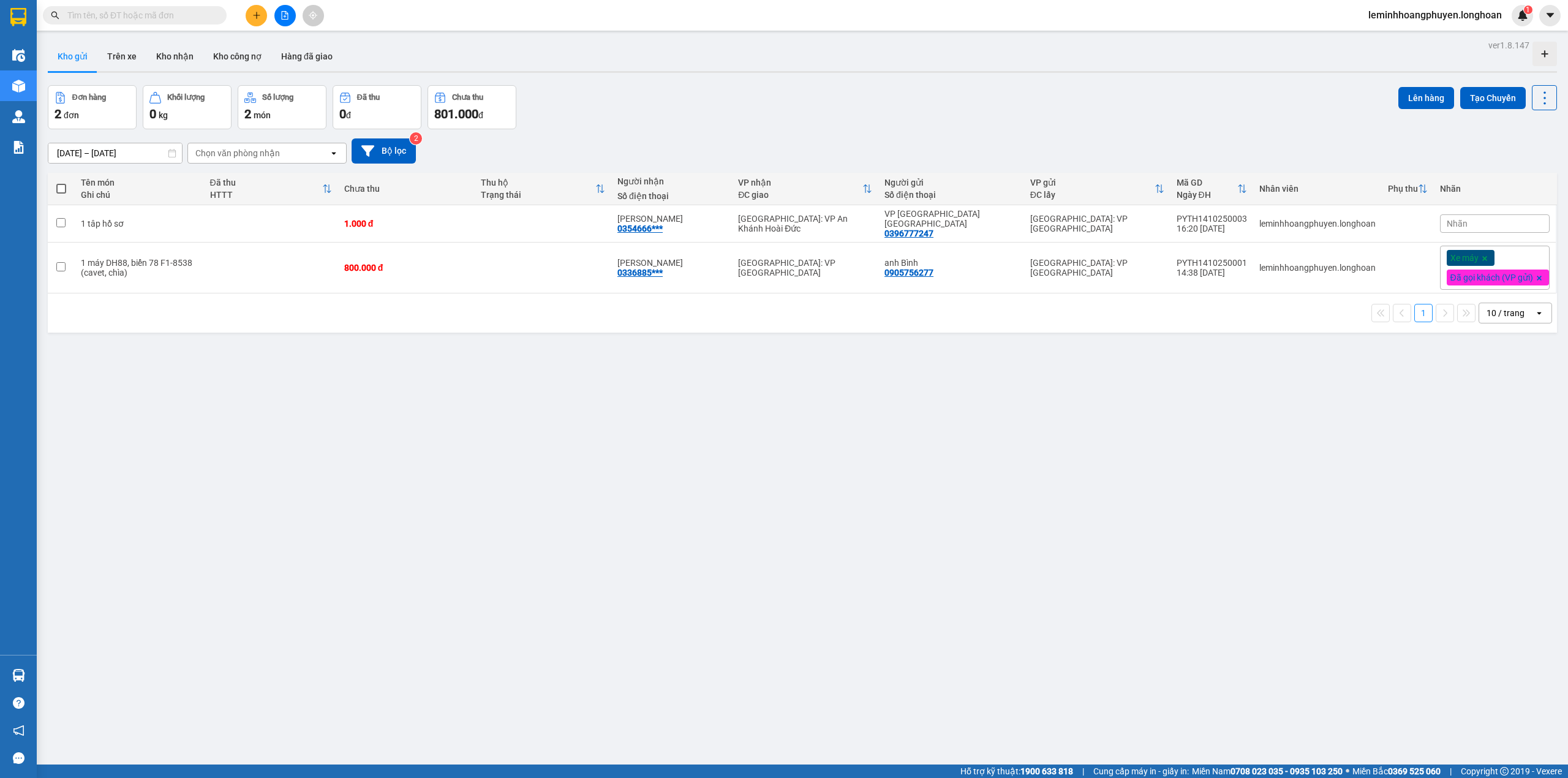
click at [1515, 451] on div "ver 1.8.147 Kho gửi Trên xe Kho nhận Kho công nợ Hàng đã giao Đơn hàng 2 đơn Kh…" at bounding box center [802, 425] width 1519 height 778
click at [286, 527] on div "ver 1.8.147 Kho gửi Trên xe Kho nhận Kho công nợ Hàng đã giao Đơn hàng 2 đơn Kh…" at bounding box center [802, 425] width 1519 height 778
click at [390, 454] on div "ver 1.8.147 Kho gửi Trên xe Kho nhận Kho công nợ Hàng đã giao Đơn hàng 2 đơn Kh…" at bounding box center [802, 425] width 1519 height 778
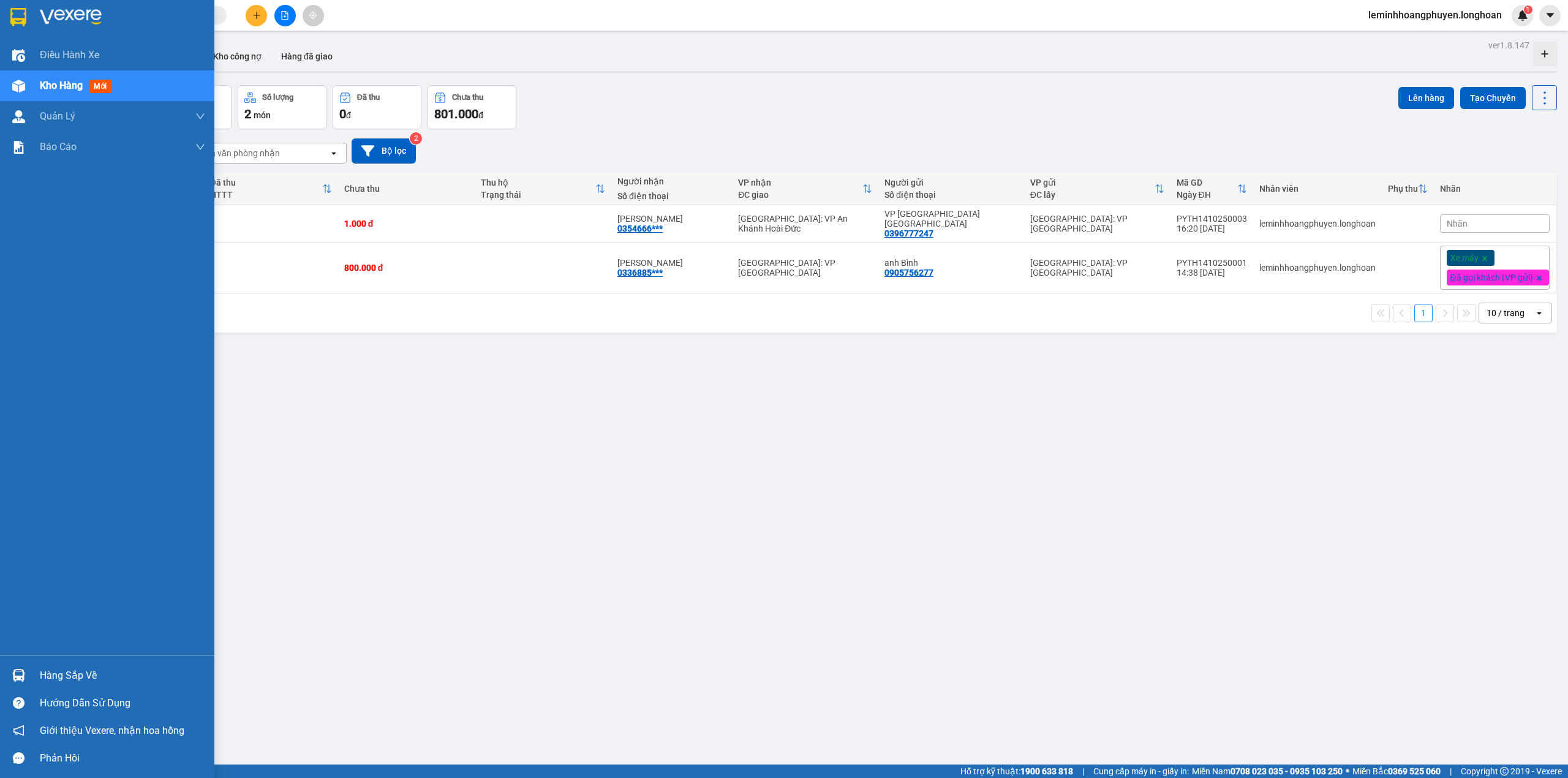
click at [93, 669] on div "Hàng sắp về" at bounding box center [122, 675] width 165 height 18
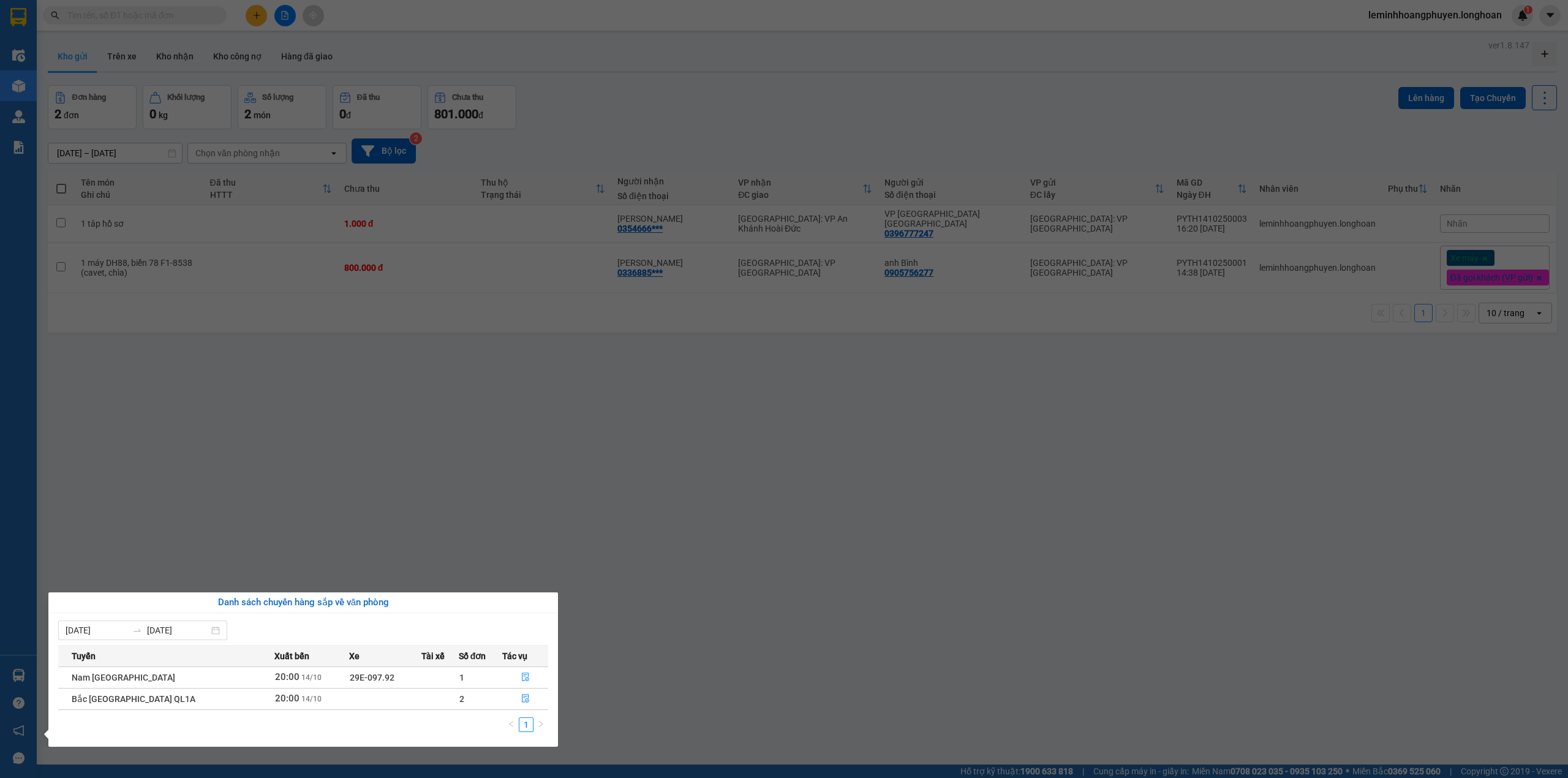
click at [370, 478] on section "Kết quả tìm kiếm ( 0 ) Bộ lọc No Data leminhhoangphuyen.longhoan 1 Điều hành xe…" at bounding box center [784, 389] width 1568 height 778
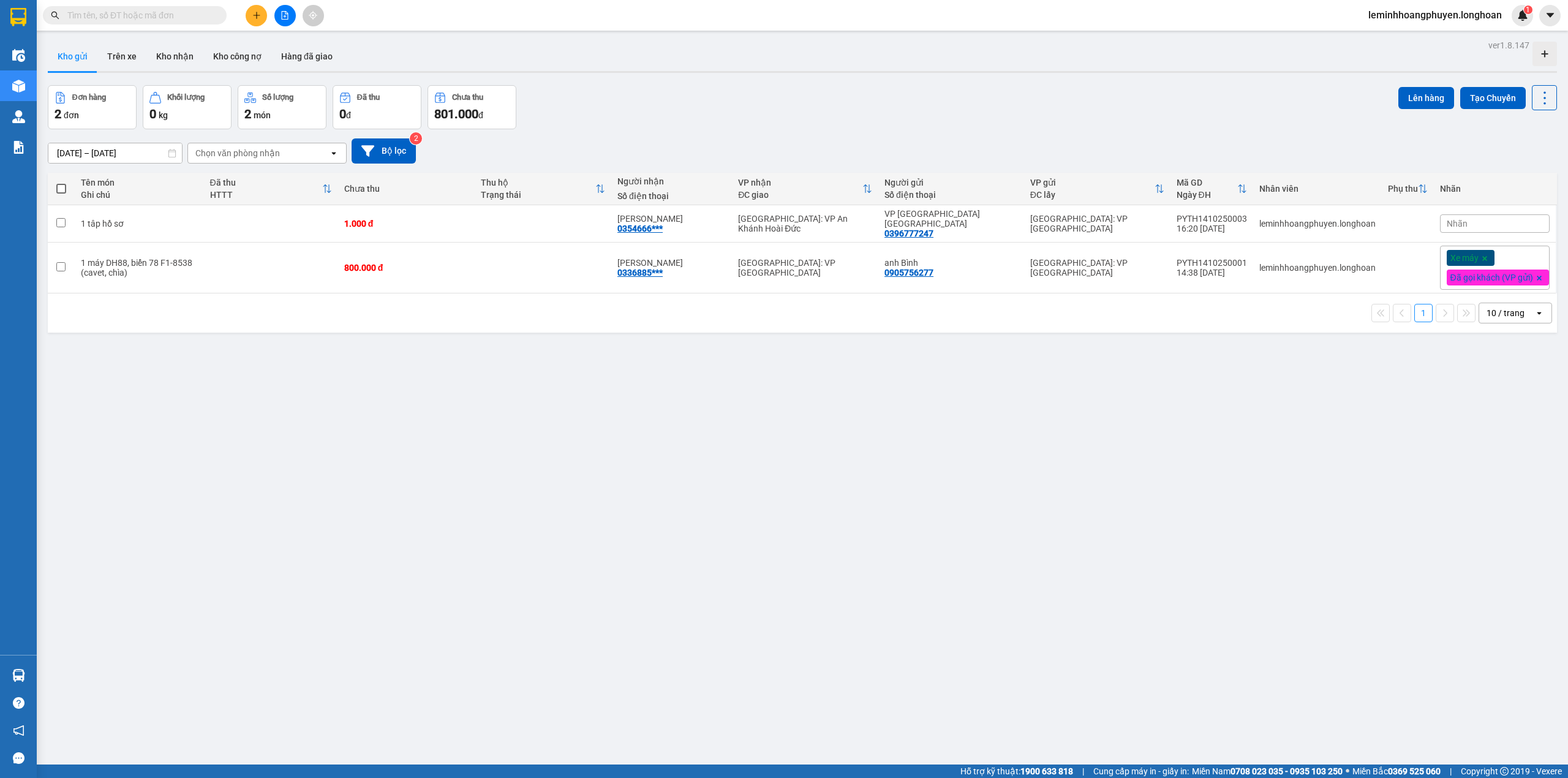
click at [378, 457] on div "ver 1.8.147 Kho gửi Trên xe Kho nhận Kho công nợ Hàng đã giao Đơn hàng 2 đơn Kh…" at bounding box center [802, 425] width 1519 height 778
click at [346, 637] on div "ver 1.8.147 Kho gửi Trên xe Kho nhận Kho công nợ Hàng đã giao Đơn hàng 2 đơn Kh…" at bounding box center [802, 425] width 1519 height 778
